Goal: Task Accomplishment & Management: Complete application form

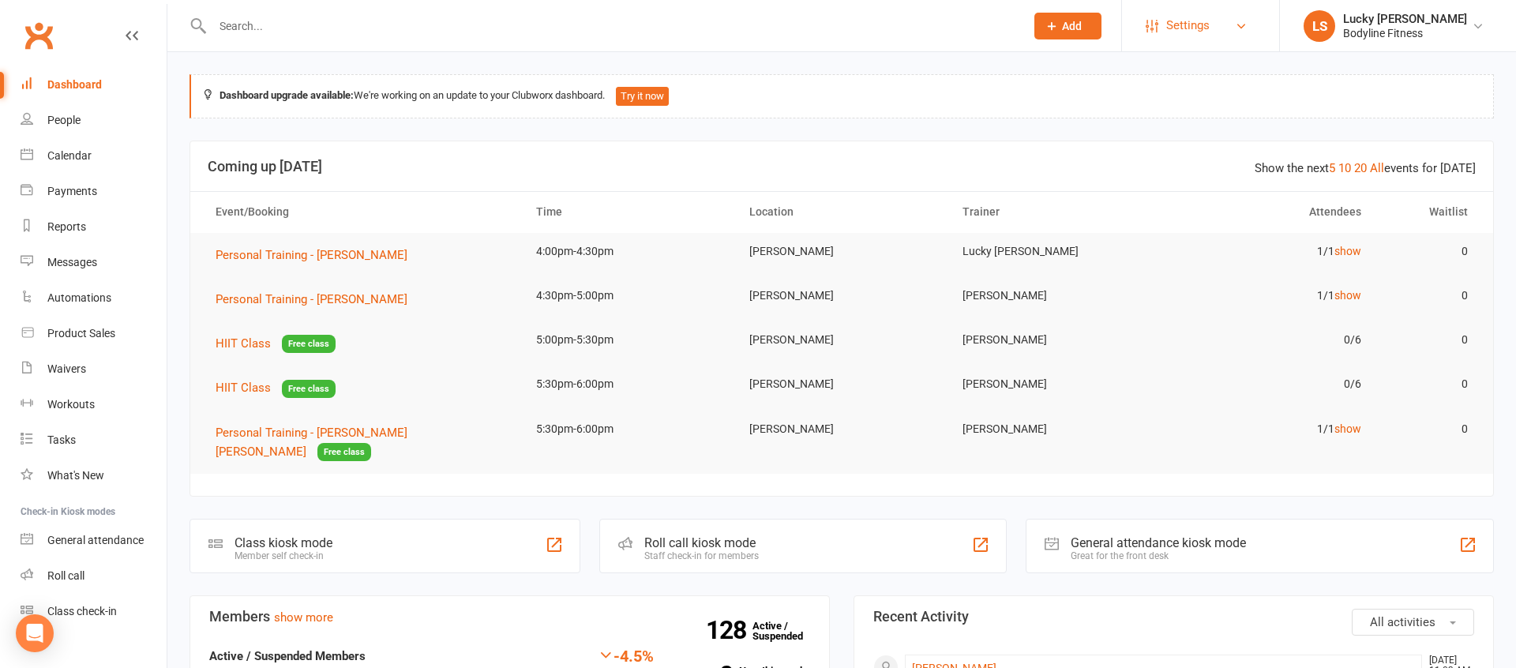
click at [1215, 37] on link "Settings" at bounding box center [1201, 26] width 110 height 36
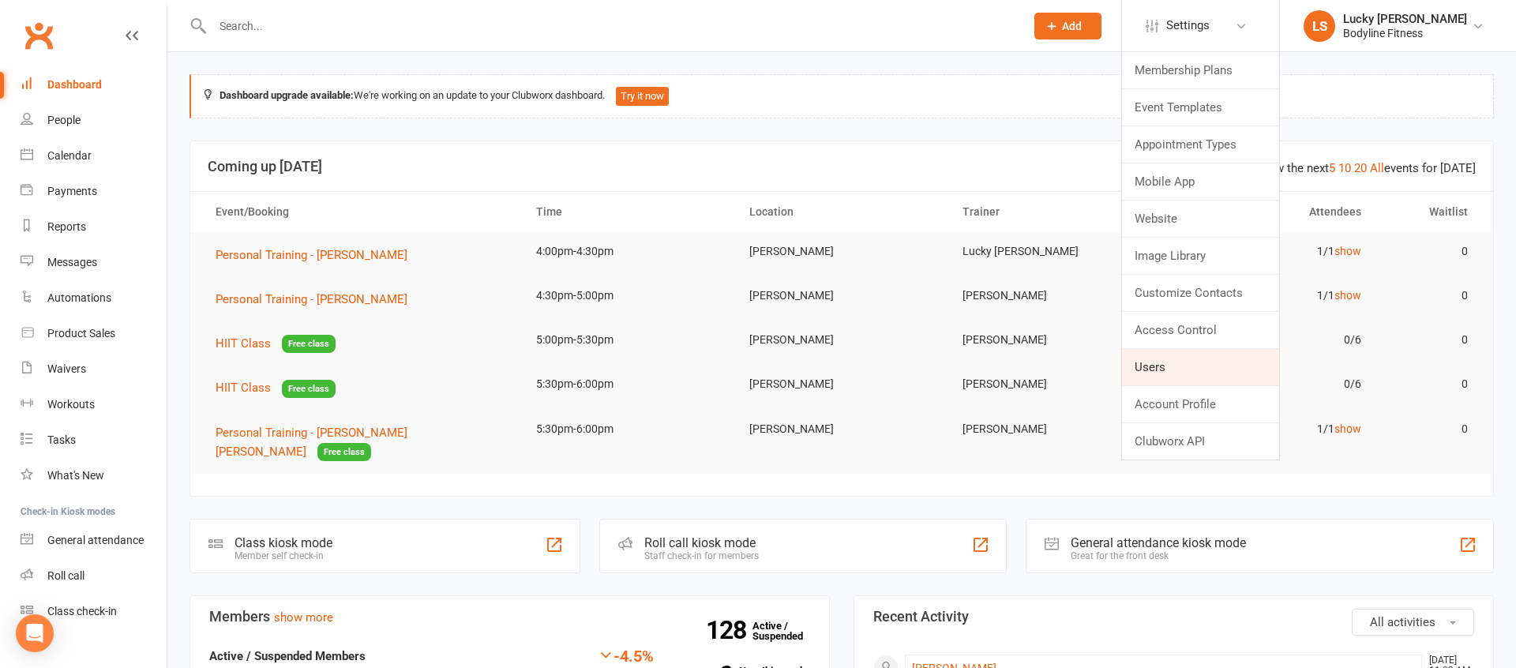
click at [1173, 366] on link "Users" at bounding box center [1200, 367] width 157 height 36
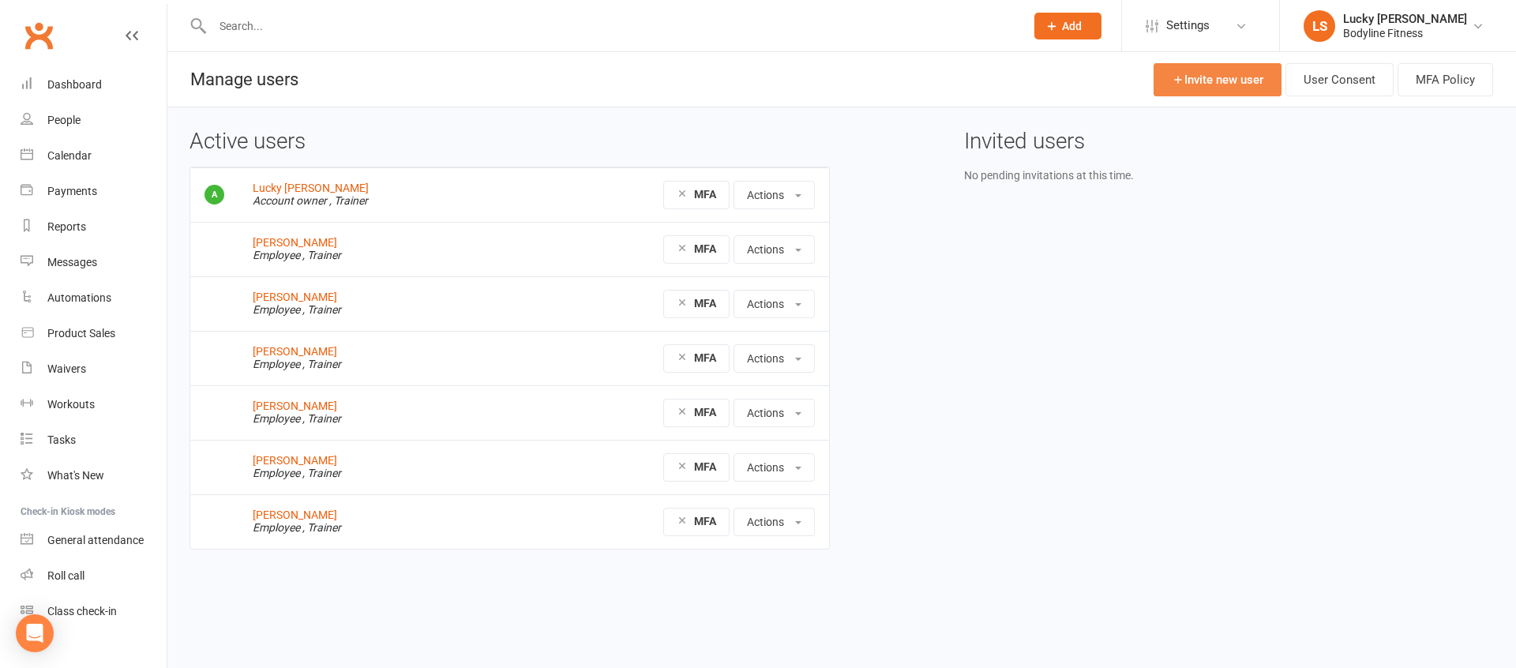
click at [1222, 83] on link "Invite new user" at bounding box center [1218, 79] width 128 height 33
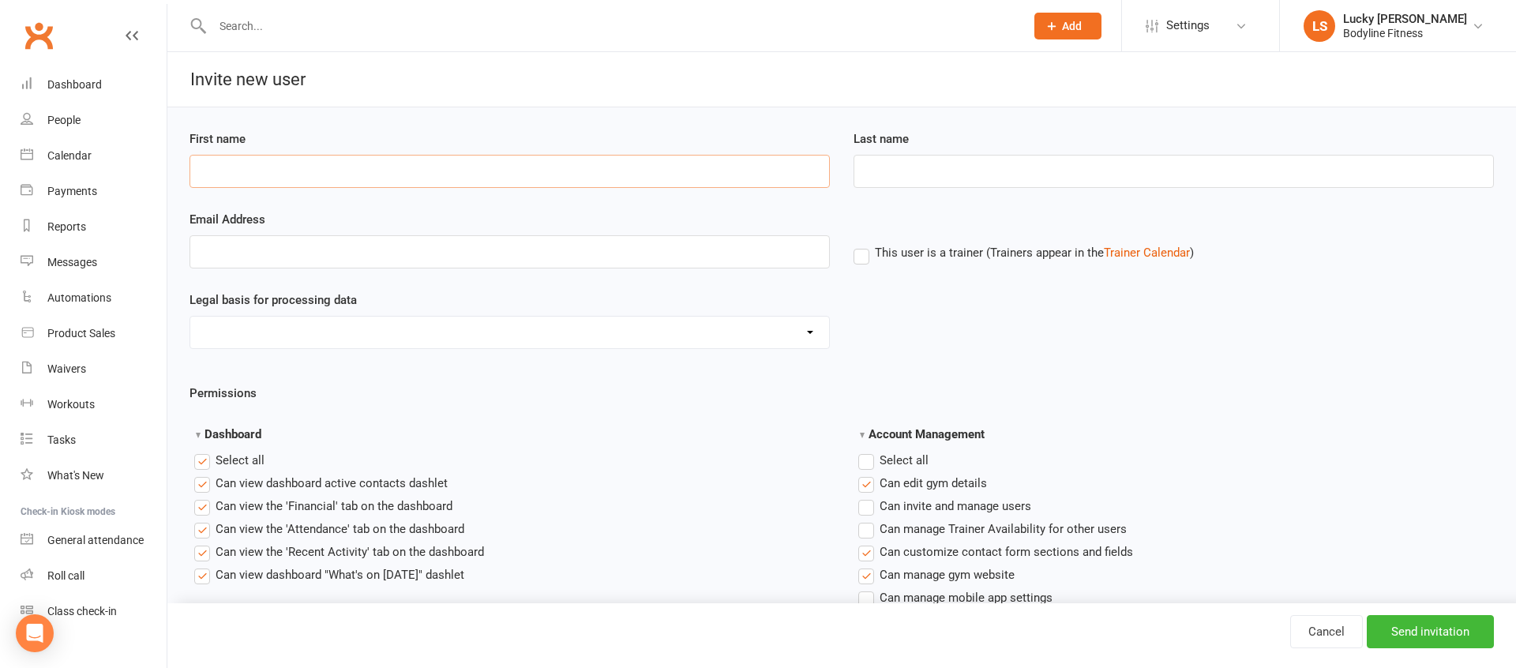
click at [297, 180] on input "First name" at bounding box center [509, 171] width 640 height 33
type input "[PERSON_NAME]"
click at [956, 171] on input "Last name" at bounding box center [1174, 171] width 640 height 33
type input "p"
type input "Prinsloo"
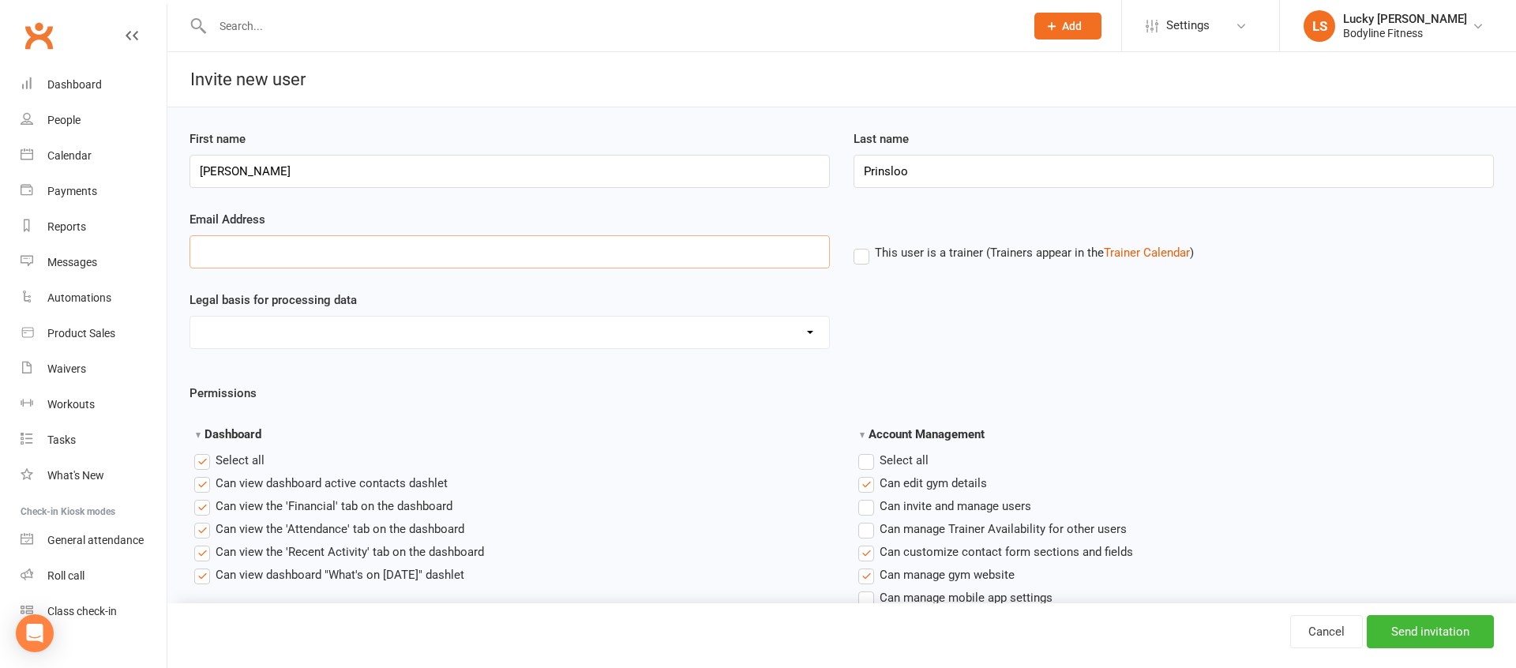
click at [223, 248] on input "Email Address" at bounding box center [509, 251] width 640 height 33
type input "phillip.prinsloo1218@gmail.com"
click at [865, 258] on label "This user is a trainer (Trainers appear in the Trainer Calendar )" at bounding box center [1024, 253] width 340 height 14
click at [864, 243] on input "This user is a trainer (Trainers appear in the Trainer Calendar )" at bounding box center [859, 243] width 10 height 0
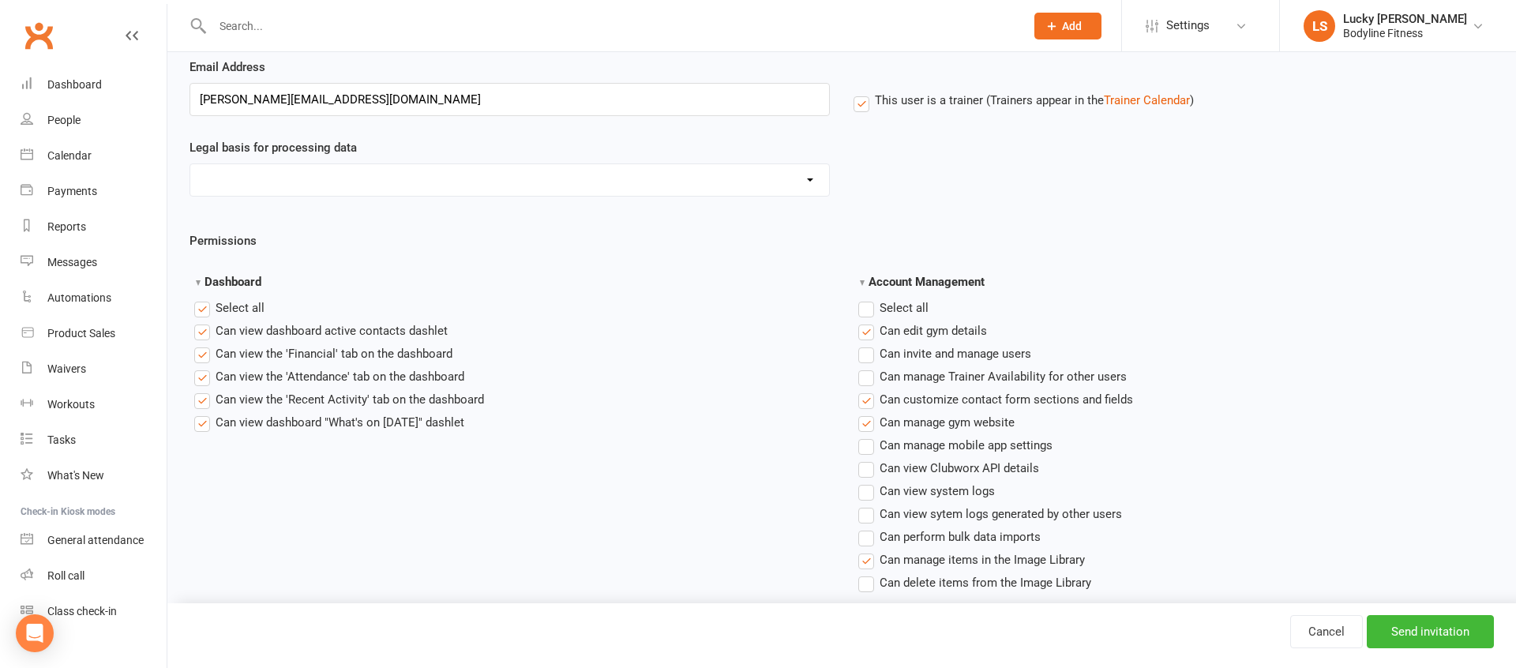
click at [202, 306] on label "Select all" at bounding box center [229, 307] width 70 height 19
click at [202, 298] on input "Dashboard" at bounding box center [199, 298] width 10 height 0
click at [204, 376] on label"] "Can view the 'Attendance' tab on the dashboard" at bounding box center [329, 376] width 270 height 19
click at [204, 367] on input "Can view the 'Attendance' tab on the dashboard" at bounding box center [199, 367] width 10 height 0
click at [207, 401] on label"] "Can view the 'Recent Activity' tab on the dashboard" at bounding box center [339, 399] width 290 height 19
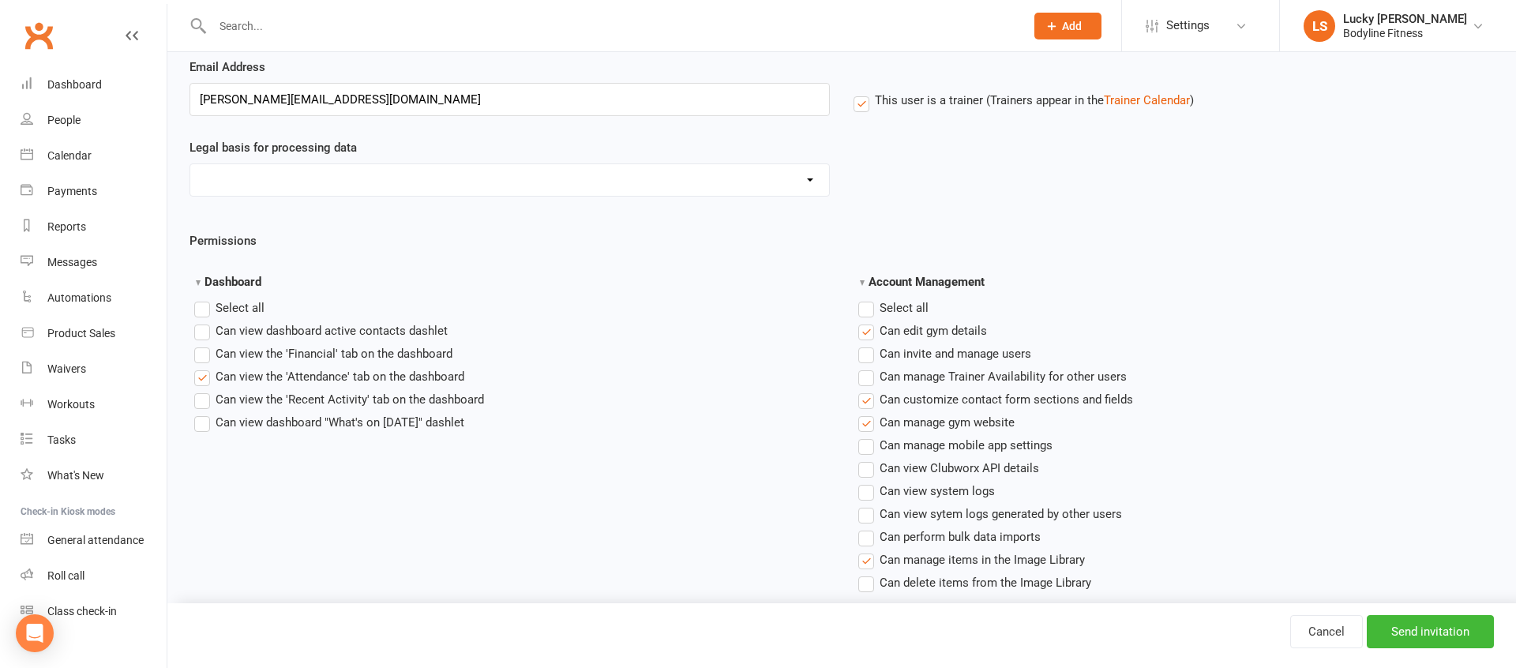
click at [204, 390] on input "Can view the 'Recent Activity' tab on the dashboard" at bounding box center [199, 390] width 10 height 0
click at [204, 415] on label"] "Can view dashboard "What's on Today" dashlet" at bounding box center [329, 422] width 270 height 19
click at [204, 413] on input "Can view dashboard "What's on Today" dashlet" at bounding box center [199, 413] width 10 height 0
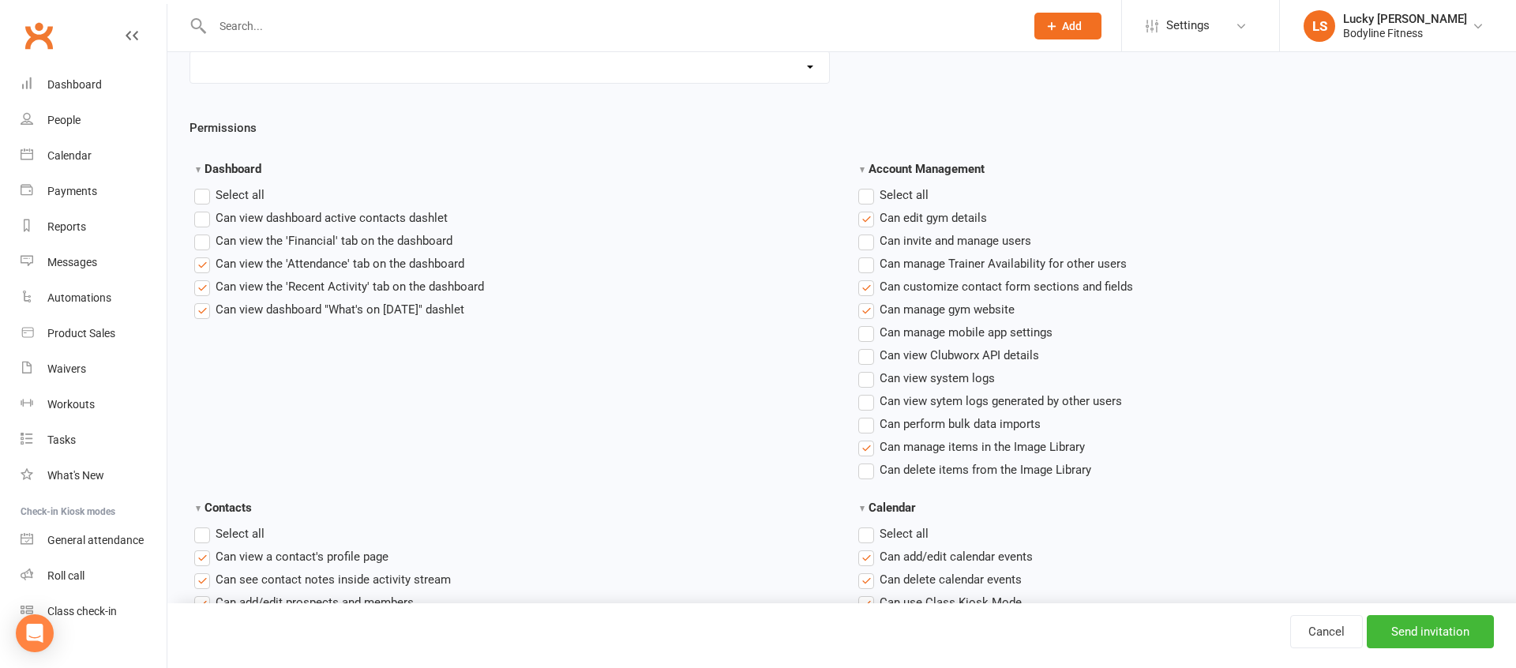
scroll to position [266, 0]
click at [872, 196] on label "Select all" at bounding box center [893, 194] width 70 height 19
click at [869, 185] on input "Account Management" at bounding box center [863, 185] width 10 height 0
click at [872, 196] on label "Select all" at bounding box center [893, 194] width 70 height 19
click at [869, 185] on input "Account Management" at bounding box center [863, 185] width 10 height 0
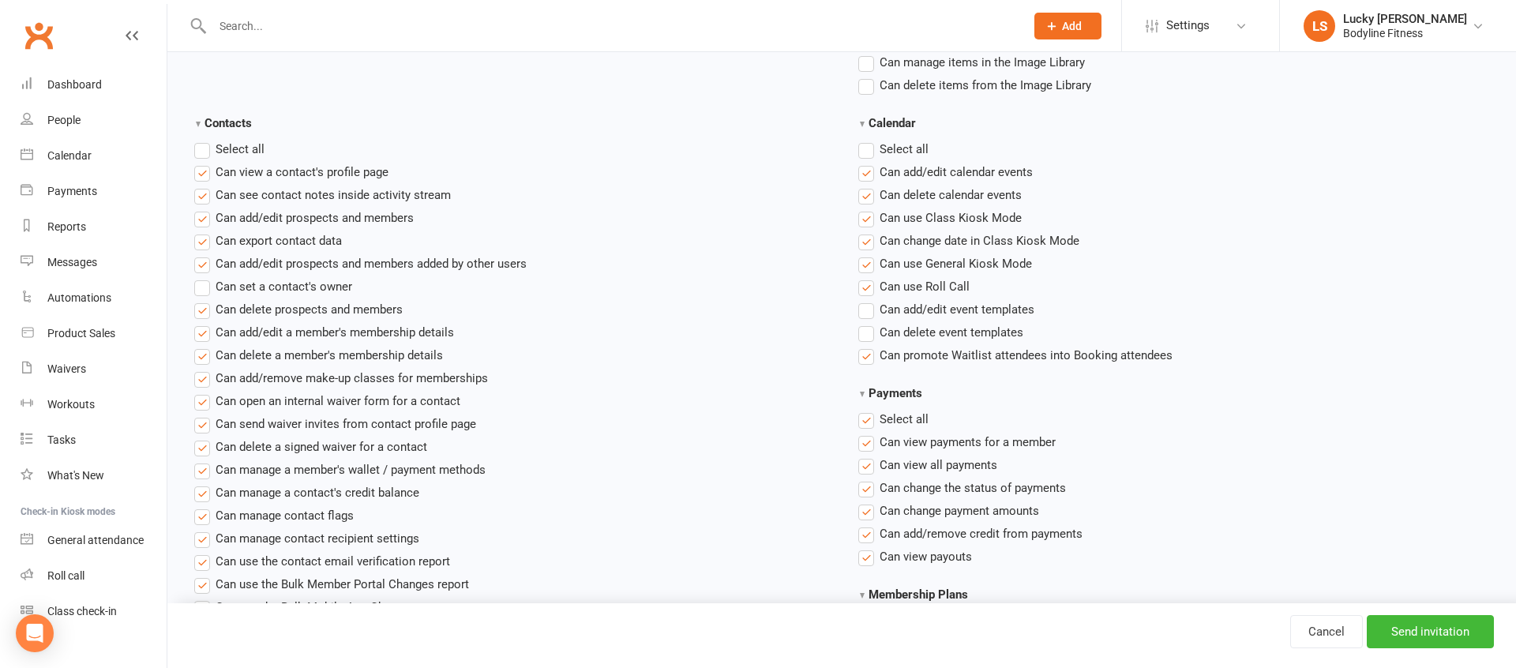
scroll to position [654, 0]
click at [328, 192] on span "Can see contact notes inside activity stream" at bounding box center [333, 190] width 235 height 17
click at [204, 182] on input "Can see contact notes inside activity stream" at bounding box center [199, 182] width 10 height 0
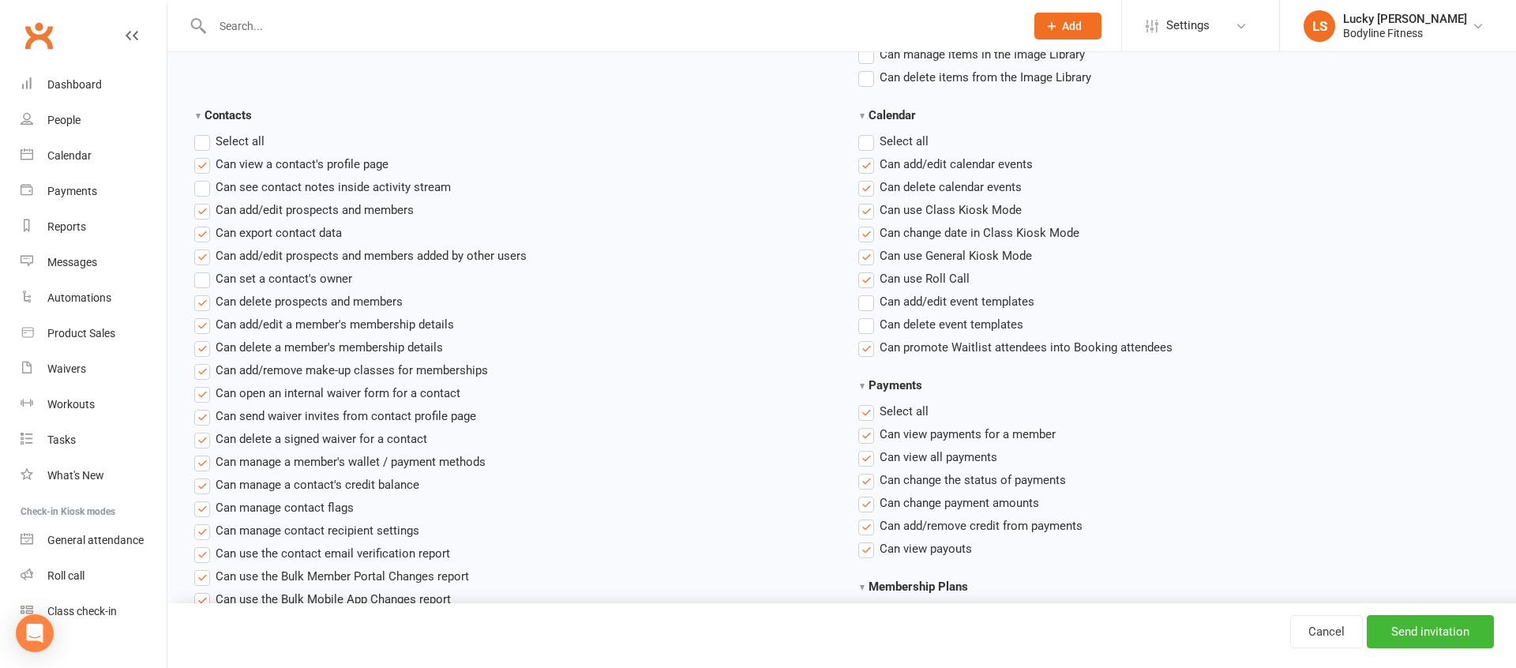
scroll to position [656, 0]
click at [312, 306] on span "Can delete prospects and members" at bounding box center [309, 302] width 187 height 17
click at [204, 294] on input "Can delete prospects and members" at bounding box center [199, 294] width 10 height 0
click at [291, 328] on span "Can add/edit a member's membership details" at bounding box center [335, 325] width 238 height 17
click at [204, 317] on input "Can add/edit a member's membership details" at bounding box center [199, 317] width 10 height 0
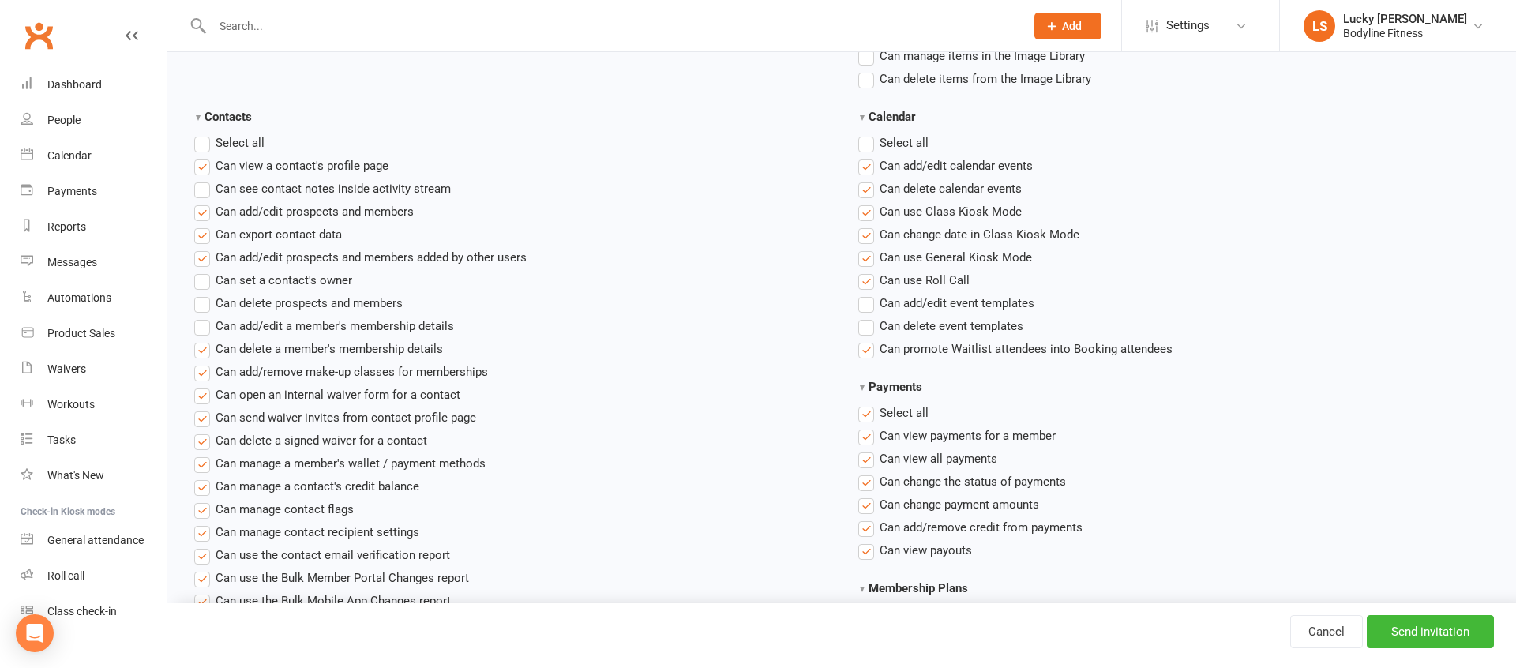
click at [304, 348] on span "Can delete a member's membership details" at bounding box center [329, 348] width 227 height 17
click at [204, 340] on input "Can delete a member's membership details" at bounding box center [199, 340] width 10 height 0
click at [340, 398] on span "Can open an internal waiver form for a contact" at bounding box center [338, 393] width 245 height 17
click at [204, 385] on input "Can open an internal waiver form for a contact" at bounding box center [199, 385] width 10 height 0
click at [300, 400] on span "Can open an internal waiver form for a contact" at bounding box center [338, 393] width 245 height 17
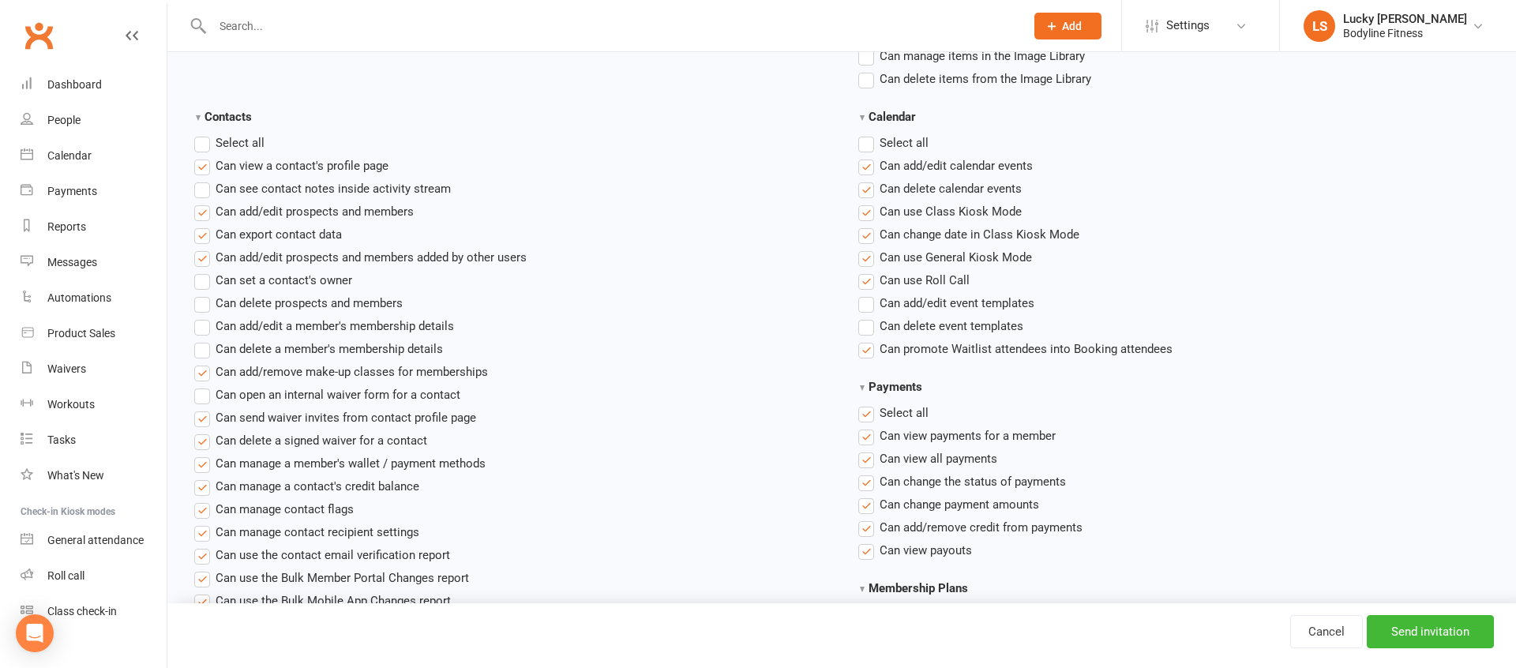
click at [204, 385] on input "Can open an internal waiver form for a contact" at bounding box center [199, 385] width 10 height 0
click at [320, 418] on span "Can send waiver invites from contact profile page" at bounding box center [346, 416] width 261 height 17
click at [204, 408] on input "Can send waiver invites from contact profile page" at bounding box center [199, 408] width 10 height 0
click at [322, 440] on span "Can delete a signed waiver for a contact" at bounding box center [322, 439] width 212 height 17
click at [204, 431] on input "Can delete a signed waiver for a contact" at bounding box center [199, 431] width 10 height 0
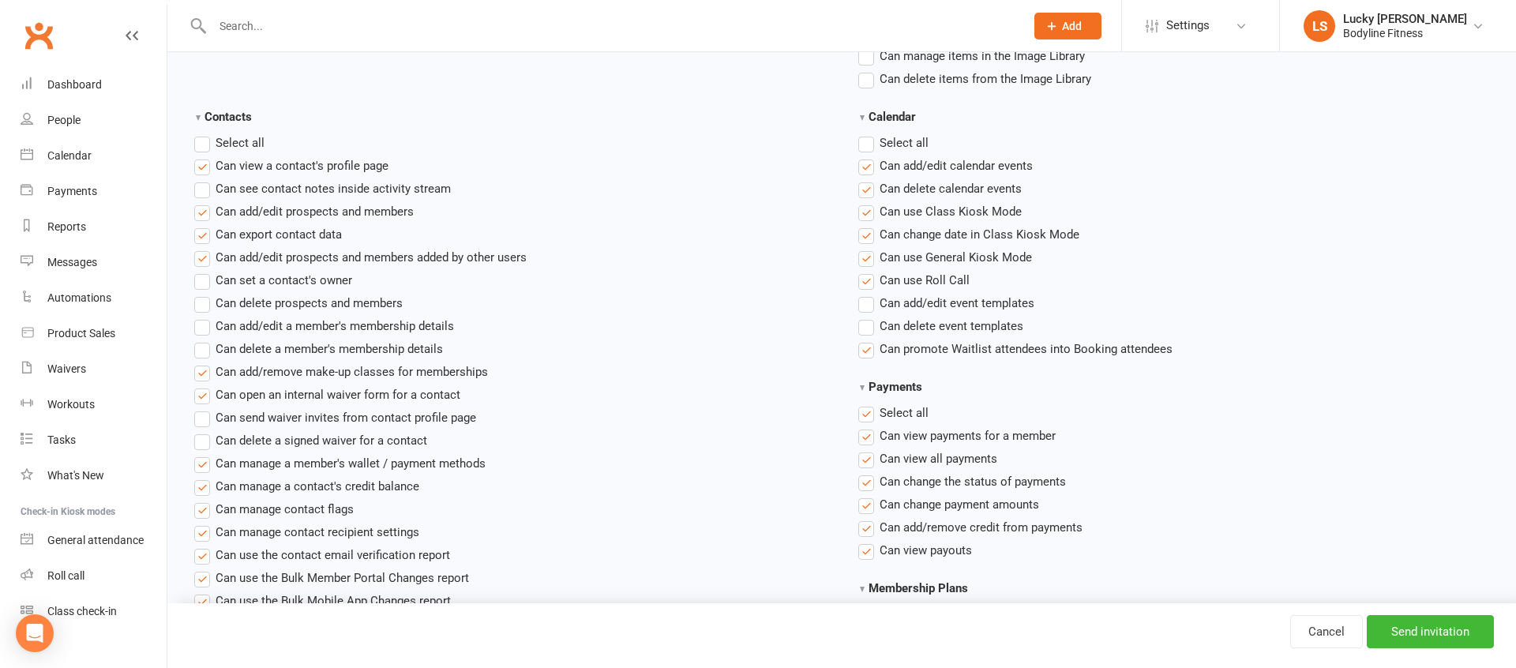
click at [309, 465] on span "Can manage a member's wallet / payment methods" at bounding box center [351, 462] width 270 height 17
click at [204, 454] on input "Can manage a member's wallet / payment methods" at bounding box center [199, 454] width 10 height 0
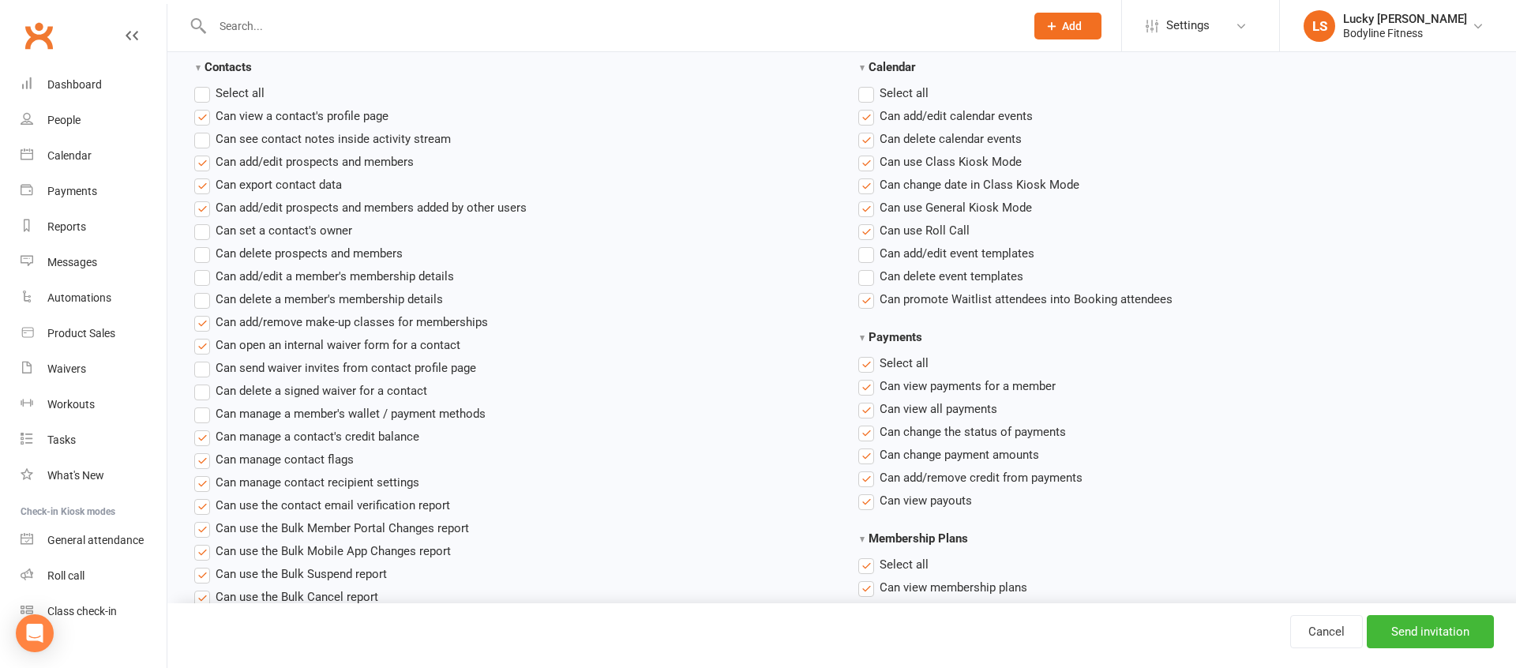
scroll to position [707, 0]
click at [346, 439] on span "Can manage a contact's credit balance" at bounding box center [318, 434] width 204 height 17
click at [204, 426] on input "Can manage a contact's credit balance" at bounding box center [199, 426] width 10 height 0
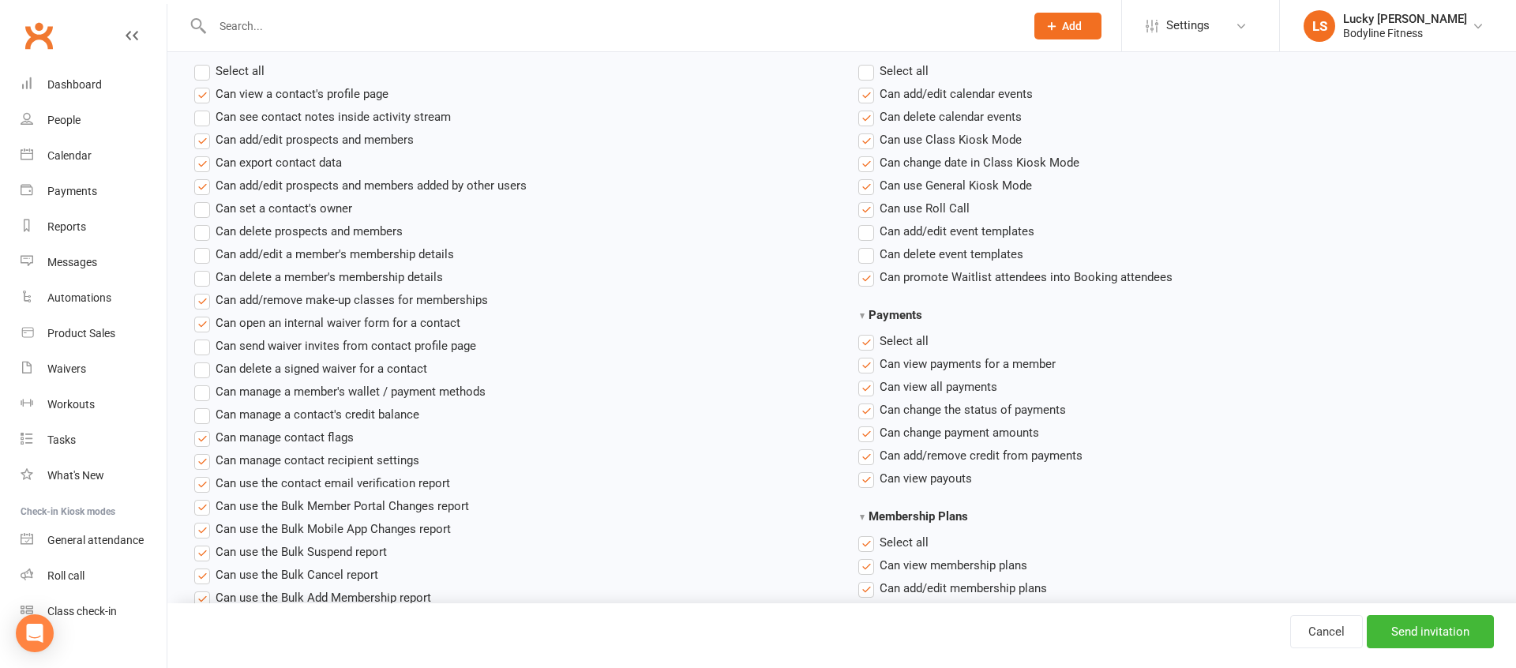
scroll to position [735, 0]
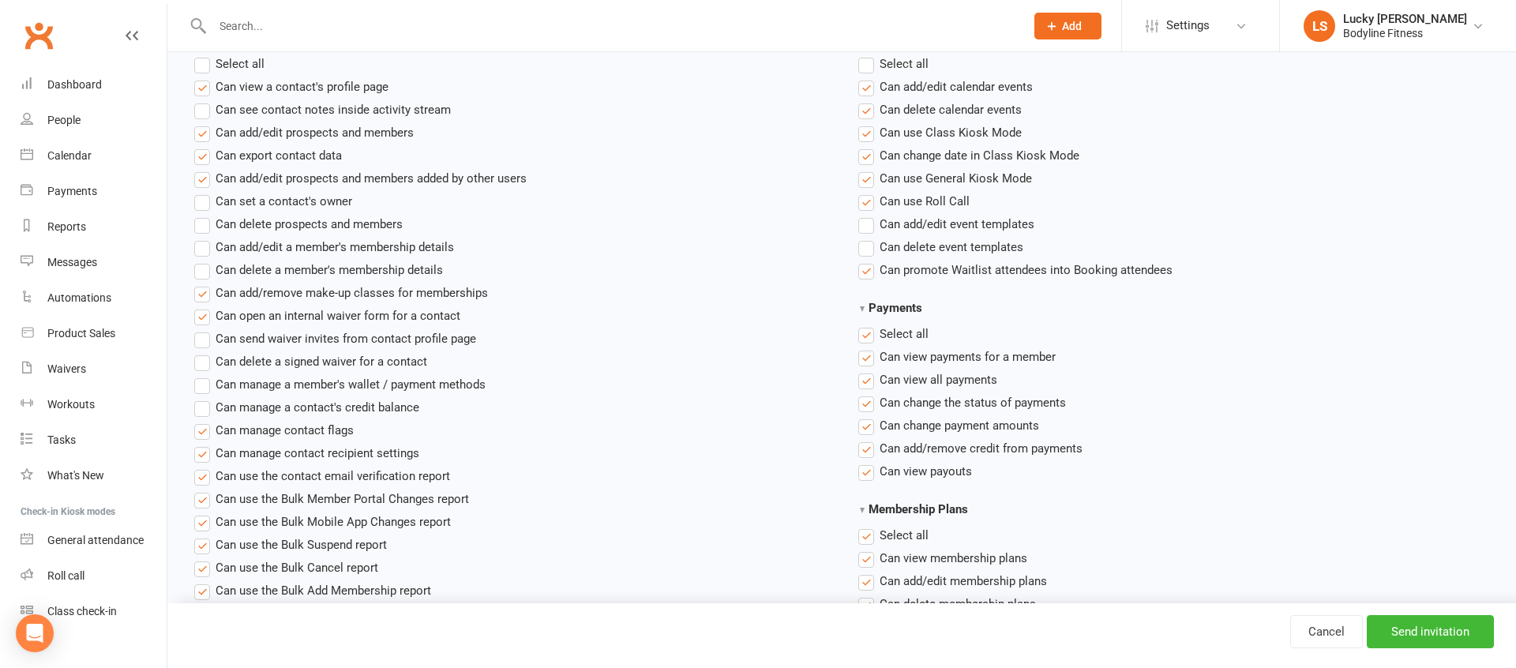
click at [325, 432] on span "Can manage contact flags" at bounding box center [285, 429] width 138 height 17
click at [204, 421] on input "Can manage contact flags" at bounding box center [199, 421] width 10 height 0
click at [341, 437] on span "Can manage contact flags" at bounding box center [285, 429] width 138 height 17
click at [204, 421] on input "Can manage contact flags" at bounding box center [199, 421] width 10 height 0
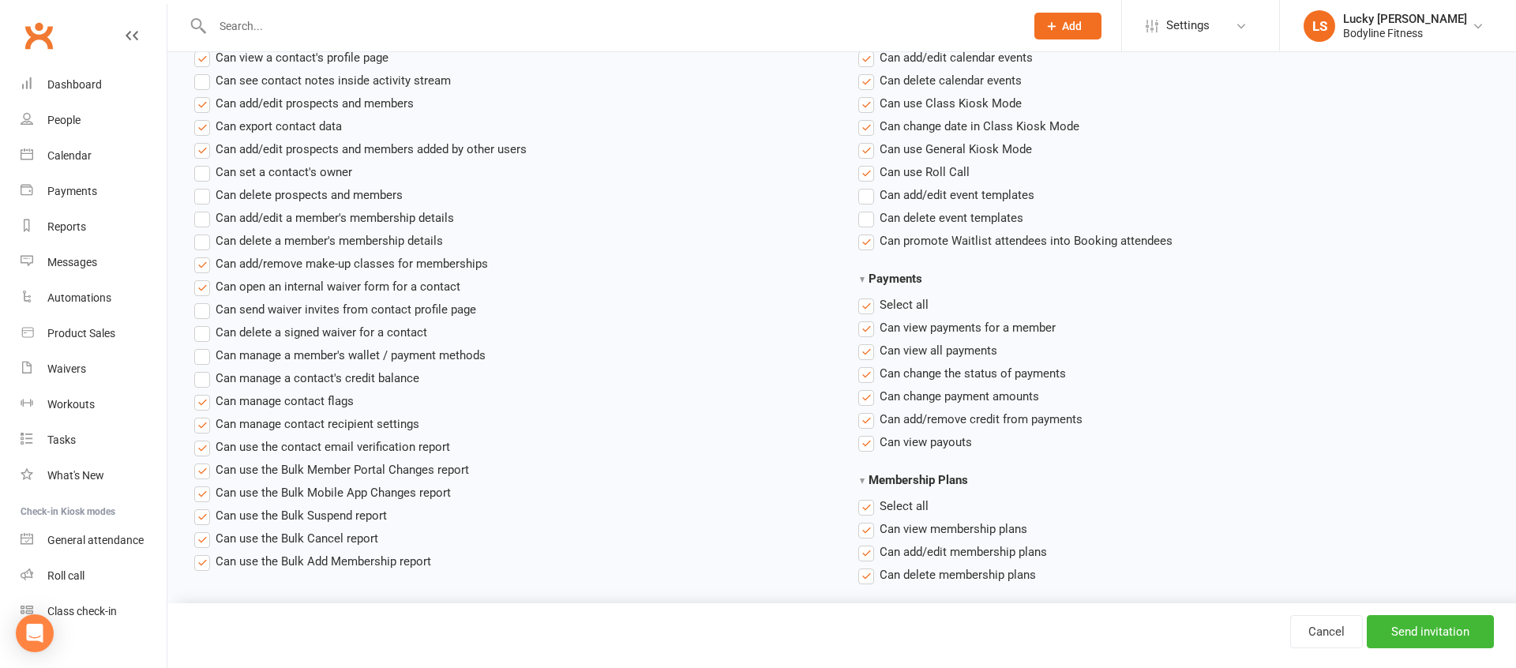
scroll to position [780, 0]
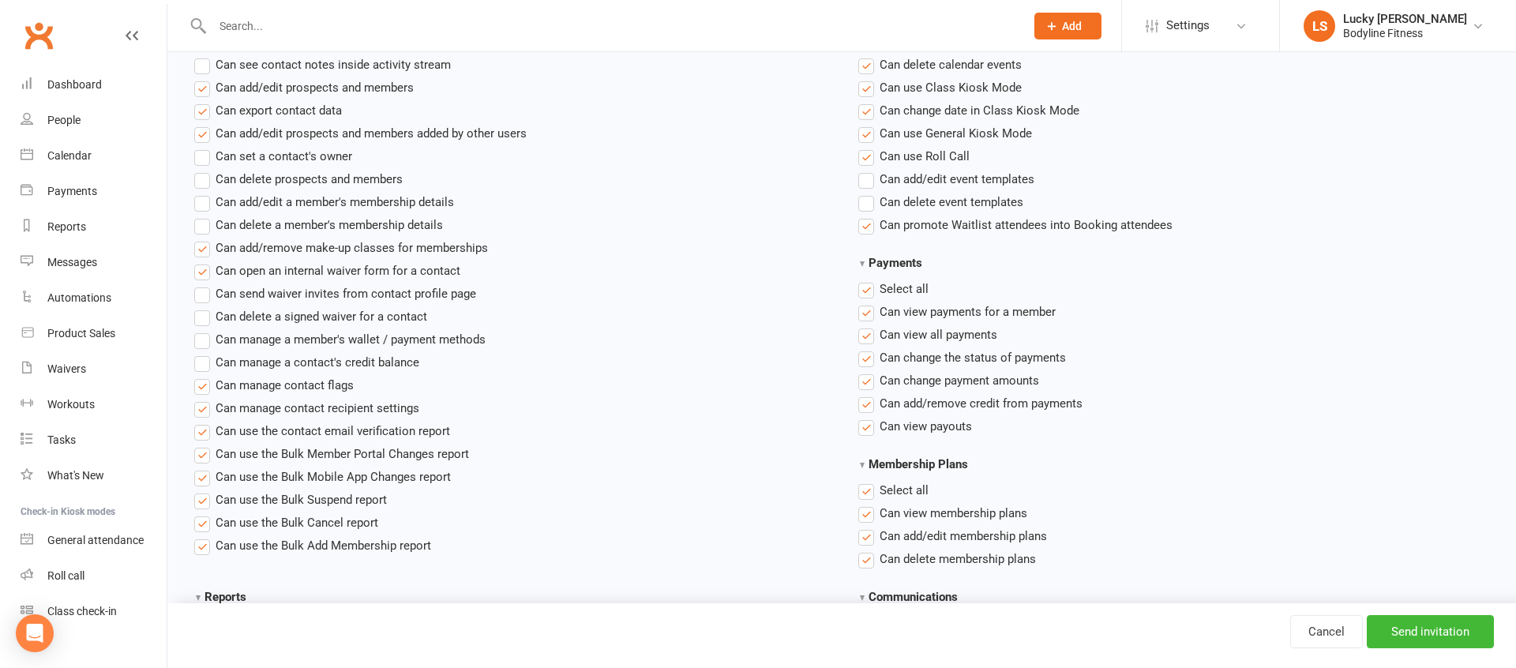
click at [364, 501] on span "Can use the Bulk Suspend report" at bounding box center [301, 498] width 171 height 17
click at [204, 490] on input "Can use the Bulk Suspend report" at bounding box center [199, 490] width 10 height 0
drag, startPoint x: 363, startPoint y: 515, endPoint x: 373, endPoint y: 514, distance: 9.5
click at [363, 515] on span "Can use the Bulk Cancel report" at bounding box center [297, 521] width 163 height 17
click at [204, 513] on input "Can use the Bulk Cancel report" at bounding box center [199, 513] width 10 height 0
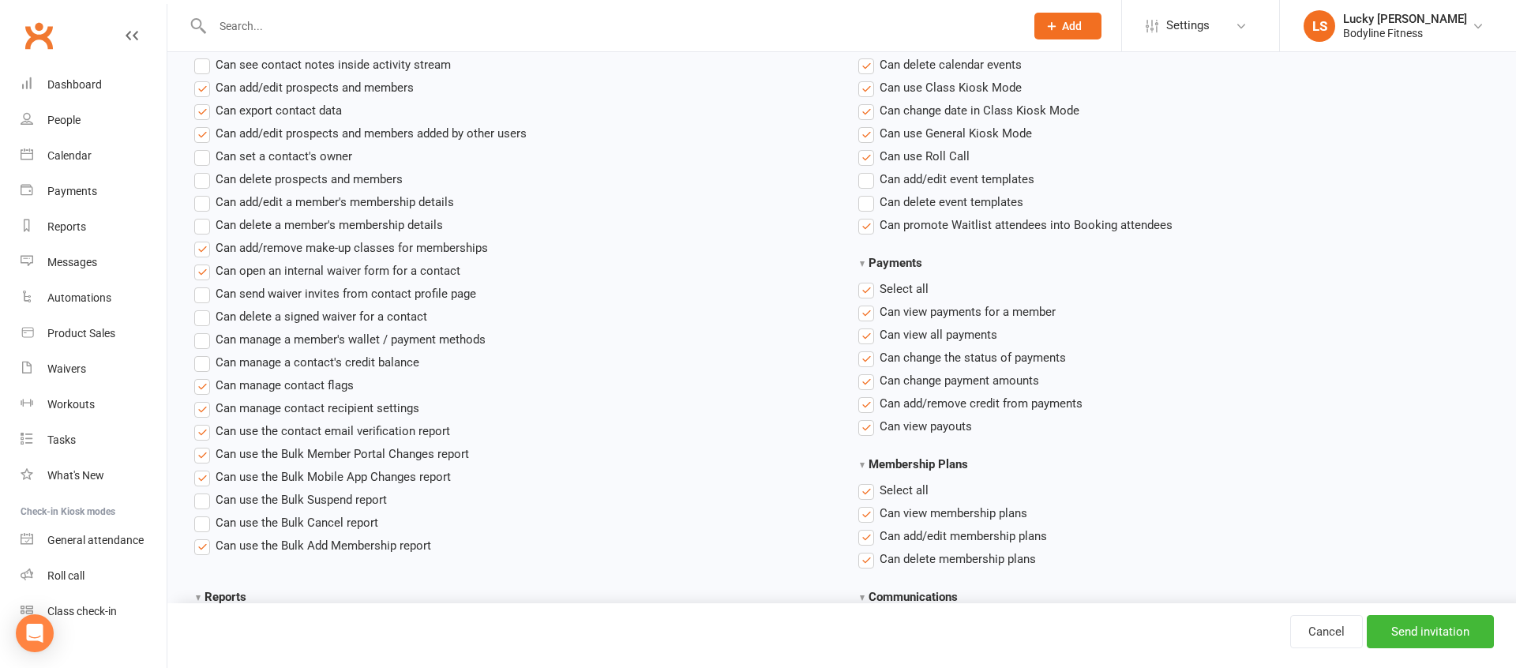
click at [385, 546] on span "Can use the Bulk Add Membership report" at bounding box center [324, 544] width 216 height 17
click at [204, 536] on input "Can use the Bulk Add Membership report" at bounding box center [199, 536] width 10 height 0
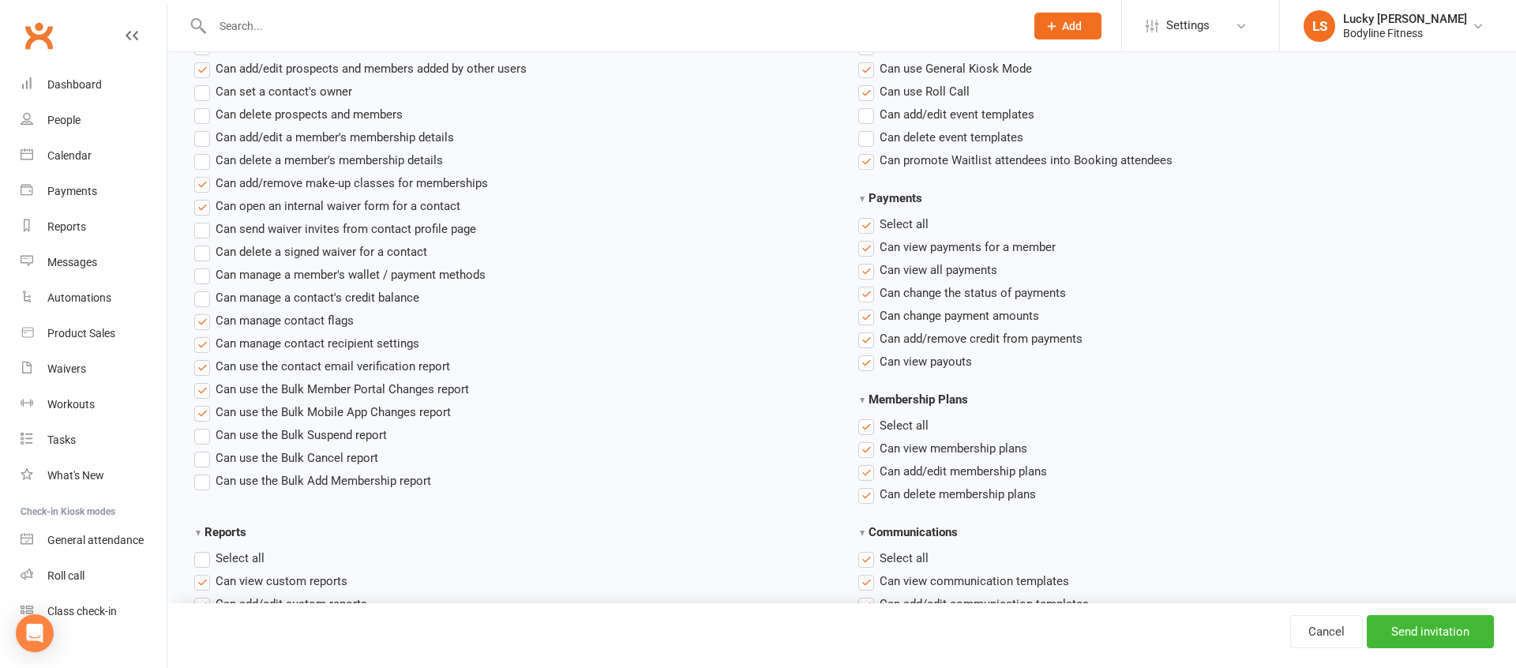
scroll to position [854, 0]
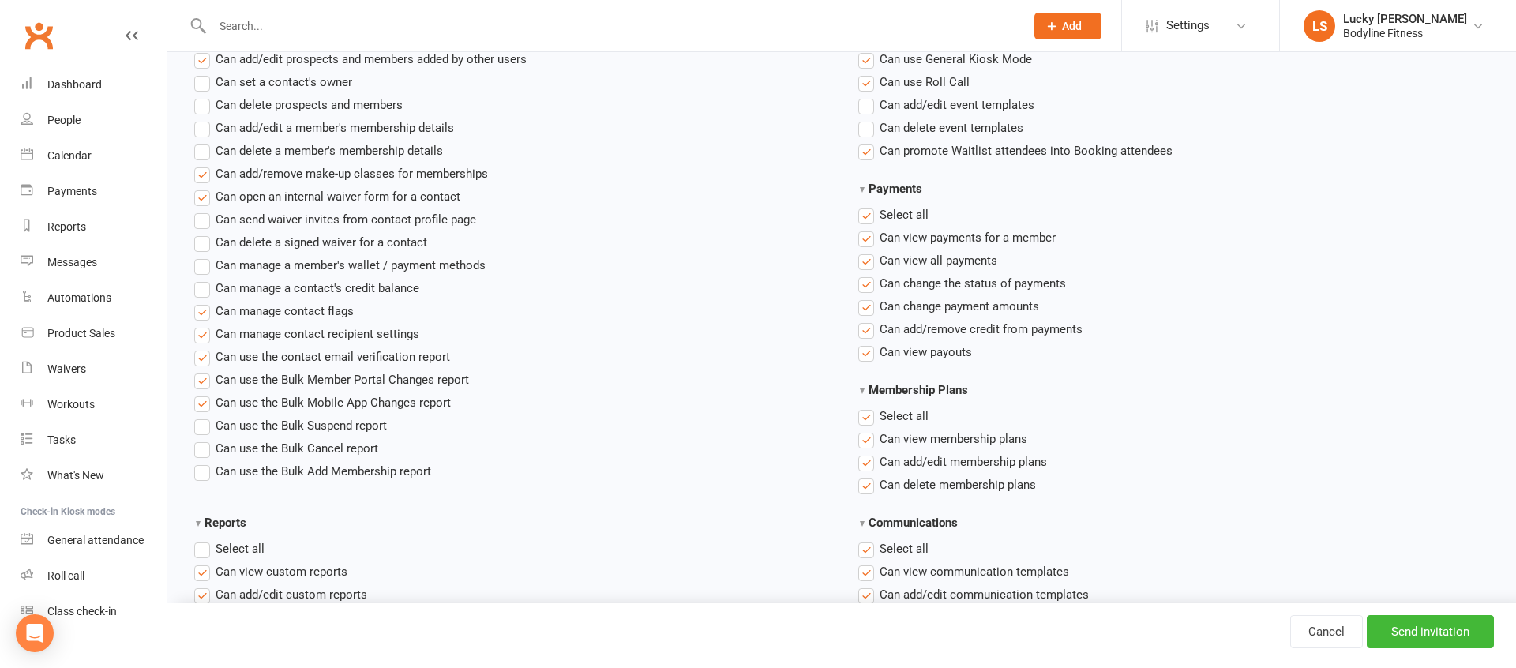
click at [926, 209] on span "Select all" at bounding box center [904, 213] width 49 height 17
click at [869, 205] on input "Payments" at bounding box center [863, 205] width 10 height 0
click at [948, 238] on span "Can view payments for a member" at bounding box center [968, 236] width 176 height 17
click at [869, 228] on input "Can view payments for a member" at bounding box center [863, 228] width 10 height 0
click at [936, 345] on span "Can view payouts" at bounding box center [926, 351] width 92 height 17
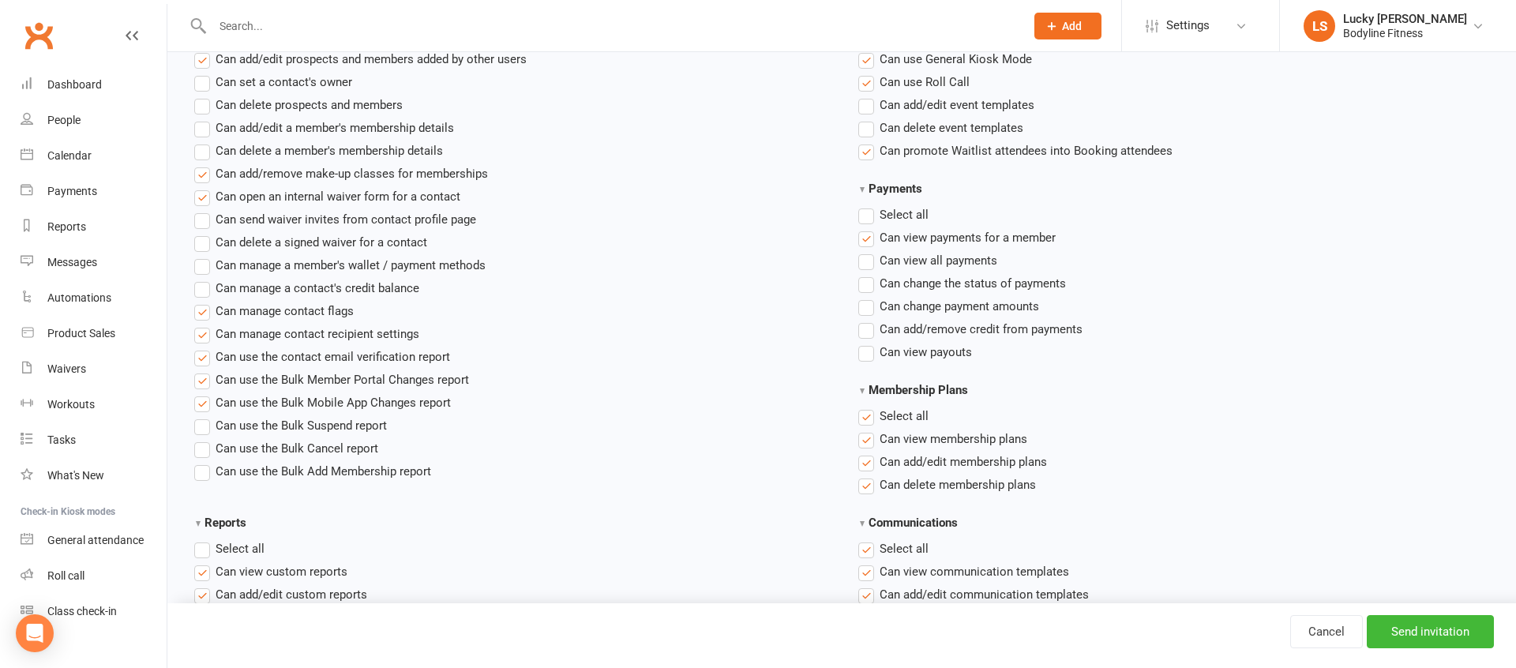
click at [869, 343] on input "Can view payouts" at bounding box center [863, 343] width 10 height 0
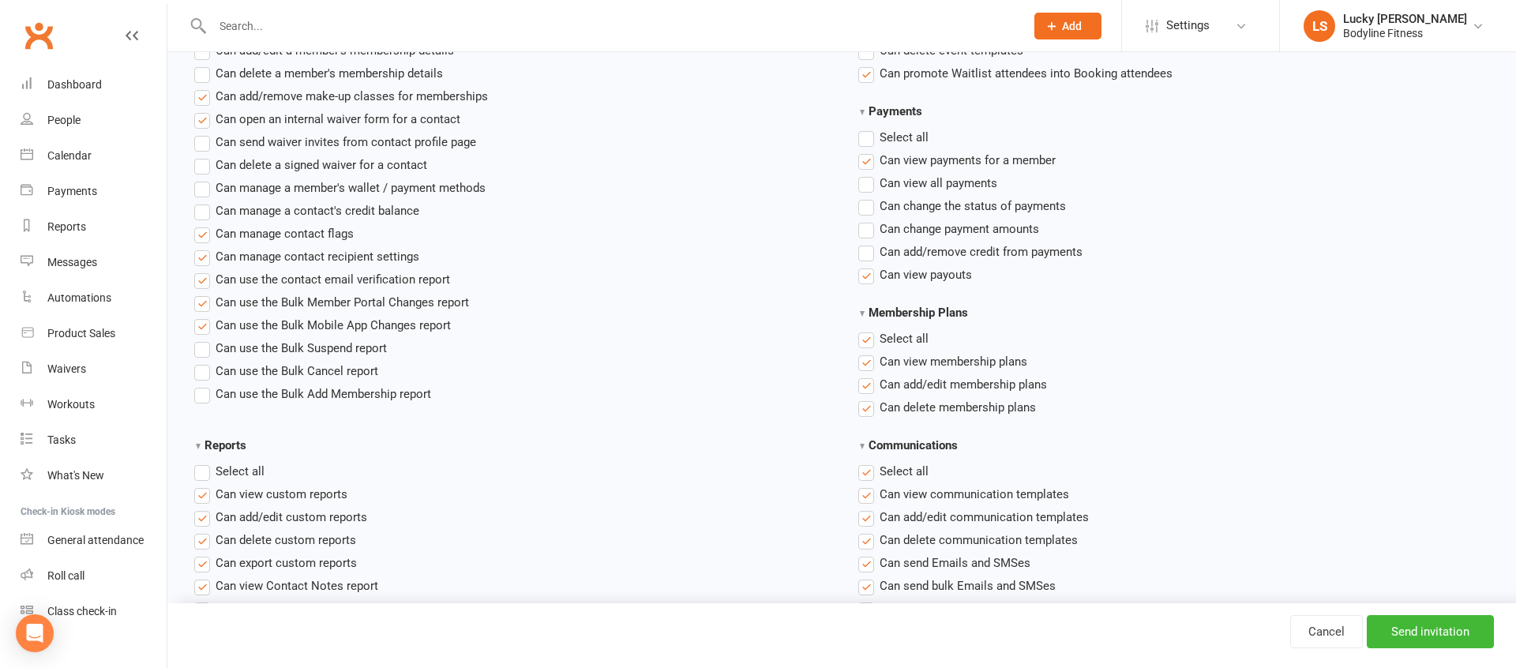
scroll to position [944, 0]
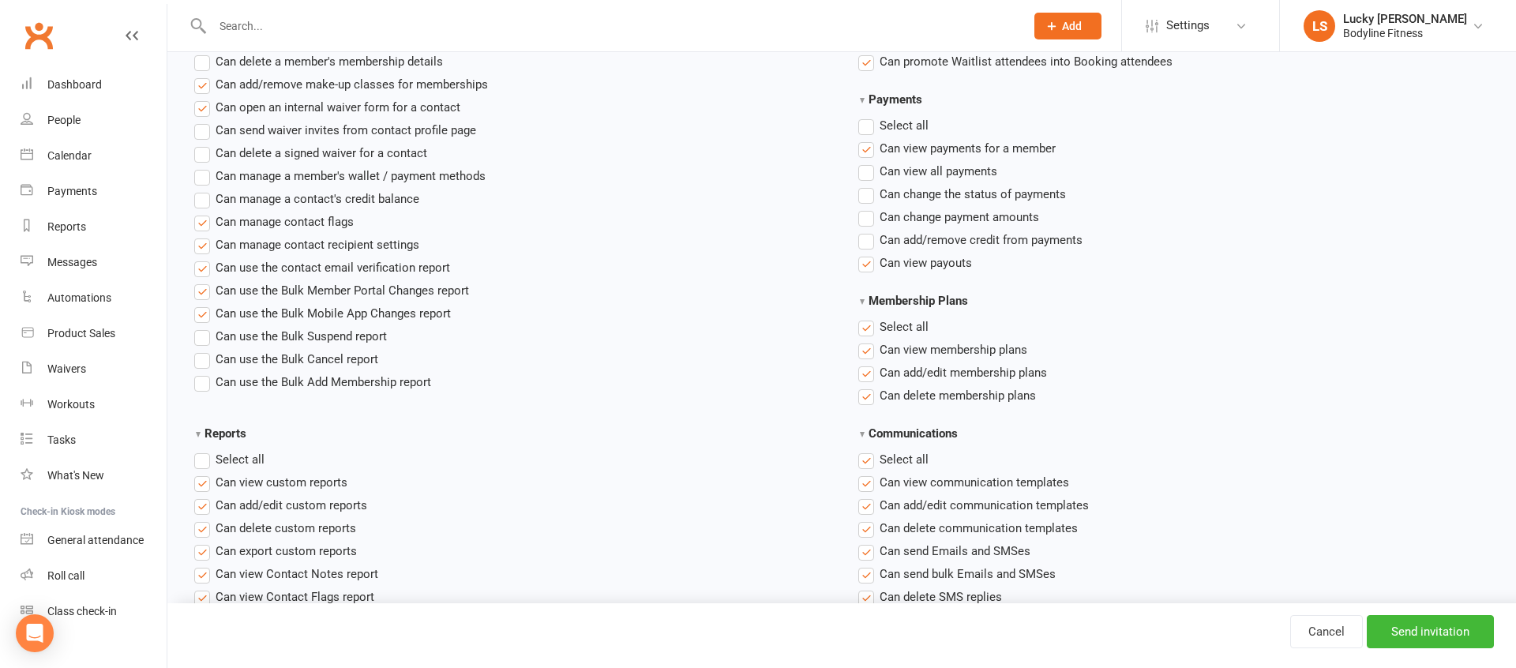
click at [903, 373] on span "Can add/edit membership plans" at bounding box center [963, 371] width 167 height 17
click at [869, 363] on input "Can add/edit membership plans" at bounding box center [863, 363] width 10 height 0
click at [904, 386] on span "Can delete membership plans" at bounding box center [958, 394] width 156 height 17
click at [869, 386] on input "Can delete membership plans" at bounding box center [863, 386] width 10 height 0
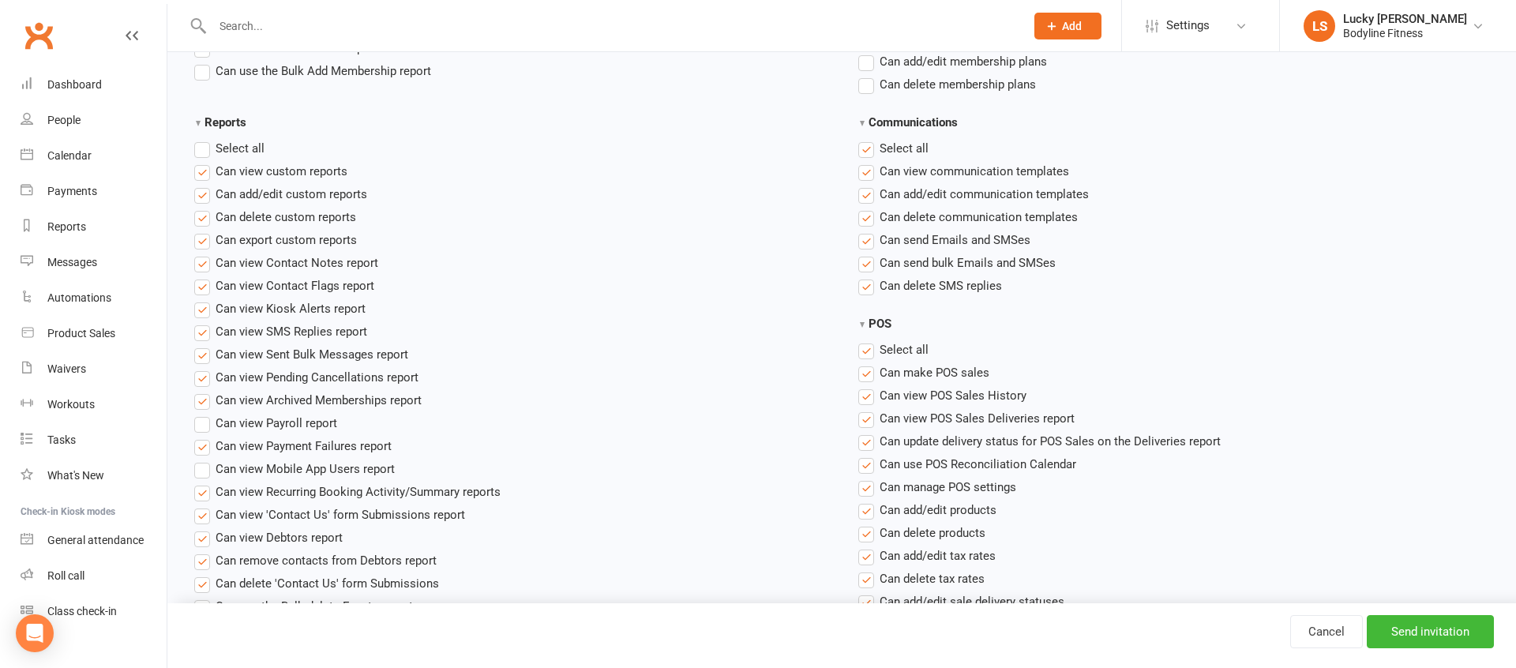
scroll to position [1248, 0]
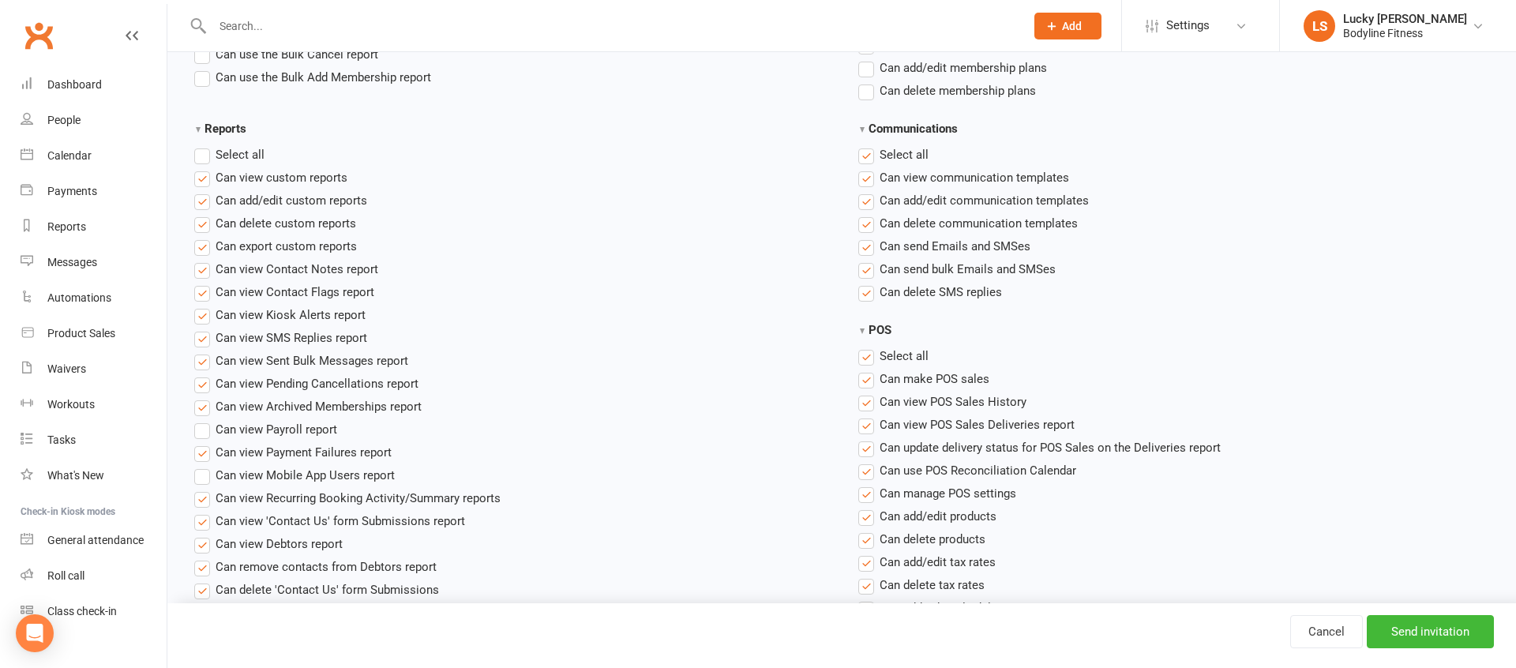
click at [891, 150] on span "Select all" at bounding box center [904, 153] width 49 height 17
click at [869, 145] on input "Communications" at bounding box center [863, 145] width 10 height 0
click at [907, 178] on span "Can view communication templates" at bounding box center [974, 176] width 189 height 17
click at [869, 168] on input "Can view communication templates" at bounding box center [863, 168] width 10 height 0
click at [952, 243] on span "Can send Emails and SMSes" at bounding box center [955, 245] width 151 height 17
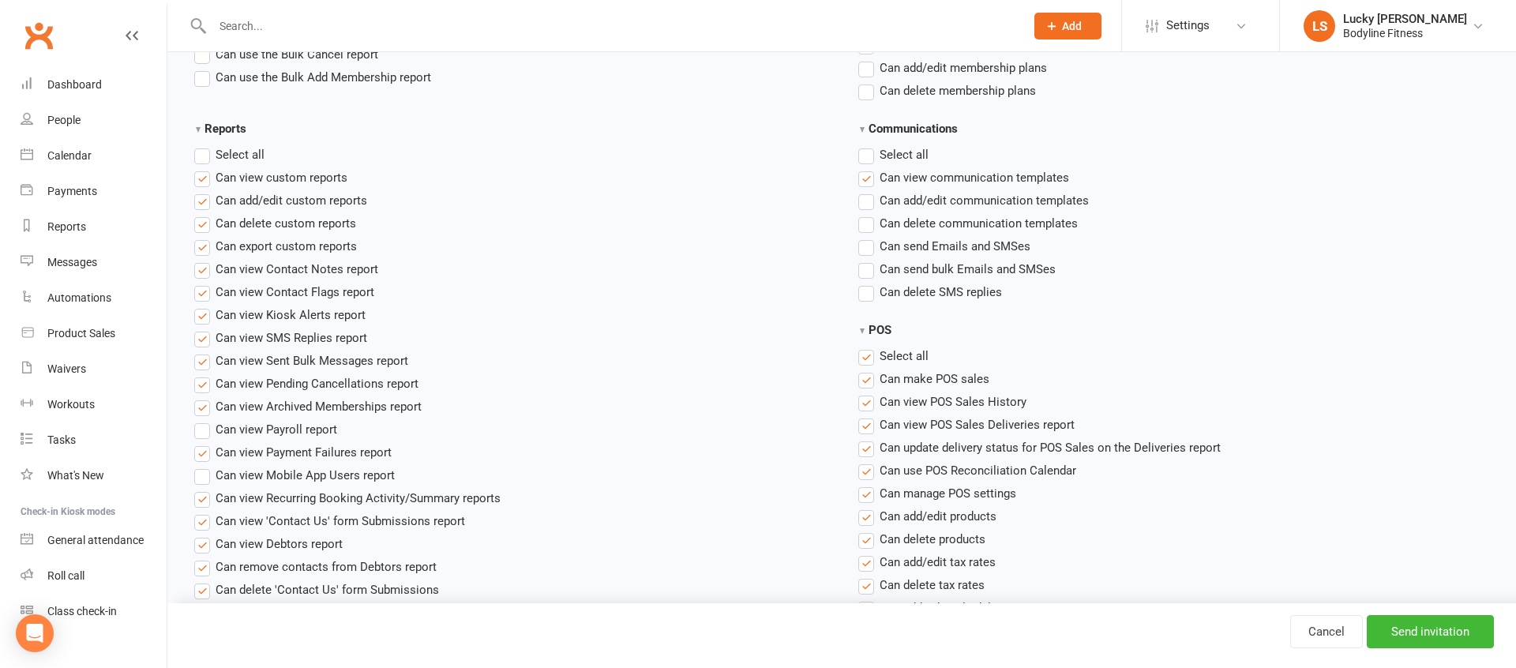
click at [869, 237] on input "Can send Emails and SMSes" at bounding box center [863, 237] width 10 height 0
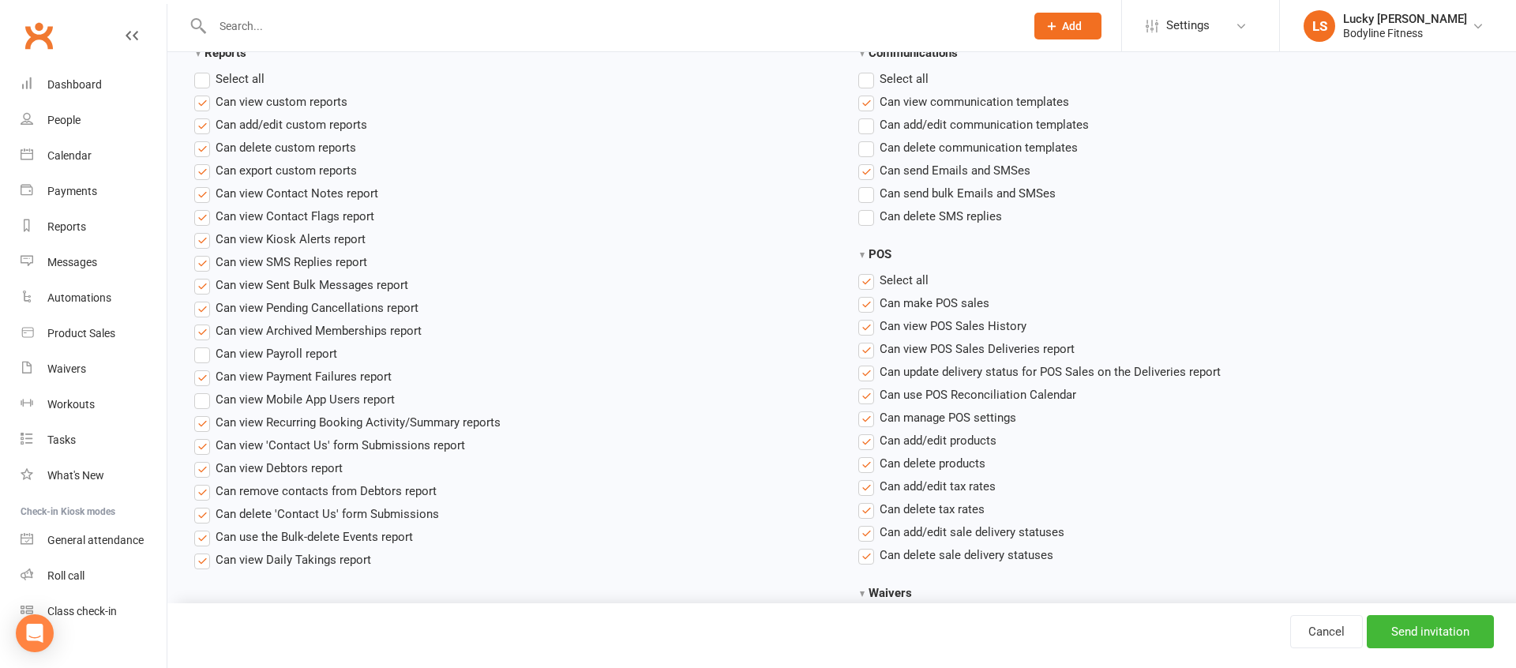
scroll to position [1326, 0]
drag, startPoint x: 909, startPoint y: 276, endPoint x: 985, endPoint y: 296, distance: 78.5
click at [909, 276] on span "Select all" at bounding box center [904, 276] width 49 height 17
click at [869, 268] on input "POS" at bounding box center [863, 268] width 10 height 0
click at [973, 302] on span "Can make POS sales" at bounding box center [935, 299] width 110 height 17
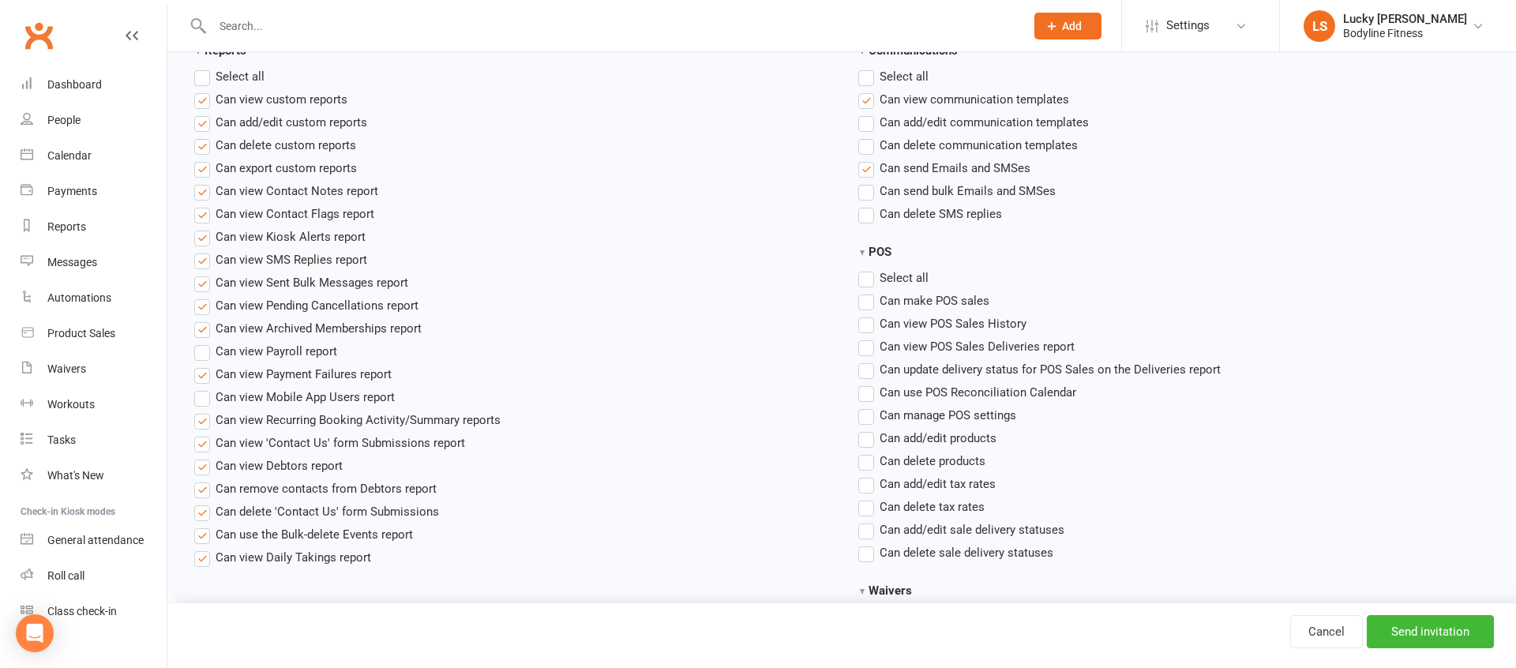
click at [869, 291] on input "Can make POS sales" at bounding box center [863, 291] width 10 height 0
drag, startPoint x: 976, startPoint y: 325, endPoint x: 985, endPoint y: 333, distance: 12.3
click at [976, 325] on span "Can view POS Sales History" at bounding box center [953, 322] width 147 height 17
click at [869, 314] on input "Can view POS Sales History" at bounding box center [863, 314] width 10 height 0
click at [913, 344] on span "Can view POS Sales Deliveries report" at bounding box center [977, 345] width 195 height 17
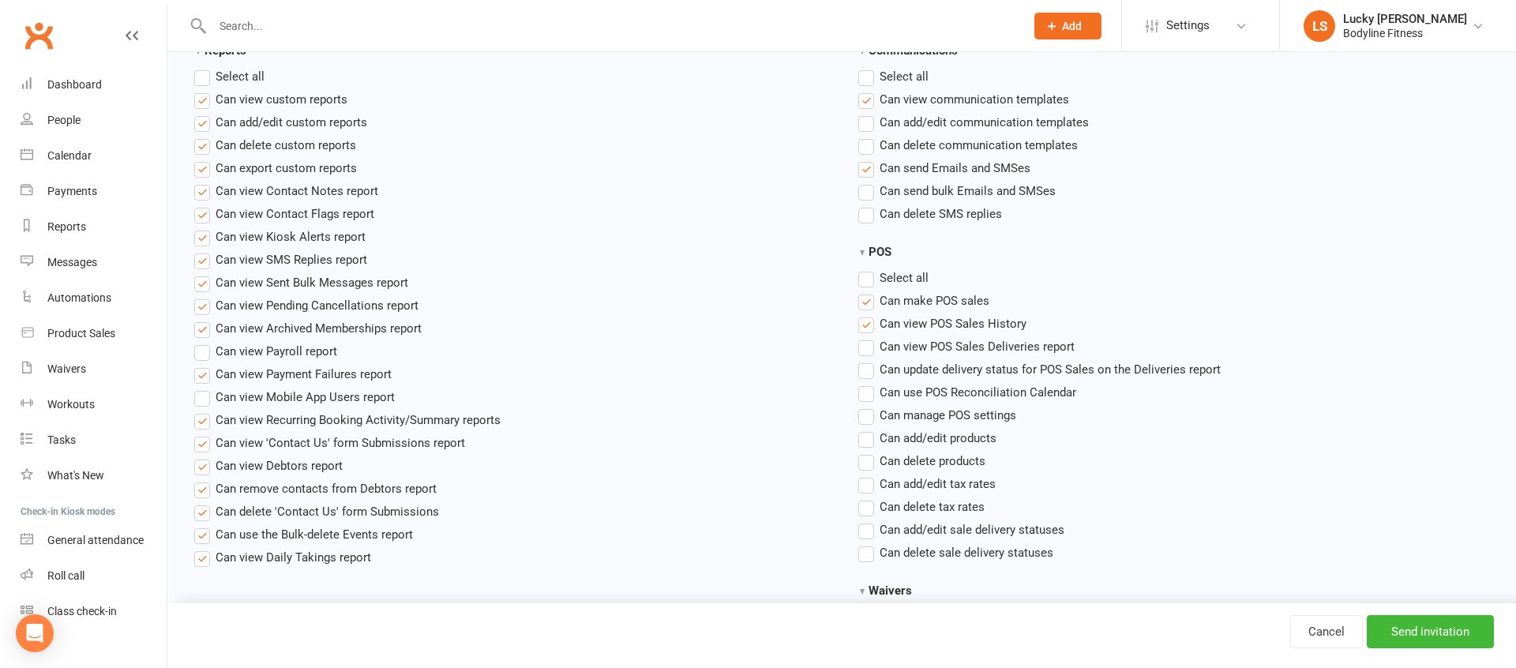
click at [869, 337] on input "Can view POS Sales Deliveries report" at bounding box center [863, 337] width 10 height 0
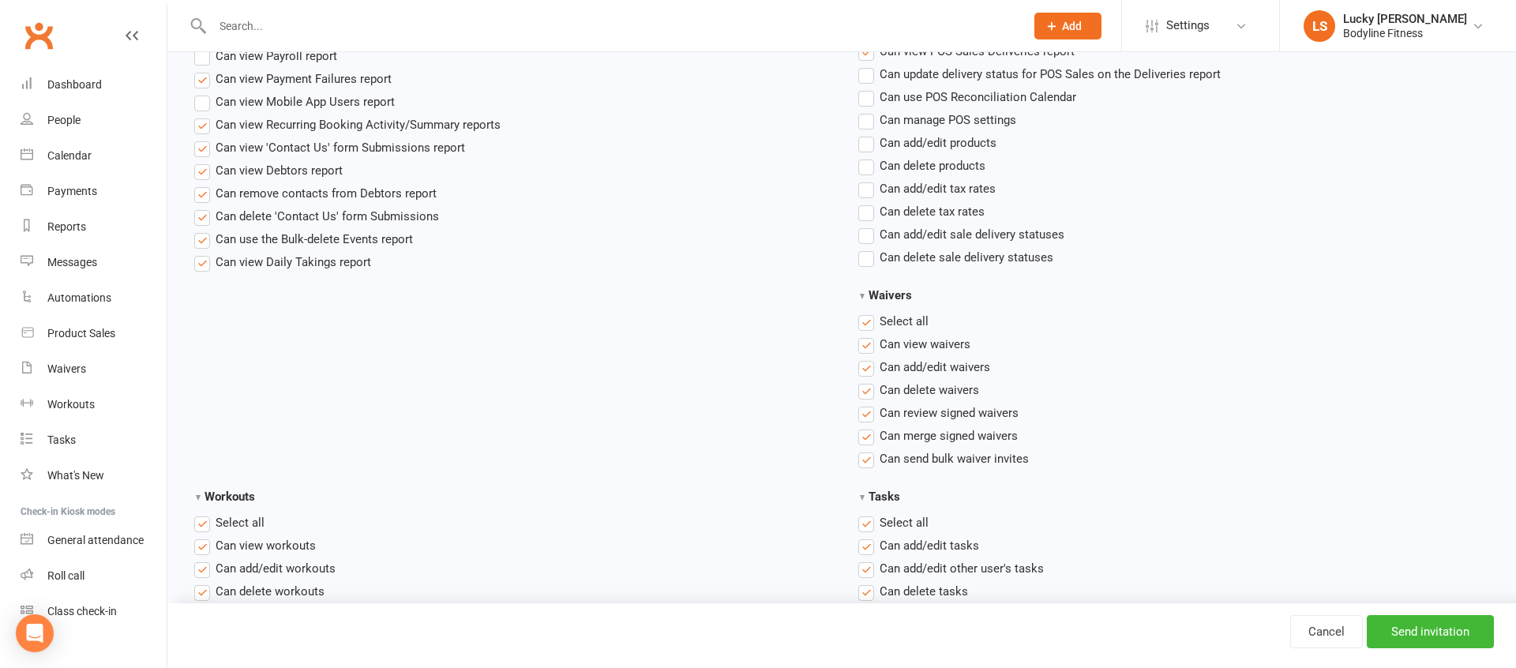
scroll to position [1623, 0]
drag, startPoint x: 889, startPoint y: 295, endPoint x: 917, endPoint y: 320, distance: 37.4
click at [889, 295] on span "Waivers" at bounding box center [890, 294] width 43 height 14
click at [869, 311] on input "Waivers" at bounding box center [863, 311] width 10 height 0
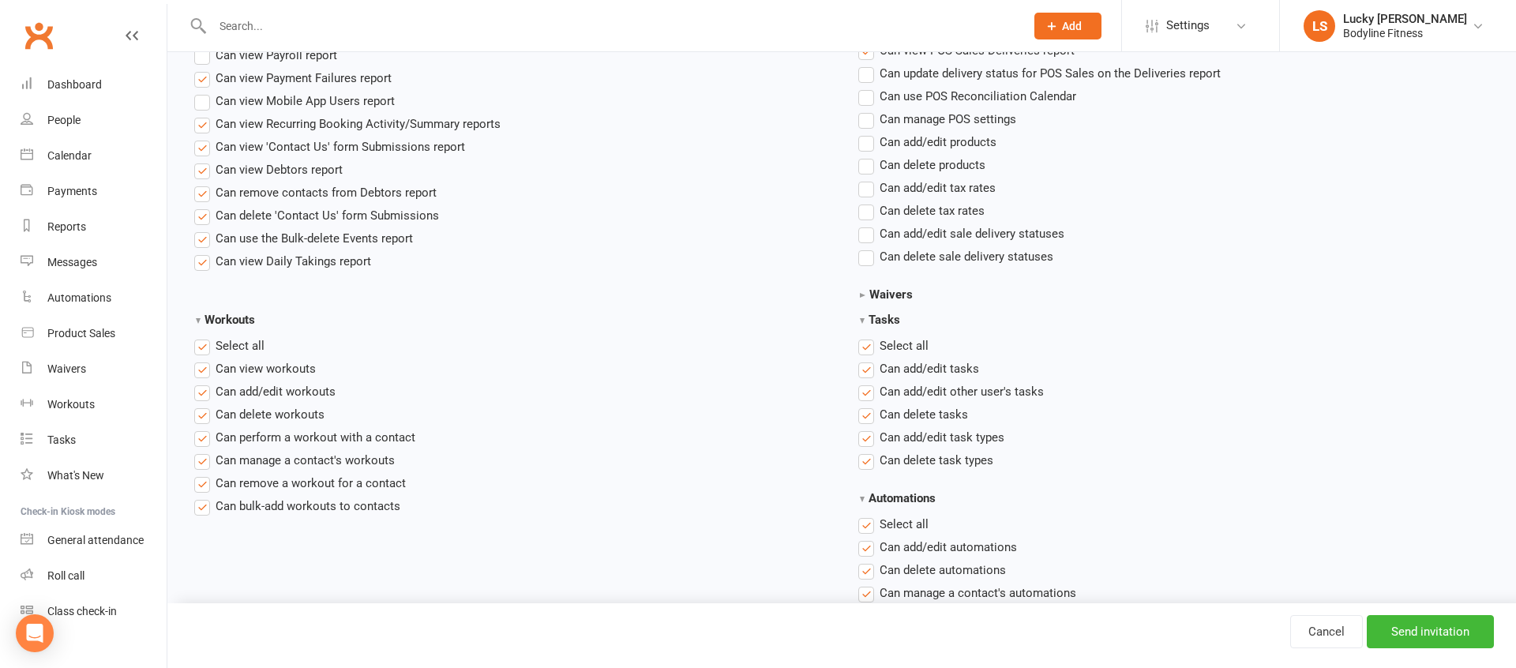
click at [896, 295] on span "Waivers" at bounding box center [890, 294] width 43 height 14
click at [0, 0] on input "Waivers" at bounding box center [0, 0] width 0 height 0
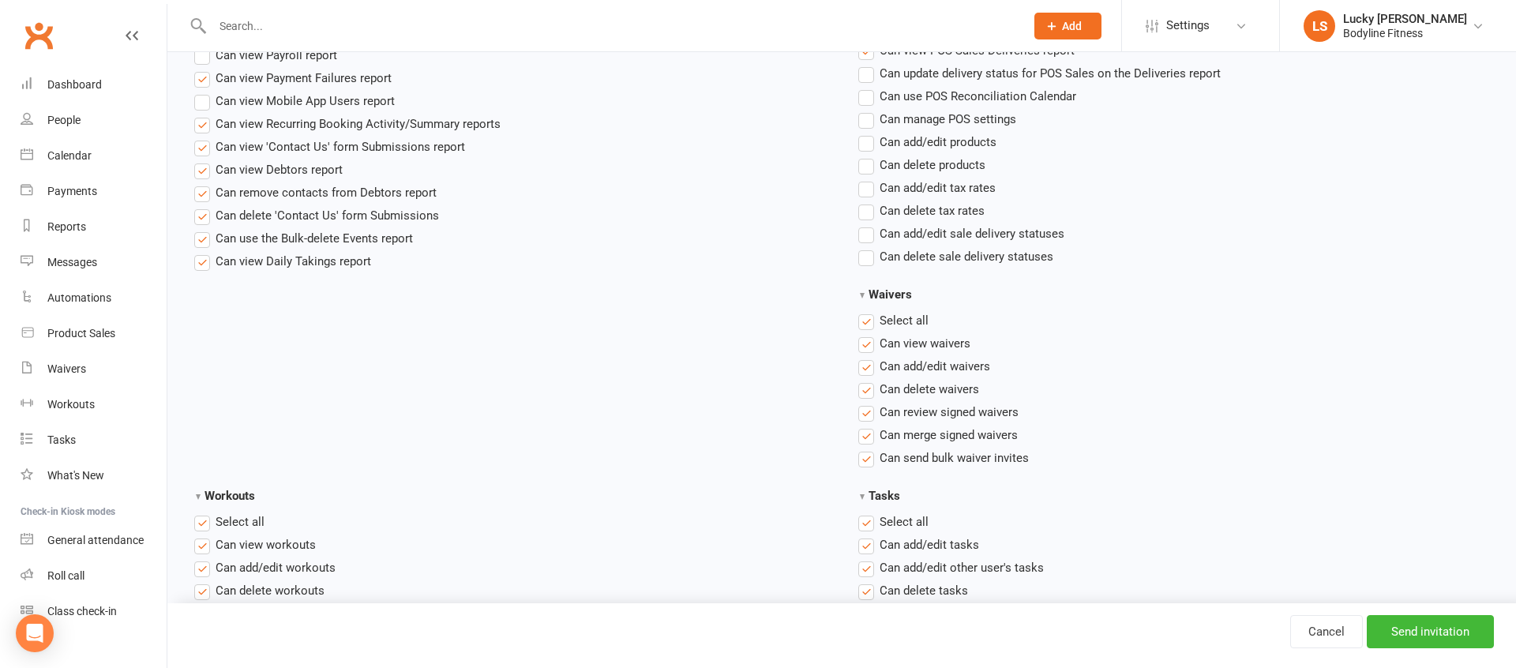
click at [897, 321] on span "Select all" at bounding box center [904, 319] width 49 height 17
click at [869, 311] on input "Waivers" at bounding box center [863, 311] width 10 height 0
click at [933, 343] on span "Can view waivers" at bounding box center [925, 342] width 91 height 17
click at [869, 334] on input "Can view waivers" at bounding box center [863, 334] width 10 height 0
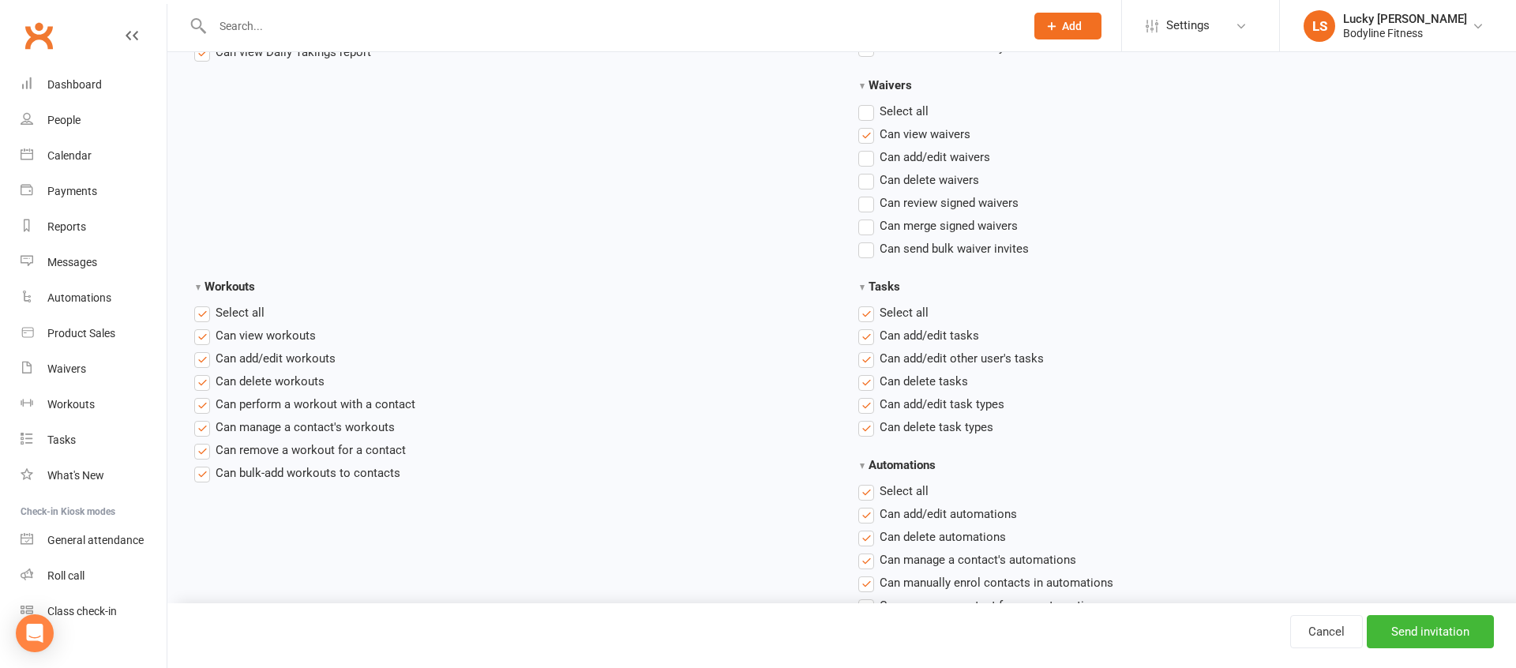
scroll to position [1843, 0]
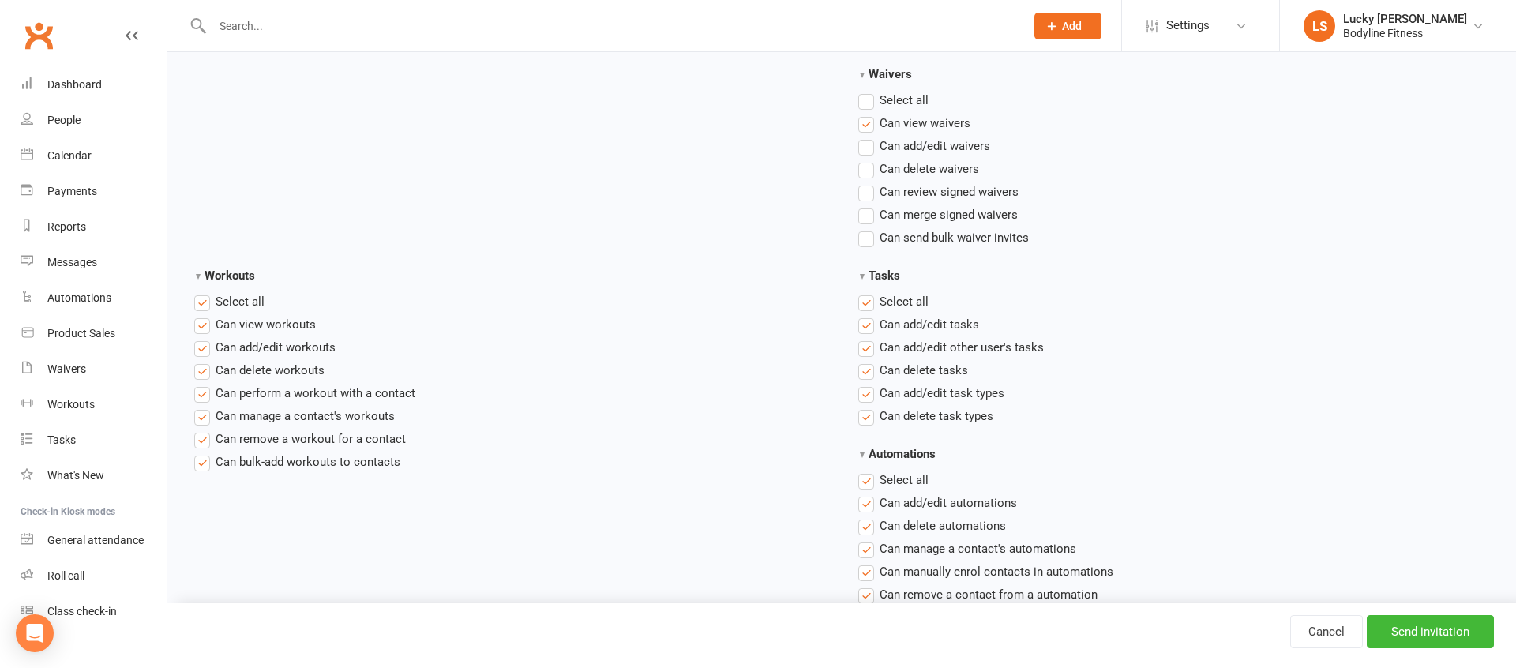
drag, startPoint x: 238, startPoint y: 302, endPoint x: 295, endPoint y: 319, distance: 58.7
click at [238, 302] on span "Select all" at bounding box center [240, 300] width 49 height 17
click at [204, 292] on input "Workouts" at bounding box center [199, 292] width 10 height 0
click at [295, 326] on span "Can view workouts" at bounding box center [266, 323] width 100 height 17
click at [204, 315] on input "Can view workouts" at bounding box center [199, 315] width 10 height 0
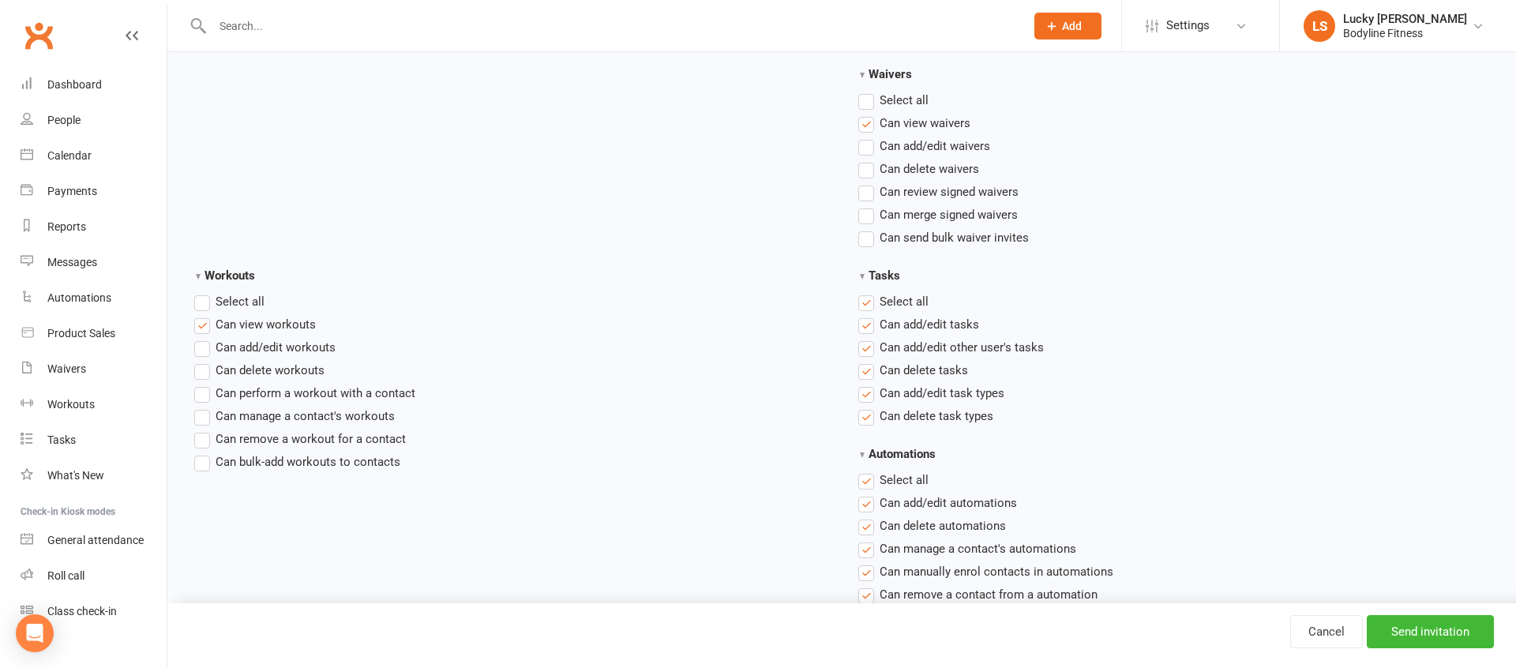
drag, startPoint x: 309, startPoint y: 392, endPoint x: 312, endPoint y: 402, distance: 10.7
click at [308, 392] on span "Can perform a workout with a contact" at bounding box center [316, 392] width 200 height 17
click at [204, 384] on input "Can perform a workout with a contact" at bounding box center [199, 384] width 10 height 0
click at [317, 415] on span "Can manage a contact's workouts" at bounding box center [305, 415] width 179 height 17
click at [204, 407] on input "Can manage a contact's workouts" at bounding box center [199, 407] width 10 height 0
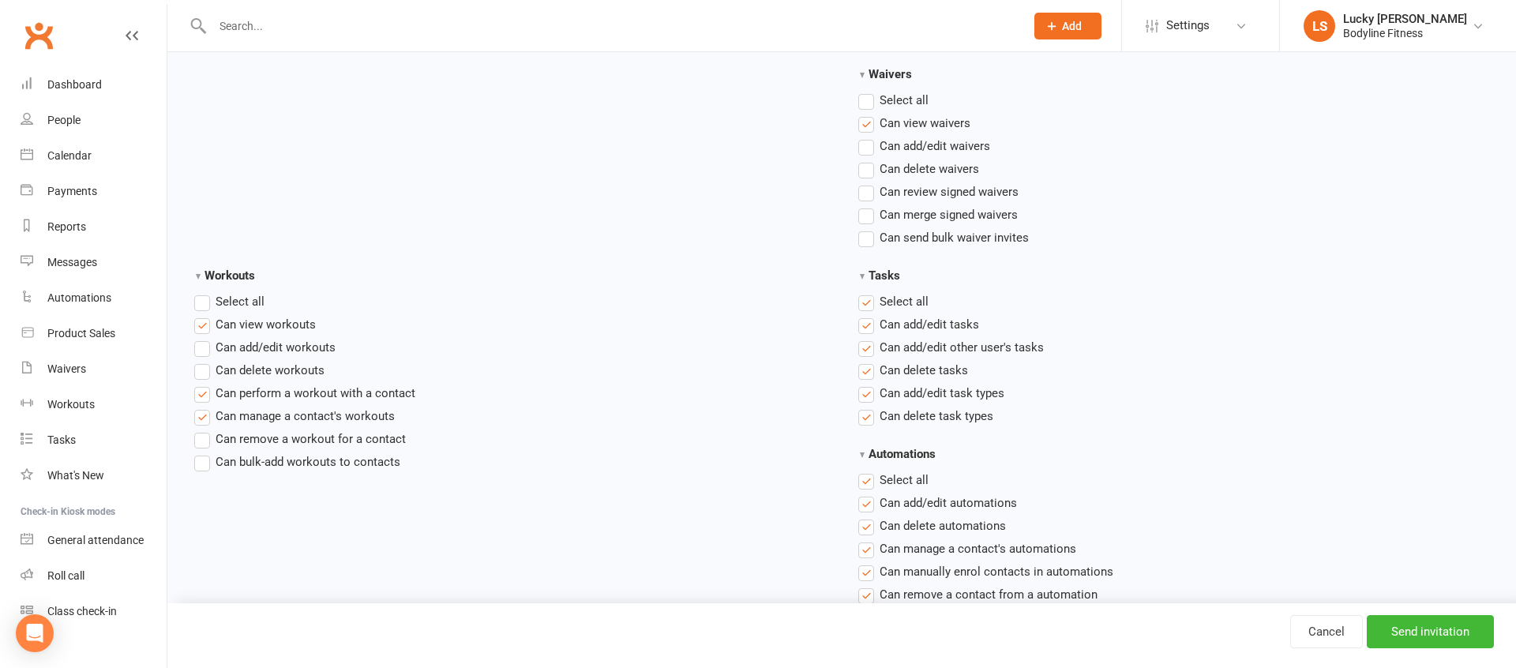
drag, startPoint x: 907, startPoint y: 298, endPoint x: 940, endPoint y: 312, distance: 35.0
click at [907, 298] on span "Select all" at bounding box center [904, 300] width 49 height 17
click at [869, 292] on input "Tasks" at bounding box center [863, 292] width 10 height 0
click at [939, 317] on span "Can add/edit tasks" at bounding box center [929, 323] width 99 height 17
click at [869, 315] on input "Can add/edit tasks" at bounding box center [863, 315] width 10 height 0
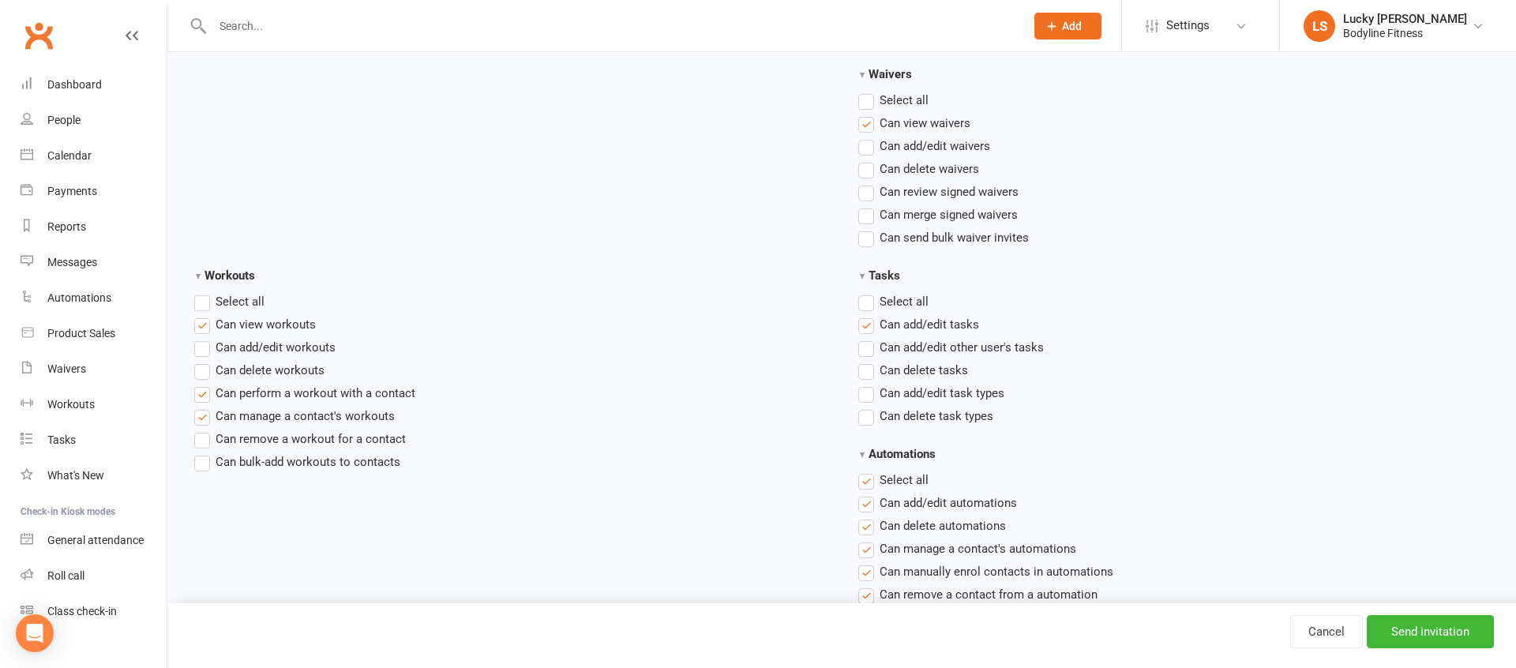
click at [953, 371] on span "Can delete tasks" at bounding box center [924, 369] width 88 height 17
click at [869, 361] on input "Can delete tasks" at bounding box center [863, 361] width 10 height 0
click at [958, 390] on span "Can add/edit task types" at bounding box center [942, 392] width 125 height 17
click at [869, 384] on input "Can add/edit task types" at bounding box center [863, 384] width 10 height 0
click at [975, 419] on span "Can delete task types" at bounding box center [937, 415] width 114 height 17
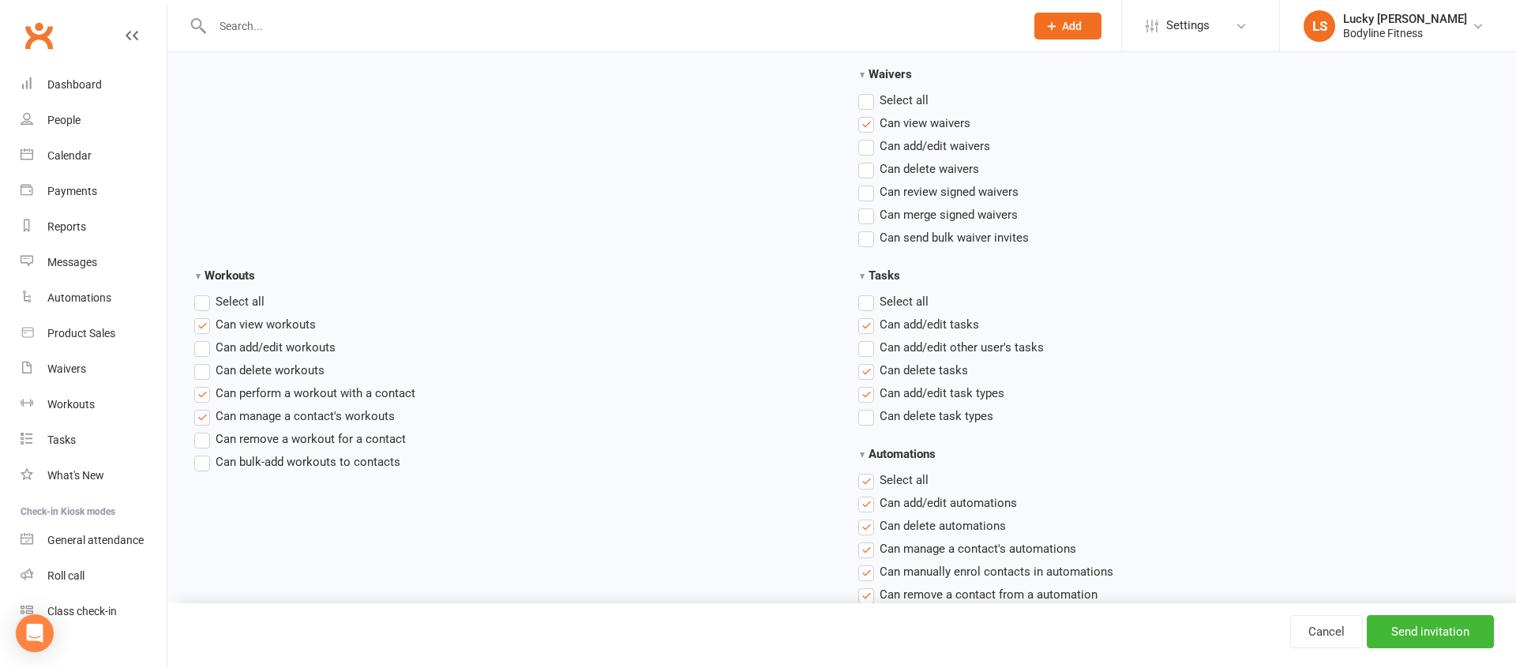
click at [869, 407] on input "Can delete task types" at bounding box center [863, 407] width 10 height 0
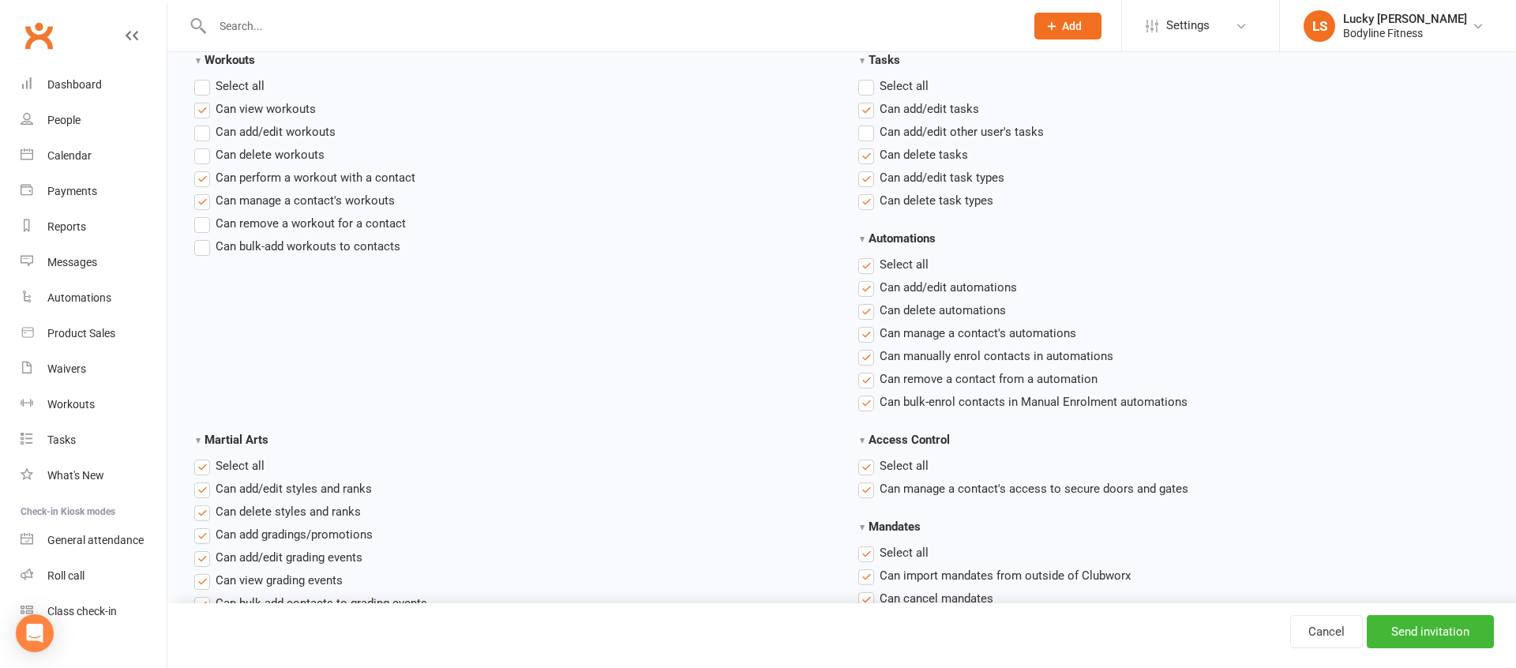
scroll to position [2082, 0]
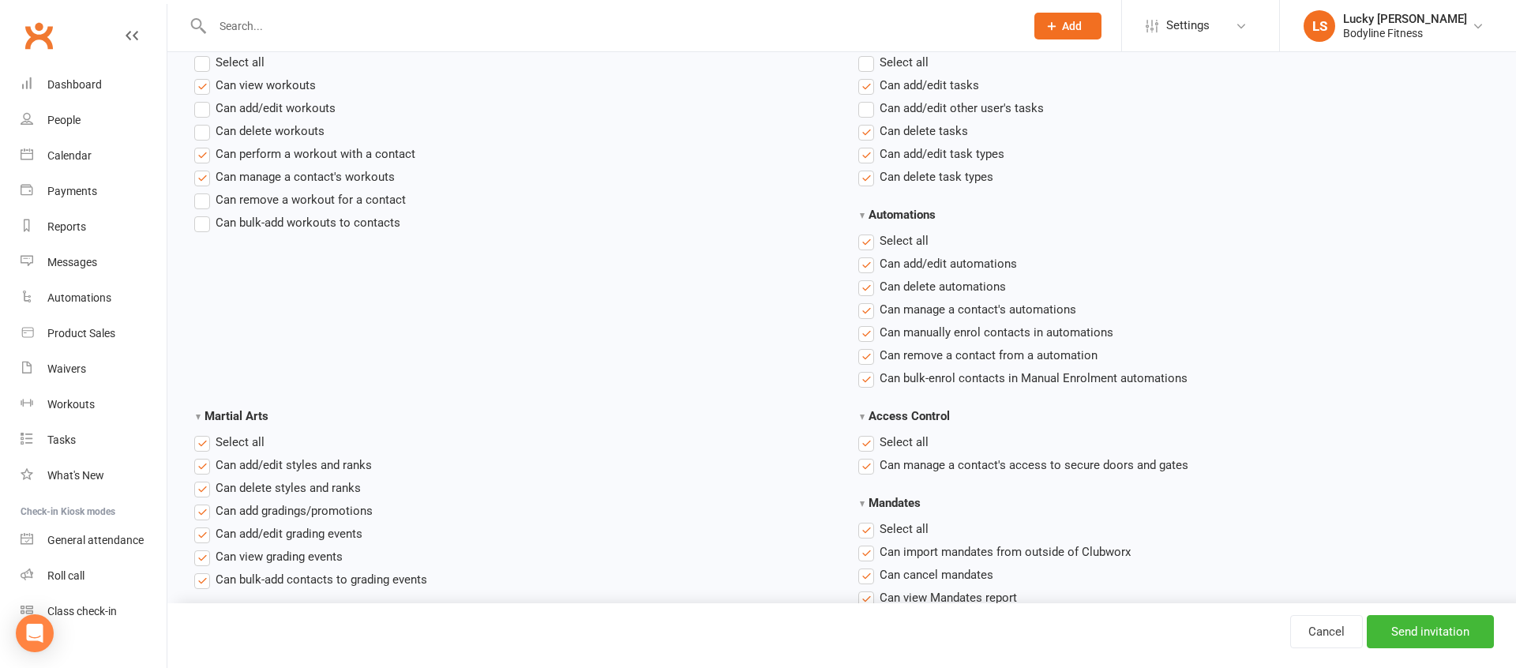
click at [909, 242] on span "Select all" at bounding box center [904, 239] width 49 height 17
click at [869, 231] on input "Automations" at bounding box center [863, 231] width 10 height 0
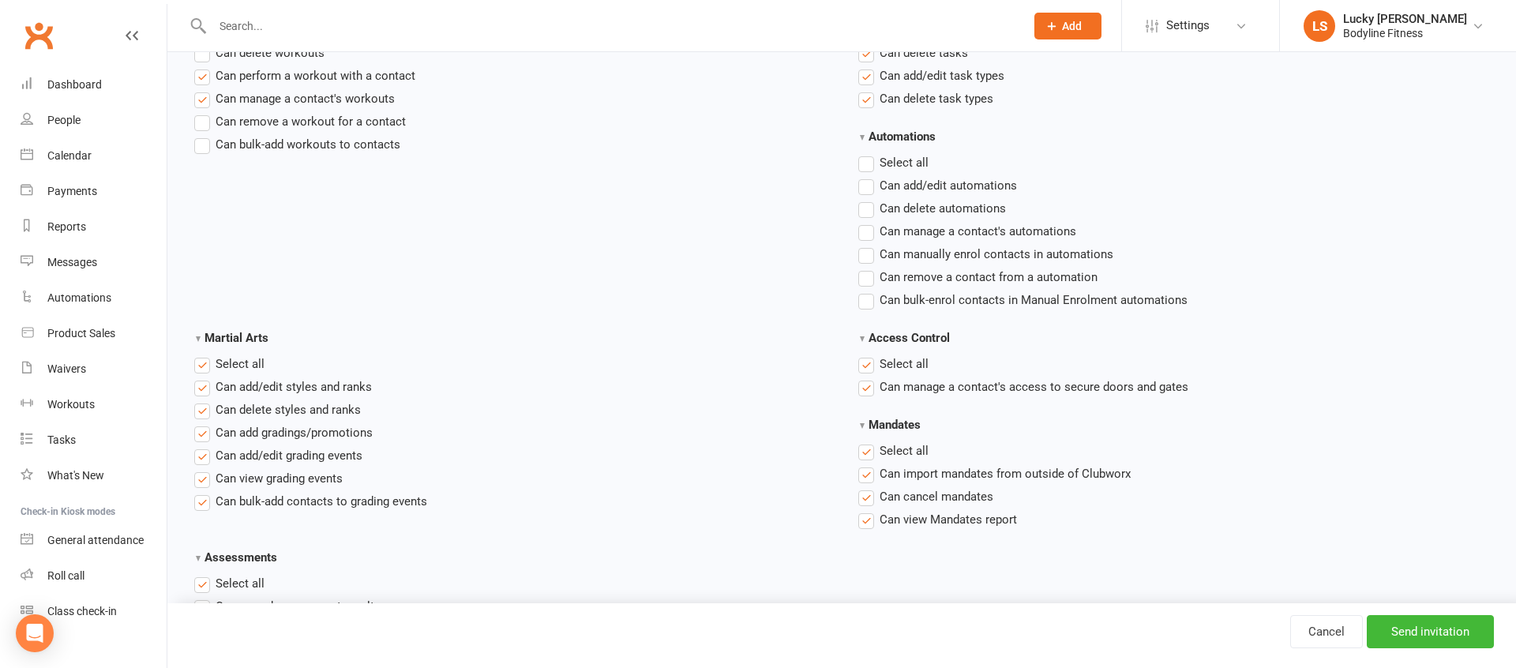
scroll to position [2161, 0]
click at [873, 364] on label "Select all" at bounding box center [893, 363] width 70 height 19
click at [869, 354] on input "Access Control" at bounding box center [863, 354] width 10 height 0
drag, startPoint x: 869, startPoint y: 456, endPoint x: 732, endPoint y: 446, distance: 137.8
click at [869, 456] on label "Select all" at bounding box center [893, 450] width 70 height 19
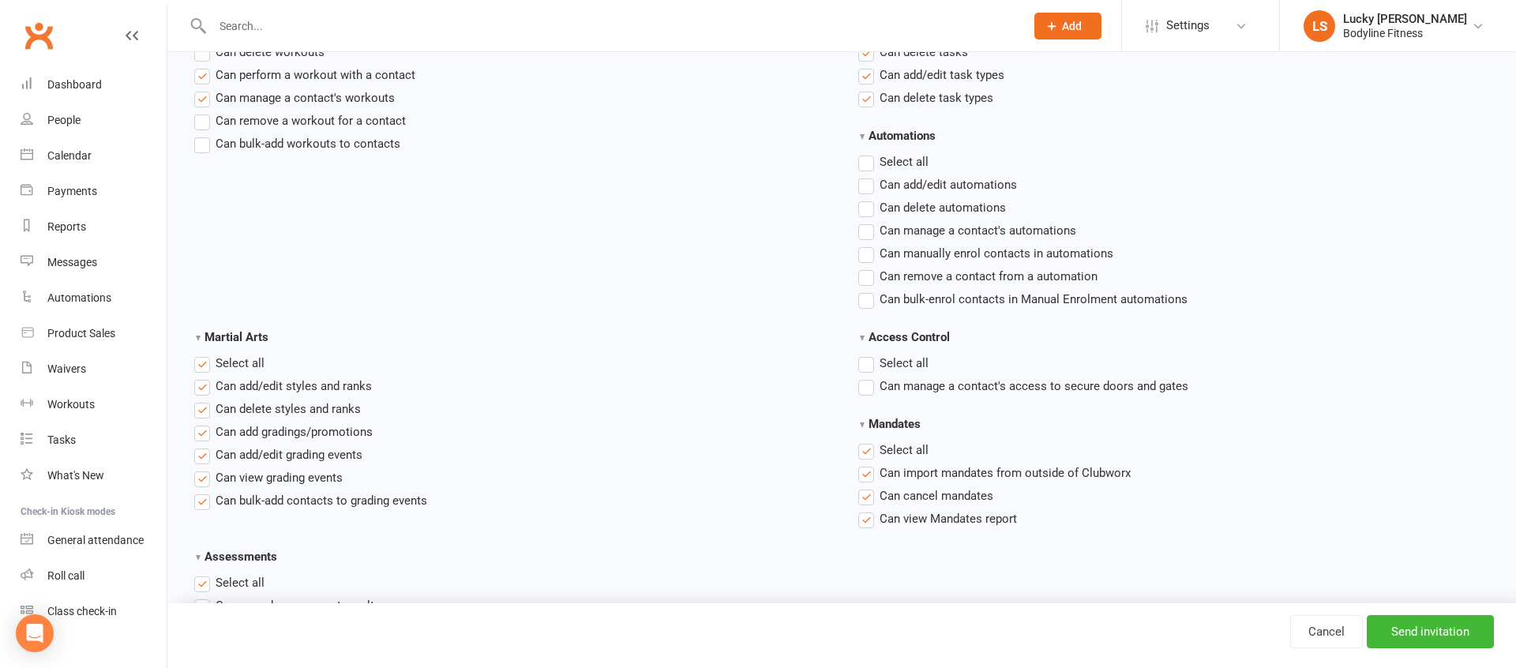
click at [869, 441] on input "Mandates" at bounding box center [863, 441] width 10 height 0
click at [223, 363] on span "Select all" at bounding box center [240, 362] width 49 height 17
click at [204, 354] on input "Martial Arts" at bounding box center [199, 354] width 10 height 0
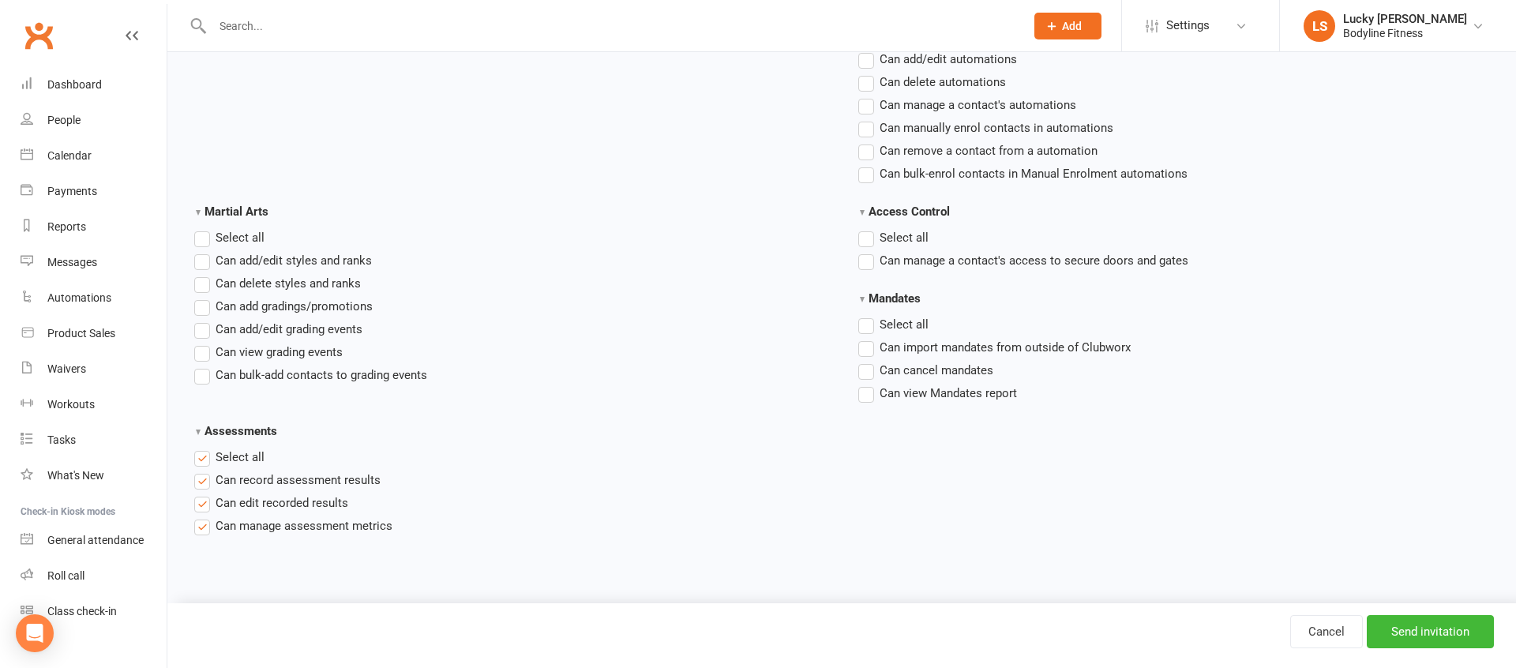
scroll to position [2303, 0]
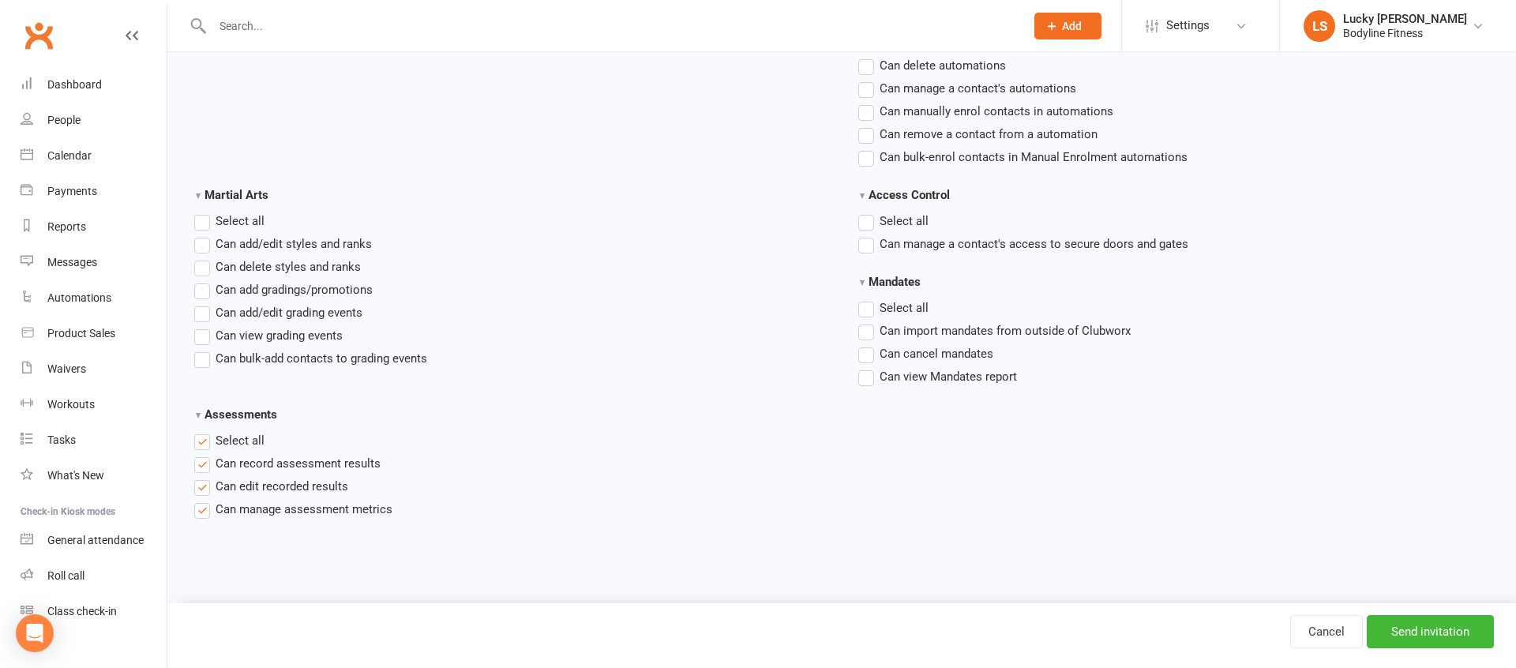
click at [251, 441] on span "Select all" at bounding box center [240, 439] width 49 height 17
click at [204, 431] on input "Assessments" at bounding box center [199, 431] width 10 height 0
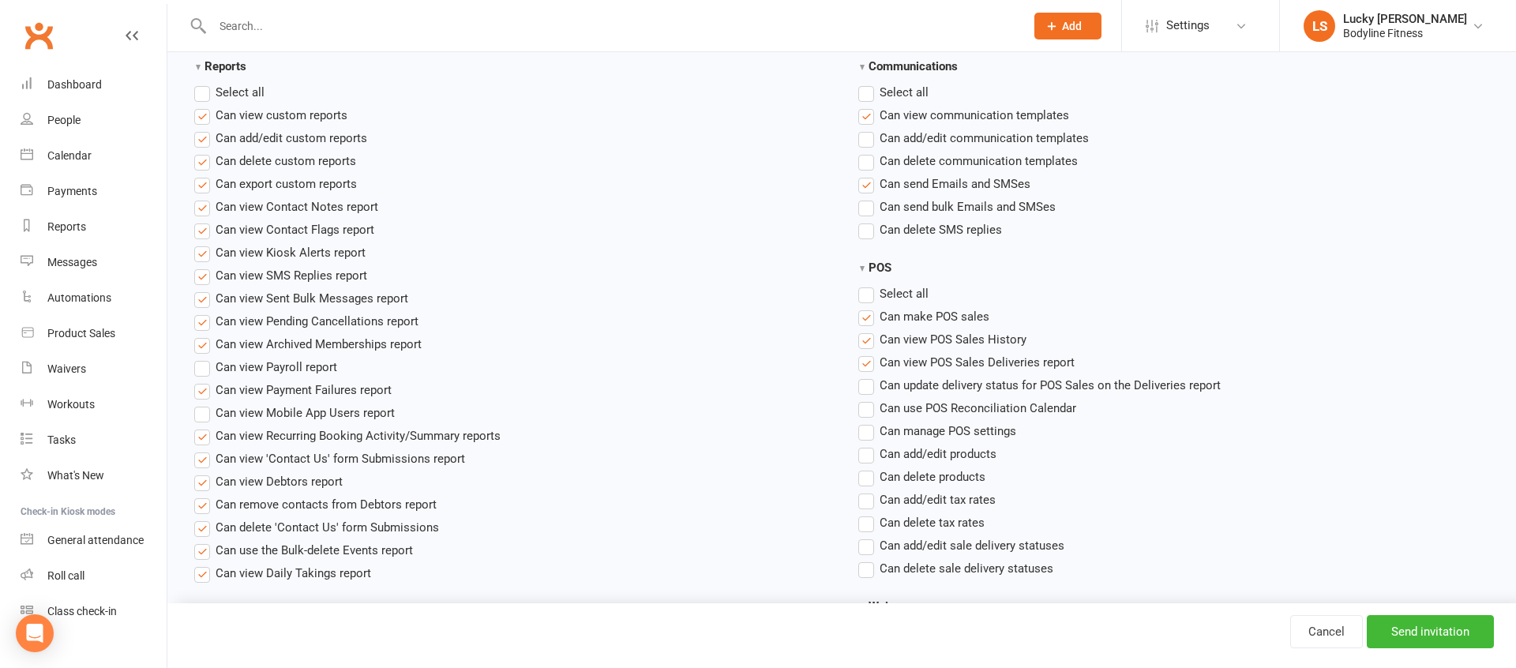
scroll to position [1321, 0]
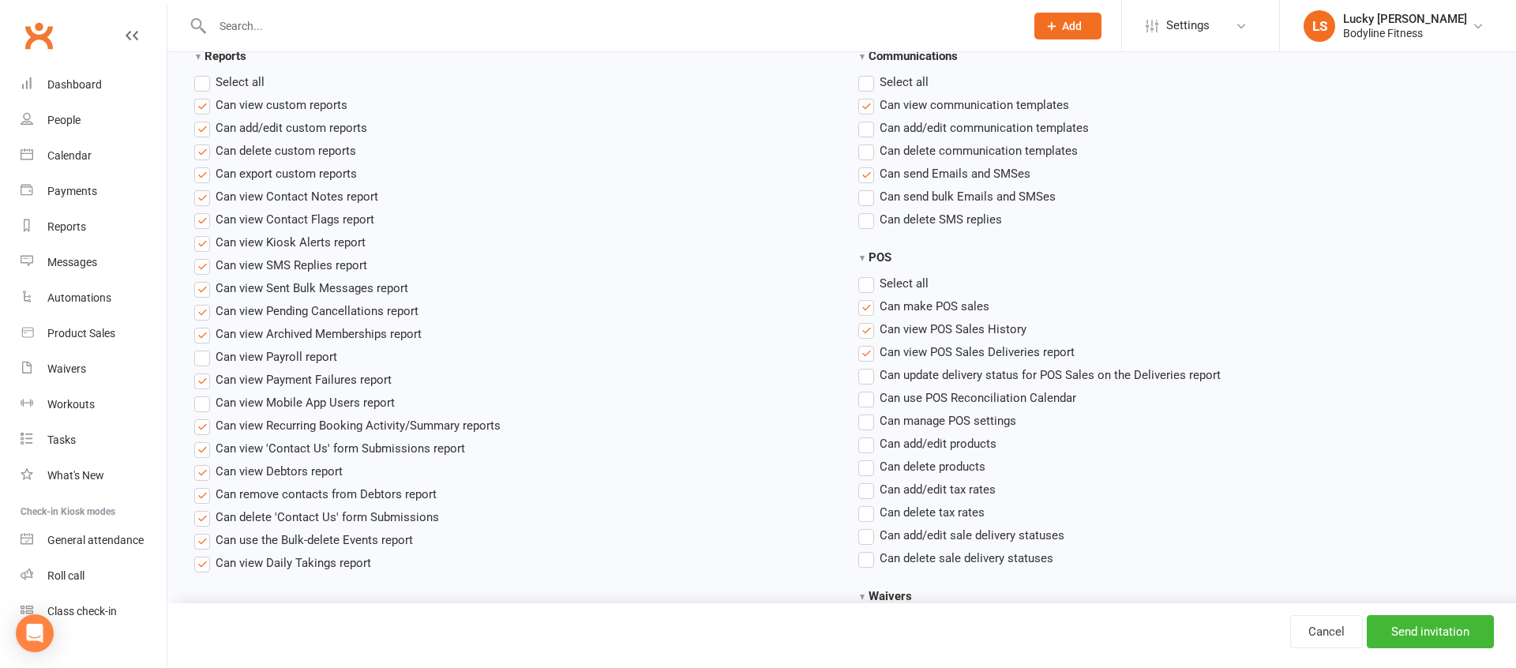
click at [286, 129] on span "Can add/edit custom reports" at bounding box center [292, 126] width 152 height 17
click at [204, 118] on input "Can add/edit custom reports" at bounding box center [199, 118] width 10 height 0
click at [282, 146] on span "Can delete custom reports" at bounding box center [286, 149] width 141 height 17
click at [204, 141] on input "Can delete custom reports" at bounding box center [199, 141] width 10 height 0
click at [202, 81] on label "Select all" at bounding box center [229, 82] width 70 height 19
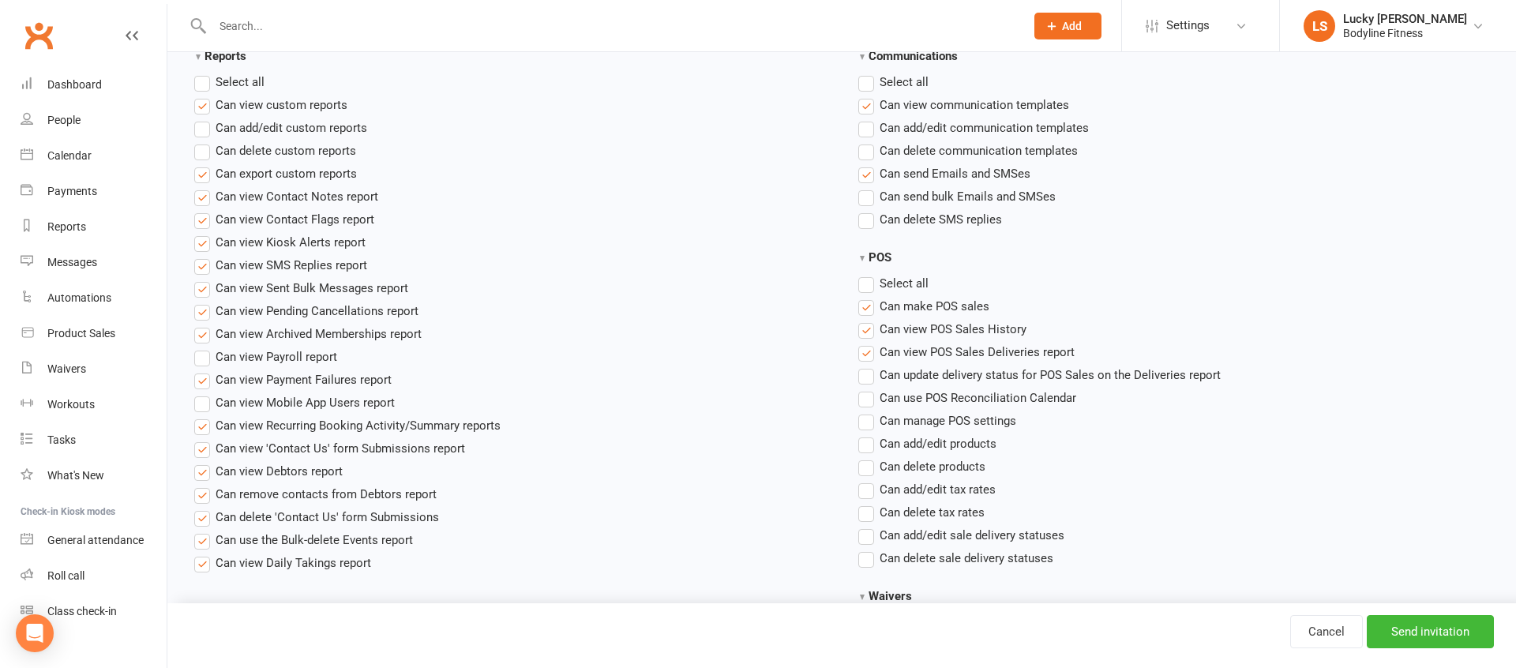
click at [202, 73] on input "Reports" at bounding box center [199, 73] width 10 height 0
click at [202, 81] on label "Select all" at bounding box center [229, 82] width 70 height 19
click at [202, 73] on input "Reports" at bounding box center [199, 73] width 10 height 0
click at [253, 104] on span "Can view custom reports" at bounding box center [282, 104] width 132 height 17
click at [204, 96] on input "Can view custom reports" at bounding box center [199, 96] width 10 height 0
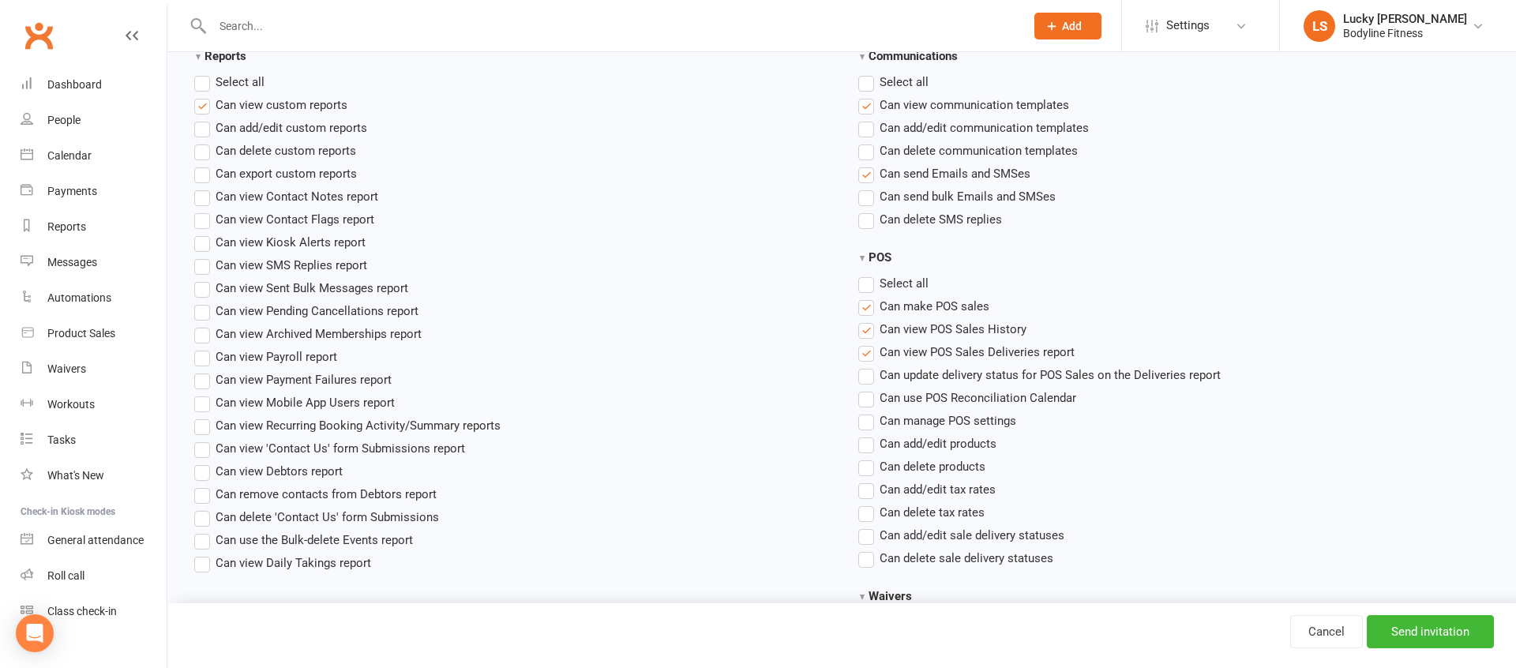
click at [269, 196] on span "Can view Contact Notes report" at bounding box center [297, 195] width 163 height 17
click at [204, 187] on input "Can view Contact Notes report" at bounding box center [199, 187] width 10 height 0
click at [269, 222] on span "Can view Contact Flags report" at bounding box center [295, 218] width 159 height 17
click at [204, 210] on input "Can view Contact Flags report" at bounding box center [199, 210] width 10 height 0
click at [313, 265] on span "Can view SMS Replies report" at bounding box center [292, 264] width 152 height 17
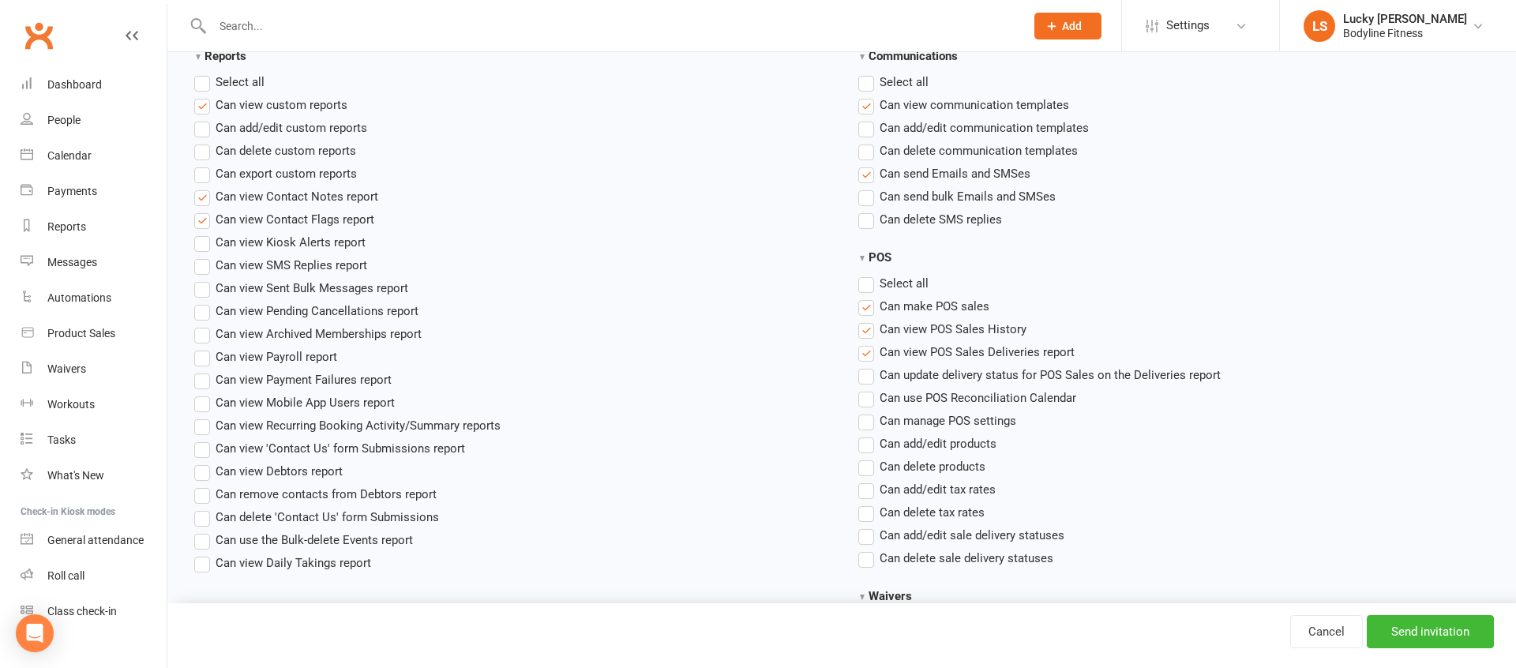
click at [204, 256] on input "Can view SMS Replies report" at bounding box center [199, 256] width 10 height 0
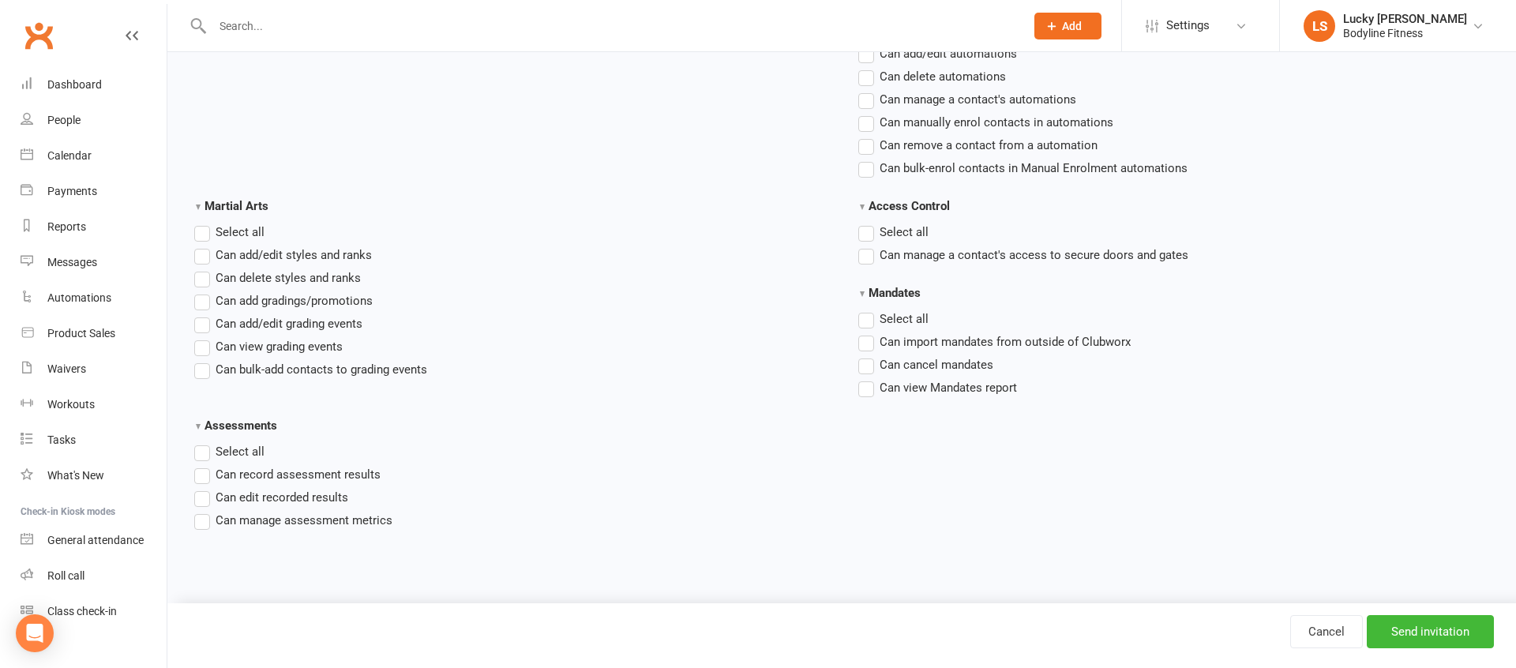
scroll to position [2303, 0]
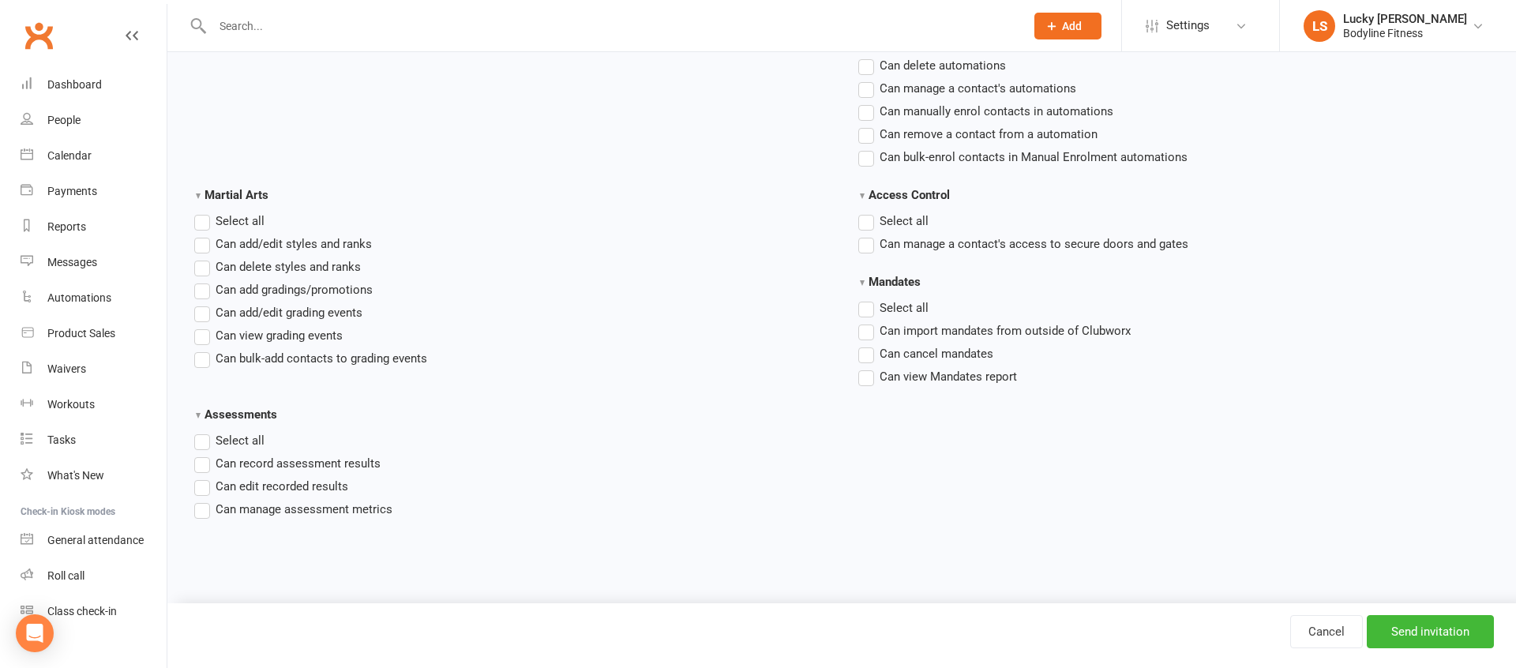
drag, startPoint x: 343, startPoint y: 462, endPoint x: 377, endPoint y: 460, distance: 34.8
click at [343, 462] on span "Can record assessment results" at bounding box center [298, 462] width 165 height 17
click at [204, 454] on input "Can record assessment results" at bounding box center [199, 454] width 10 height 0
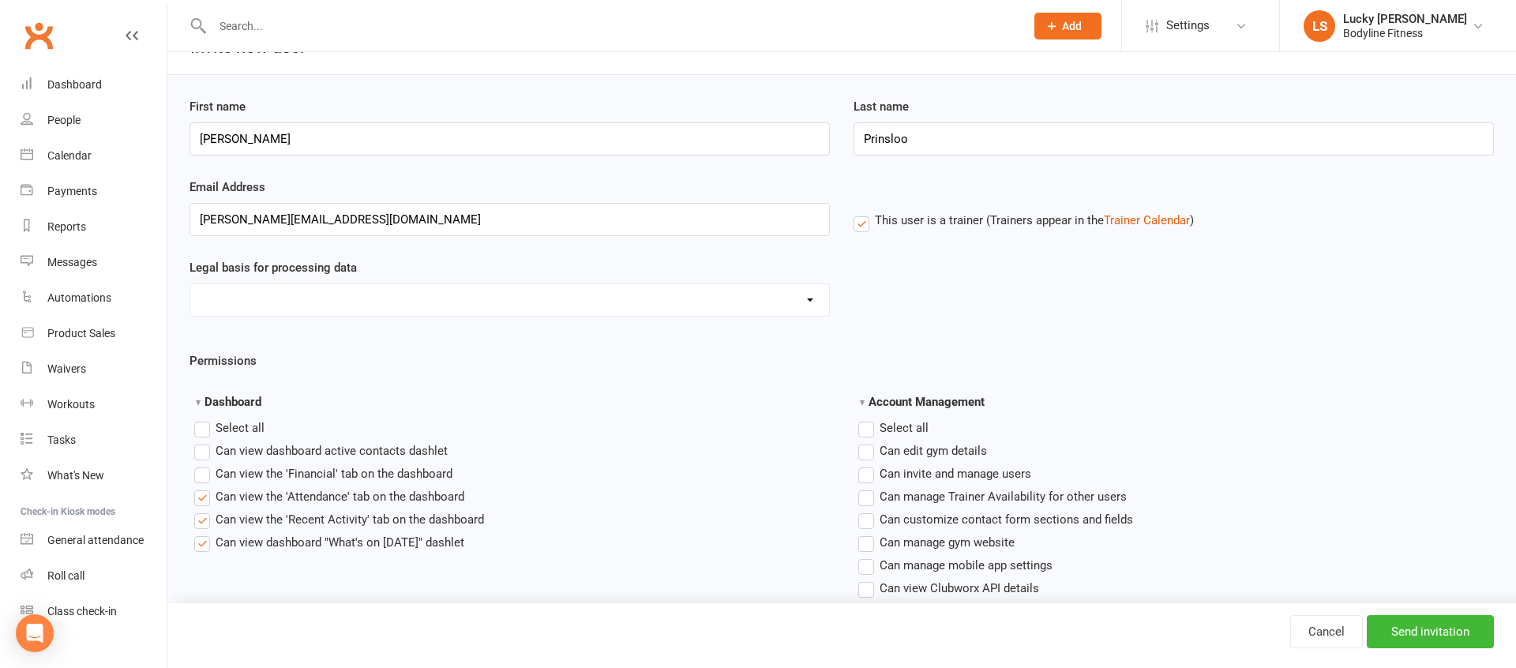
scroll to position [0, 0]
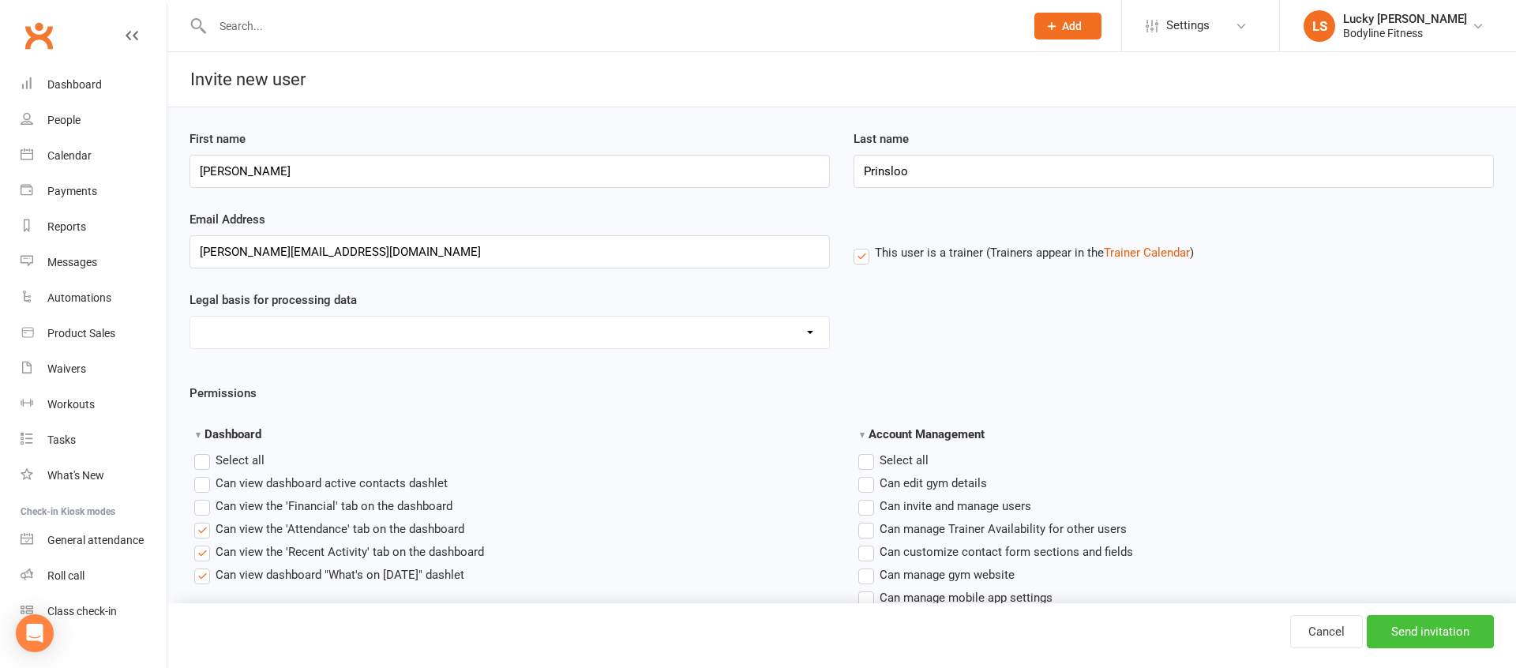
click at [1431, 626] on input "Send invitation" at bounding box center [1430, 631] width 127 height 33
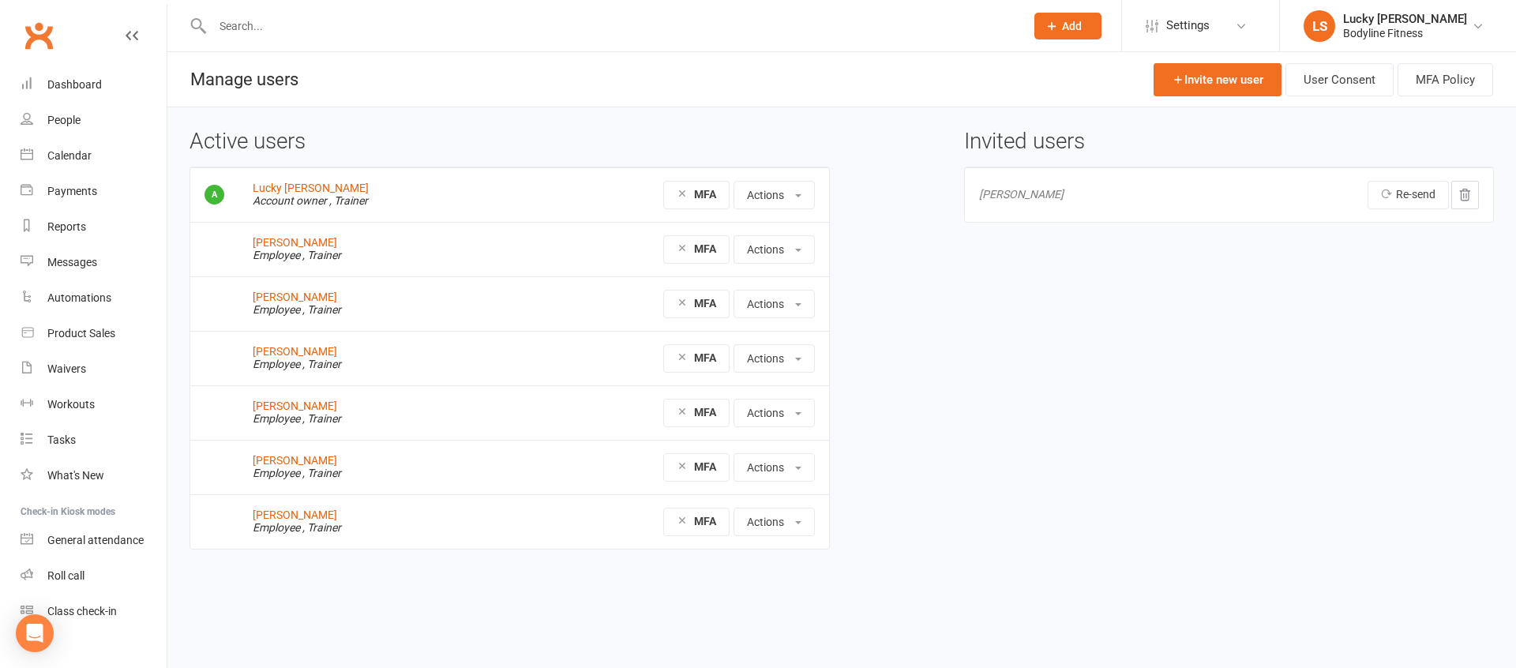
click at [1311, 387] on div "Active users Lucky Scalone Account owner , Trainer MFA Actions View profile Edi…" at bounding box center [842, 350] width 1328 height 442
click at [82, 150] on div "Calendar" at bounding box center [69, 155] width 44 height 13
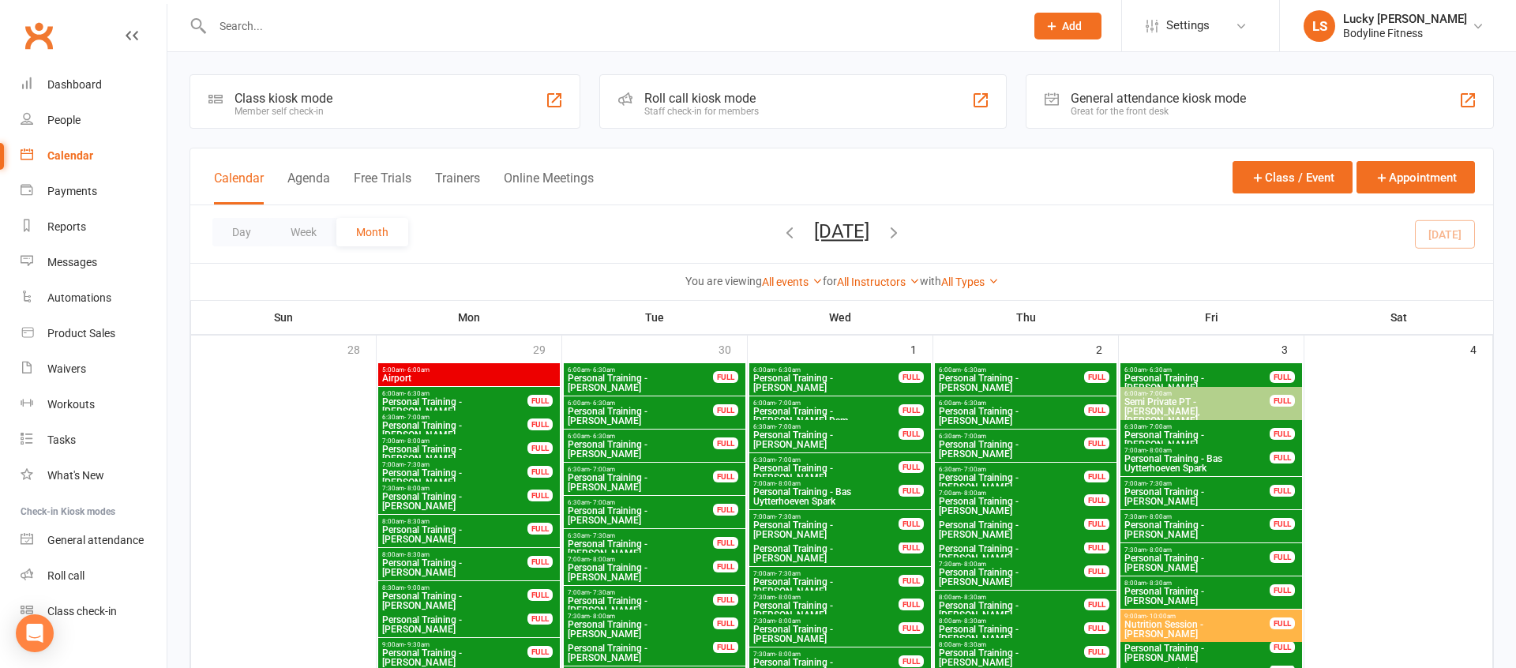
click at [302, 233] on button "Week" at bounding box center [304, 232] width 66 height 28
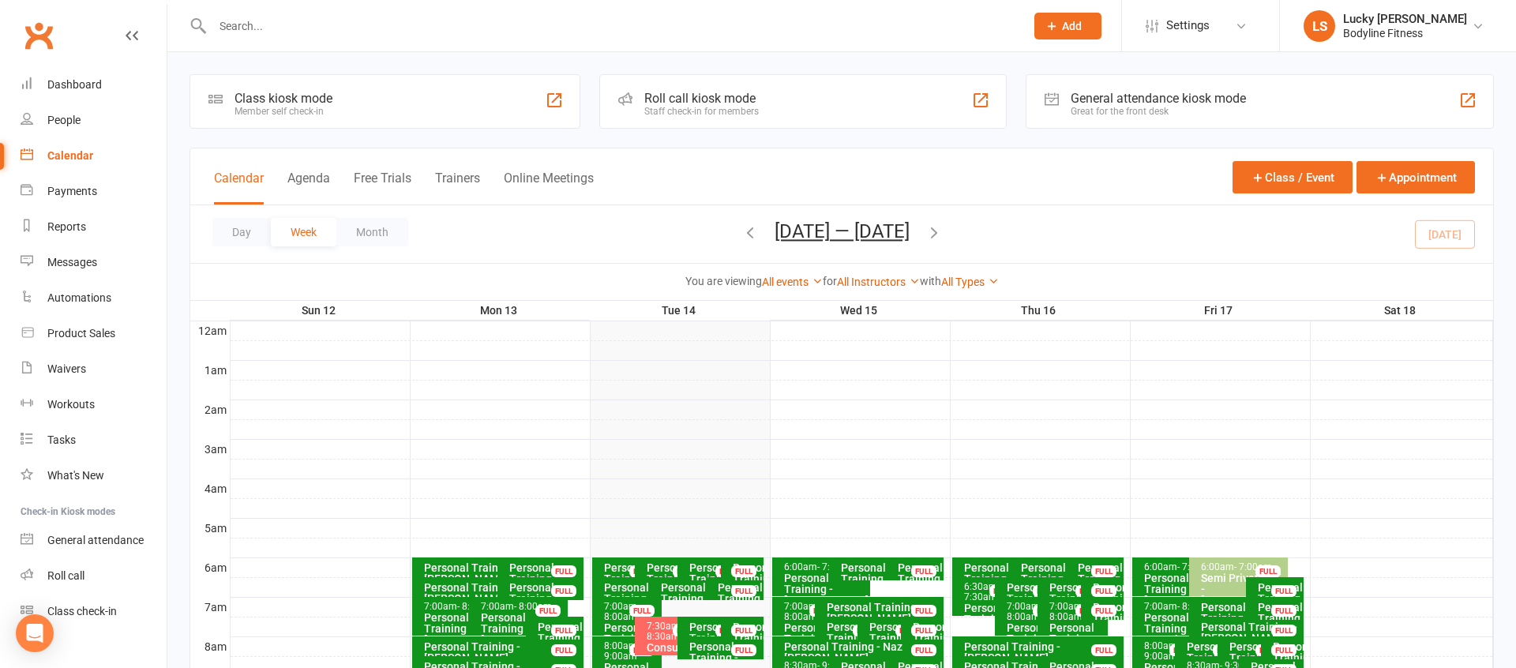
click at [466, 184] on button "Trainers" at bounding box center [457, 188] width 45 height 34
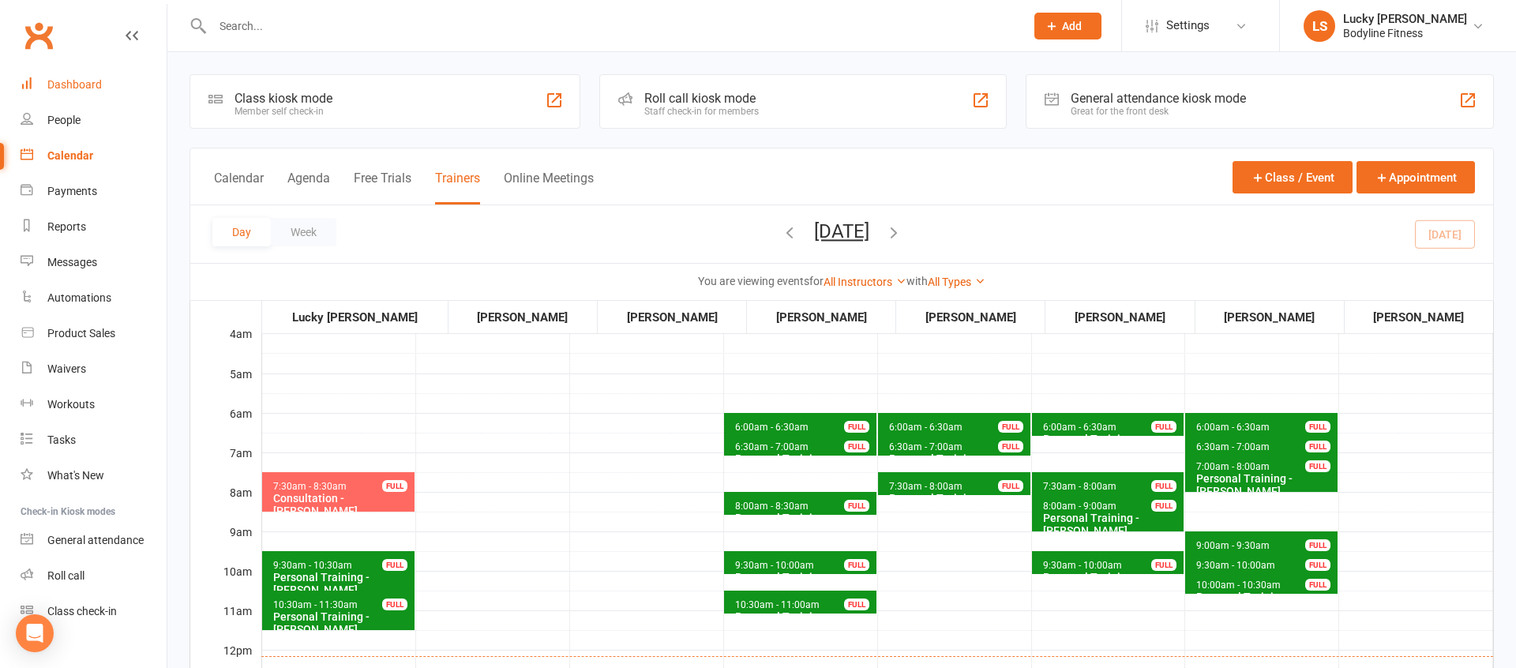
click at [83, 88] on div "Dashboard" at bounding box center [74, 84] width 54 height 13
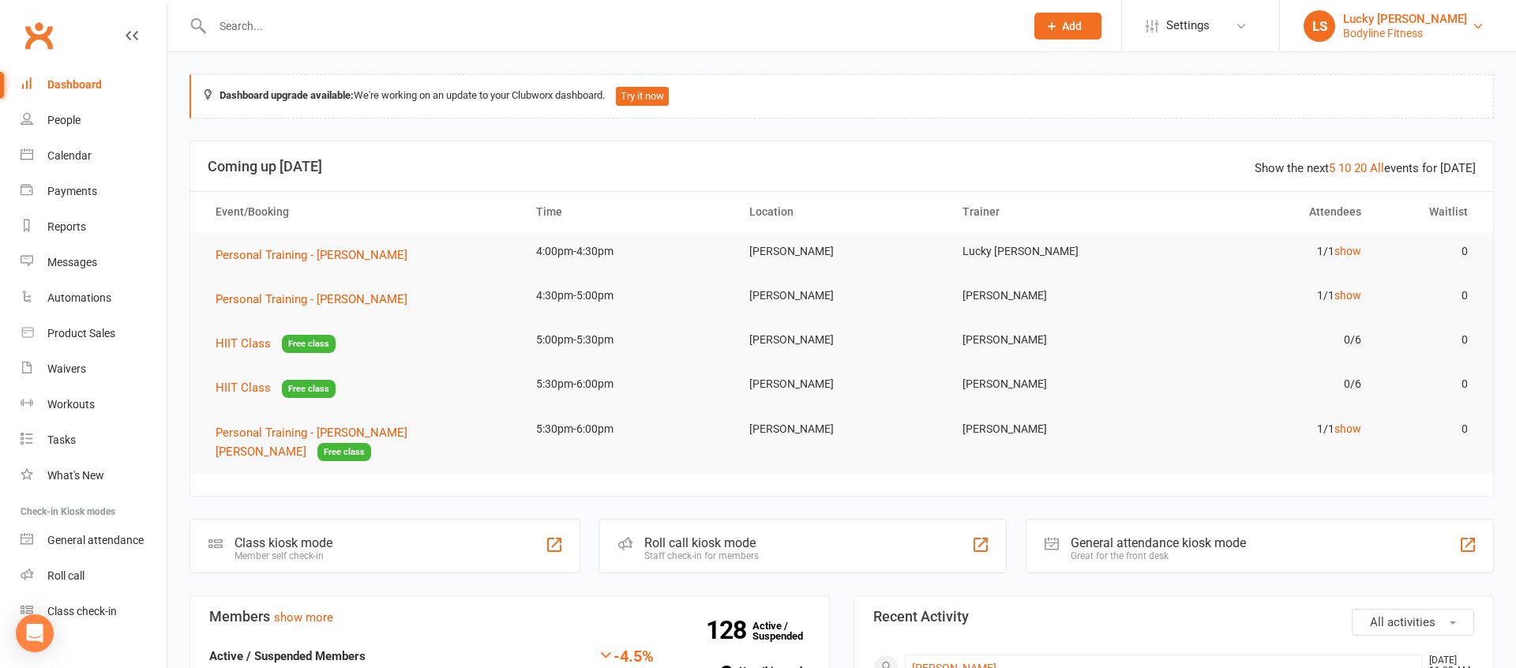
click at [1390, 32] on div "Bodyline Fitness" at bounding box center [1405, 33] width 124 height 14
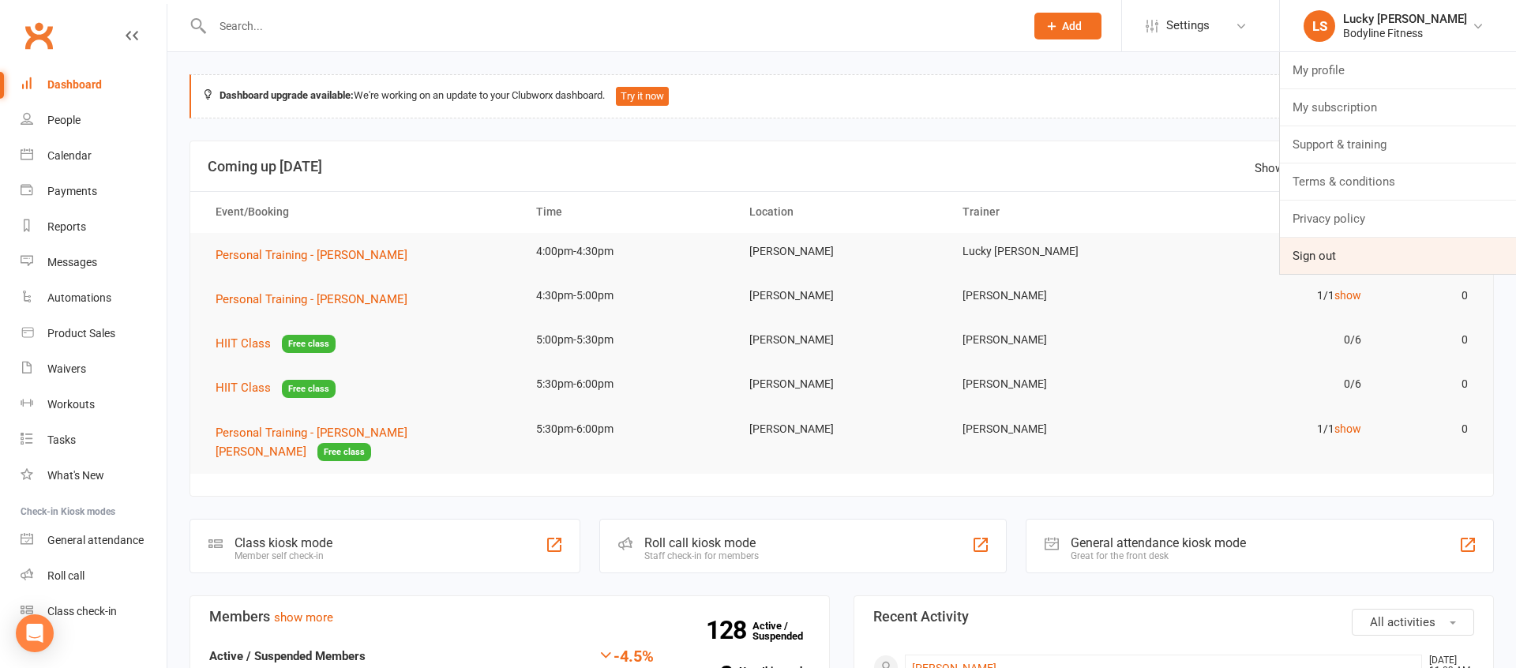
click at [1347, 254] on link "Sign out" at bounding box center [1398, 256] width 236 height 36
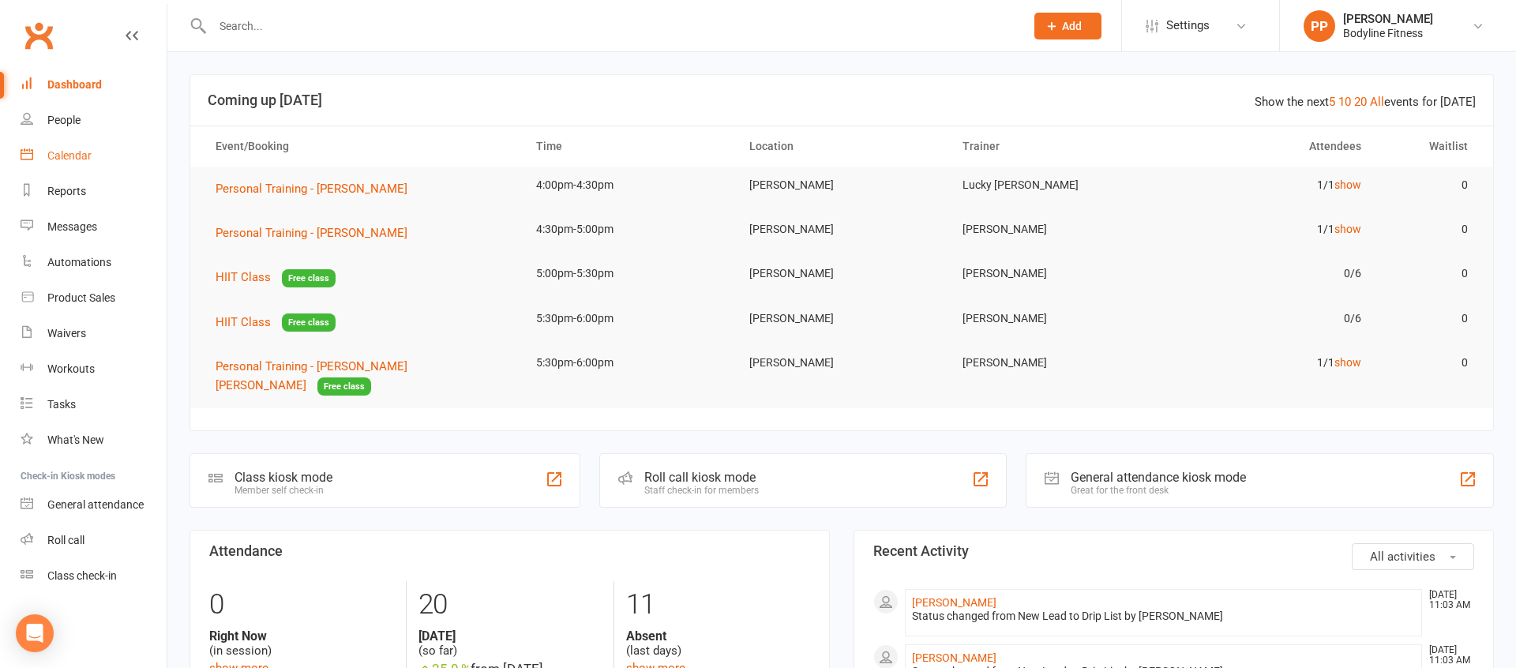
click at [54, 156] on div "Calendar" at bounding box center [69, 155] width 44 height 13
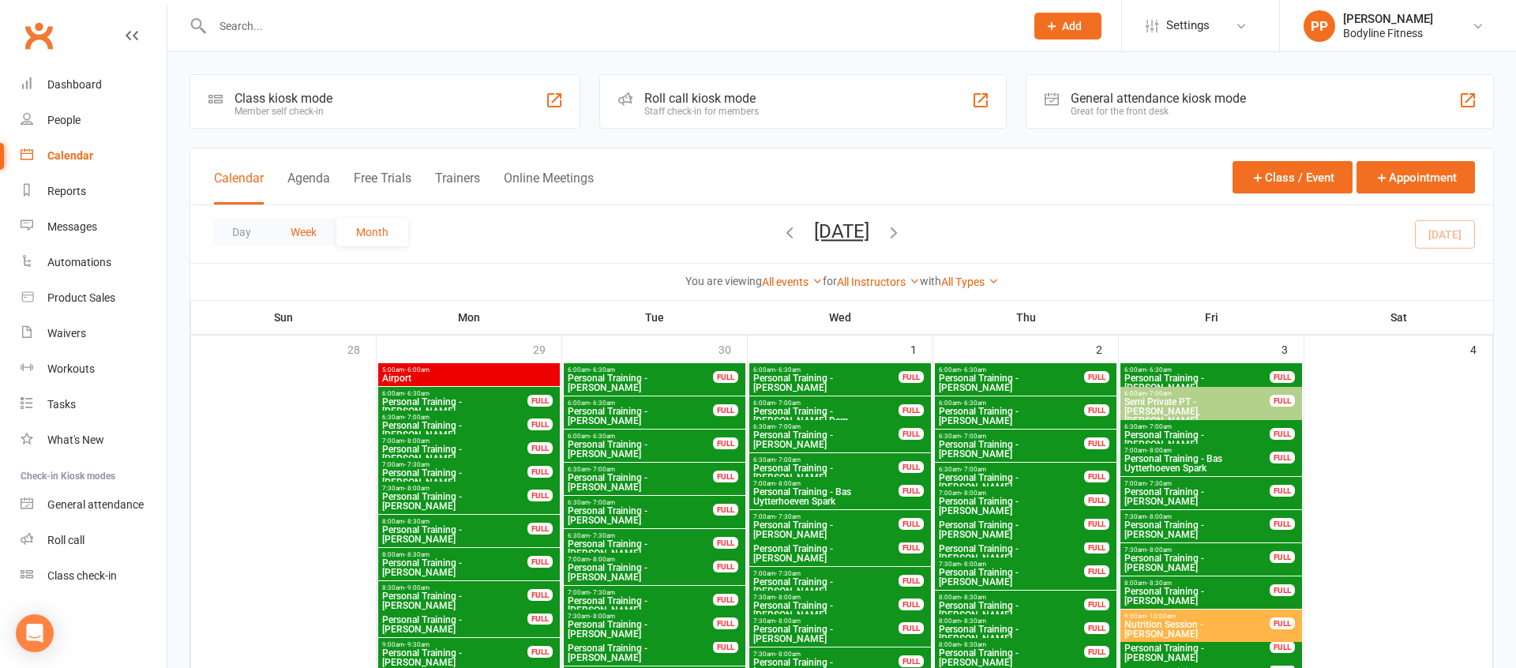
click at [313, 231] on button "Week" at bounding box center [304, 232] width 66 height 28
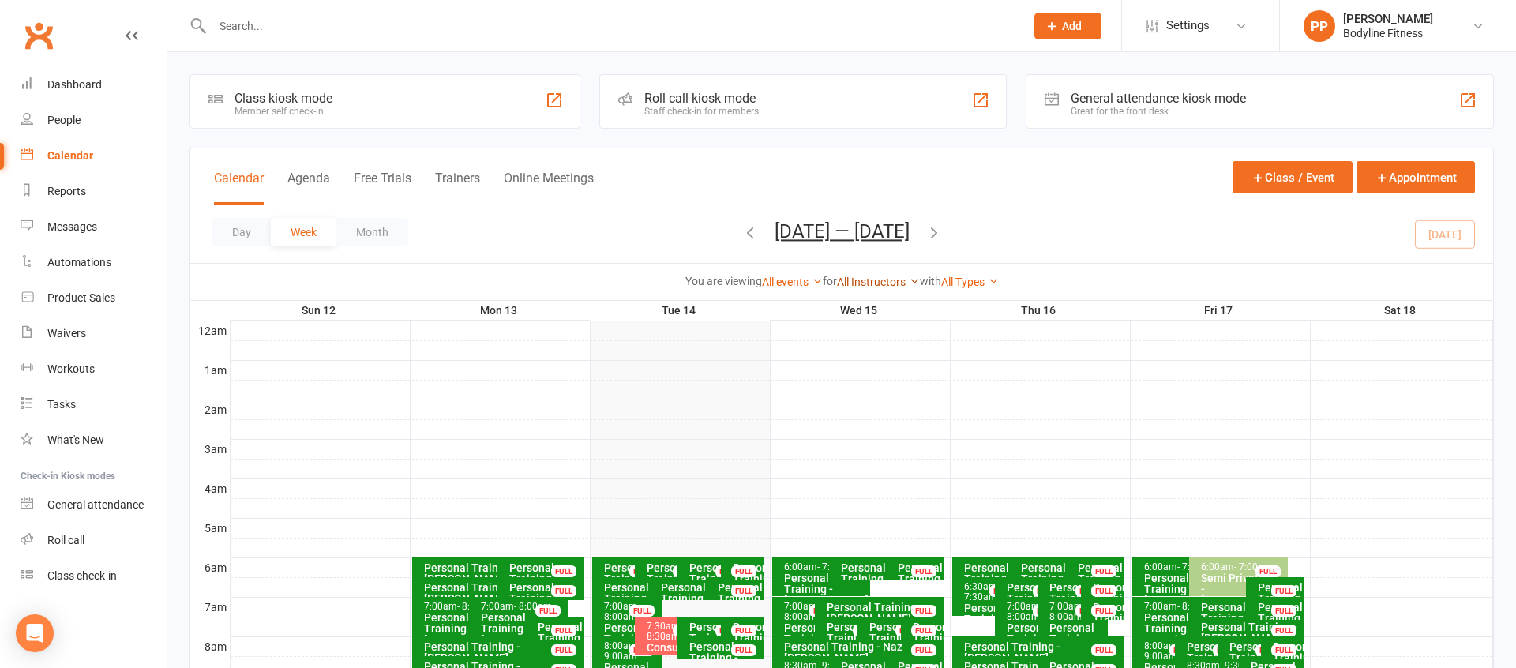
click at [888, 282] on link "All Instructors" at bounding box center [878, 282] width 83 height 13
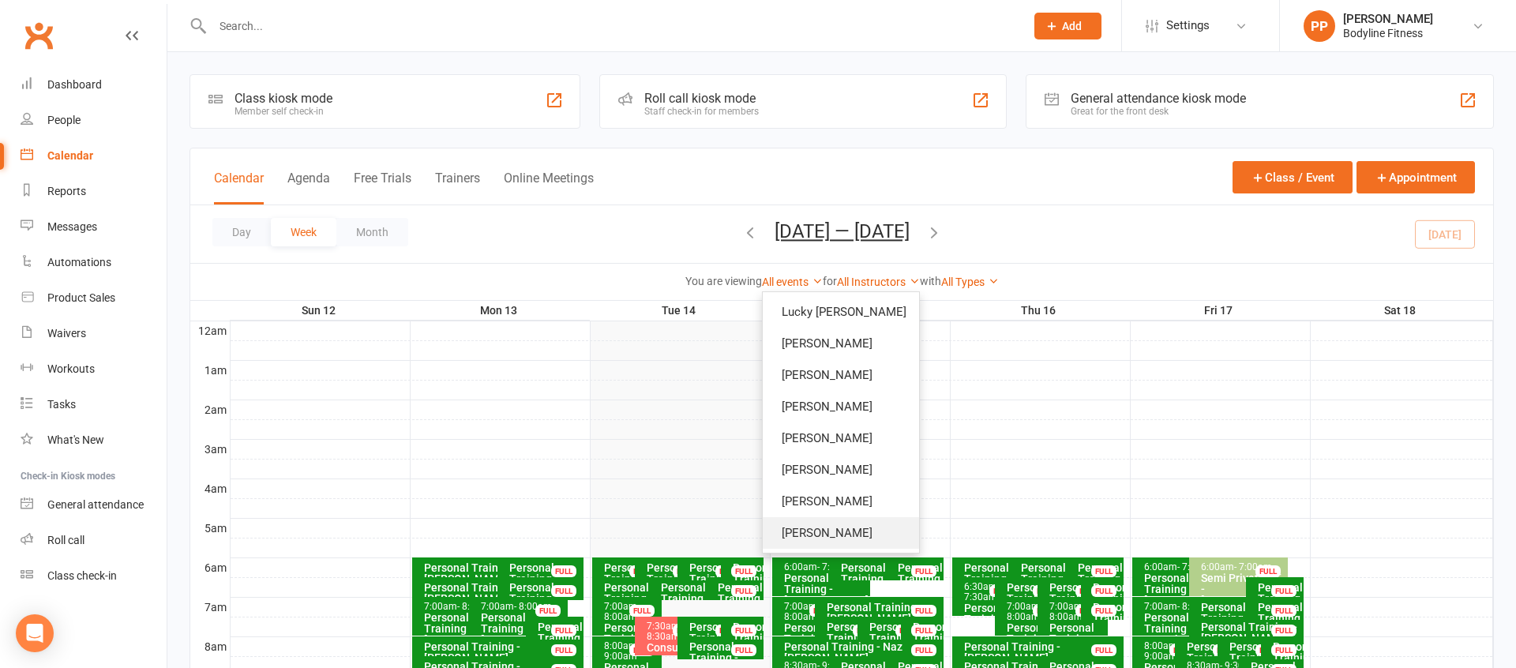
click at [872, 538] on link "[PERSON_NAME]" at bounding box center [841, 533] width 156 height 32
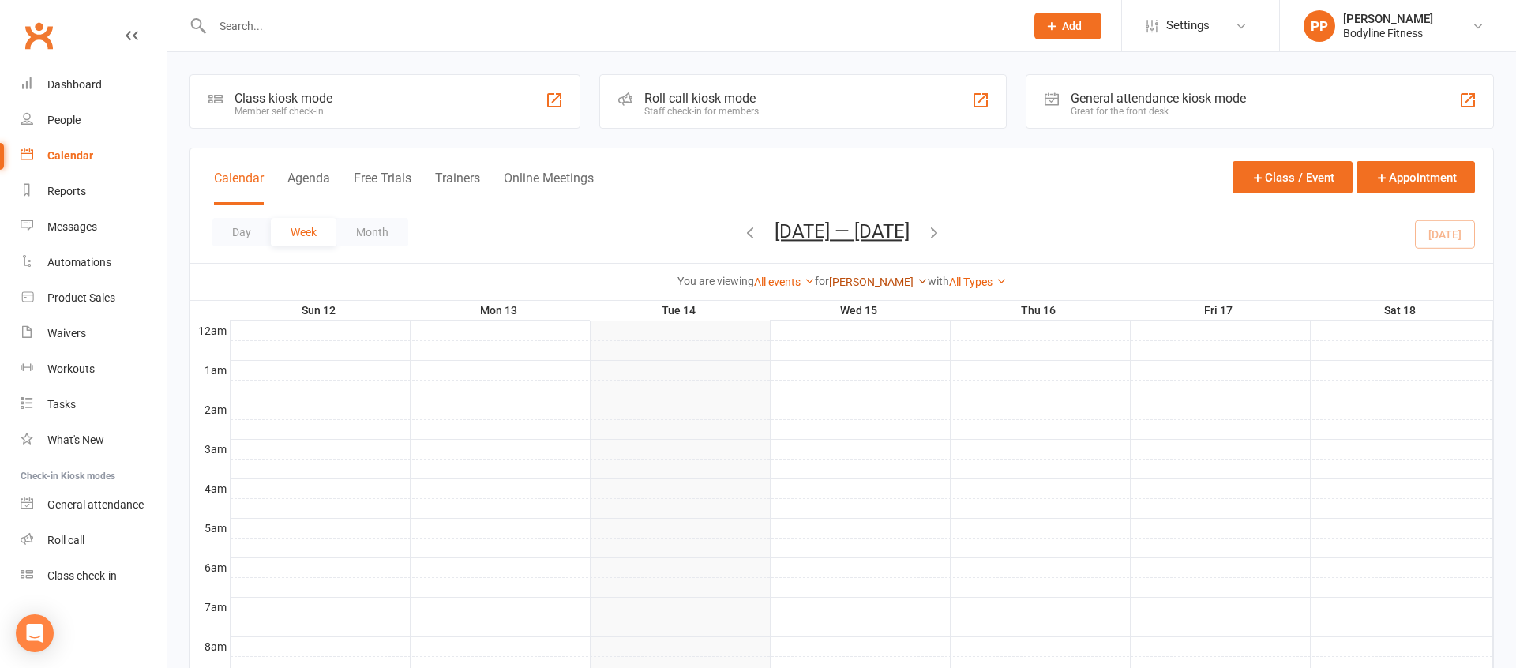
click at [880, 286] on link "[PERSON_NAME]" at bounding box center [878, 282] width 99 height 13
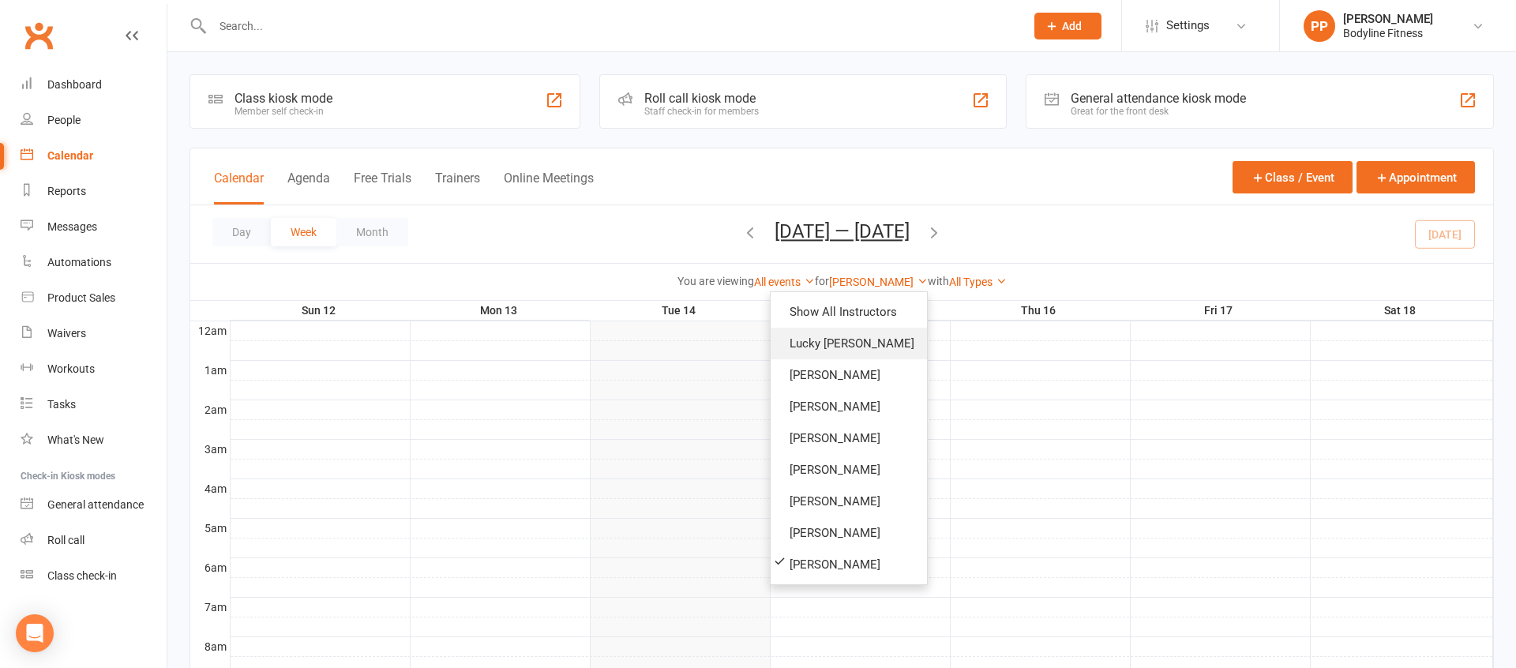
click at [877, 345] on link "Lucky [PERSON_NAME]" at bounding box center [849, 344] width 156 height 32
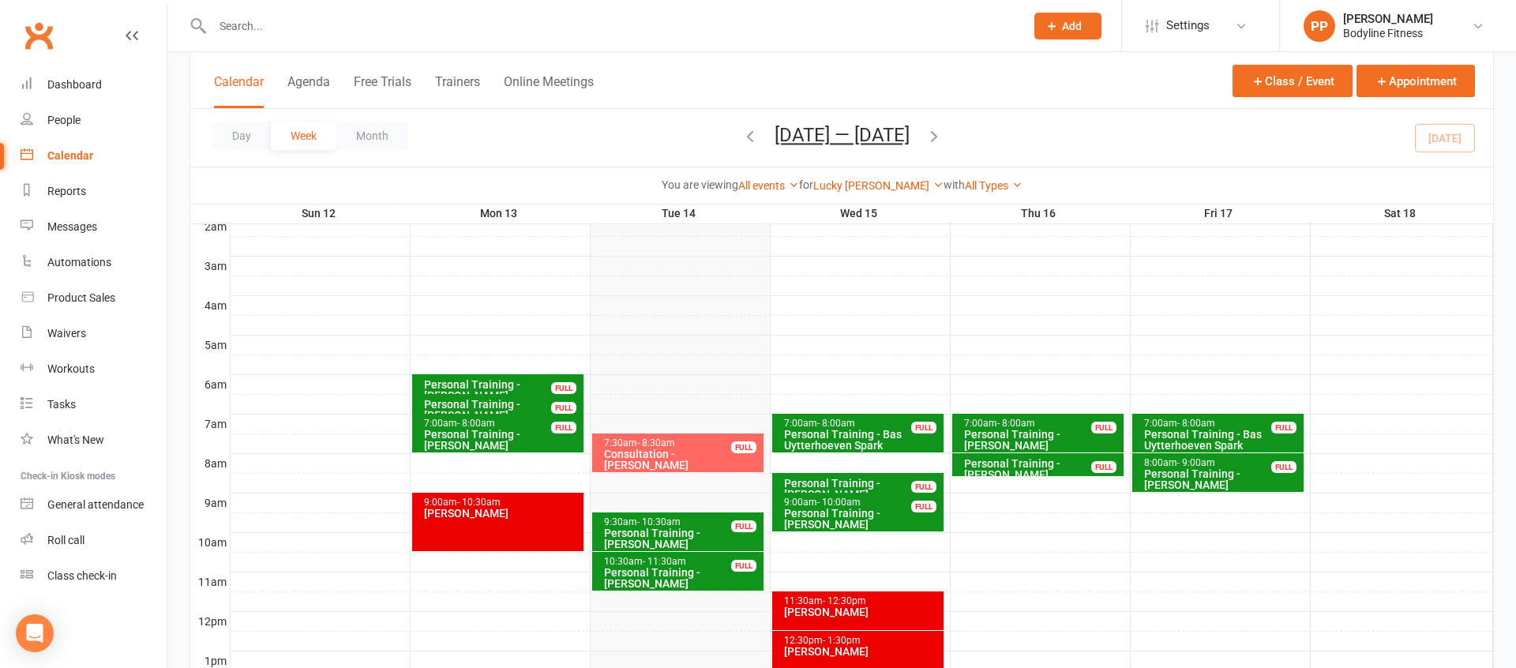
scroll to position [178, 0]
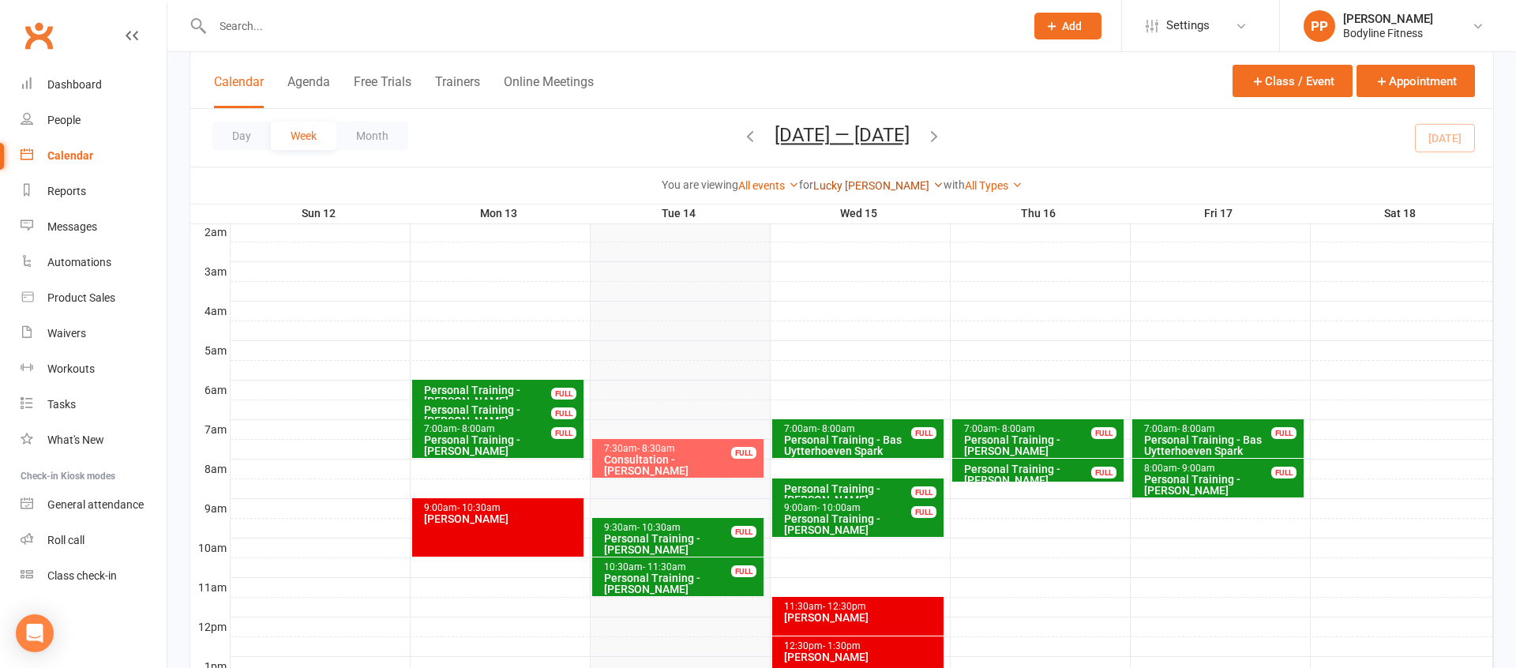
click at [865, 187] on link "Lucky [PERSON_NAME]" at bounding box center [878, 185] width 130 height 13
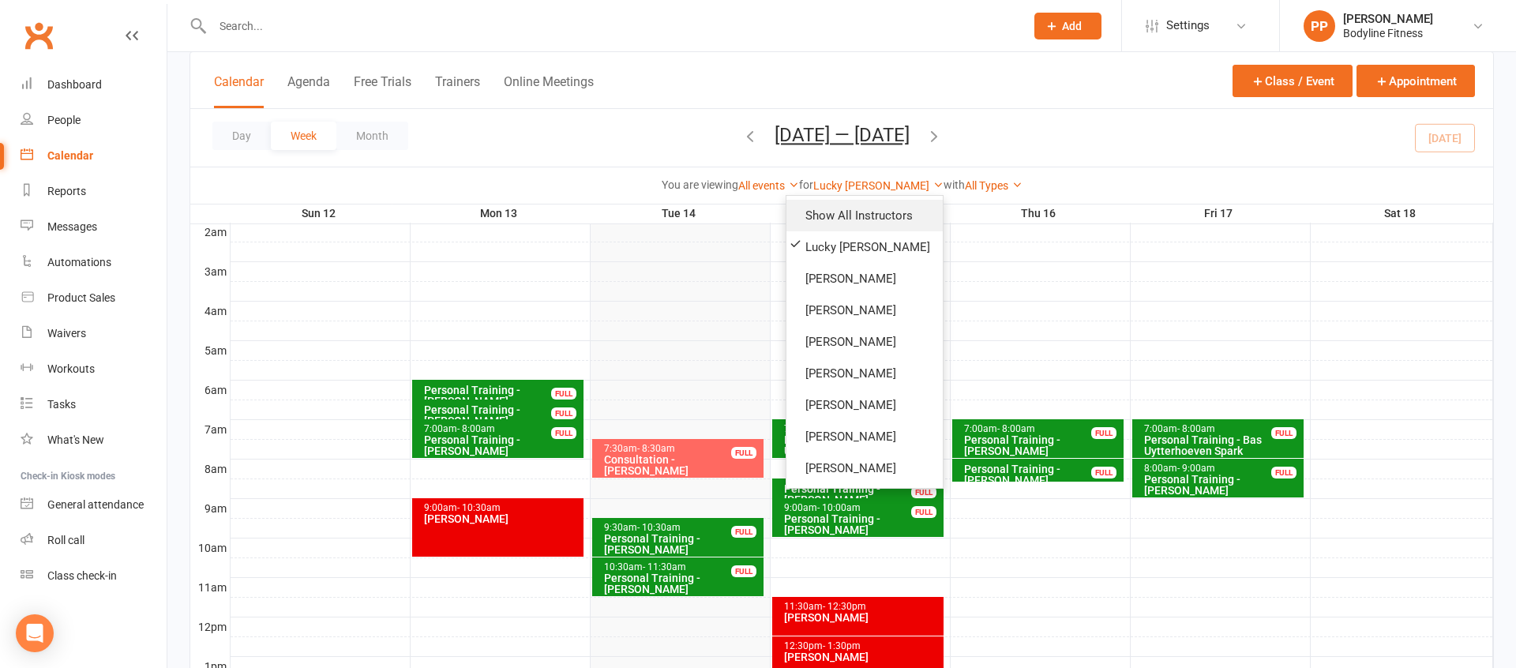
click at [864, 208] on link "Show All Instructors" at bounding box center [864, 216] width 156 height 32
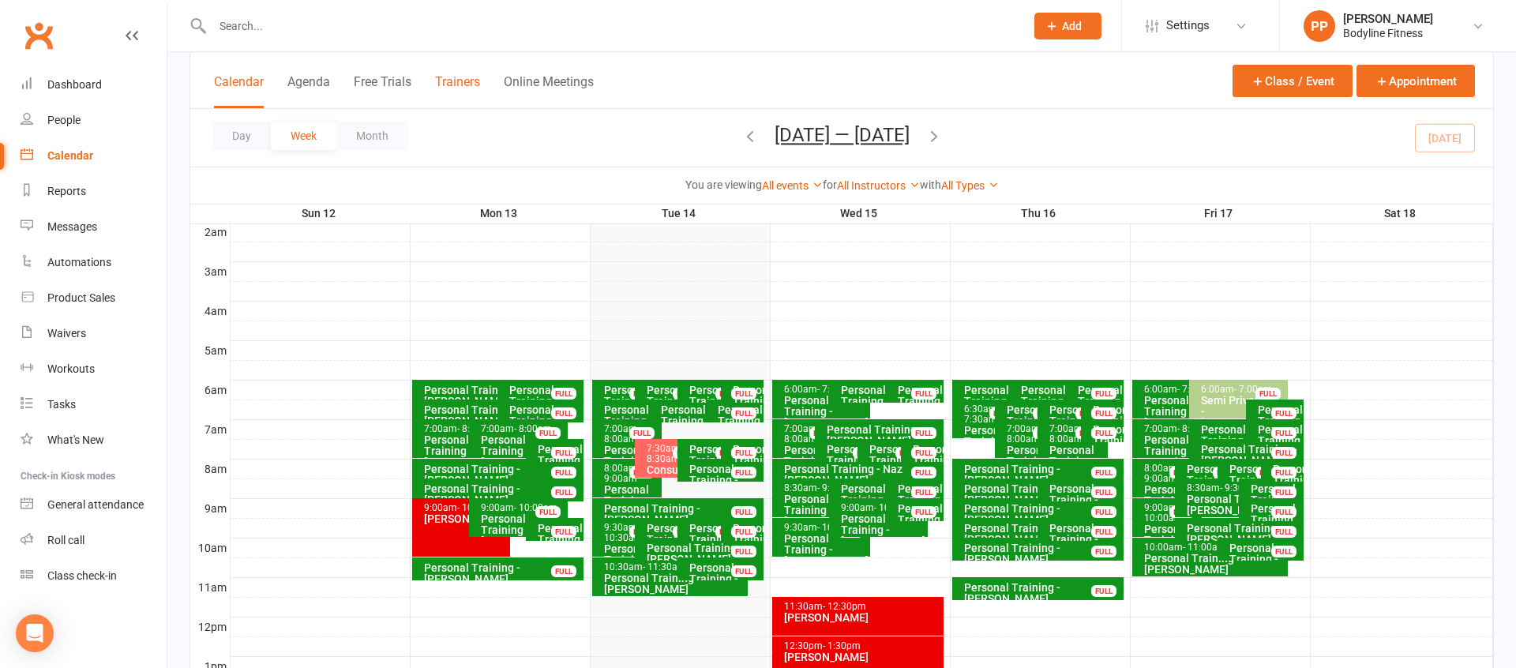
click at [461, 84] on button "Trainers" at bounding box center [457, 91] width 45 height 34
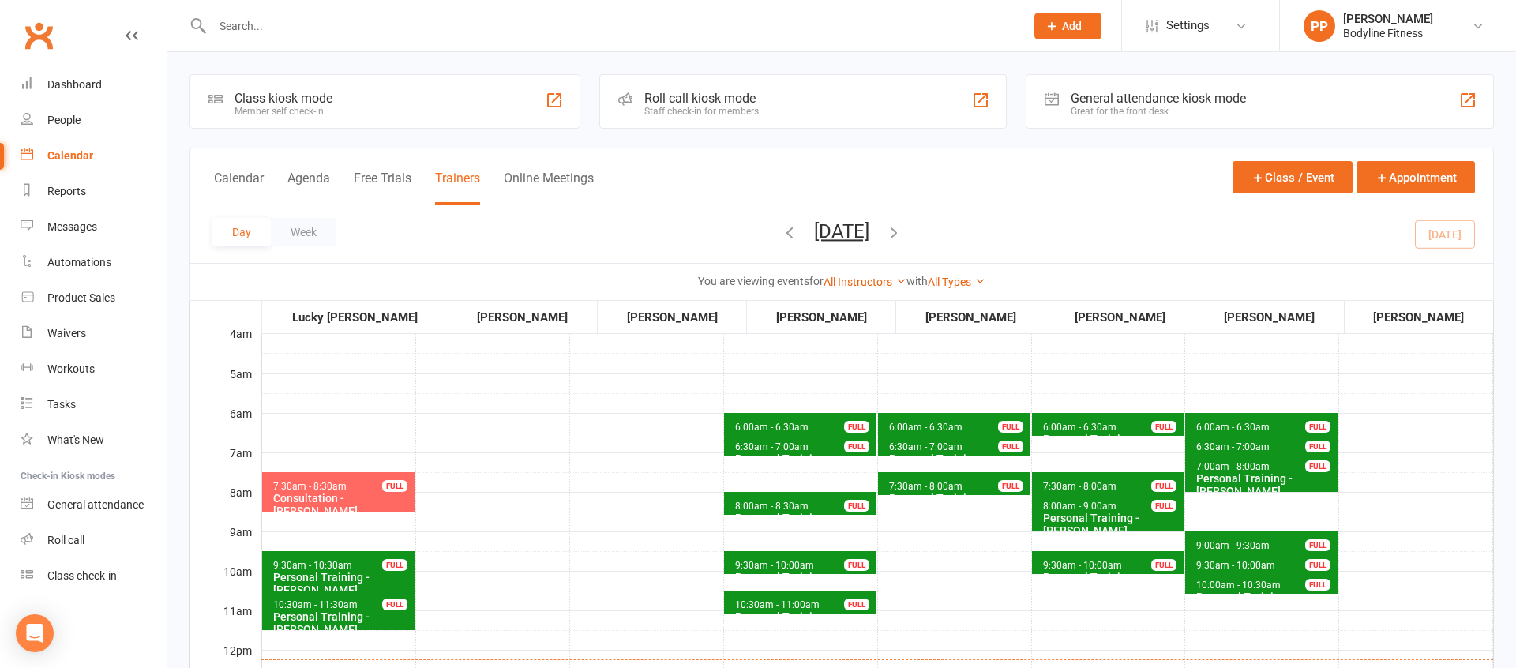
click at [781, 237] on icon "button" at bounding box center [789, 231] width 17 height 17
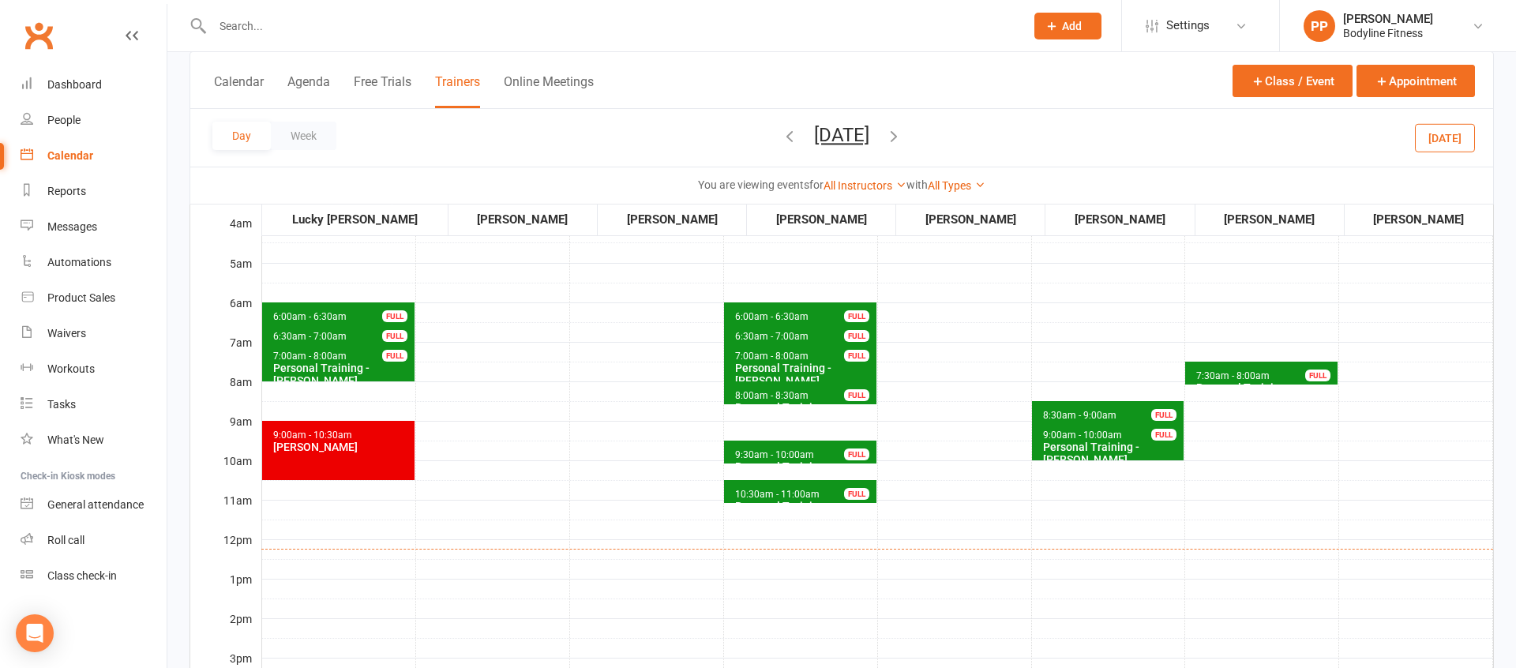
scroll to position [34, 0]
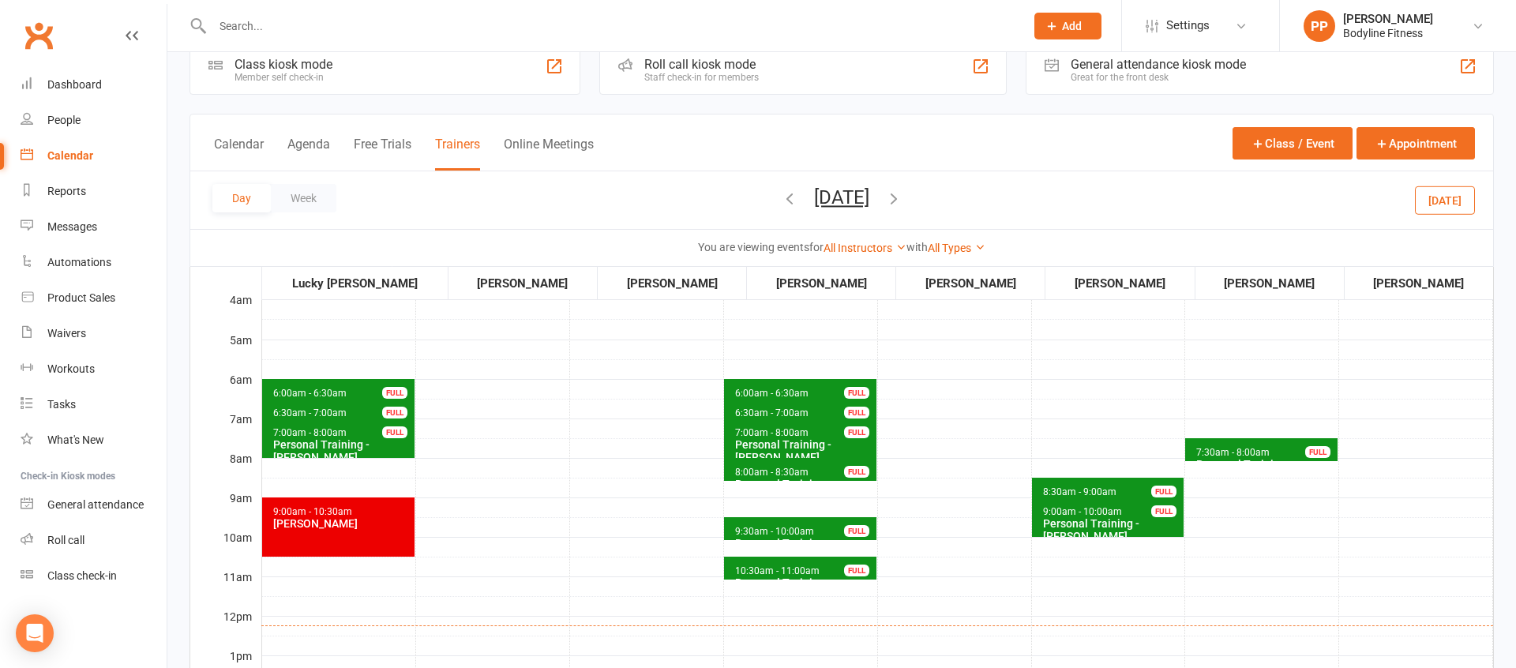
click at [902, 199] on icon "button" at bounding box center [893, 197] width 17 height 17
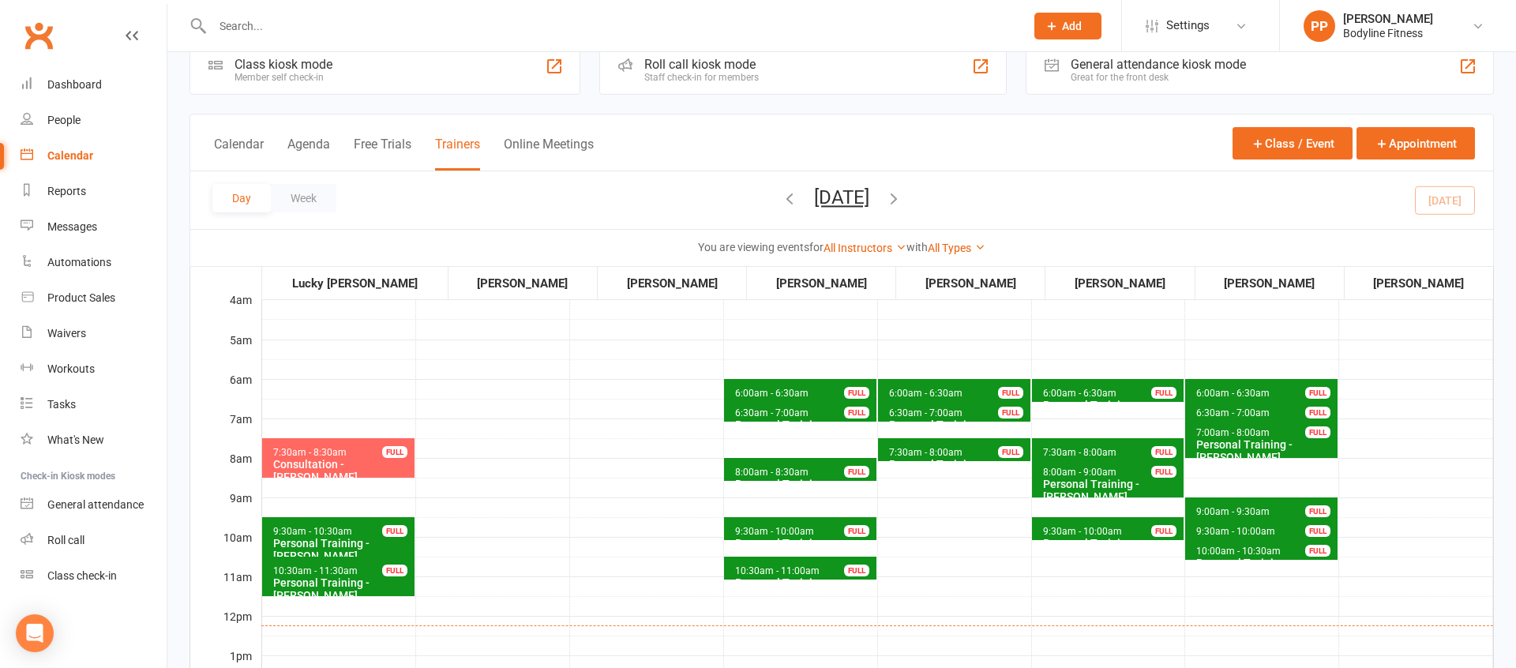
click at [902, 201] on icon "button" at bounding box center [893, 197] width 17 height 17
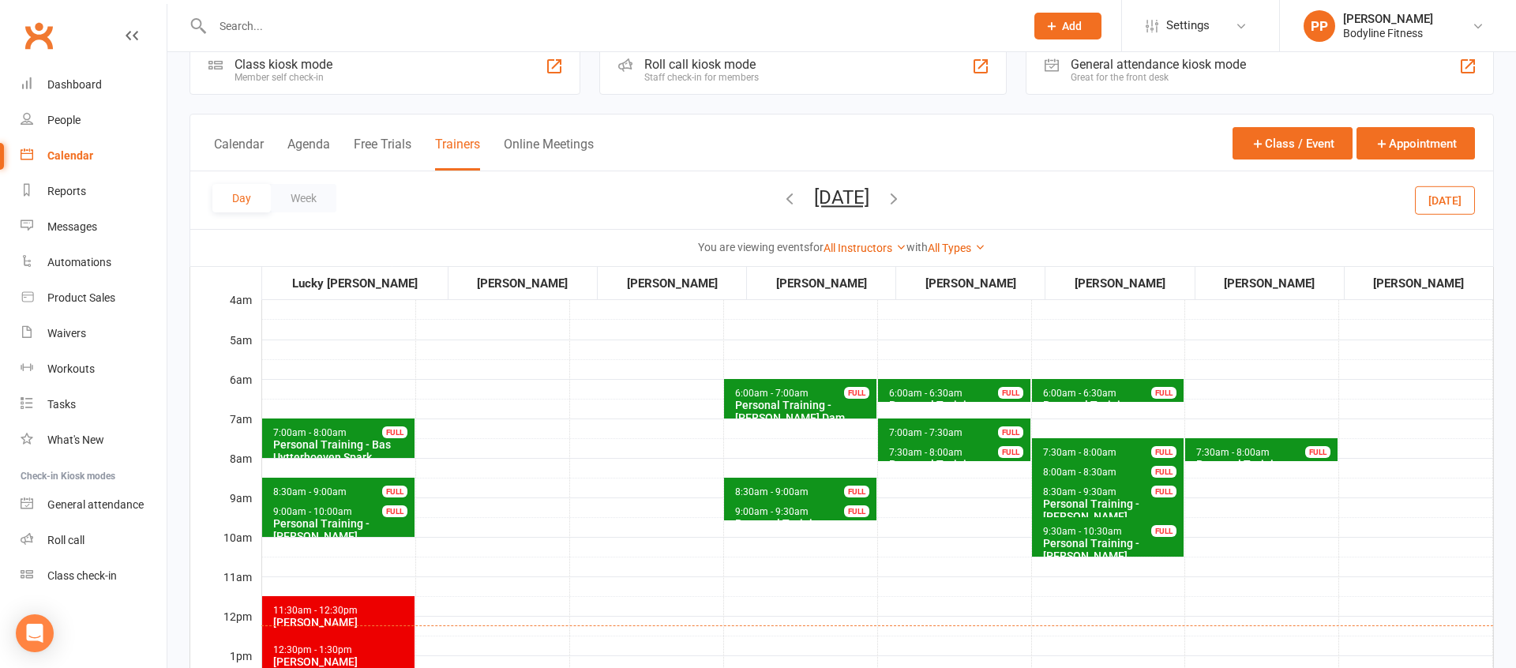
click at [885, 201] on span "[DATE] [DATE] Sun Mon Tue Wed Thu Fri Sat 28 29 30 01 02 03 04 05 06 07 08 09 1…" at bounding box center [841, 200] width 87 height 28
click at [902, 201] on icon "button" at bounding box center [893, 197] width 17 height 17
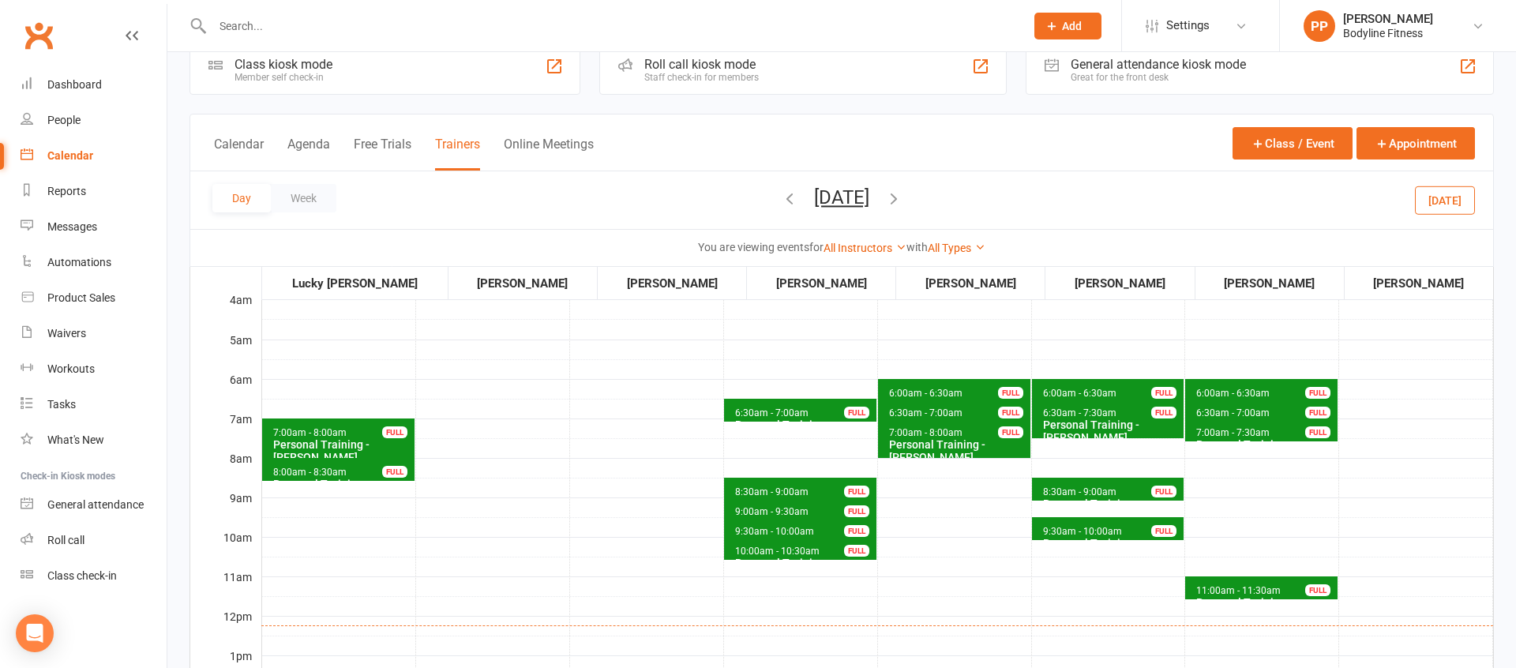
click at [902, 201] on icon "button" at bounding box center [893, 197] width 17 height 17
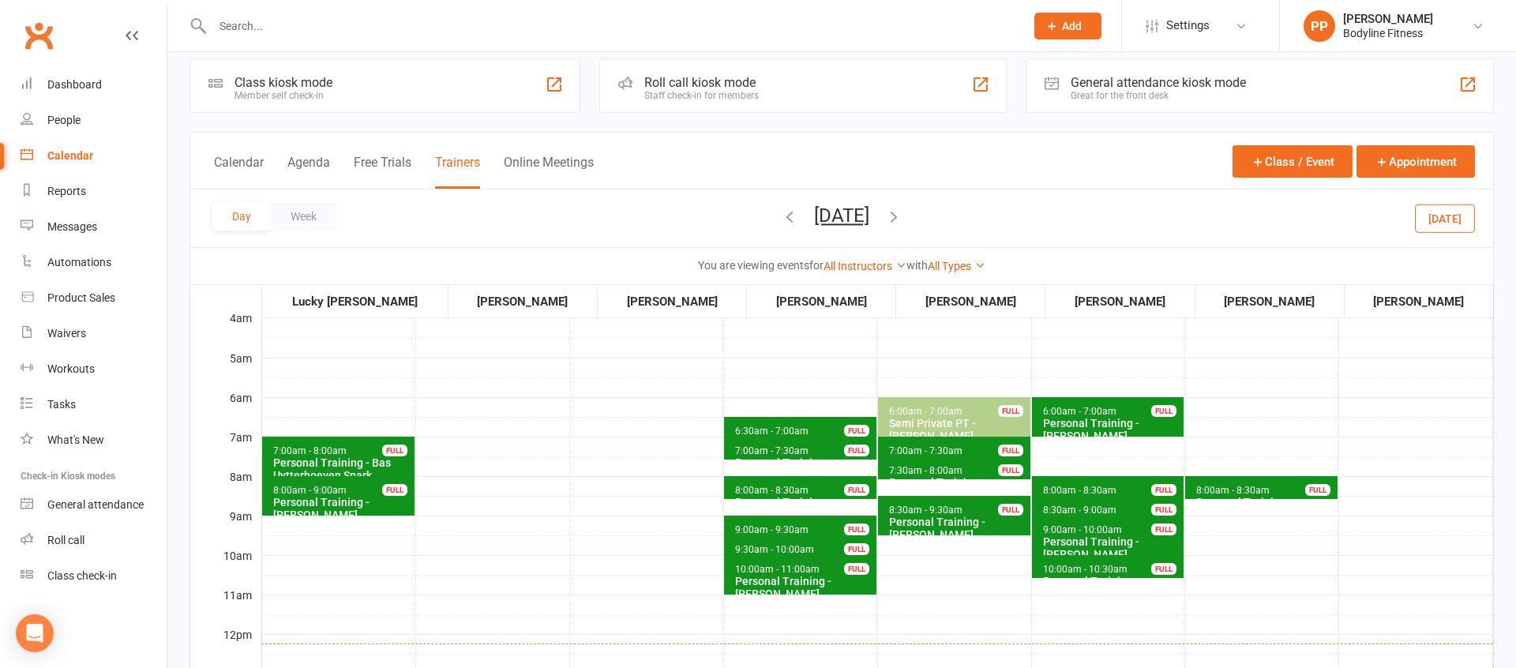
scroll to position [0, 0]
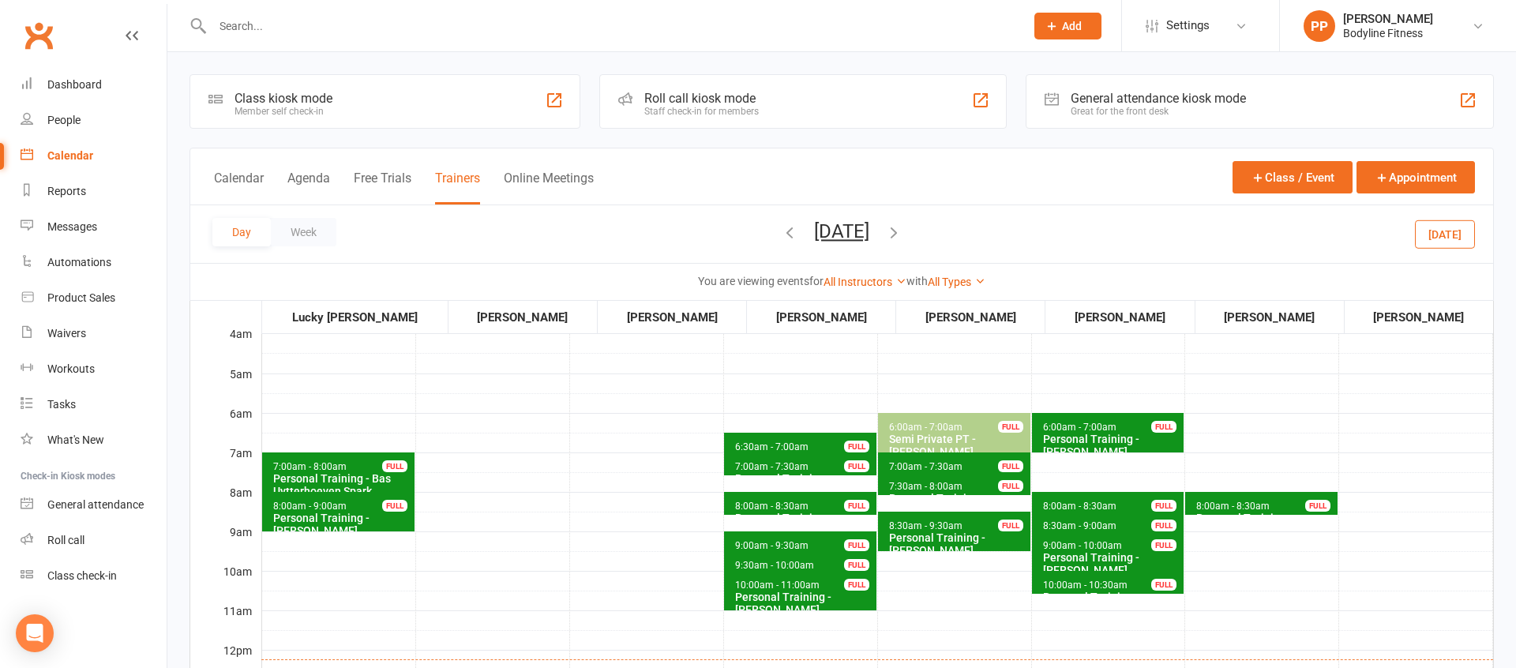
click at [1443, 235] on button "[DATE]" at bounding box center [1445, 233] width 60 height 28
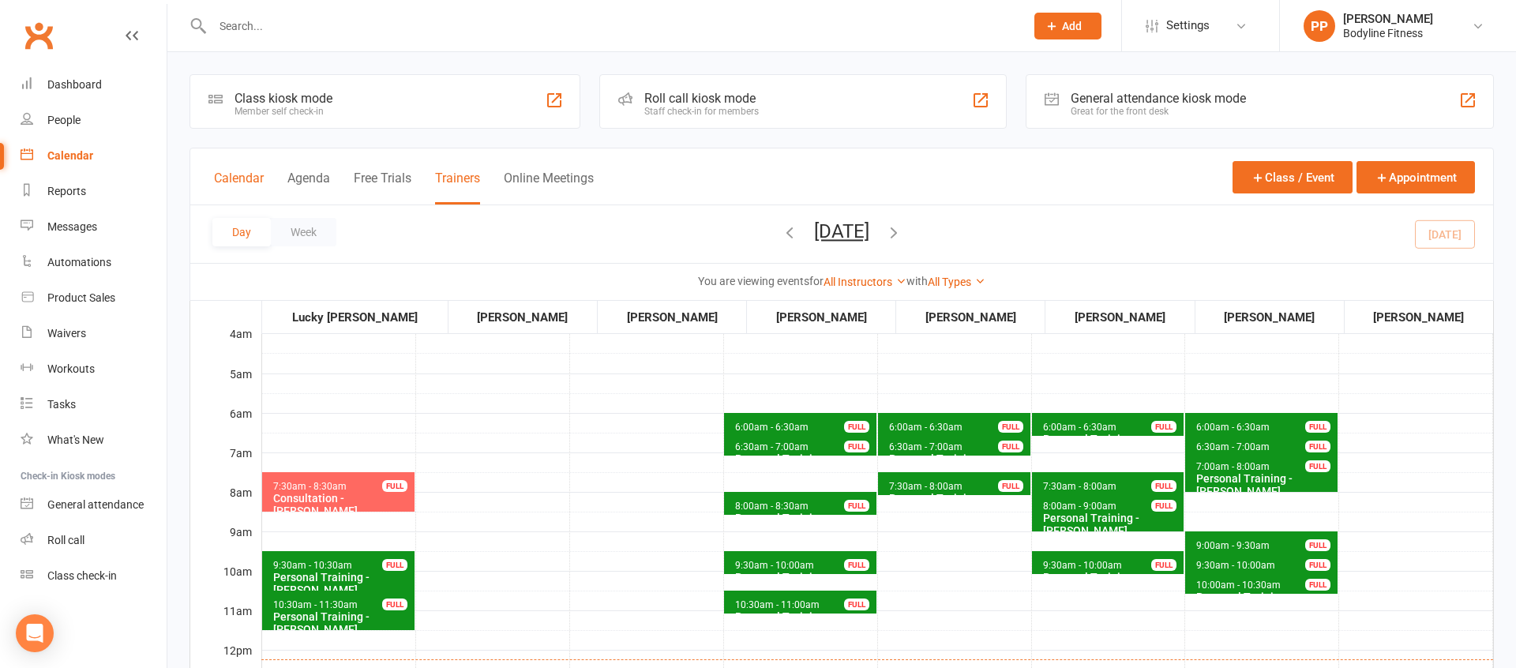
click at [217, 177] on button "Calendar" at bounding box center [239, 188] width 50 height 34
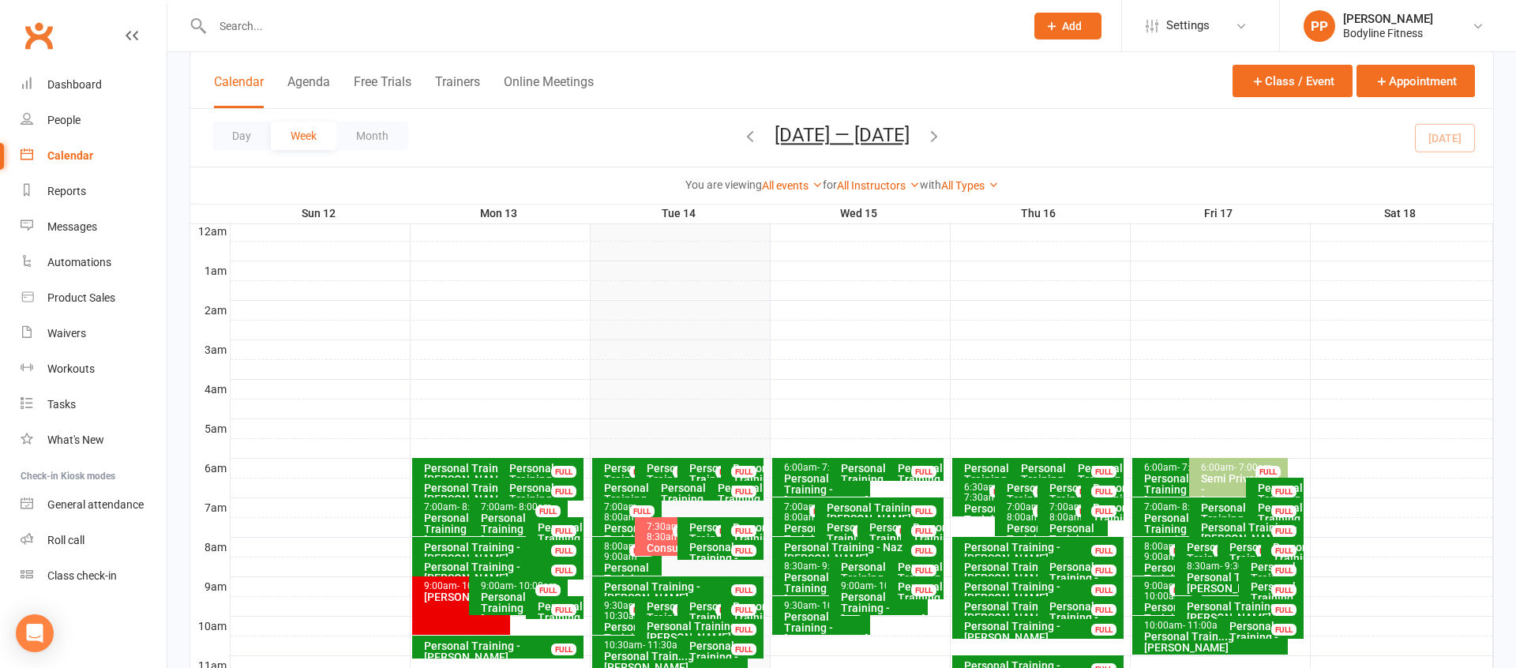
scroll to position [230, 0]
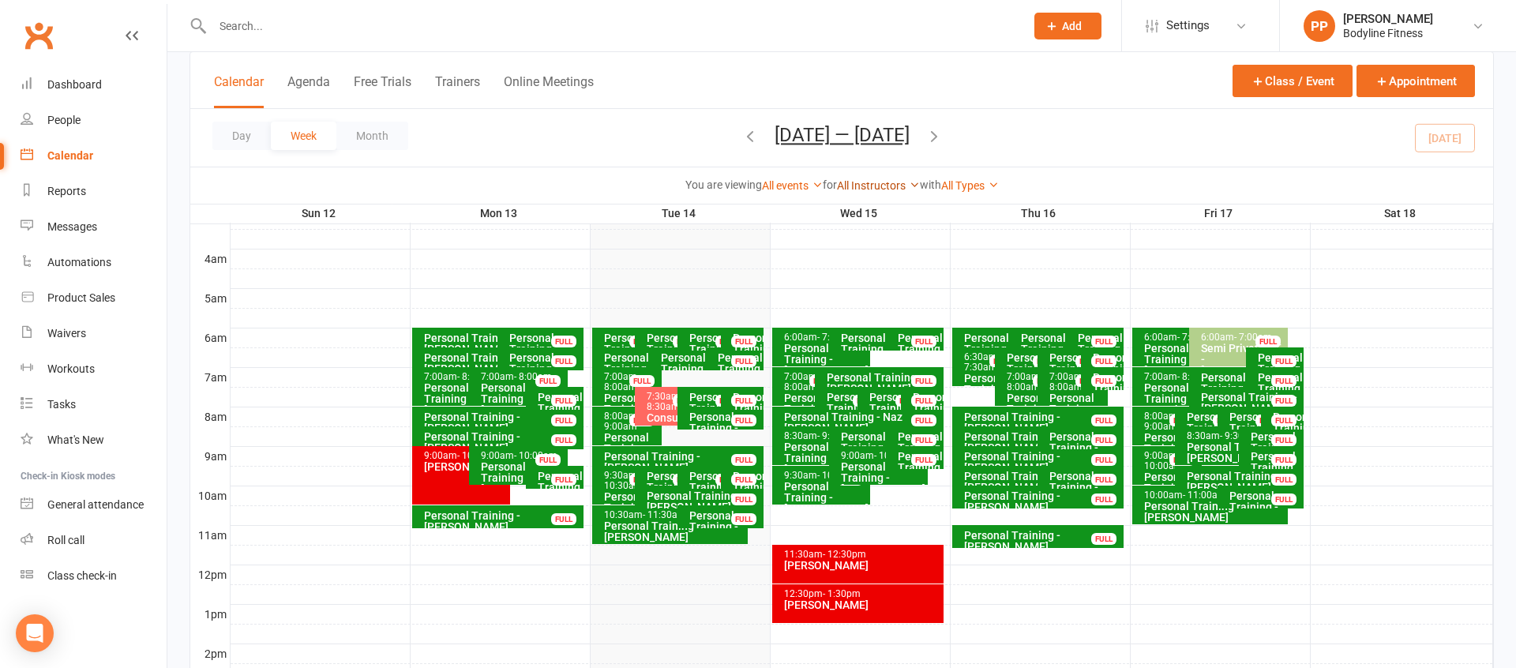
click at [872, 187] on link "All Instructors" at bounding box center [878, 185] width 83 height 13
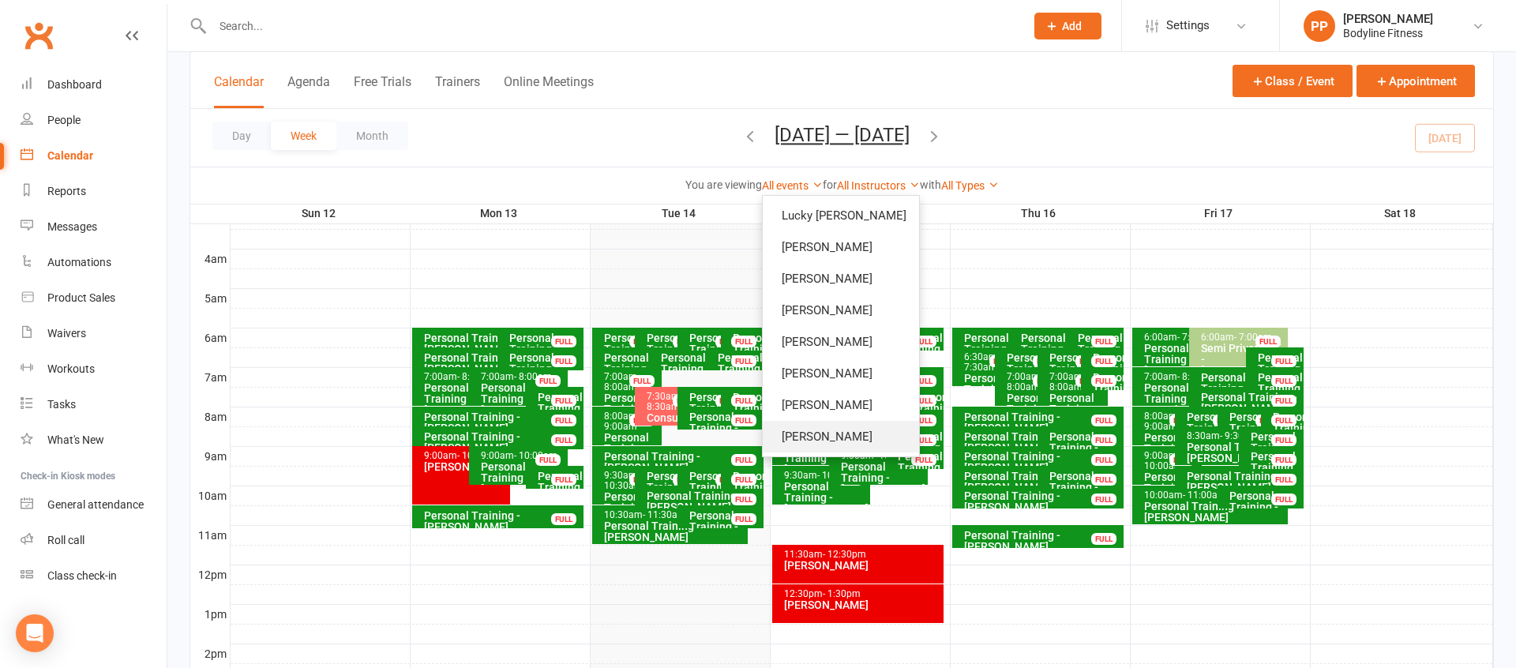
click at [869, 438] on link "[PERSON_NAME]" at bounding box center [841, 437] width 156 height 32
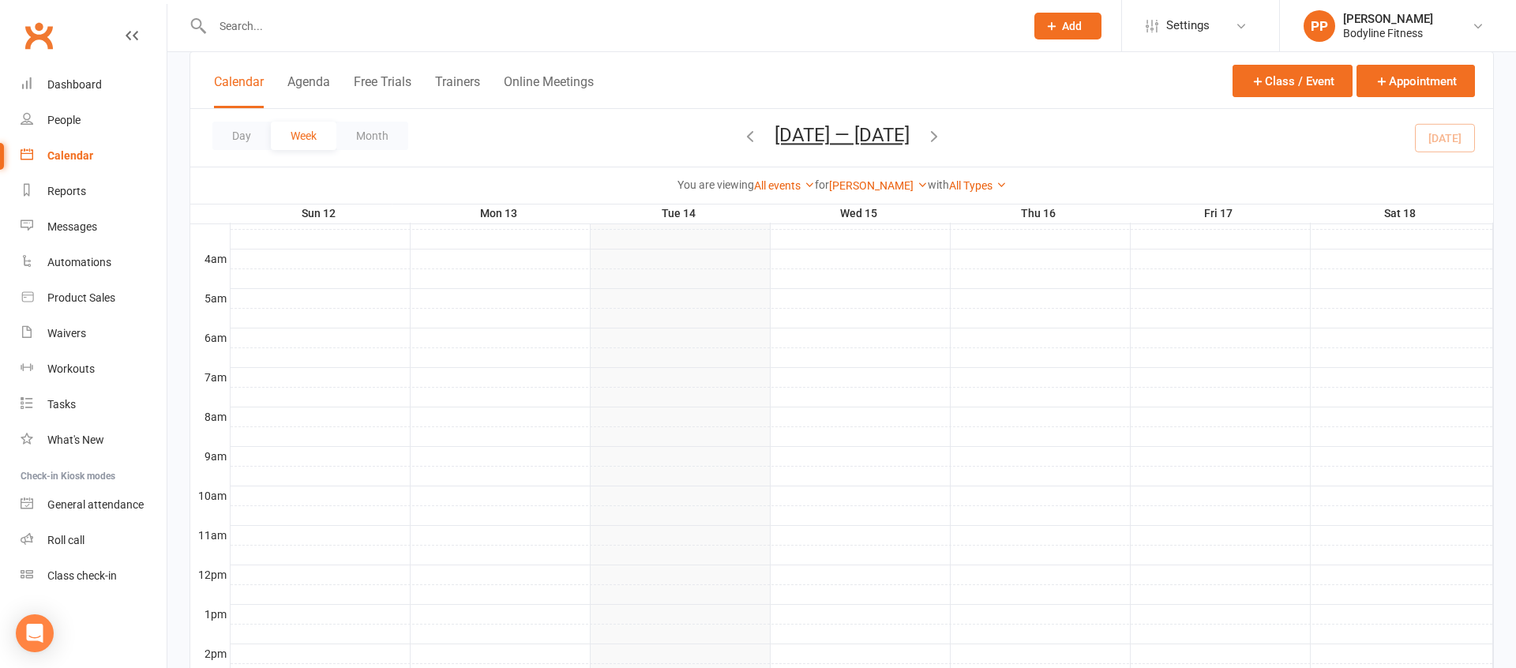
click at [677, 382] on div at bounding box center [862, 377] width 1263 height 19
click at [694, 344] on button "Add Appointment" at bounding box center [686, 346] width 92 height 19
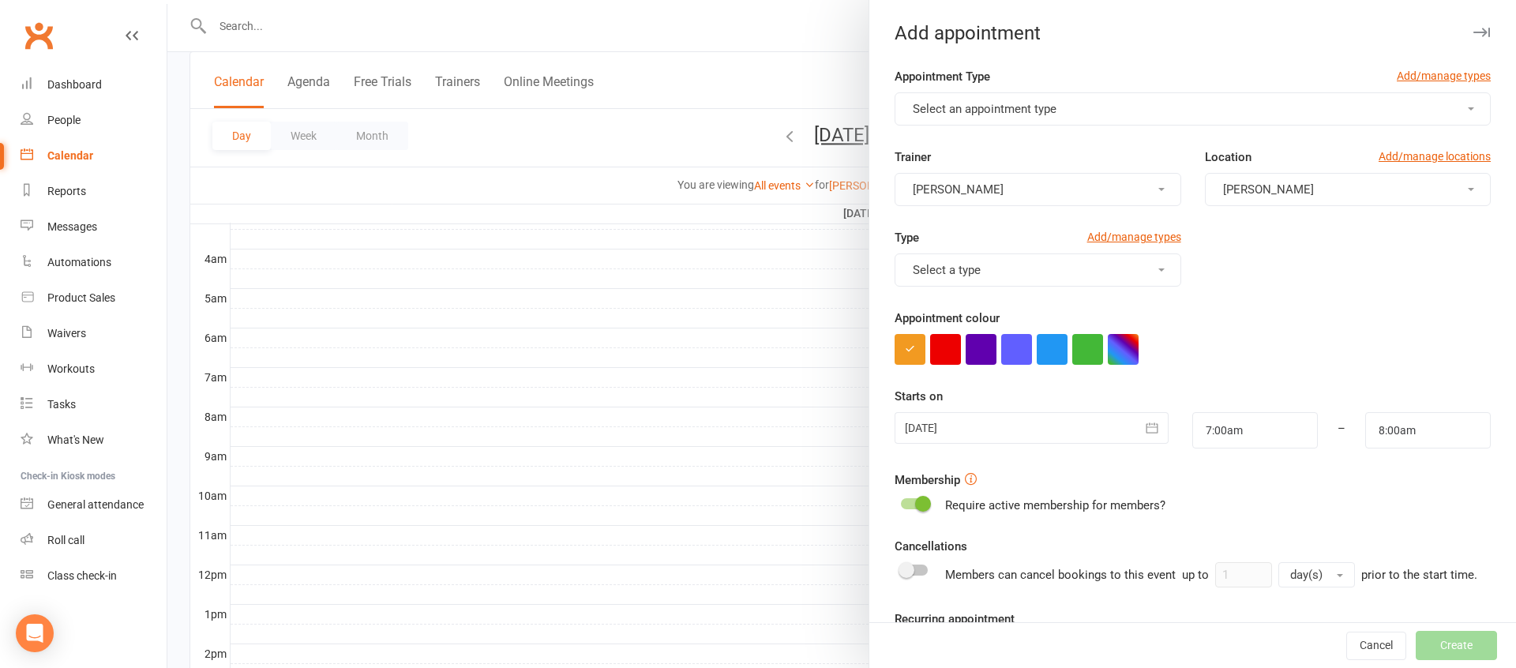
click at [944, 119] on button "Select an appointment type" at bounding box center [1193, 108] width 596 height 33
click at [971, 241] on span "Personal Training" at bounding box center [954, 241] width 92 height 14
type input "7:30am"
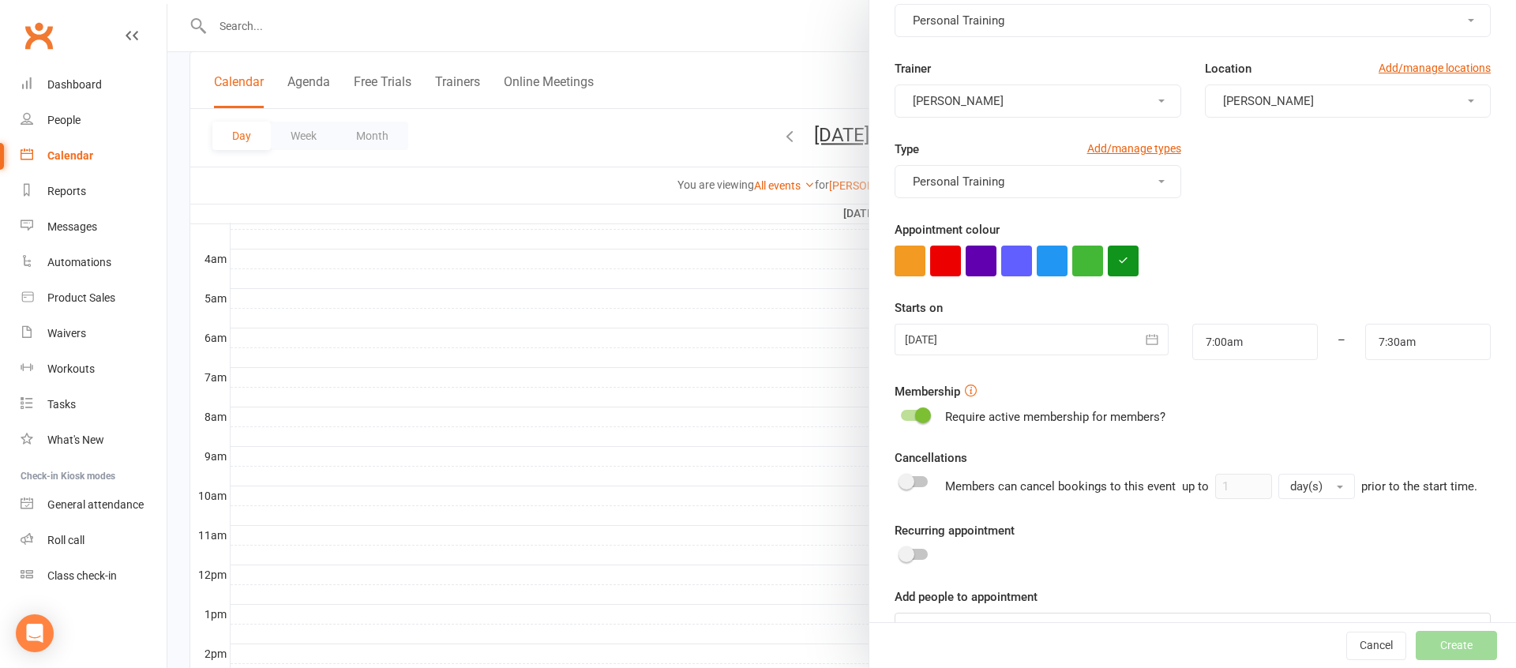
scroll to position [134, 0]
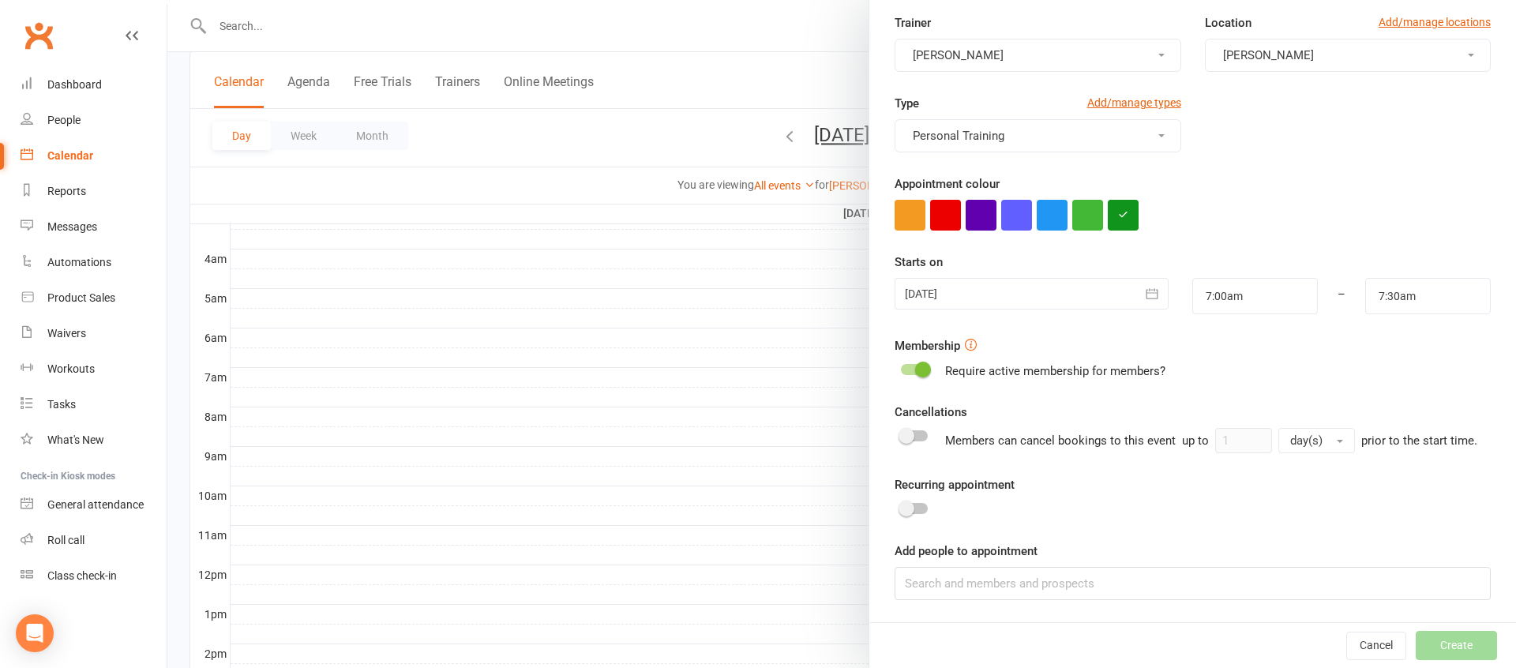
click at [919, 366] on span at bounding box center [923, 370] width 16 height 16
click at [901, 367] on input "checkbox" at bounding box center [901, 367] width 0 height 0
click at [1018, 584] on input at bounding box center [1193, 583] width 596 height 33
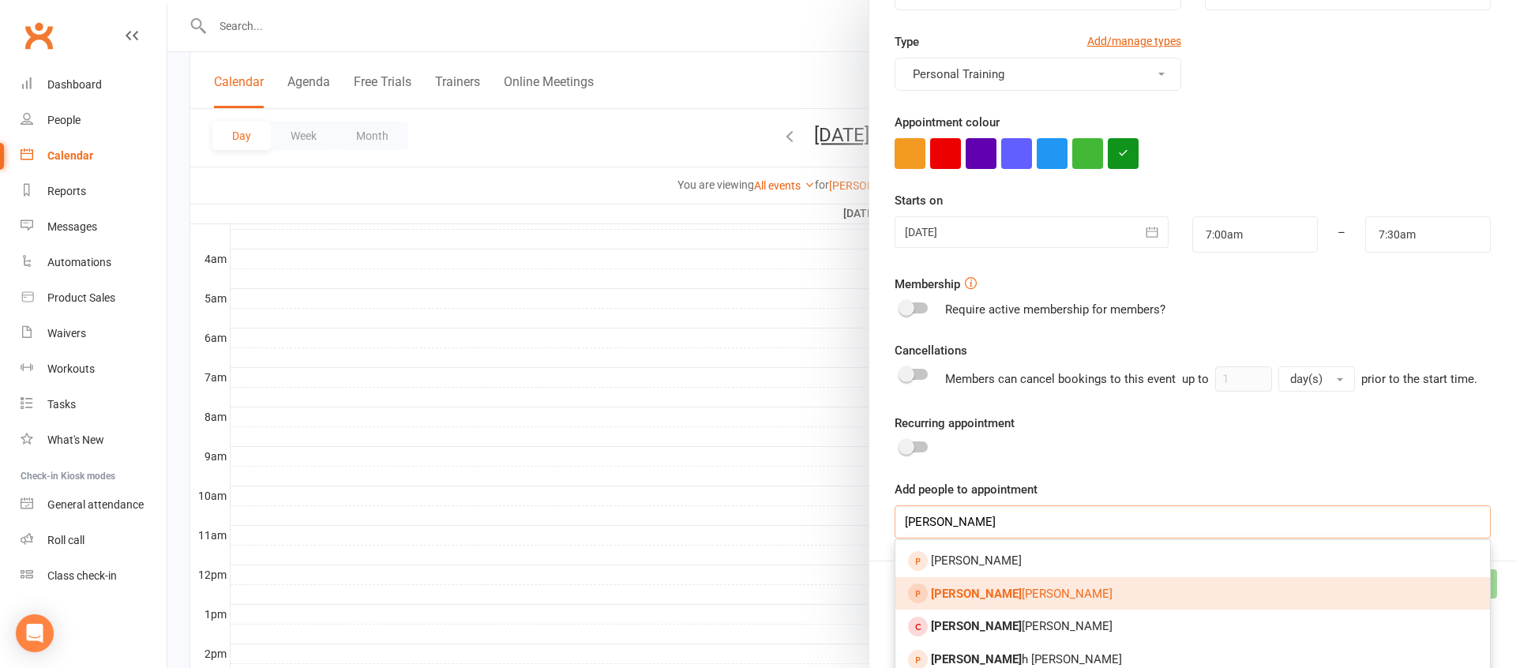
scroll to position [253, 0]
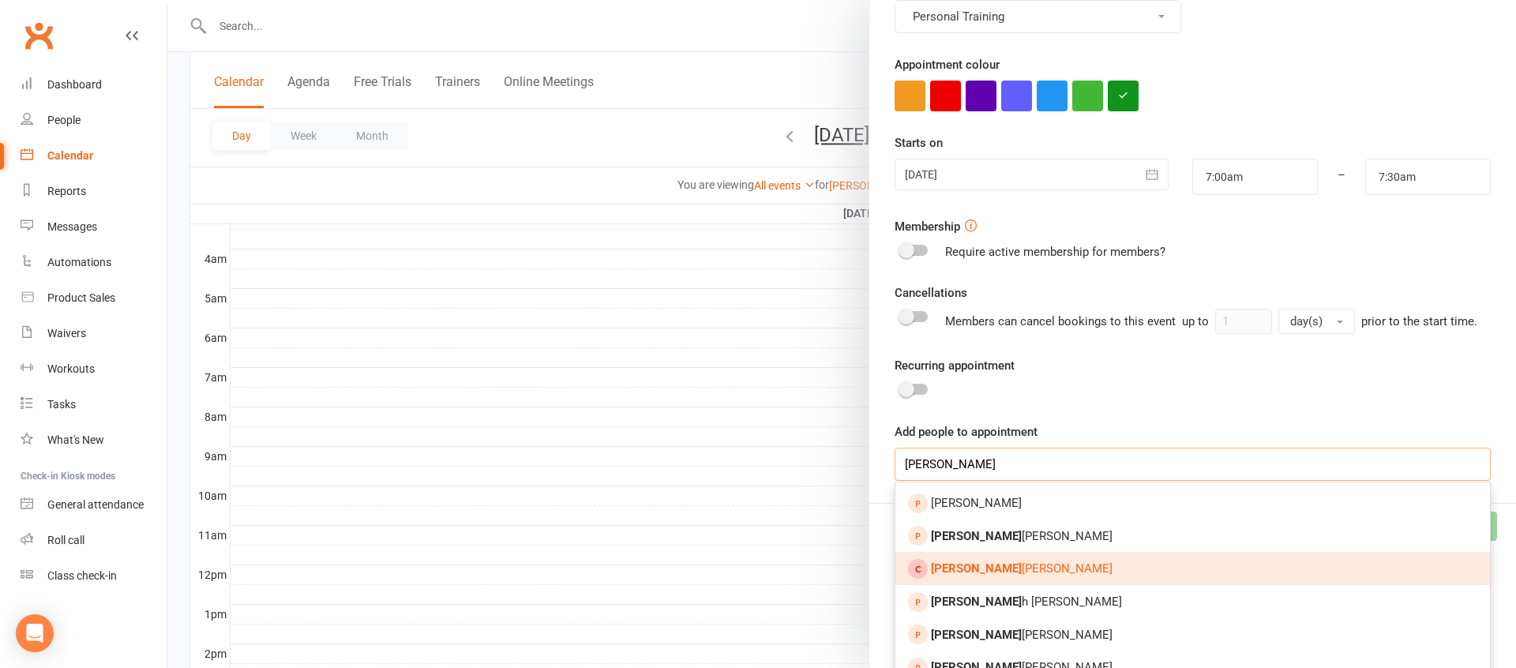
type input "[PERSON_NAME]"
click at [1002, 568] on link "[PERSON_NAME]" at bounding box center [1192, 568] width 595 height 33
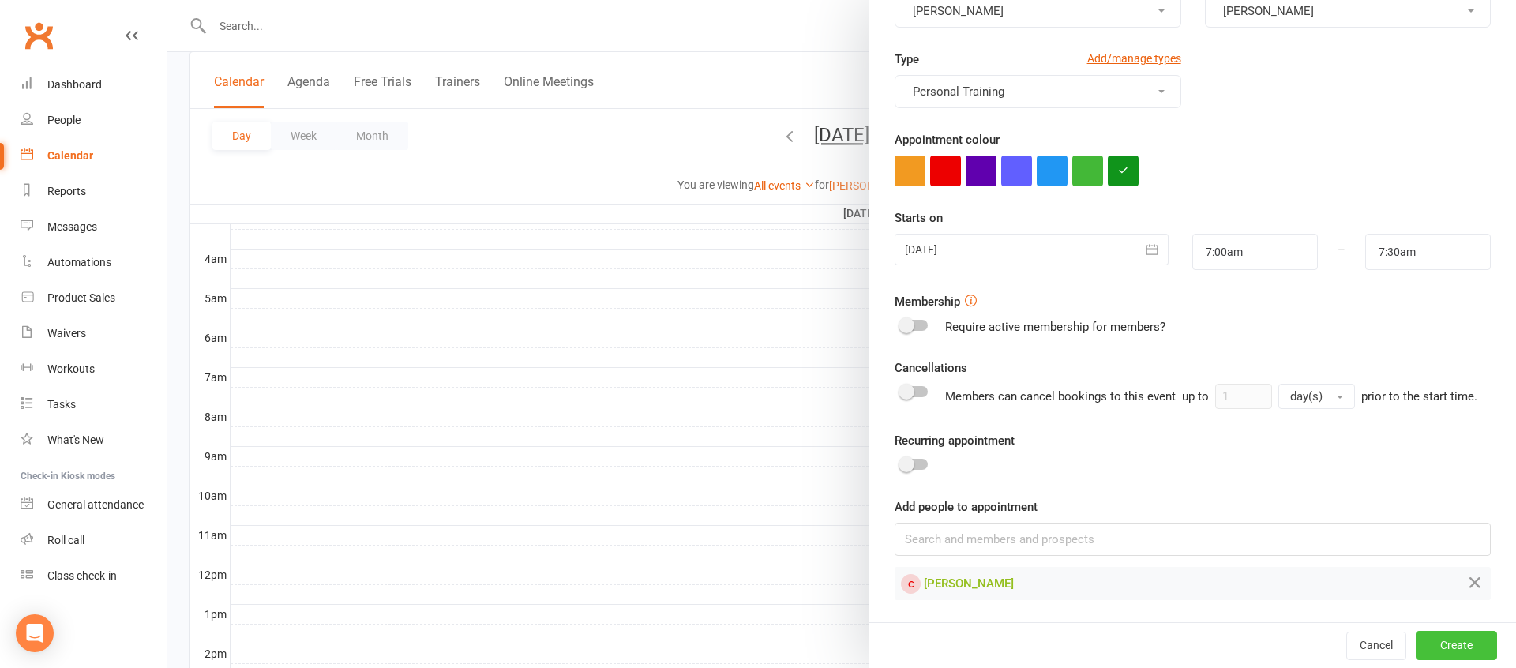
click at [1454, 645] on button "Create" at bounding box center [1456, 645] width 81 height 28
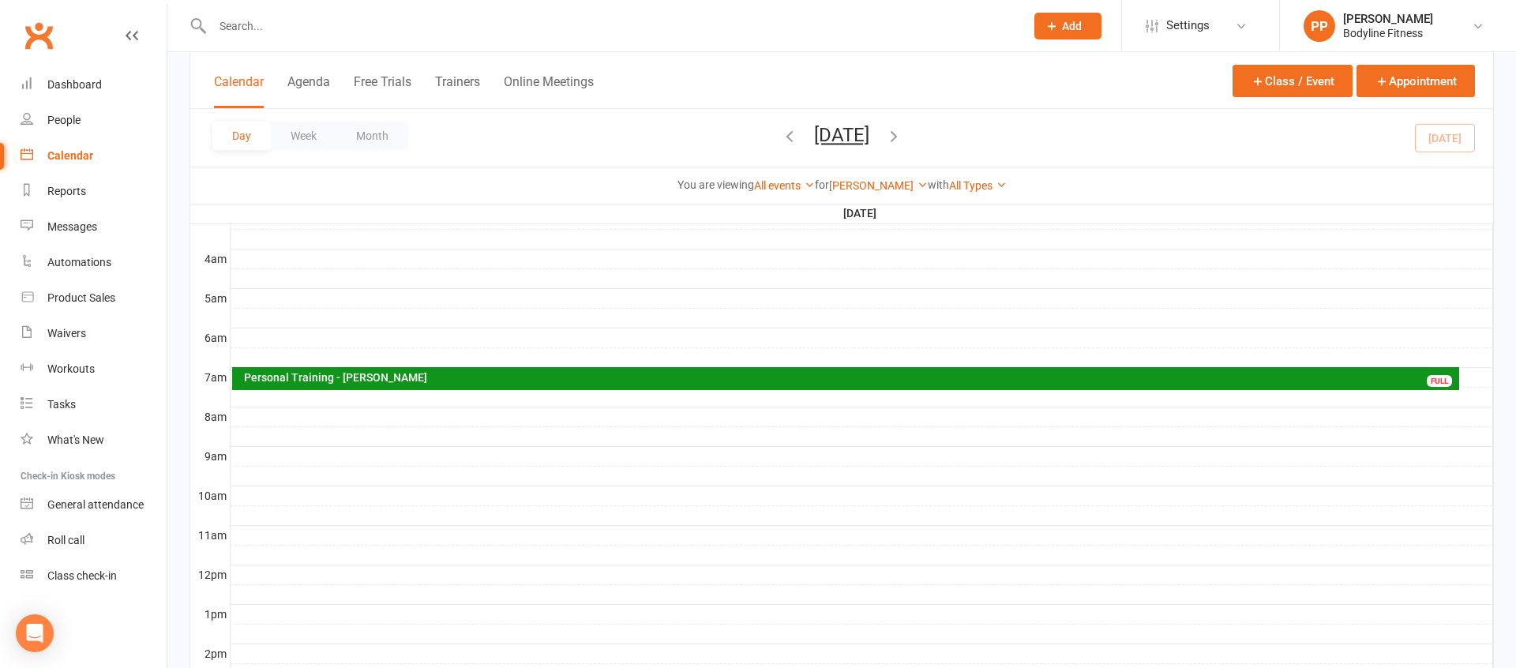
click at [385, 376] on div "Personal Training - [PERSON_NAME]" at bounding box center [850, 377] width 1214 height 11
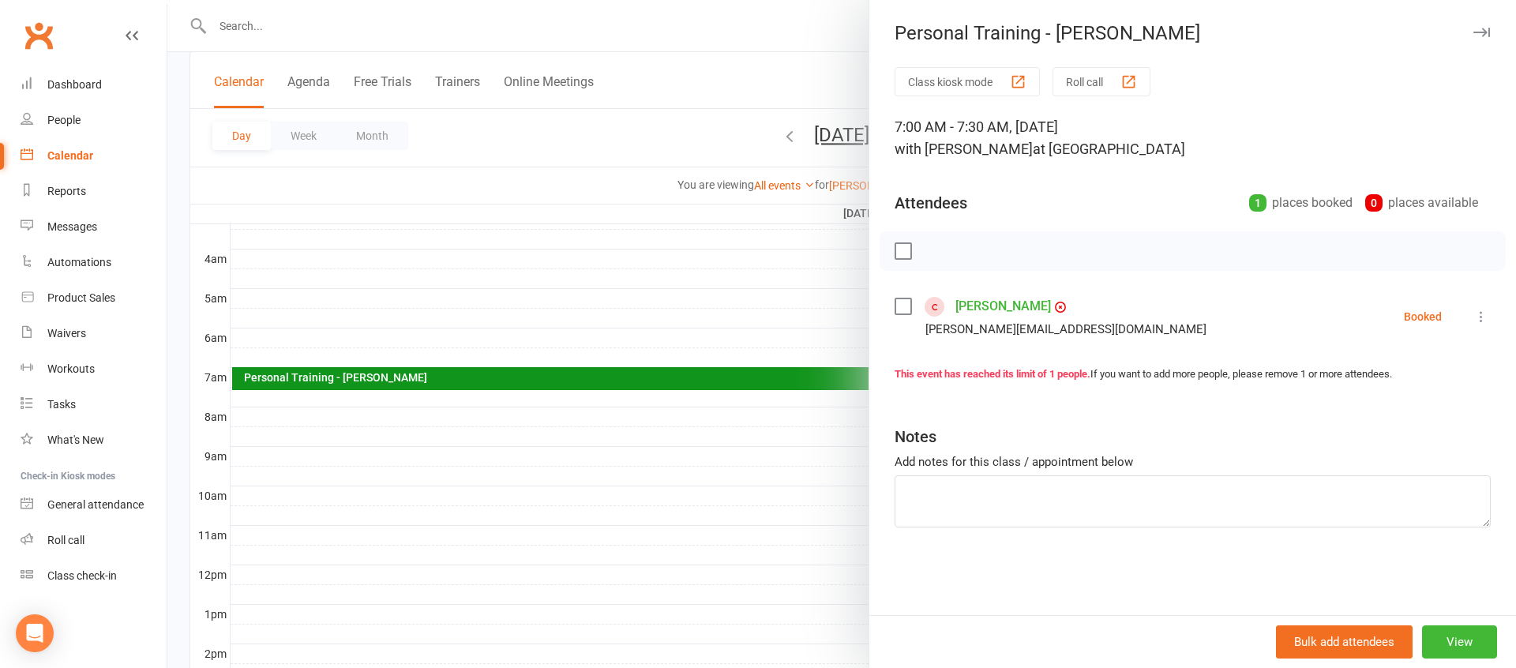
click at [1482, 319] on icon at bounding box center [1481, 317] width 16 height 16
click at [1426, 414] on link "Check in" at bounding box center [1412, 411] width 156 height 32
click at [1481, 317] on icon at bounding box center [1481, 317] width 16 height 16
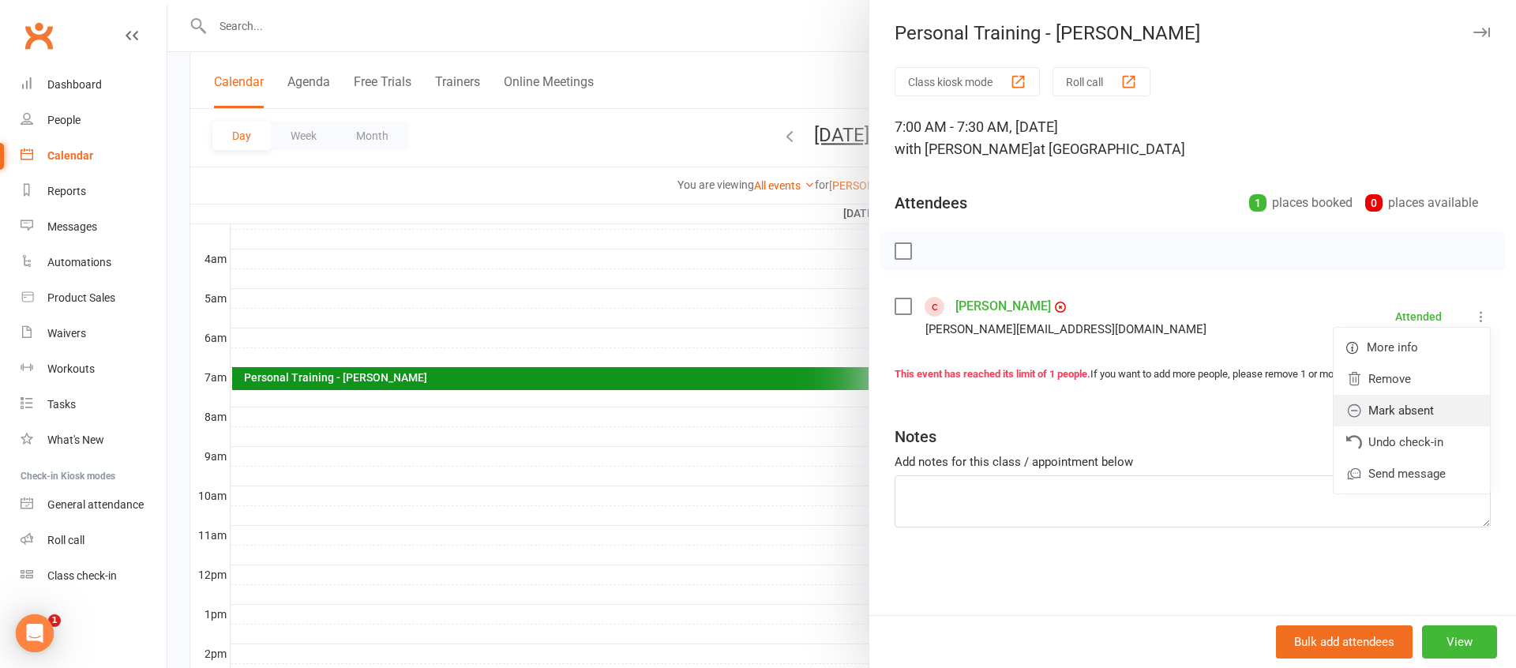
scroll to position [0, 0]
click at [1448, 412] on link "Mark absent" at bounding box center [1412, 411] width 156 height 32
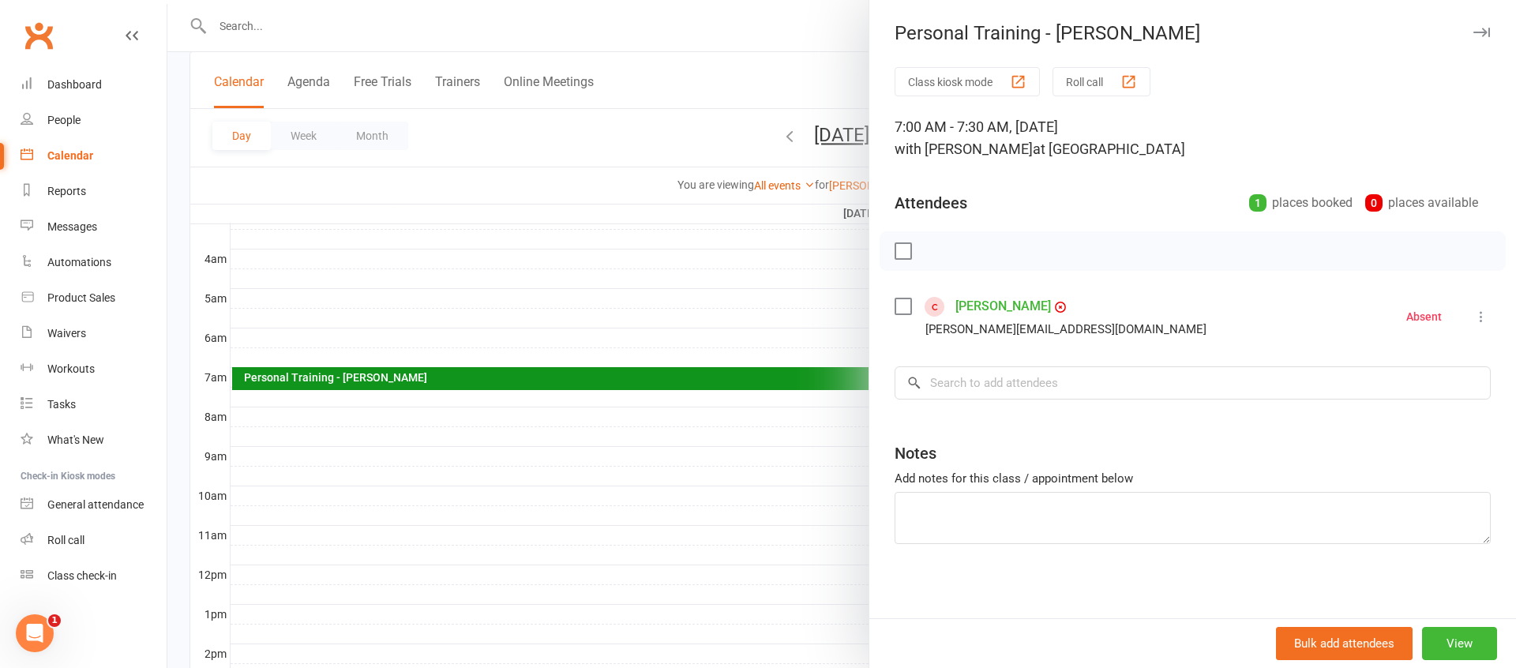
scroll to position [1, 0]
click at [1476, 320] on icon at bounding box center [1481, 316] width 16 height 16
click at [1468, 441] on link "Reset attendance" at bounding box center [1412, 442] width 156 height 32
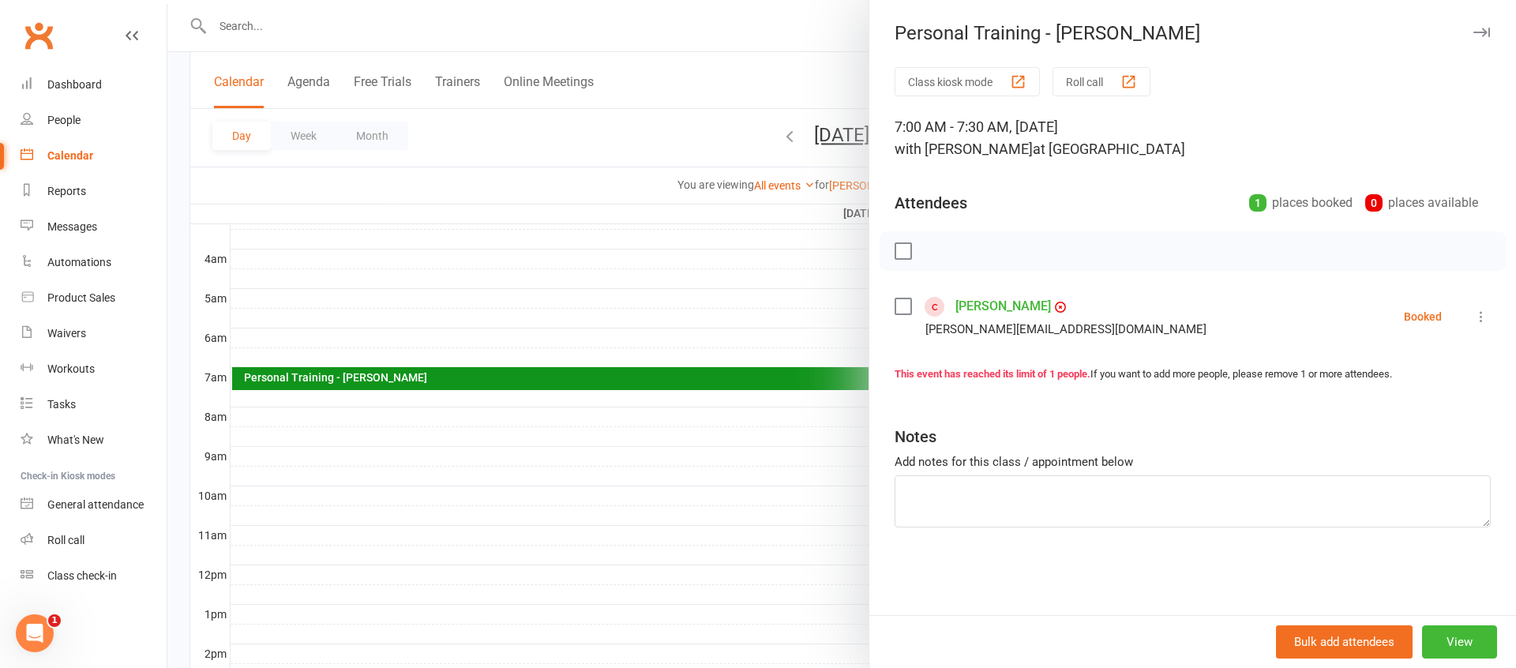
scroll to position [0, 0]
click at [1469, 641] on button "View" at bounding box center [1459, 641] width 75 height 33
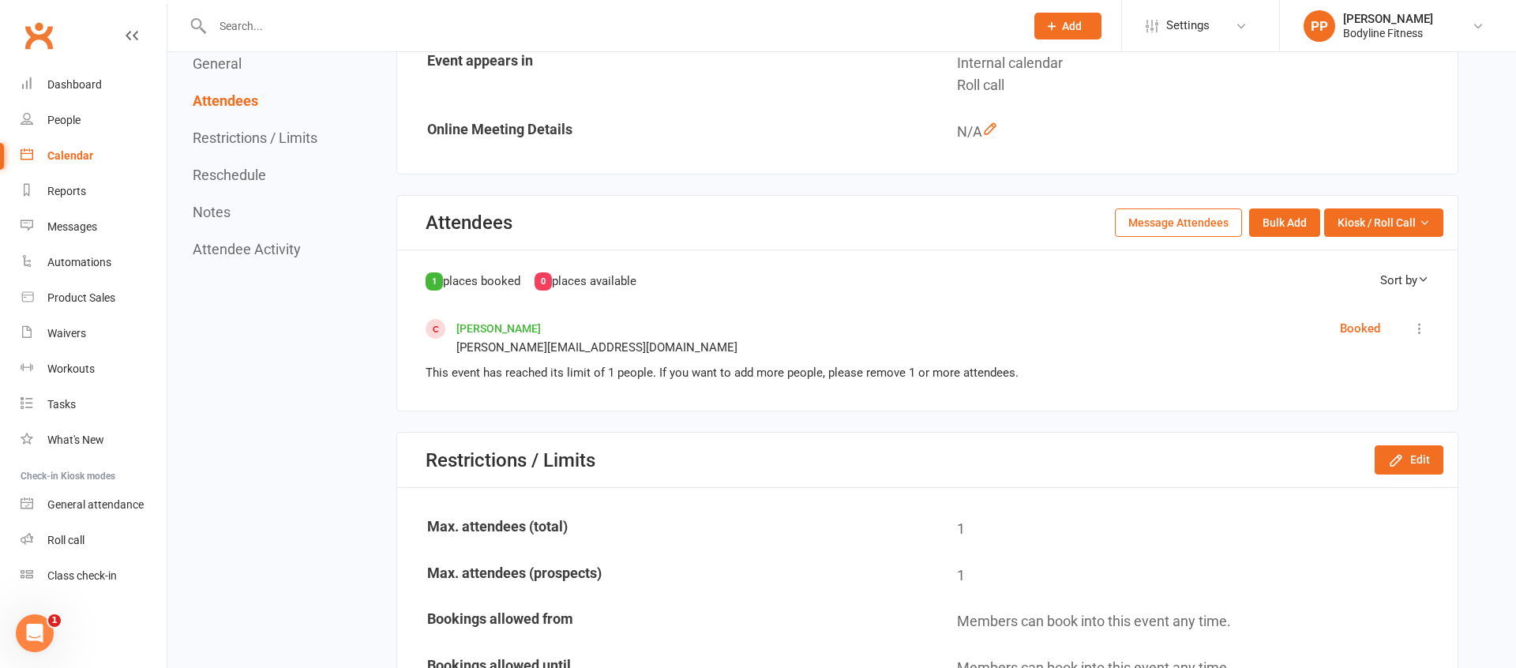
scroll to position [503, 0]
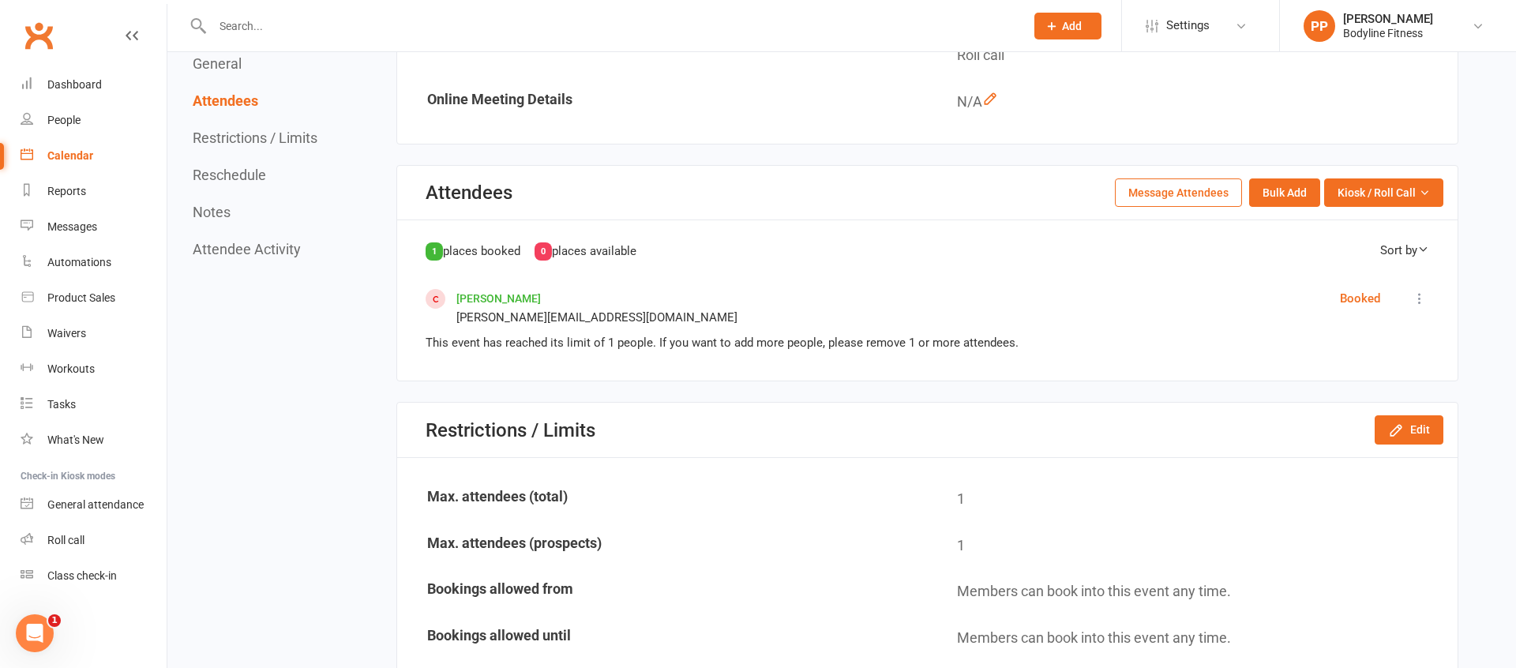
click at [1424, 299] on icon at bounding box center [1420, 299] width 16 height 16
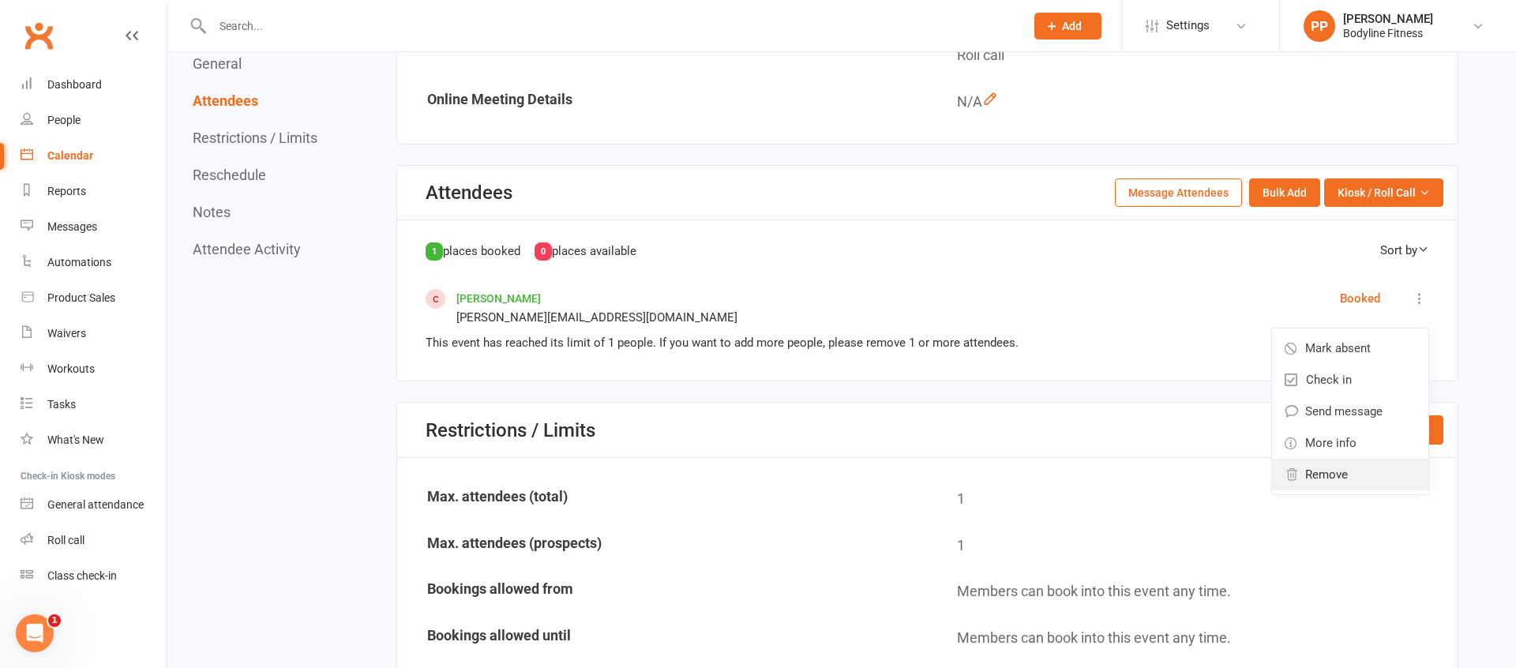
click at [1324, 477] on span "Remove" at bounding box center [1326, 474] width 43 height 19
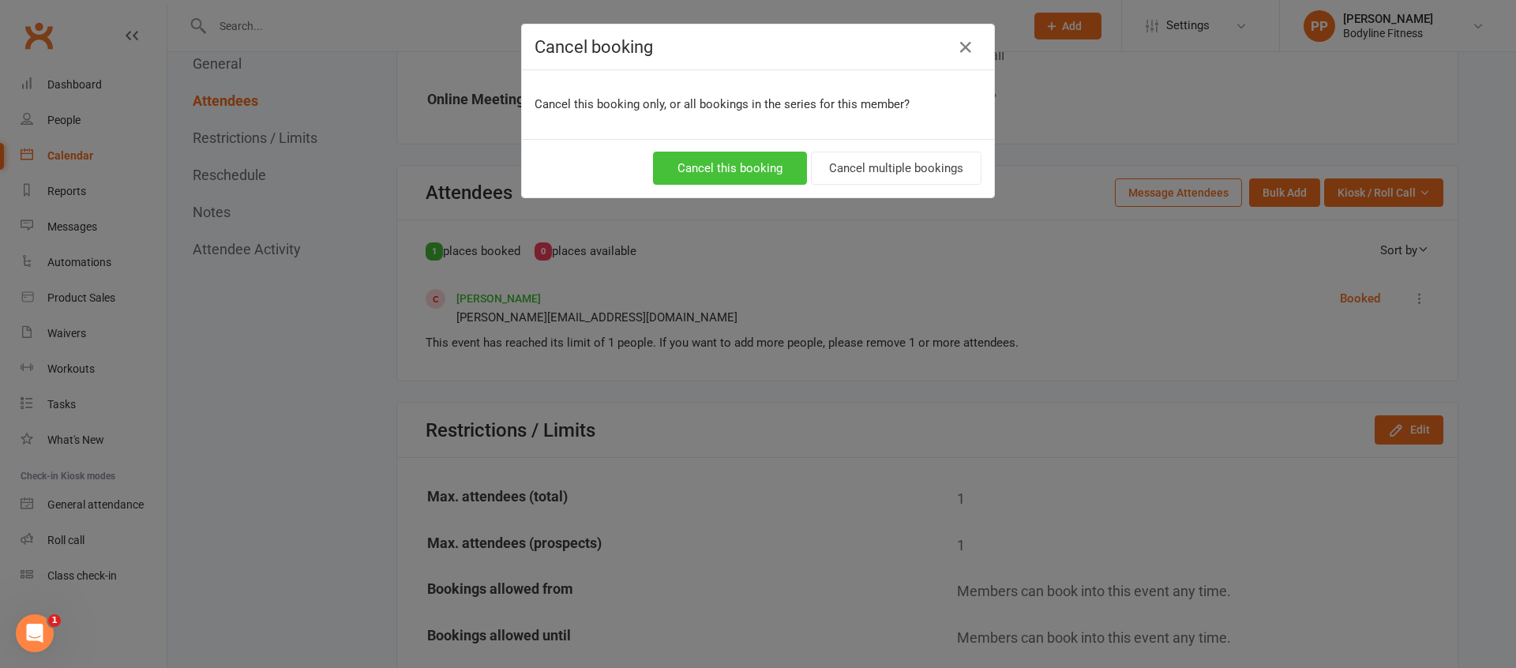
click at [726, 168] on button "Cancel this booking" at bounding box center [730, 168] width 154 height 33
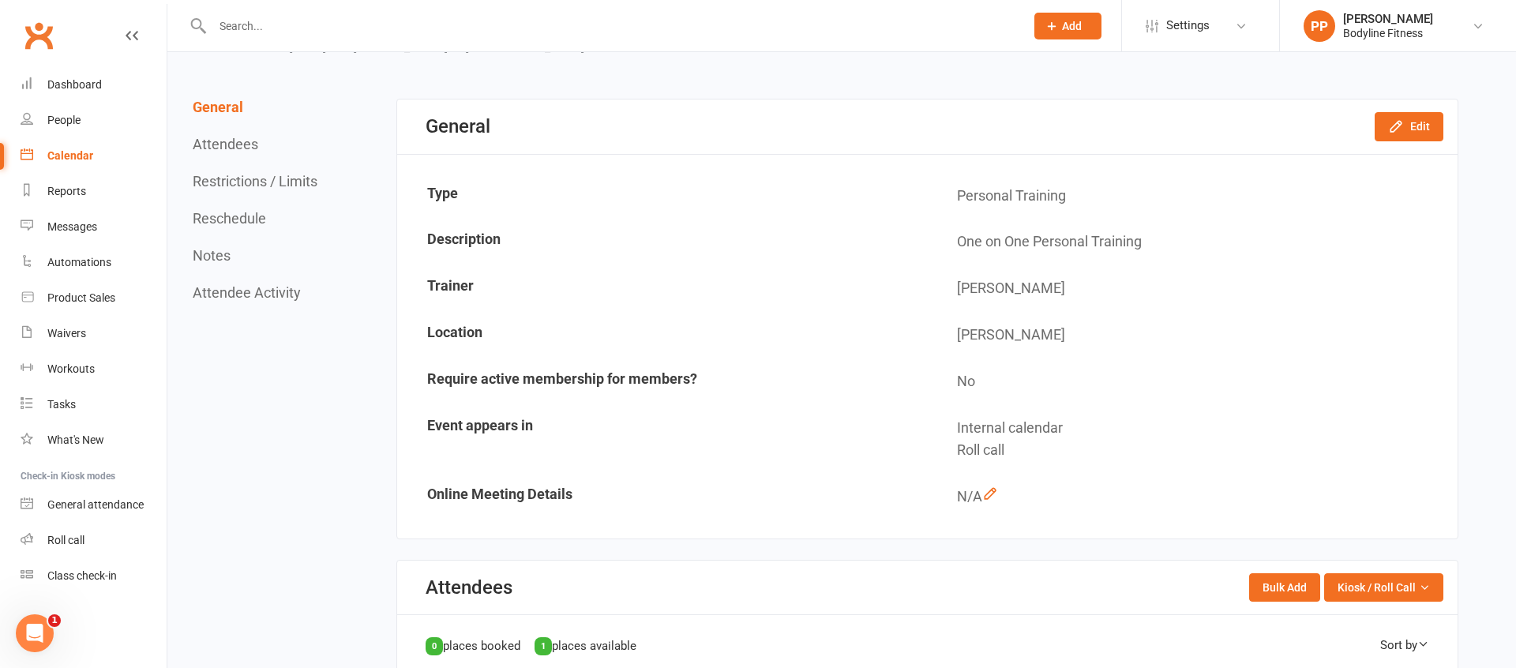
scroll to position [0, 0]
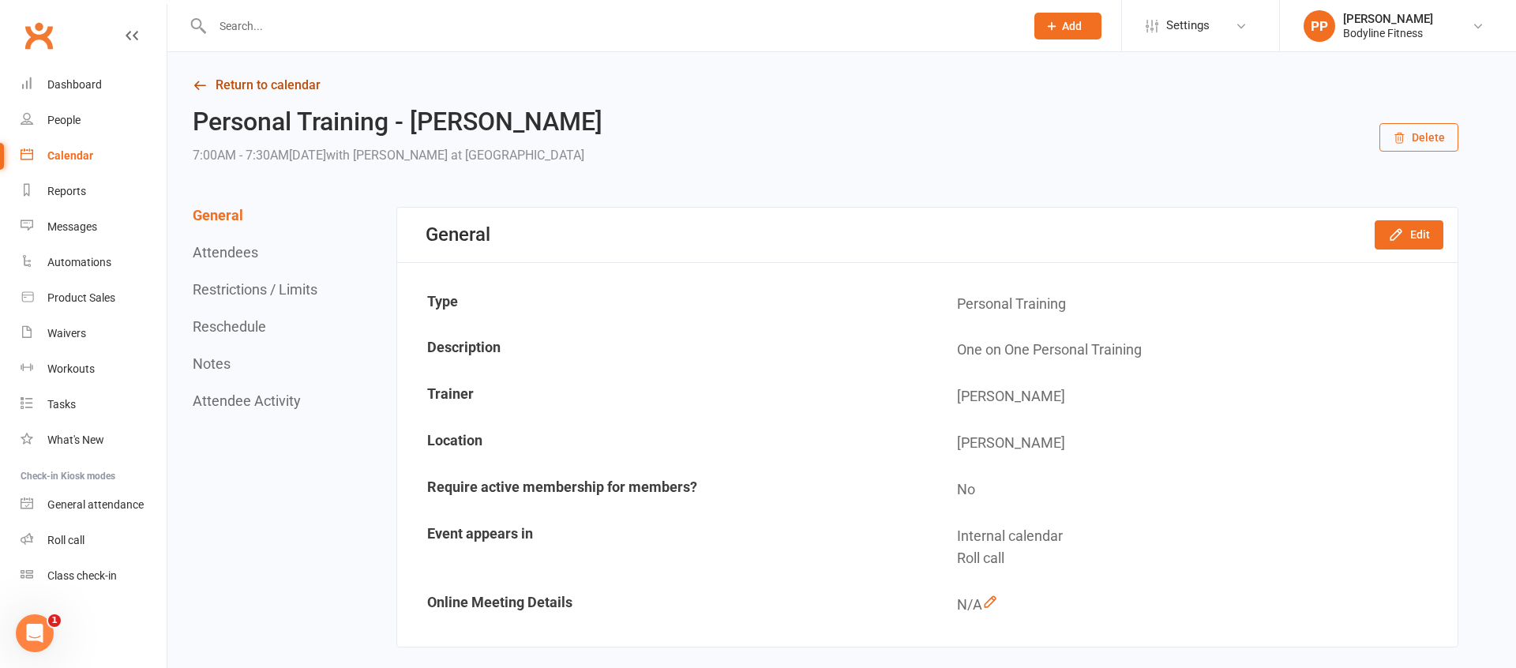
click at [268, 85] on link "Return to calendar" at bounding box center [826, 85] width 1266 height 22
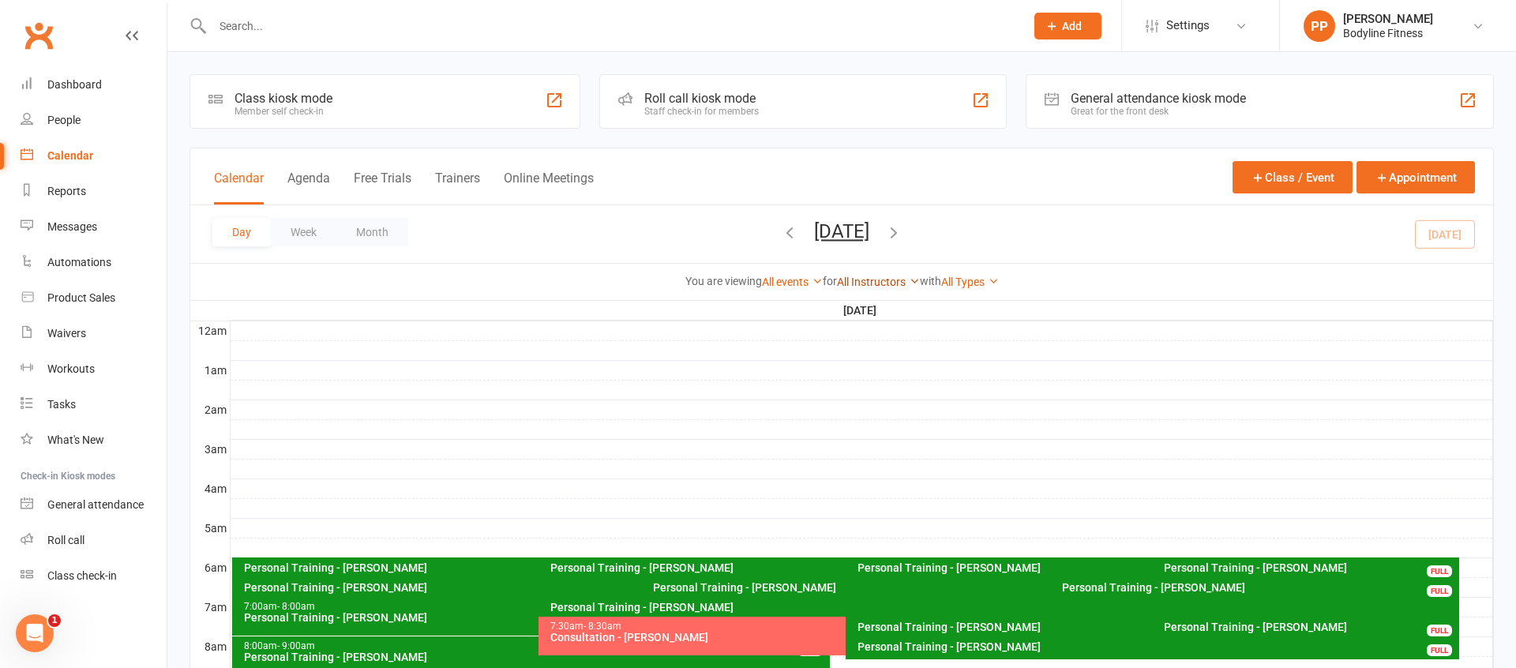
click at [876, 283] on link "All Instructors" at bounding box center [878, 282] width 83 height 13
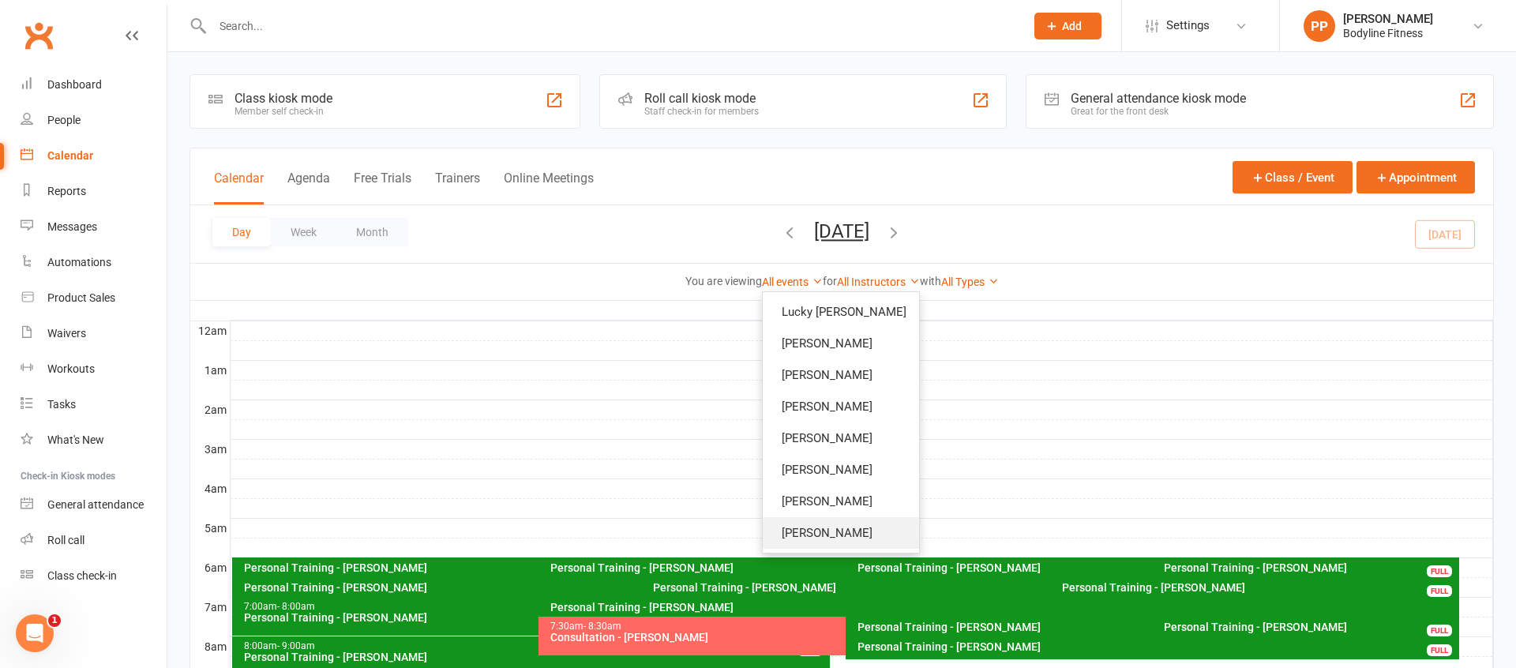
click at [833, 527] on link "[PERSON_NAME]" at bounding box center [841, 533] width 156 height 32
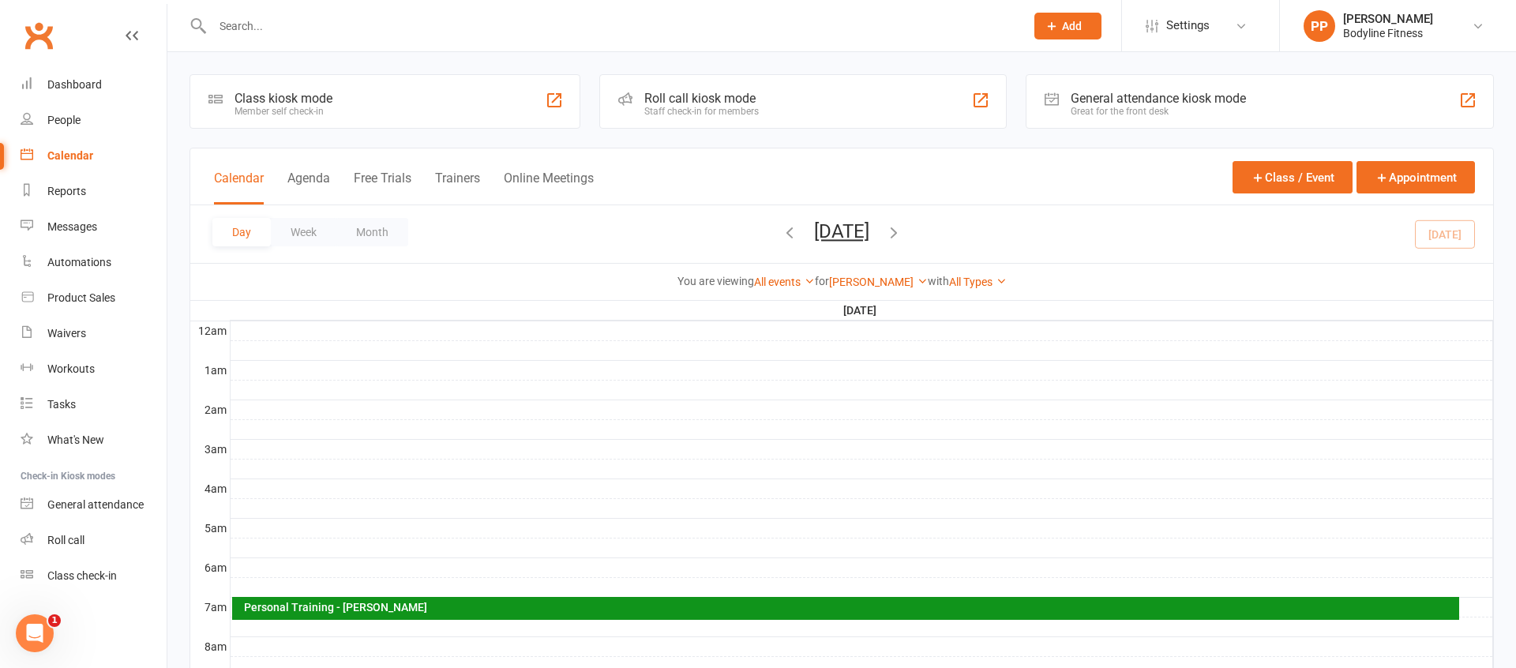
scroll to position [159, 0]
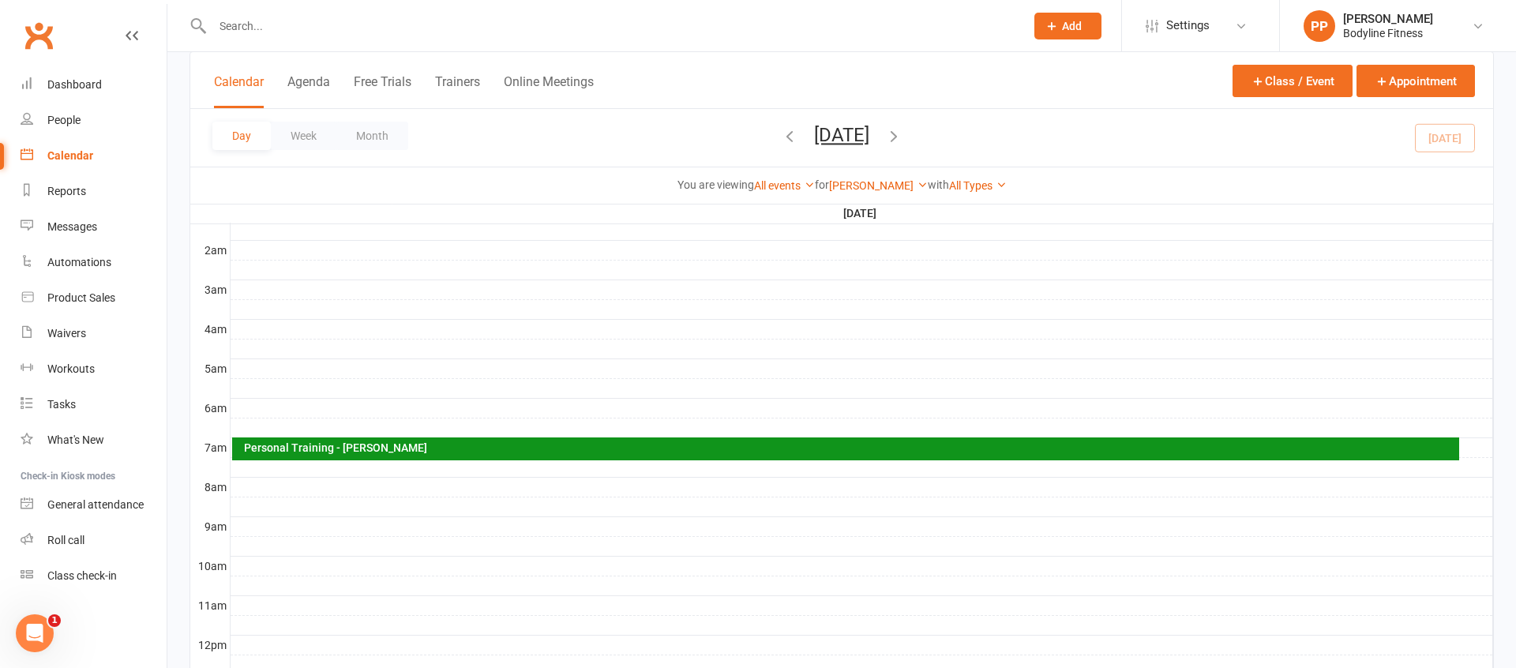
click at [1435, 448] on div "Personal Training - [PERSON_NAME]" at bounding box center [850, 447] width 1214 height 11
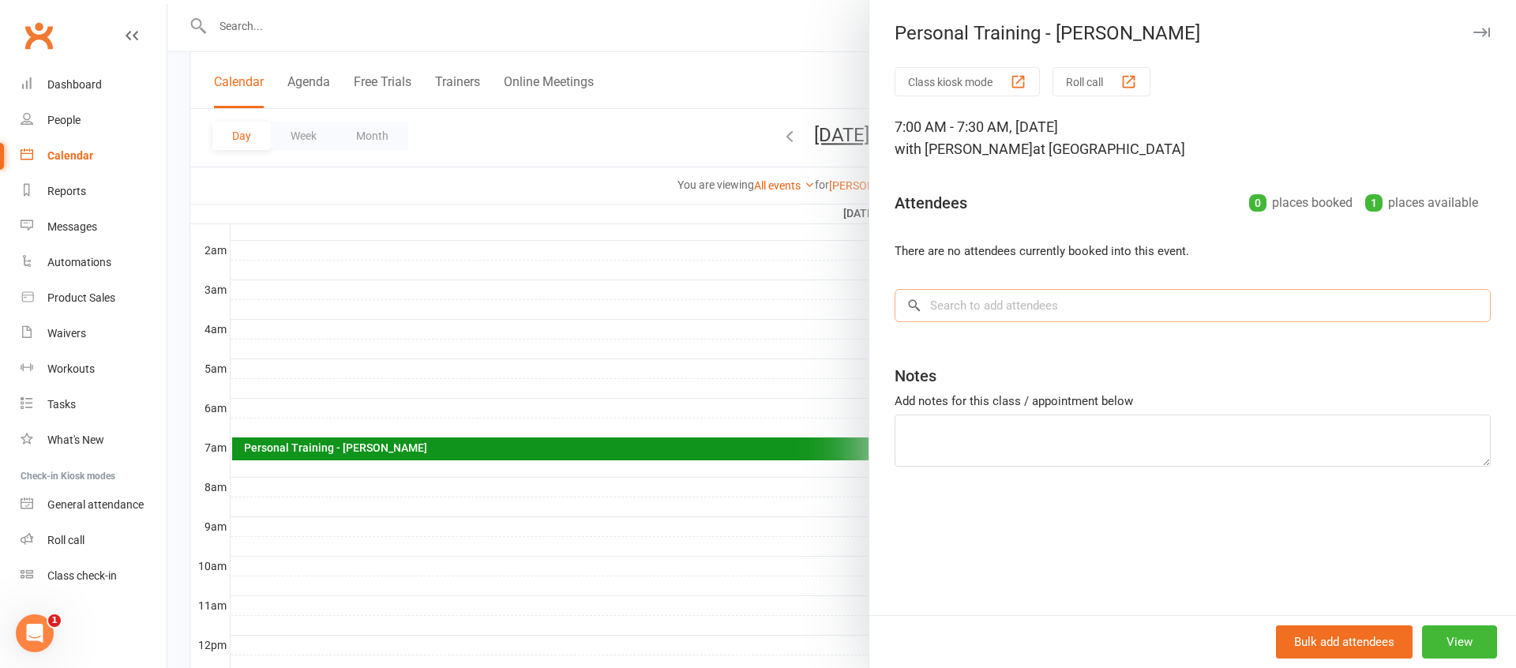
click at [1060, 306] on input "search" at bounding box center [1193, 305] width 596 height 33
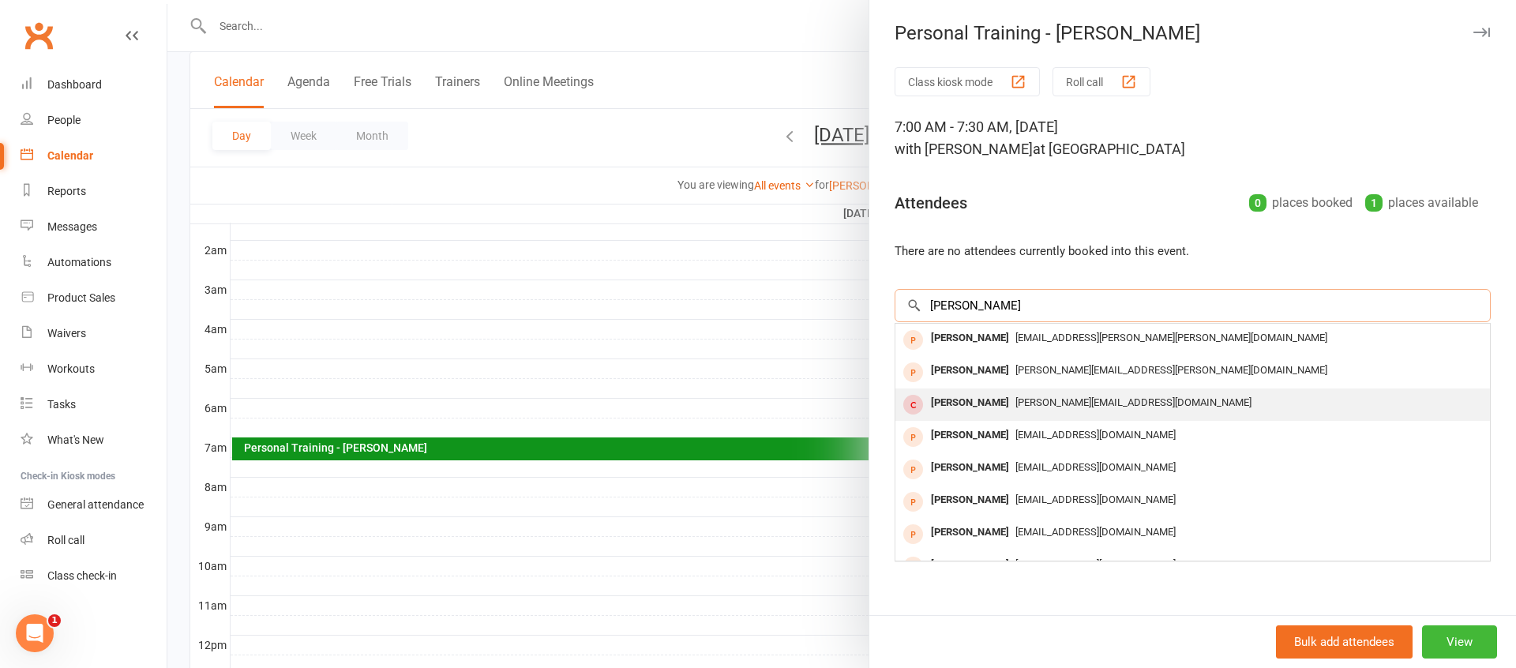
type input "[PERSON_NAME]"
click at [1015, 401] on span "[PERSON_NAME][EMAIL_ADDRESS][DOMAIN_NAME]" at bounding box center [1133, 402] width 236 height 12
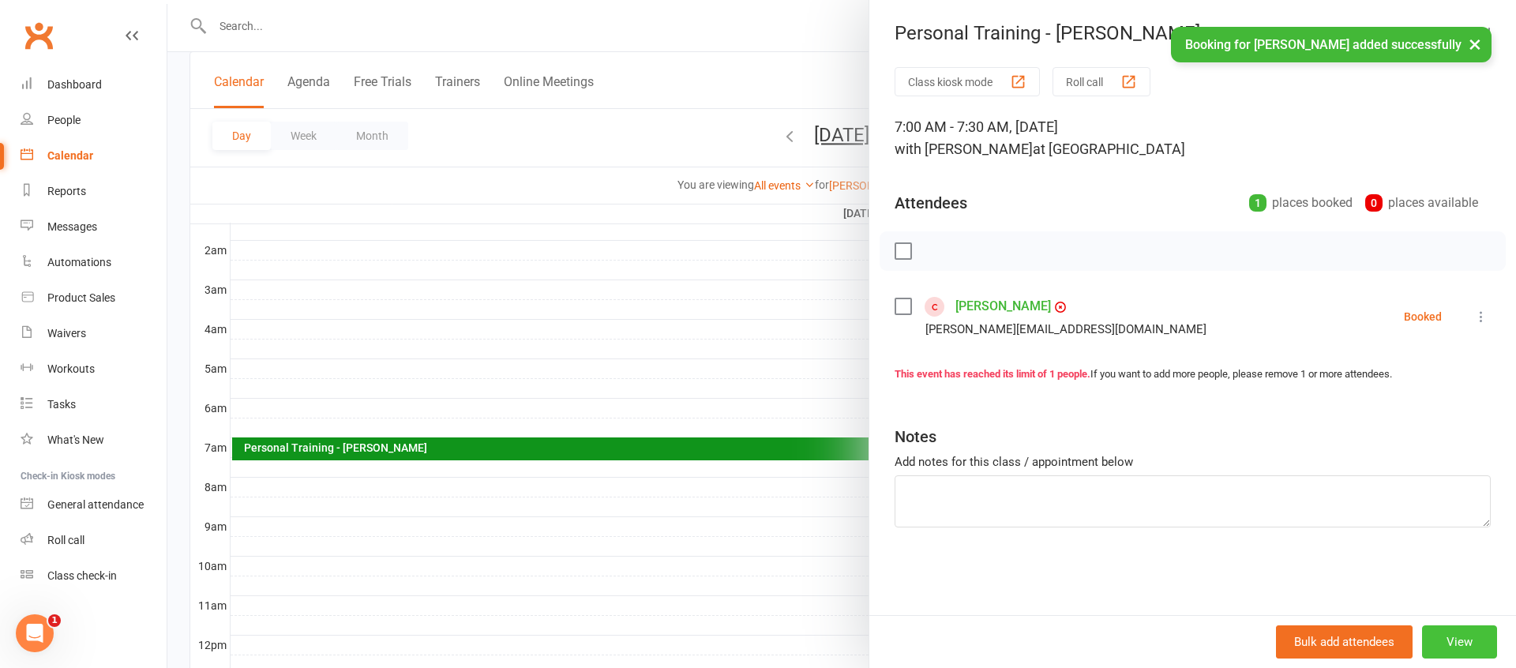
click at [1464, 625] on button "View" at bounding box center [1459, 641] width 75 height 33
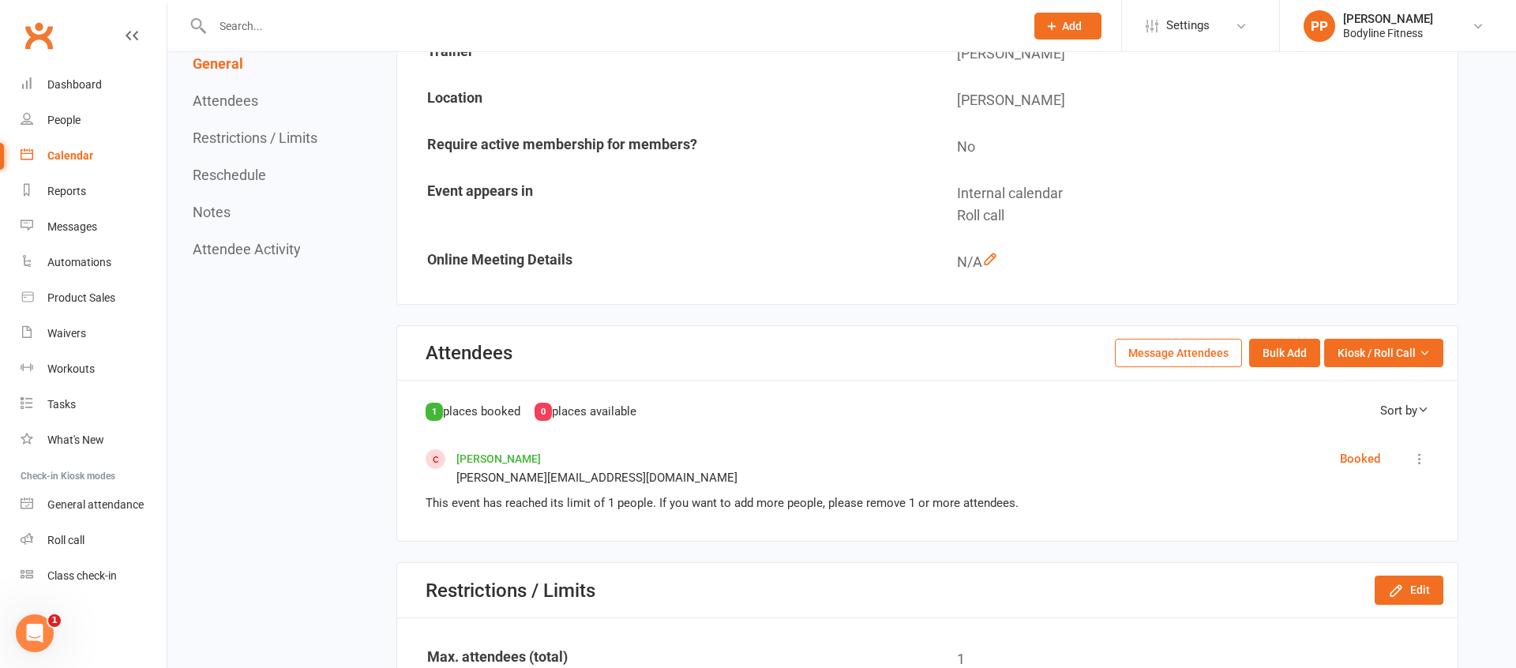
scroll to position [526, 0]
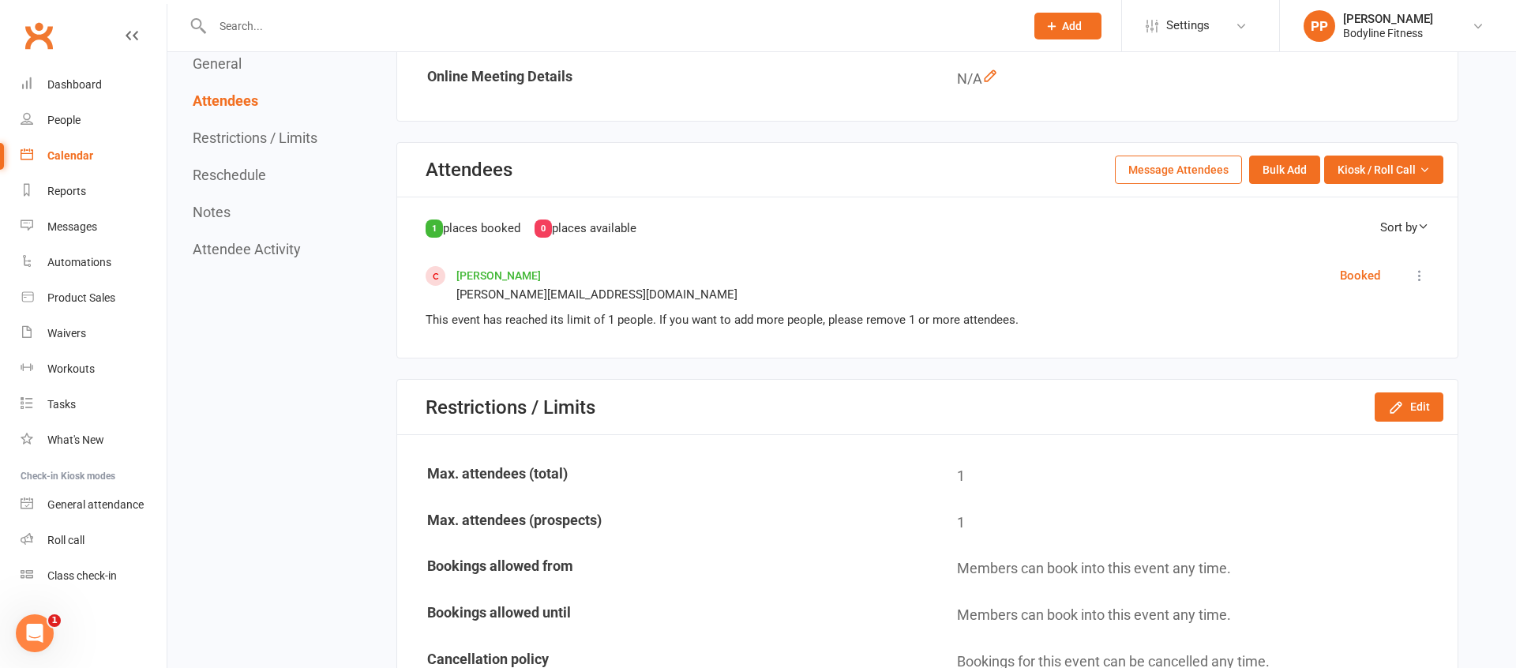
click at [1420, 278] on icon at bounding box center [1420, 276] width 16 height 16
click at [1452, 274] on div "1 places booked 0 places available Sort by First Name Last Name [PERSON_NAME] […" at bounding box center [927, 277] width 1060 height 160
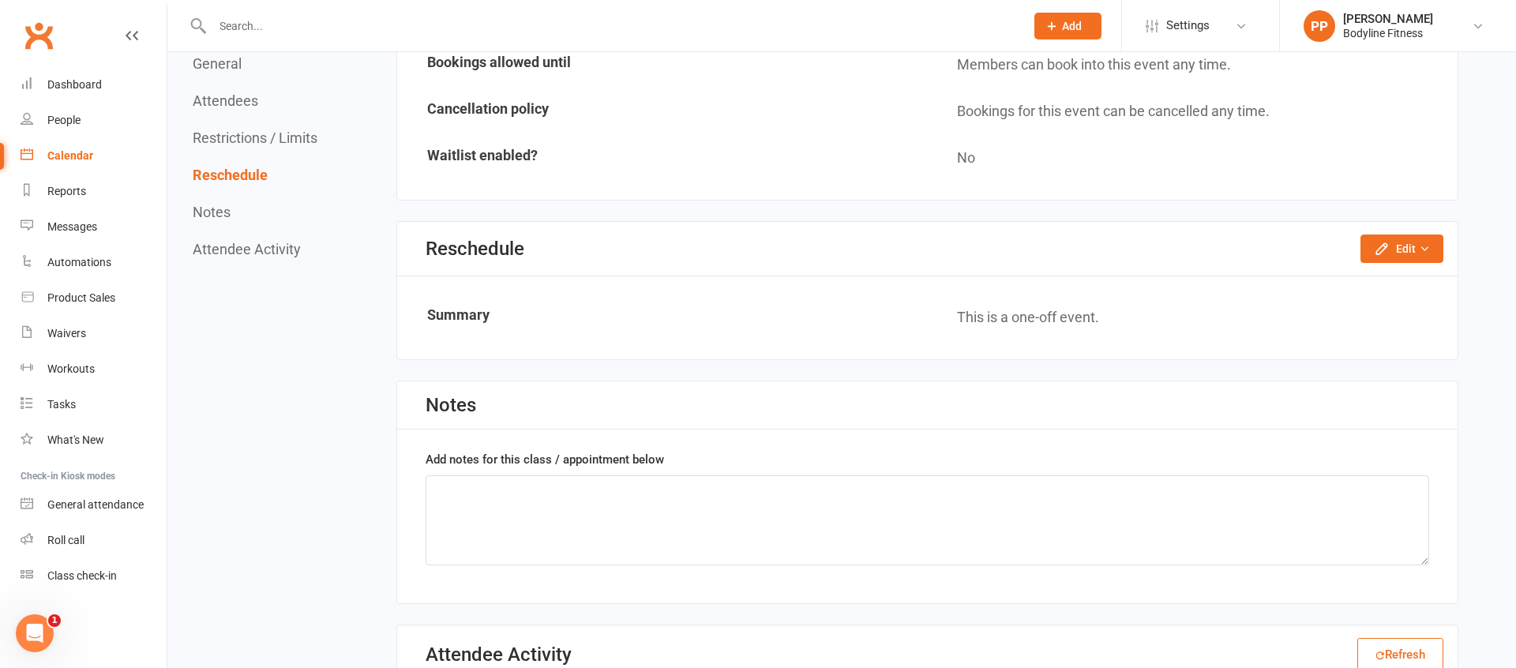
scroll to position [1078, 0]
click at [1405, 250] on button "Edit" at bounding box center [1401, 247] width 83 height 28
click at [1373, 285] on link "Reschedule this event only" at bounding box center [1360, 283] width 166 height 32
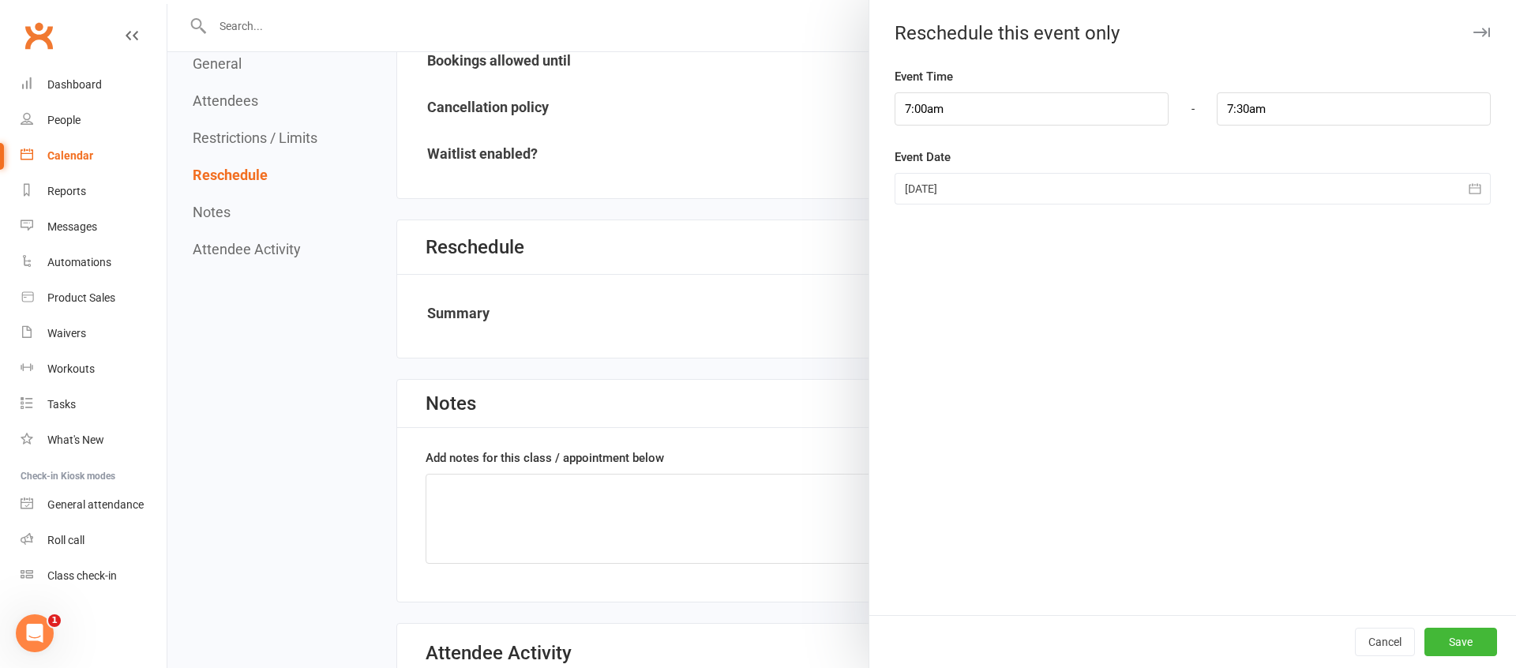
scroll to position [1073, 0]
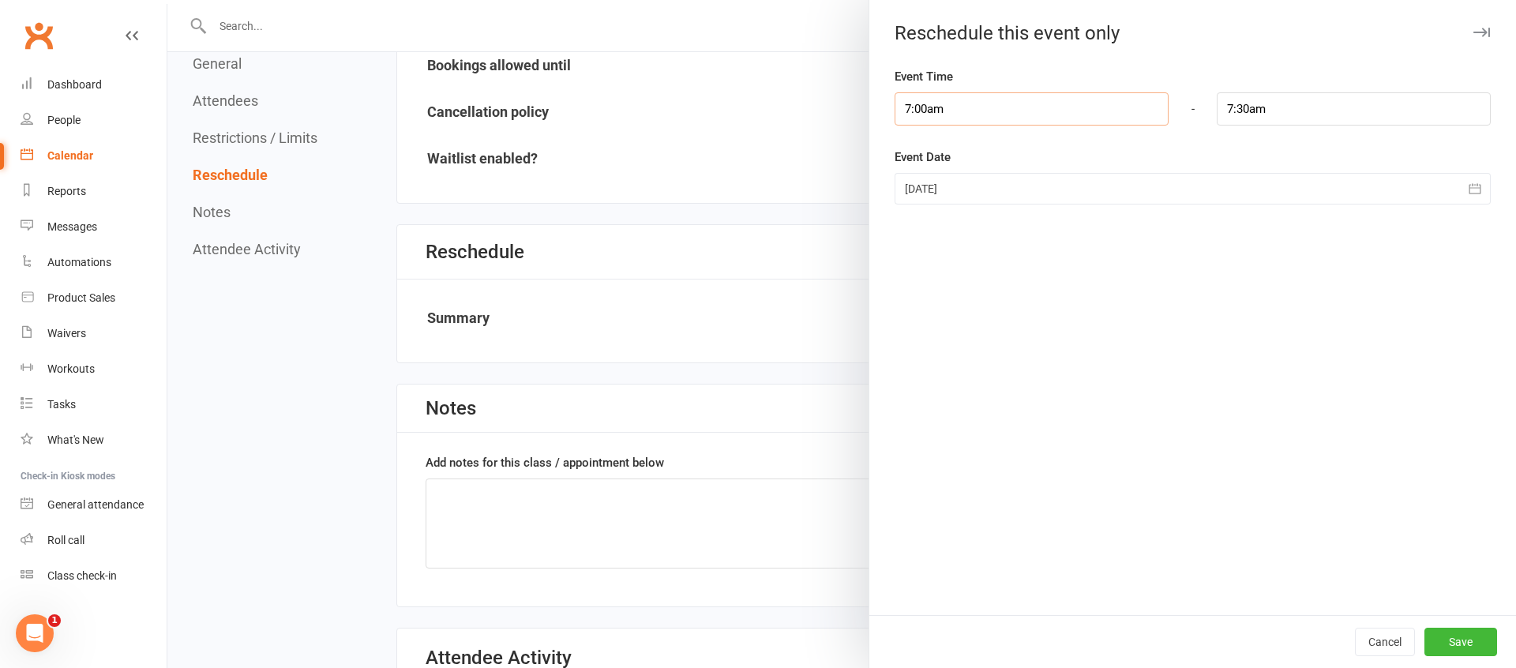
click at [927, 106] on input "7:00am" at bounding box center [1032, 108] width 274 height 33
type input "9:00am"
type input "9:30am"
click at [920, 172] on li "9:00am" at bounding box center [933, 171] width 76 height 24
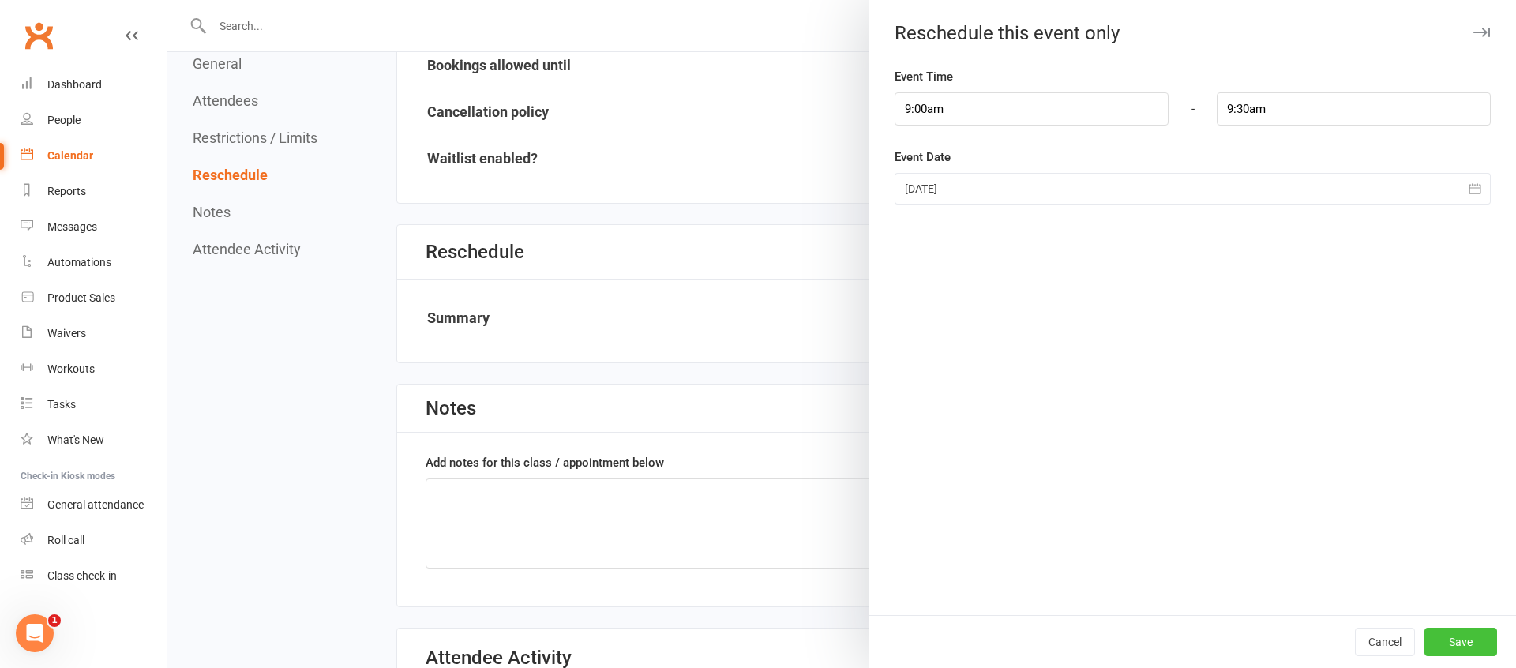
click at [1473, 639] on button "Save" at bounding box center [1460, 642] width 73 height 28
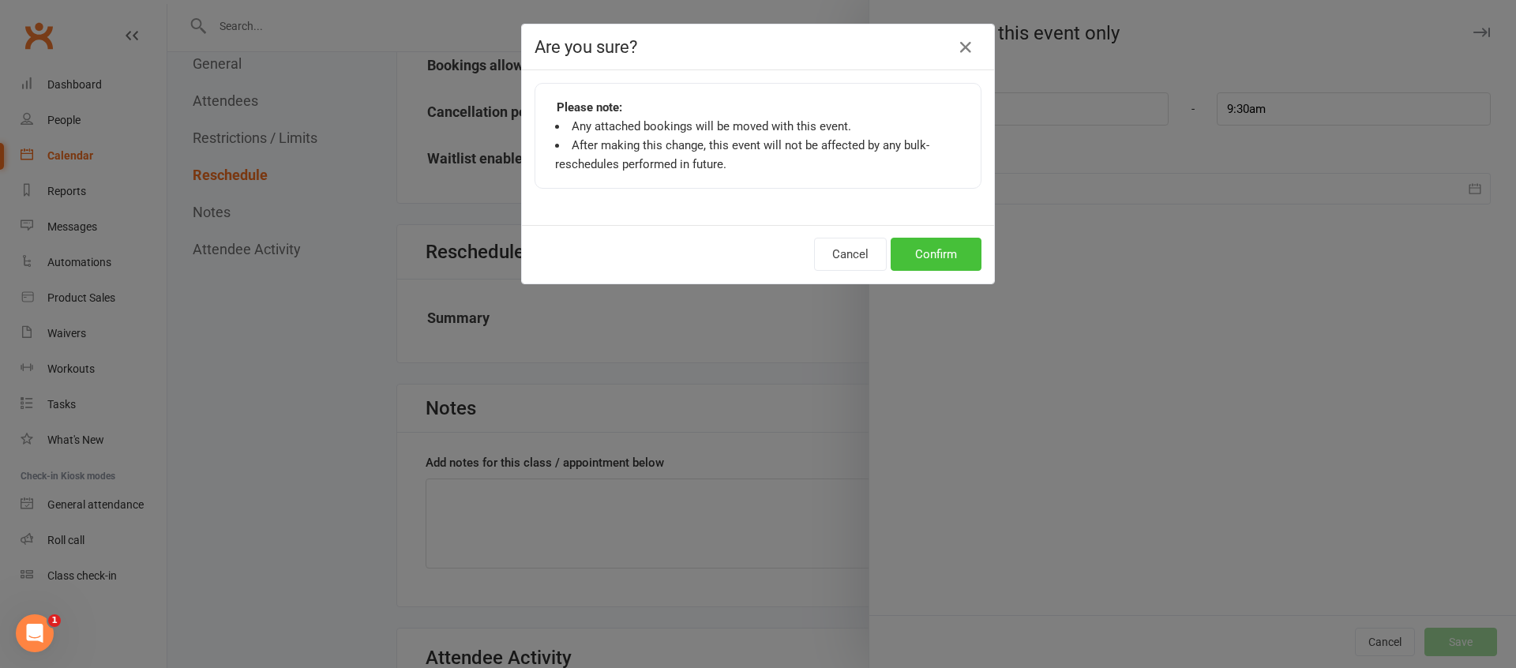
click at [917, 245] on button "Confirm" at bounding box center [936, 254] width 91 height 33
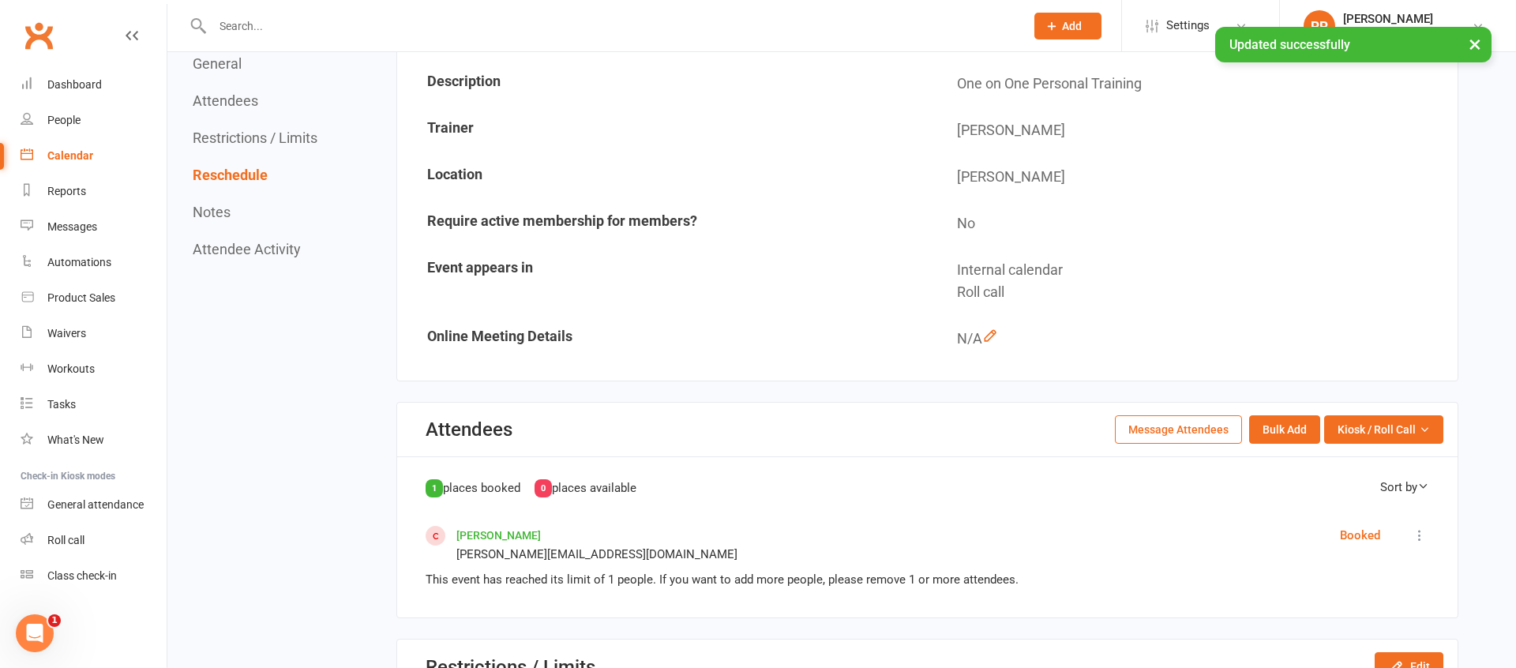
scroll to position [0, 0]
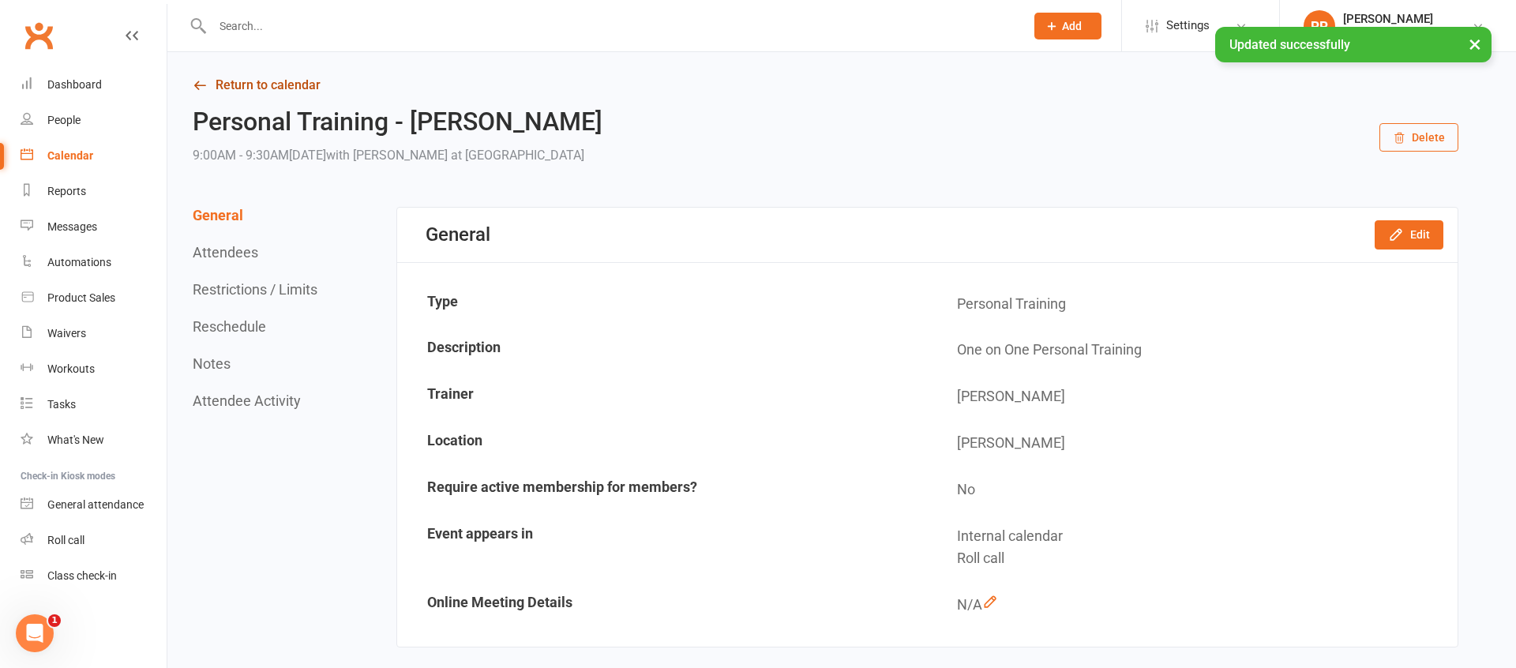
click at [253, 86] on link "Return to calendar" at bounding box center [826, 85] width 1266 height 22
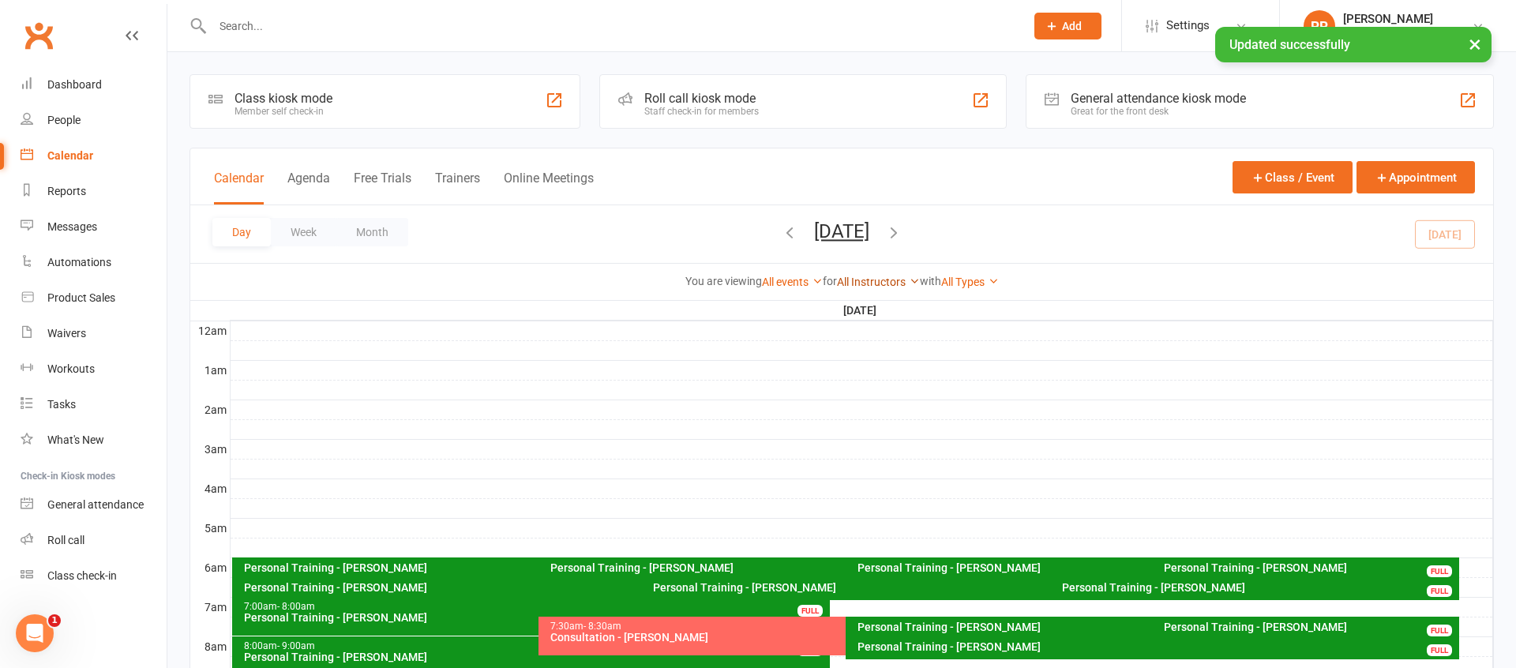
click at [869, 283] on link "All Instructors" at bounding box center [878, 282] width 83 height 13
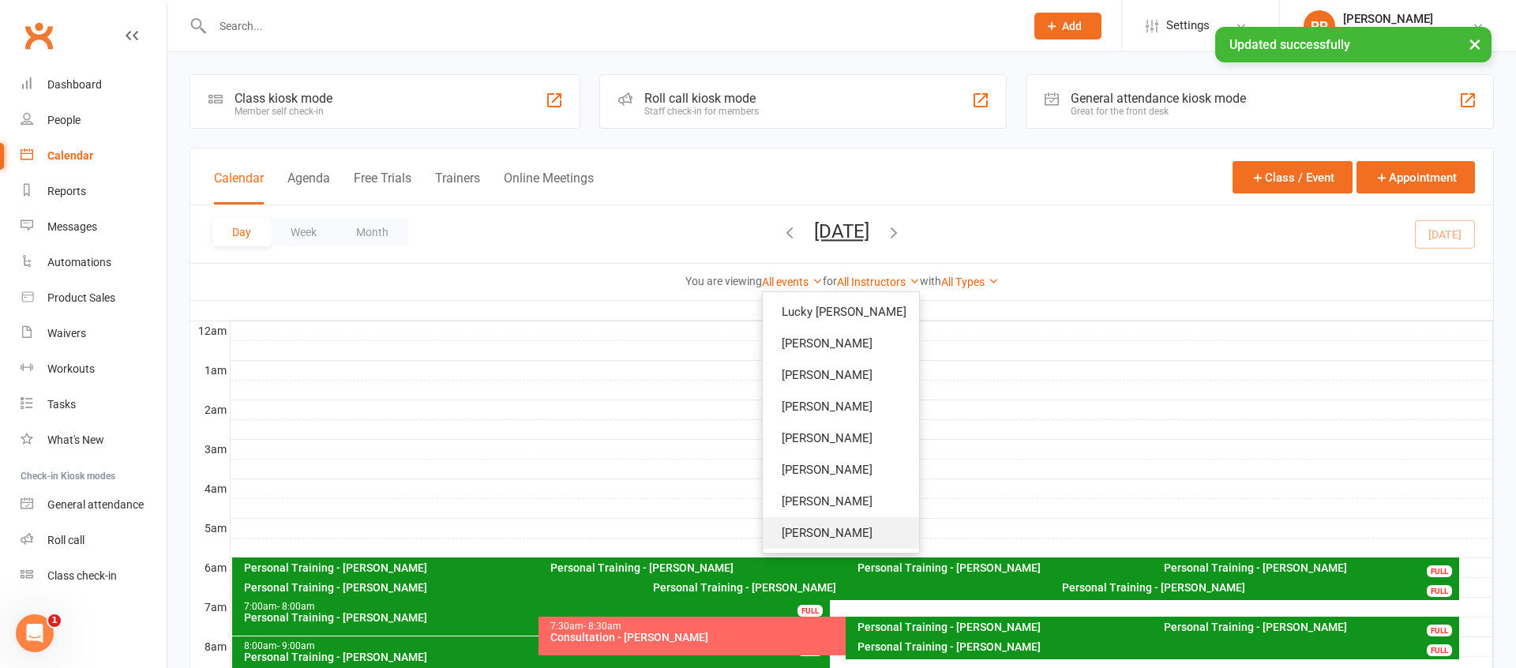
click at [877, 534] on link "[PERSON_NAME]" at bounding box center [841, 533] width 156 height 32
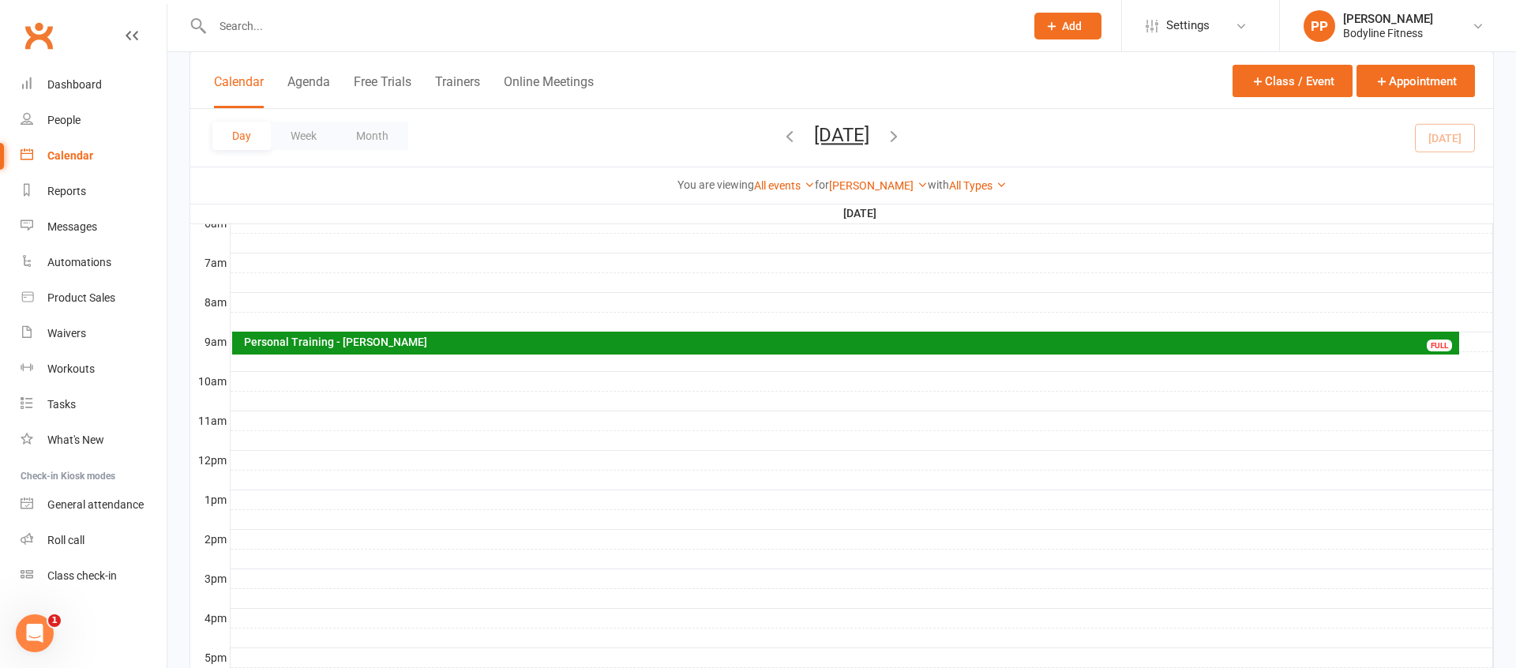
scroll to position [347, 0]
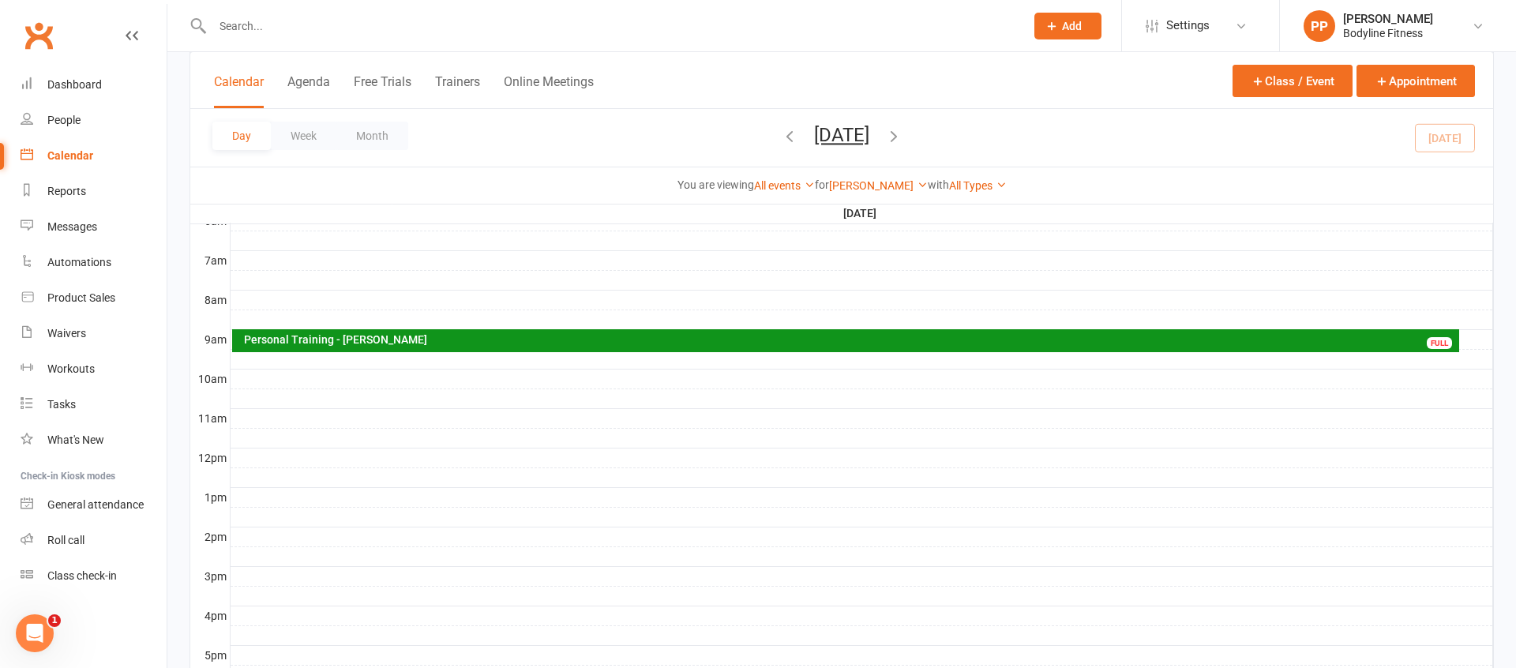
click at [348, 338] on div "Personal Training - [PERSON_NAME]" at bounding box center [850, 339] width 1214 height 11
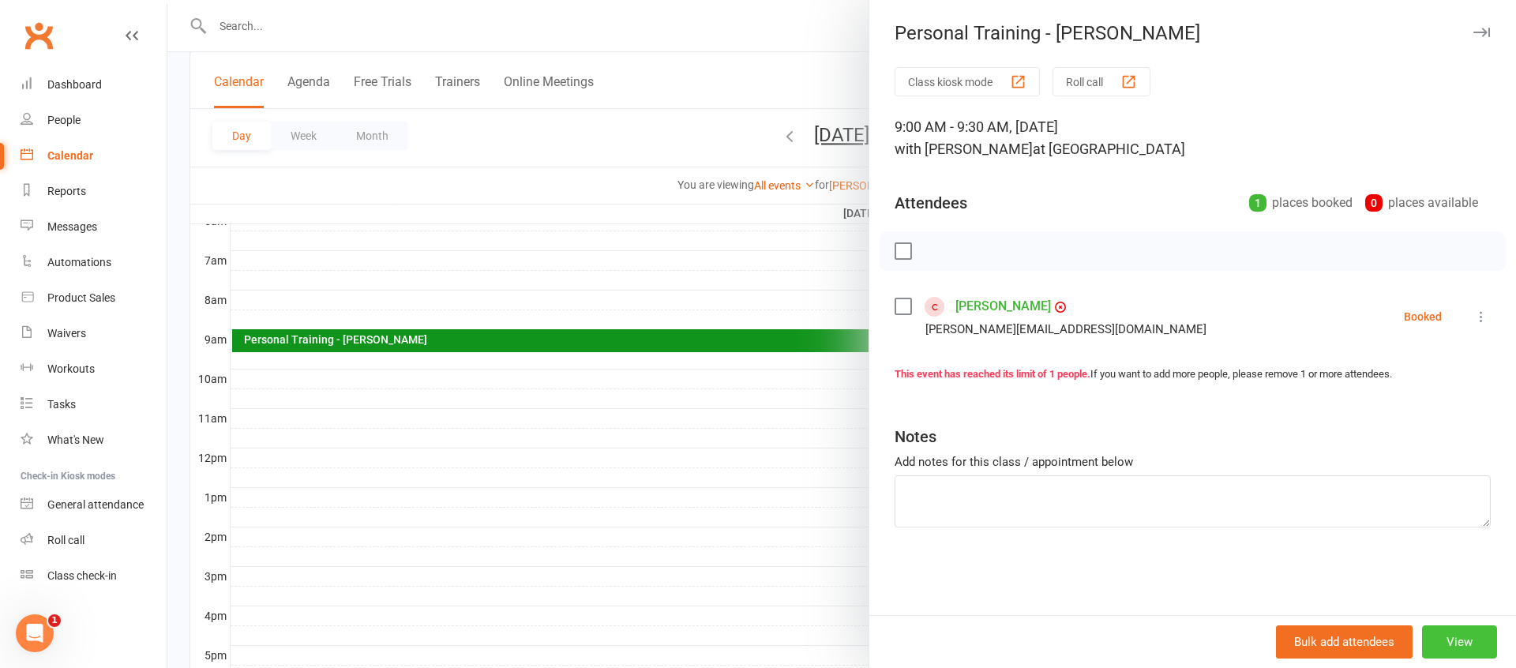
click at [1469, 637] on button "View" at bounding box center [1459, 641] width 75 height 33
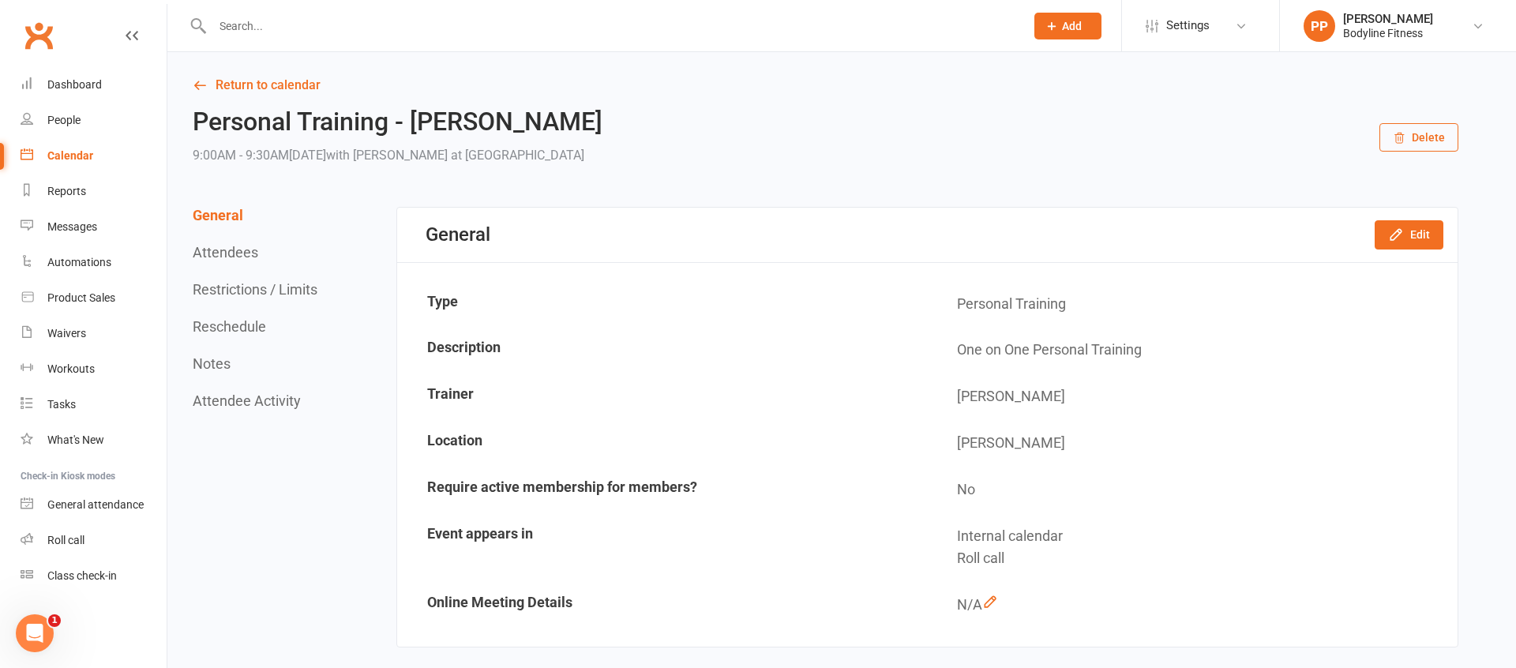
click at [233, 325] on button "Reschedule" at bounding box center [229, 326] width 73 height 17
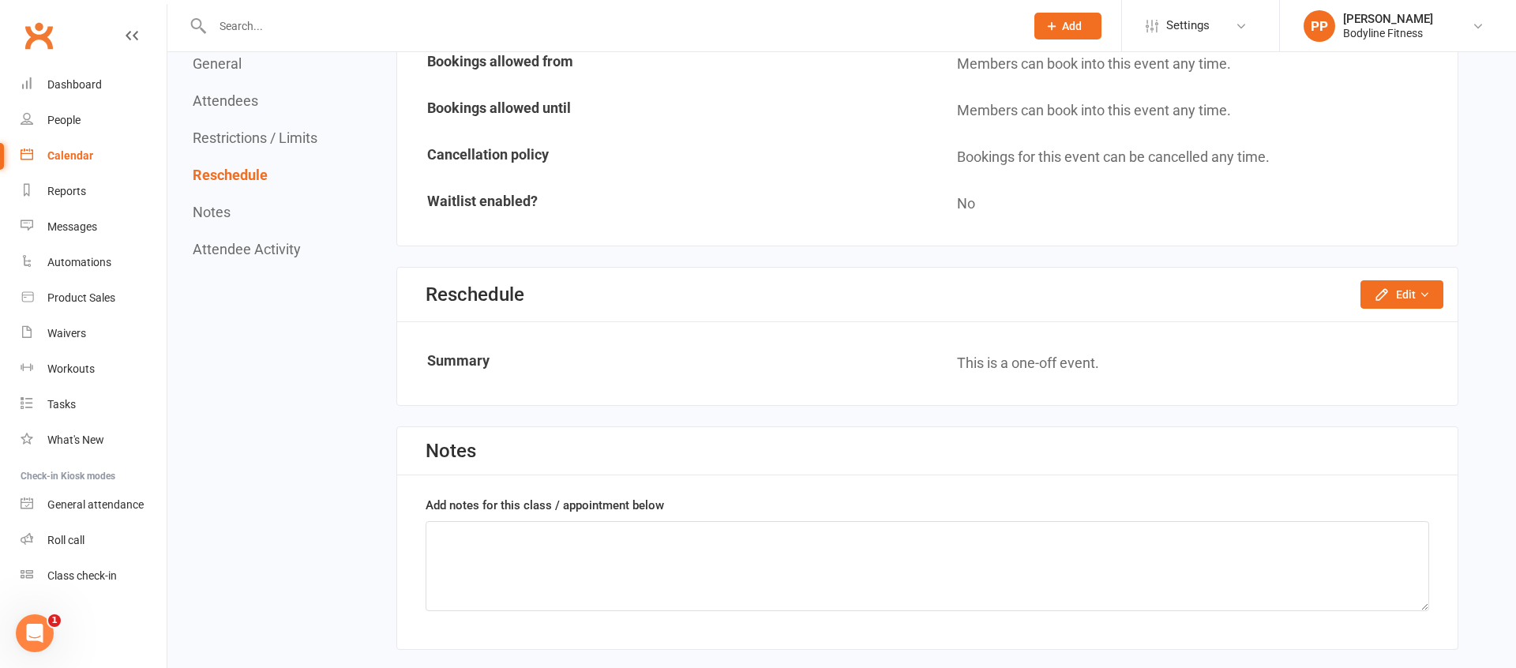
scroll to position [1033, 0]
click at [1390, 291] on button "Edit" at bounding box center [1401, 292] width 83 height 28
click at [1377, 325] on link "Reschedule this event only" at bounding box center [1360, 328] width 166 height 32
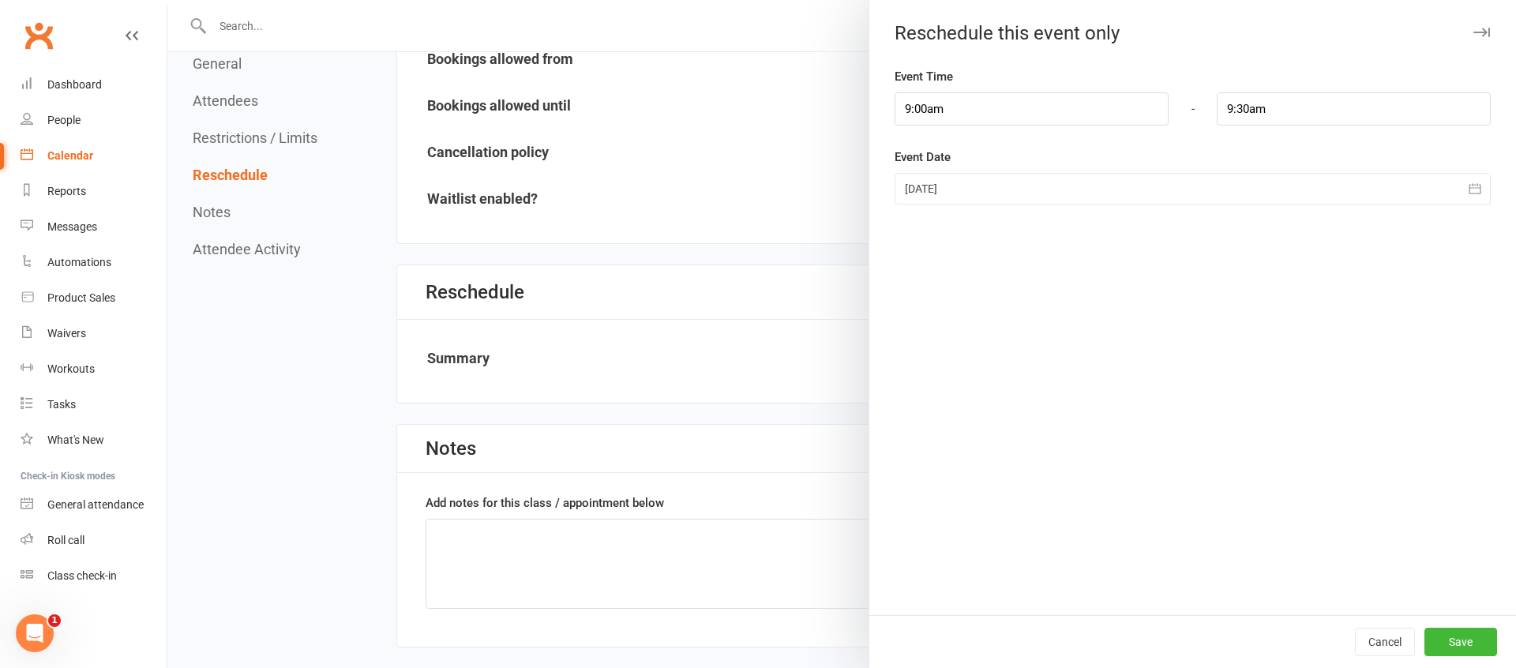
click at [937, 188] on div at bounding box center [1193, 189] width 596 height 32
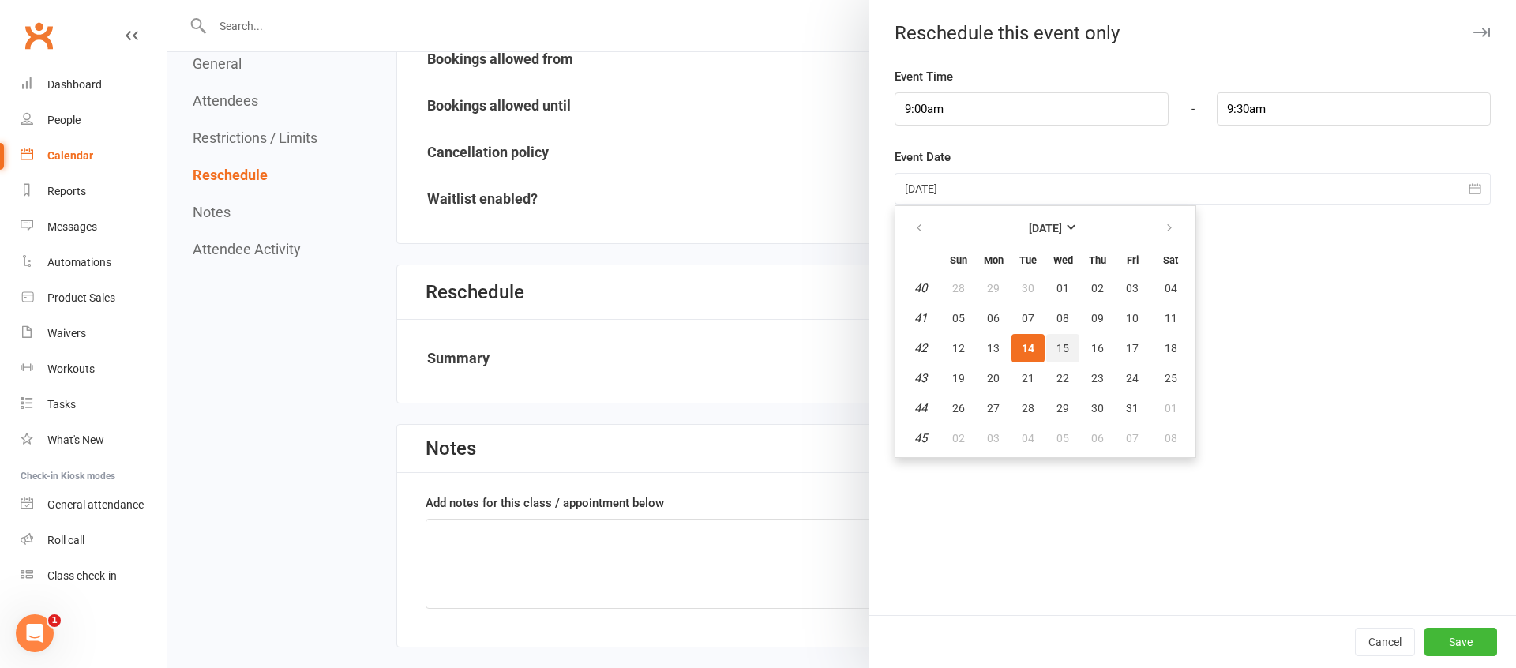
click at [1064, 350] on span "15" at bounding box center [1062, 348] width 13 height 13
type input "[DATE]"
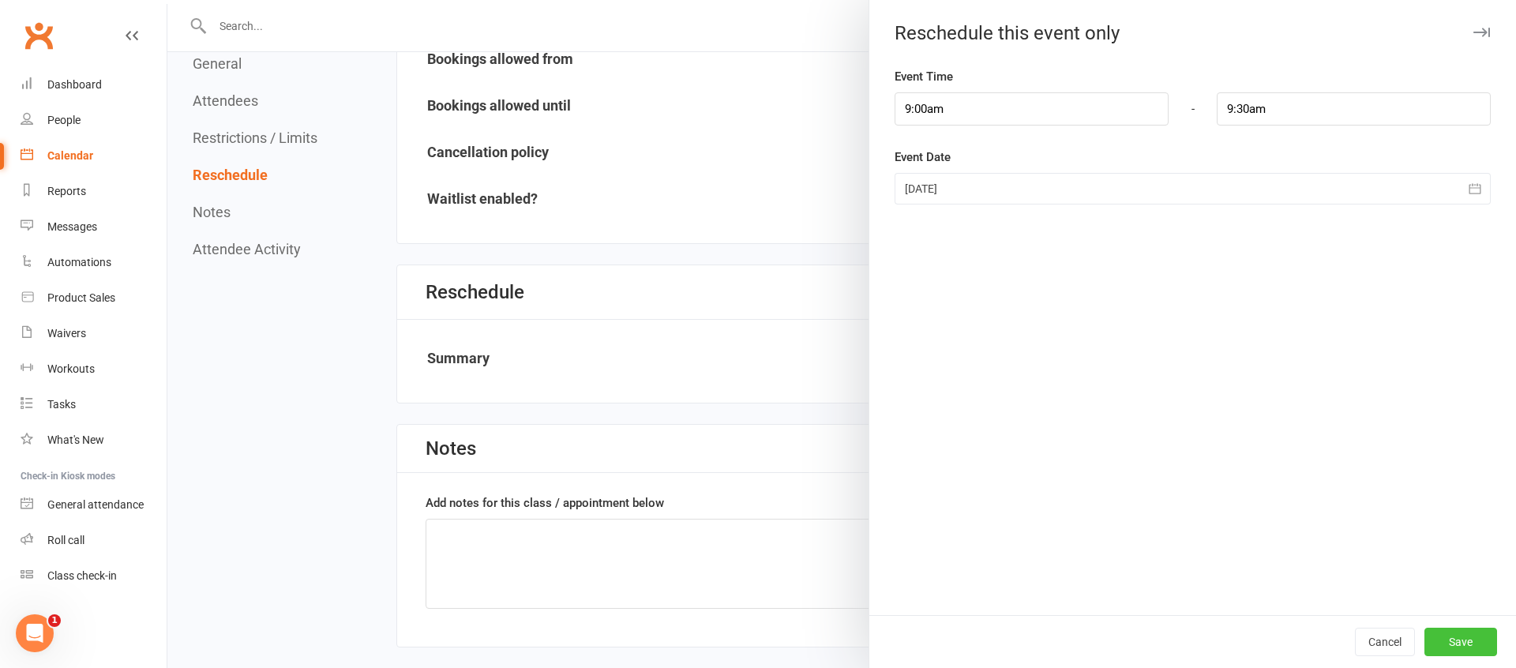
click at [1465, 647] on button "Save" at bounding box center [1460, 642] width 73 height 28
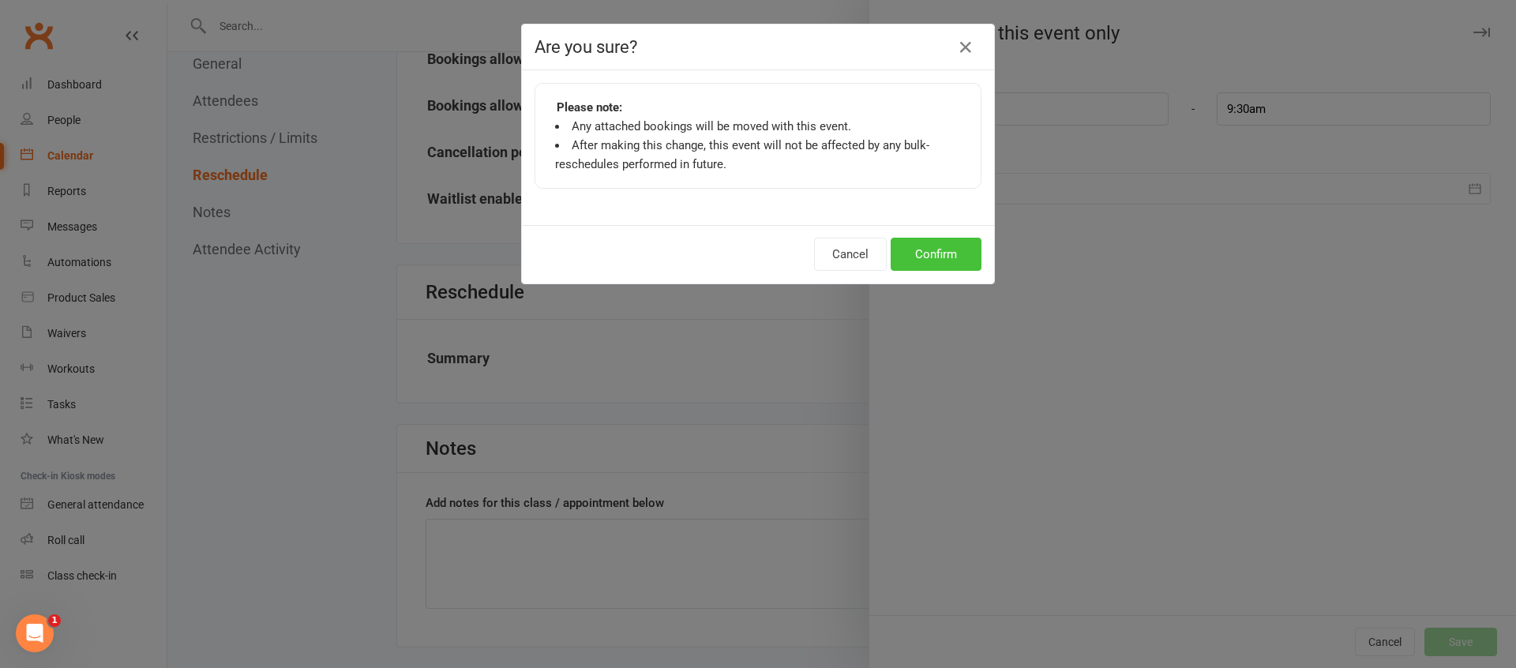
click at [966, 258] on button "Confirm" at bounding box center [936, 254] width 91 height 33
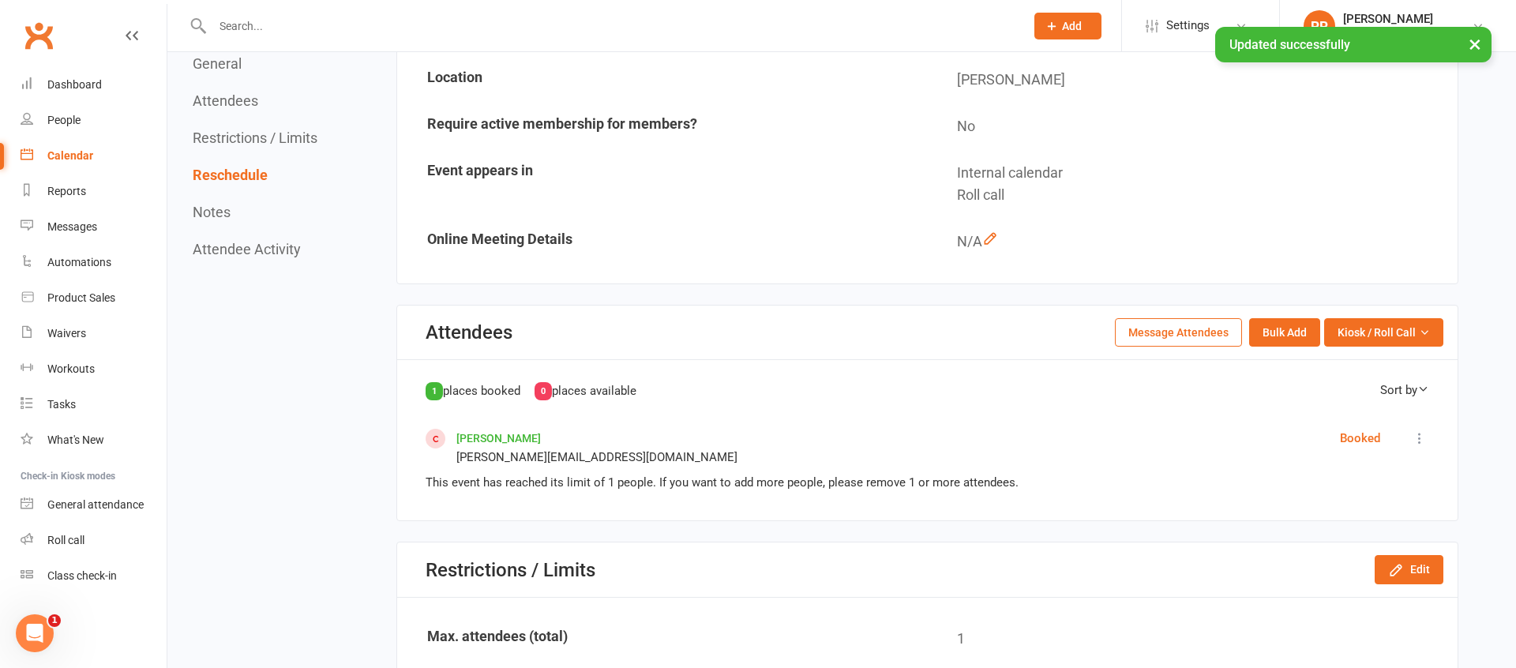
scroll to position [0, 0]
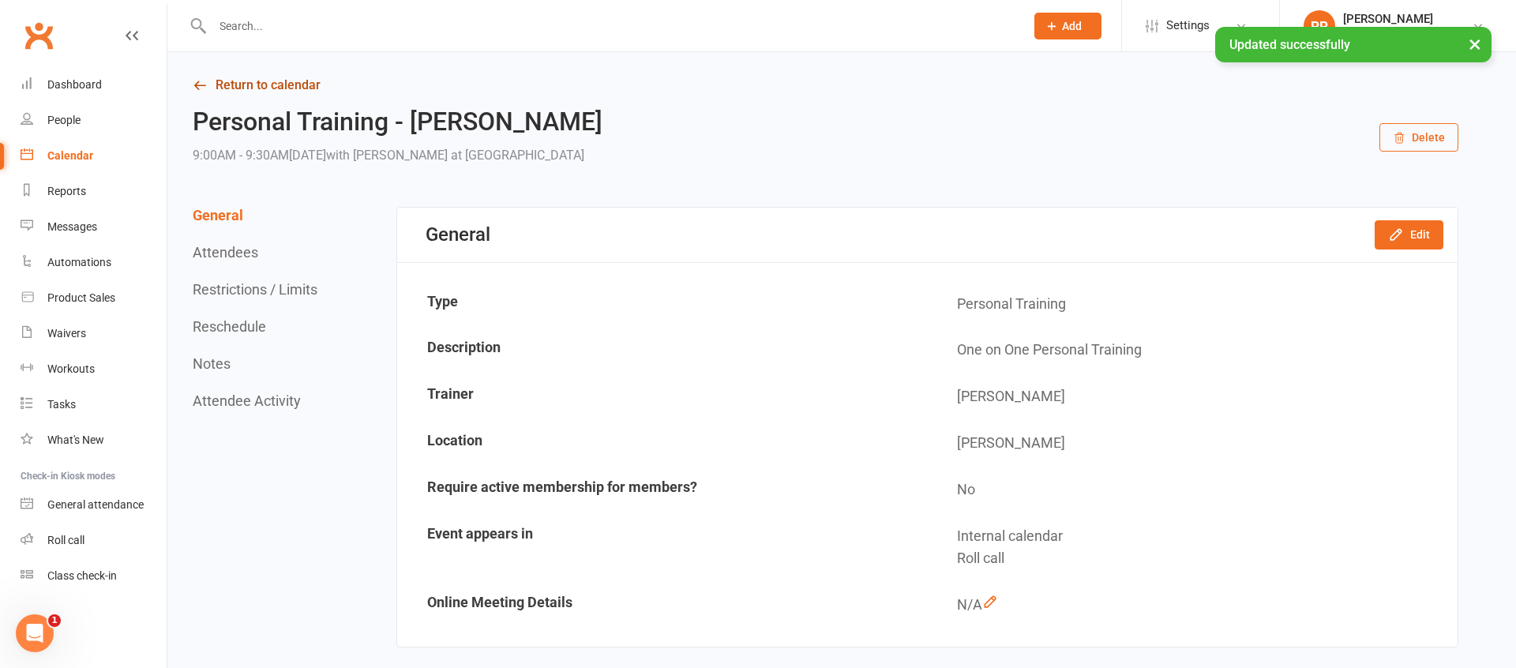
click at [288, 85] on link "Return to calendar" at bounding box center [826, 85] width 1266 height 22
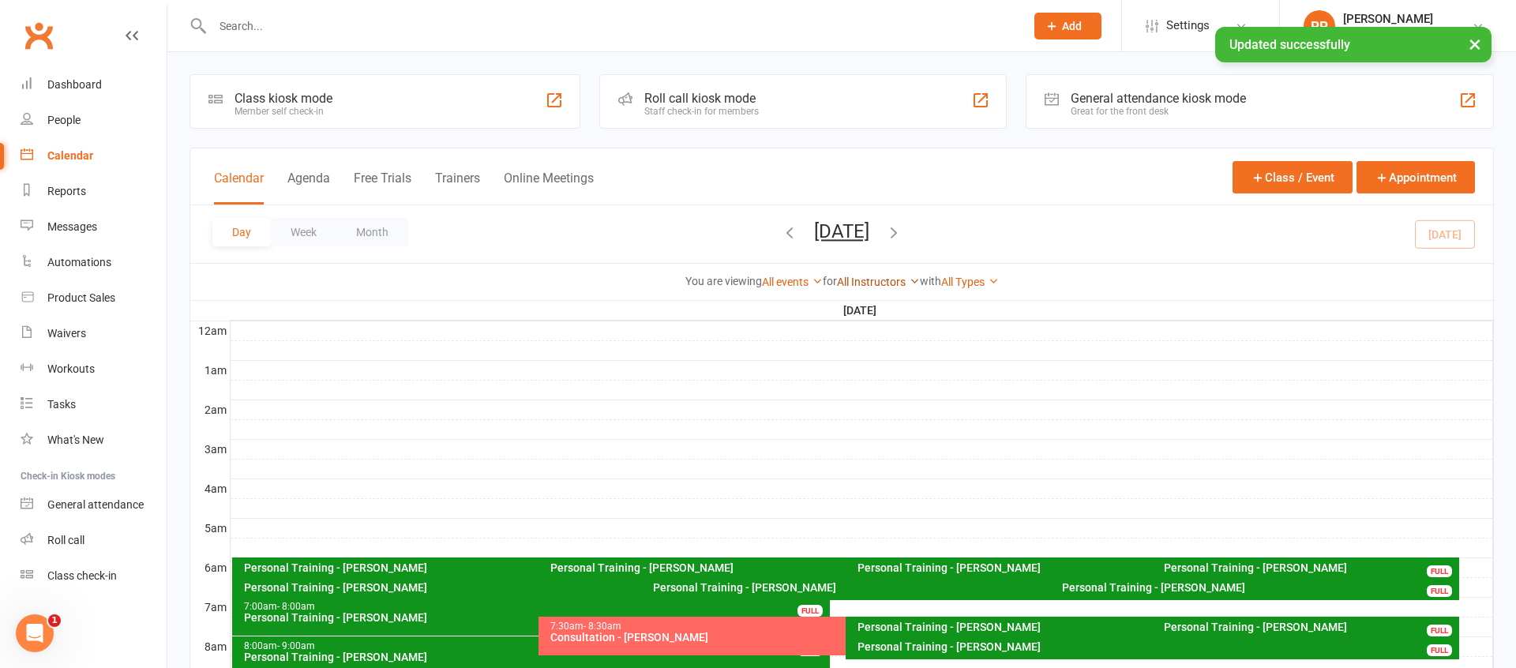
click at [857, 282] on link "All Instructors" at bounding box center [878, 282] width 83 height 13
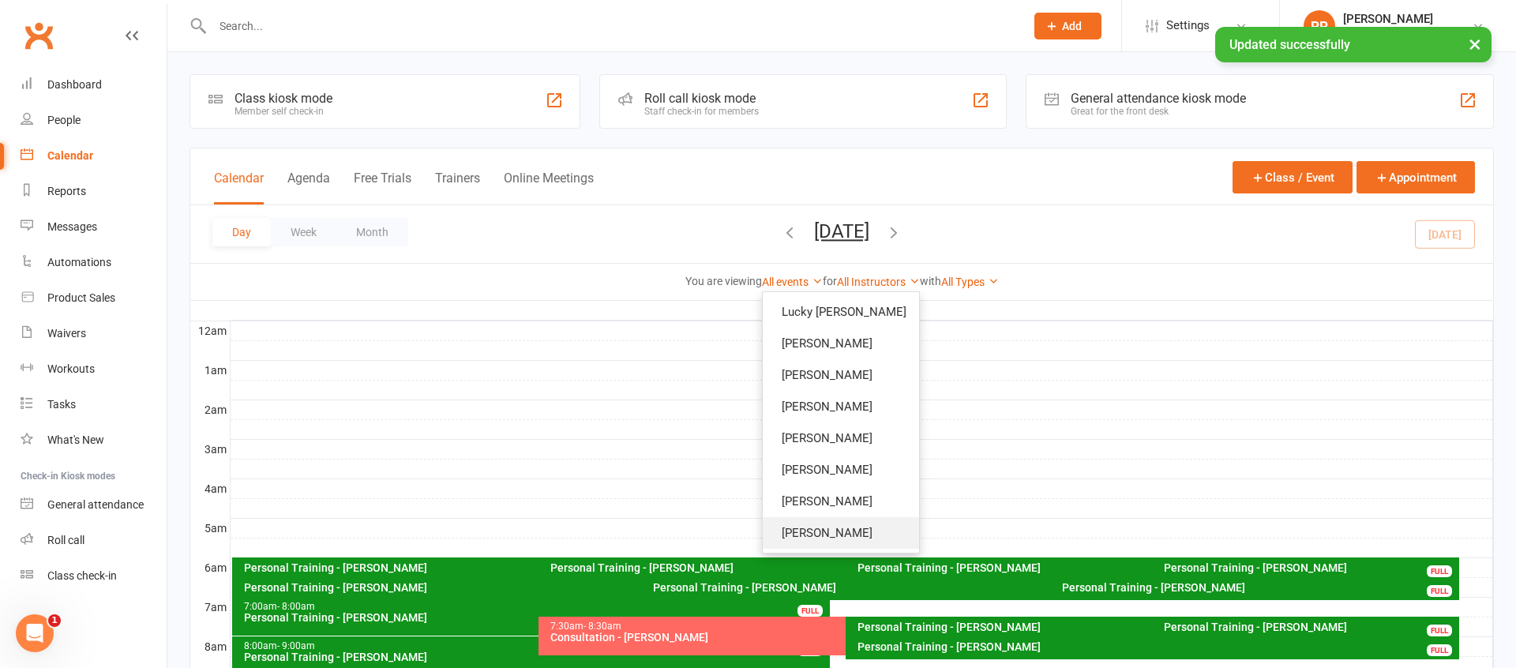
click at [856, 523] on link "[PERSON_NAME]" at bounding box center [841, 533] width 156 height 32
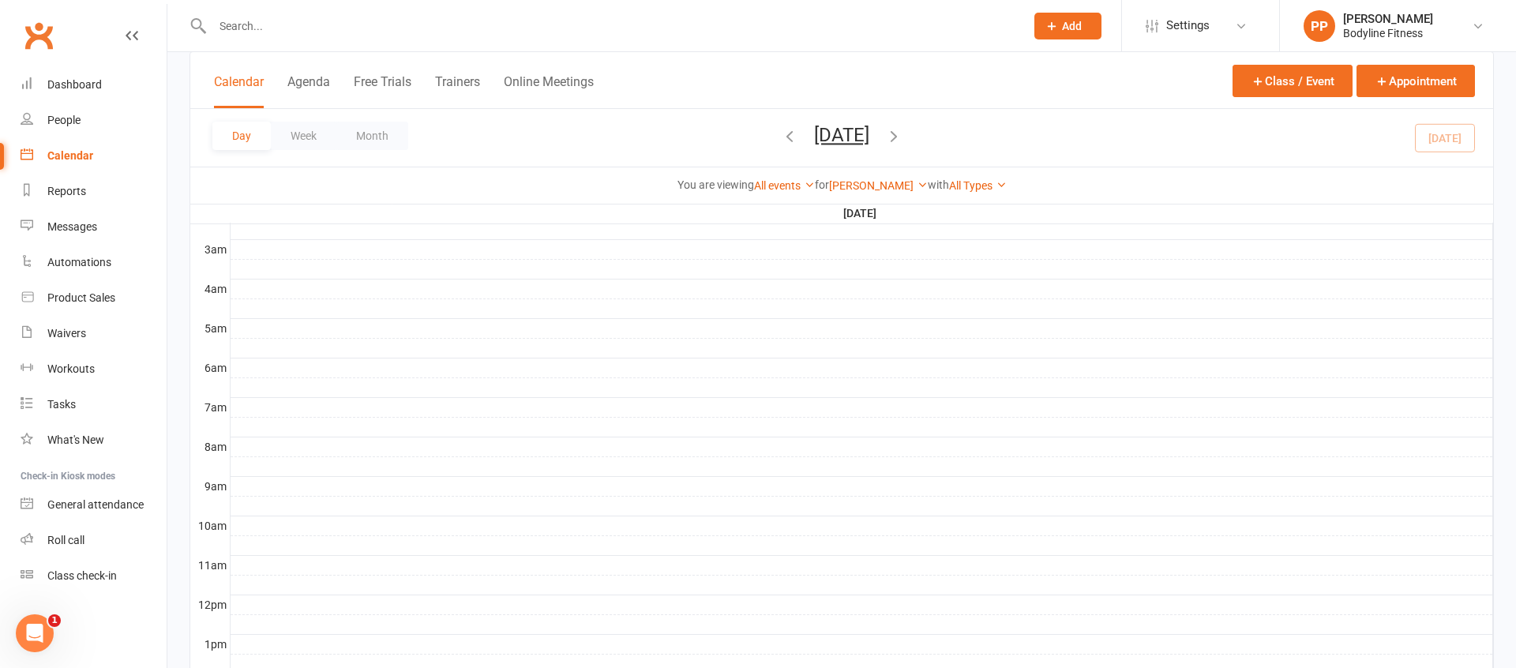
scroll to position [197, 0]
click at [902, 133] on icon "button" at bounding box center [893, 135] width 17 height 17
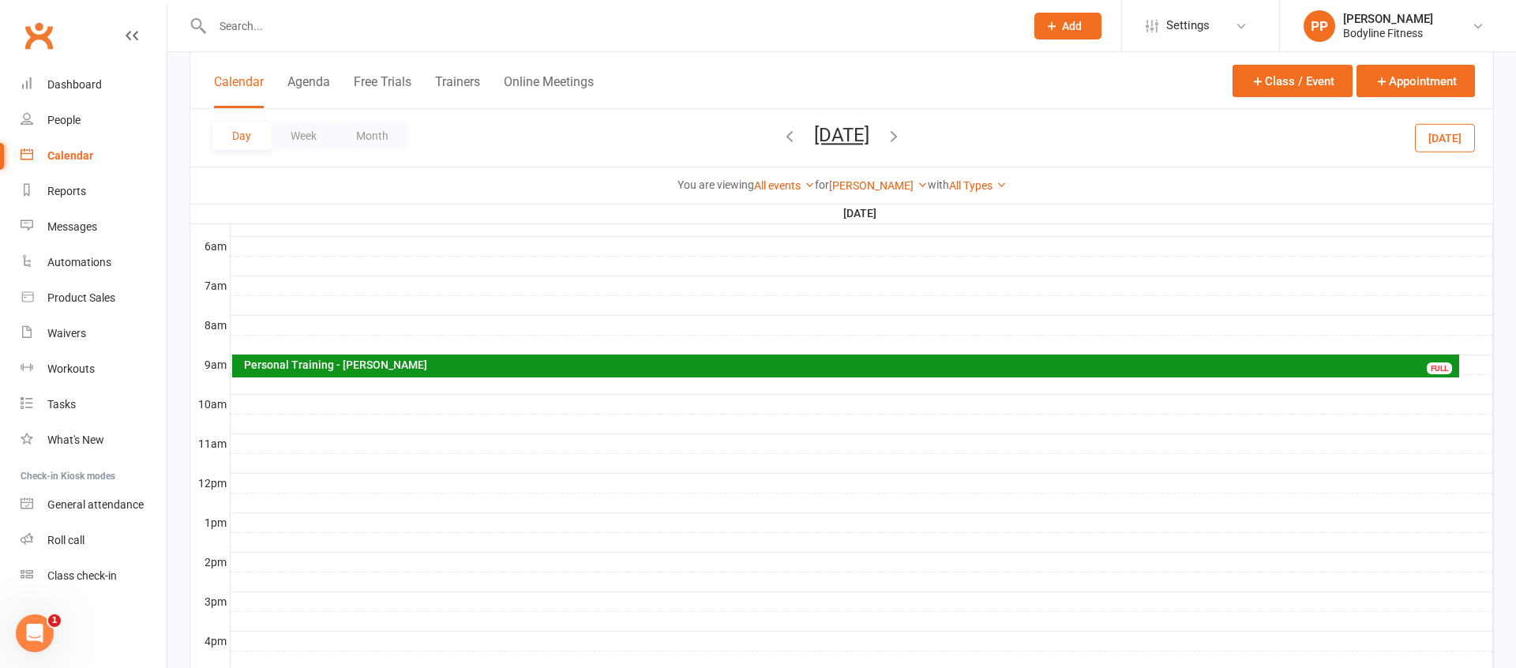
scroll to position [325, 0]
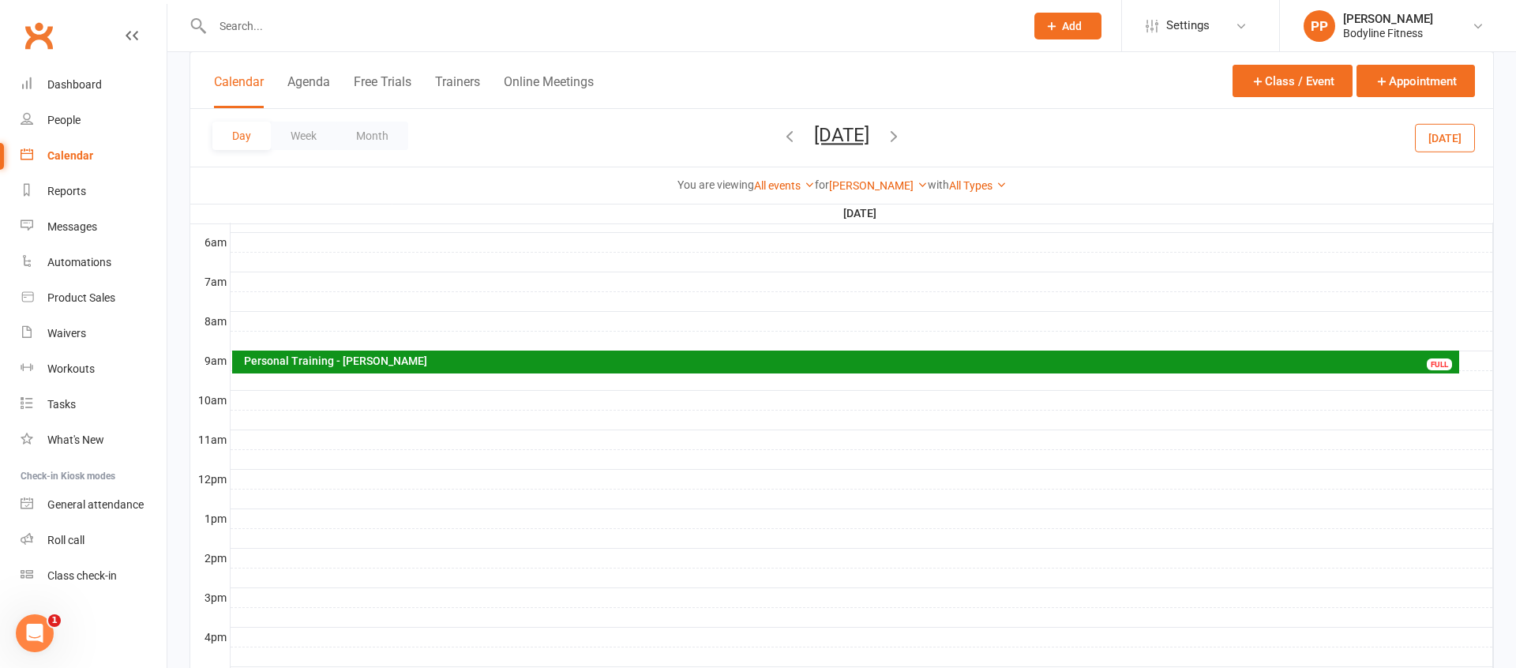
click at [692, 360] on div "Personal Training - [PERSON_NAME]" at bounding box center [850, 360] width 1214 height 11
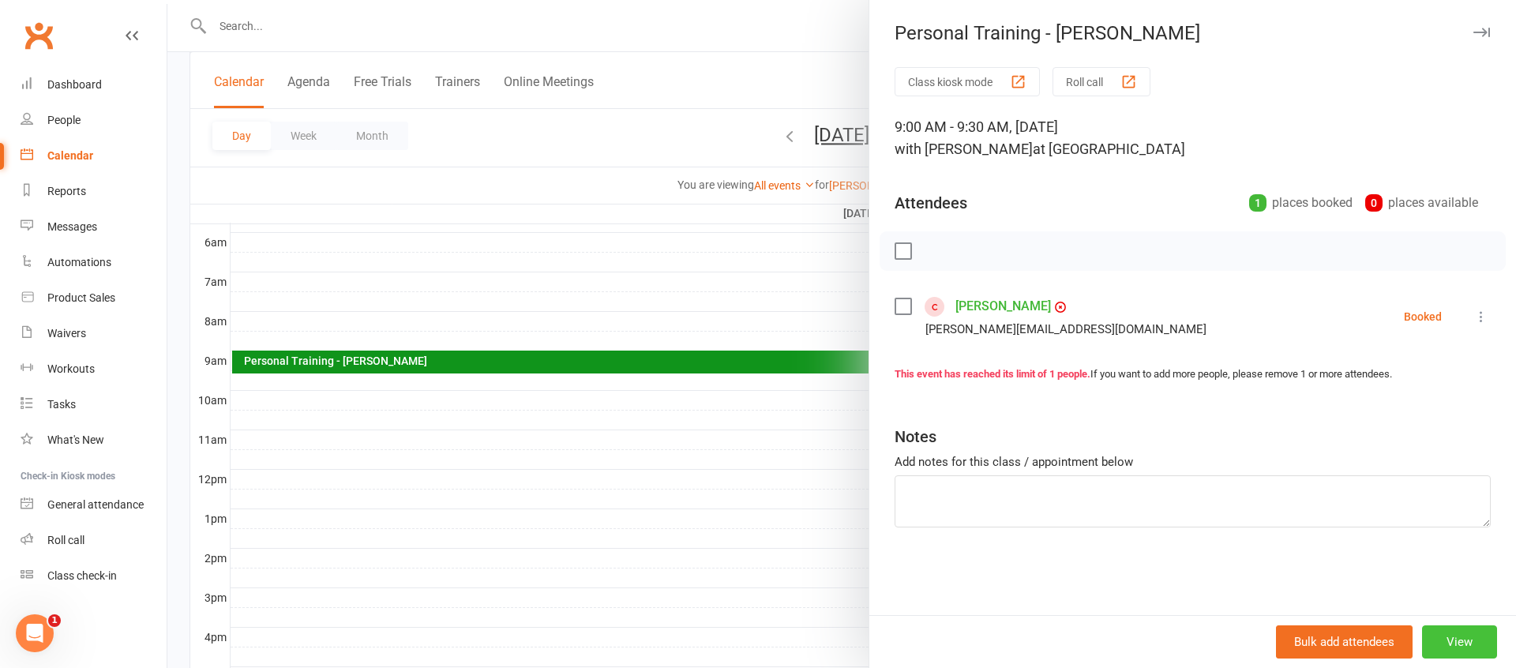
click at [1466, 639] on button "View" at bounding box center [1459, 641] width 75 height 33
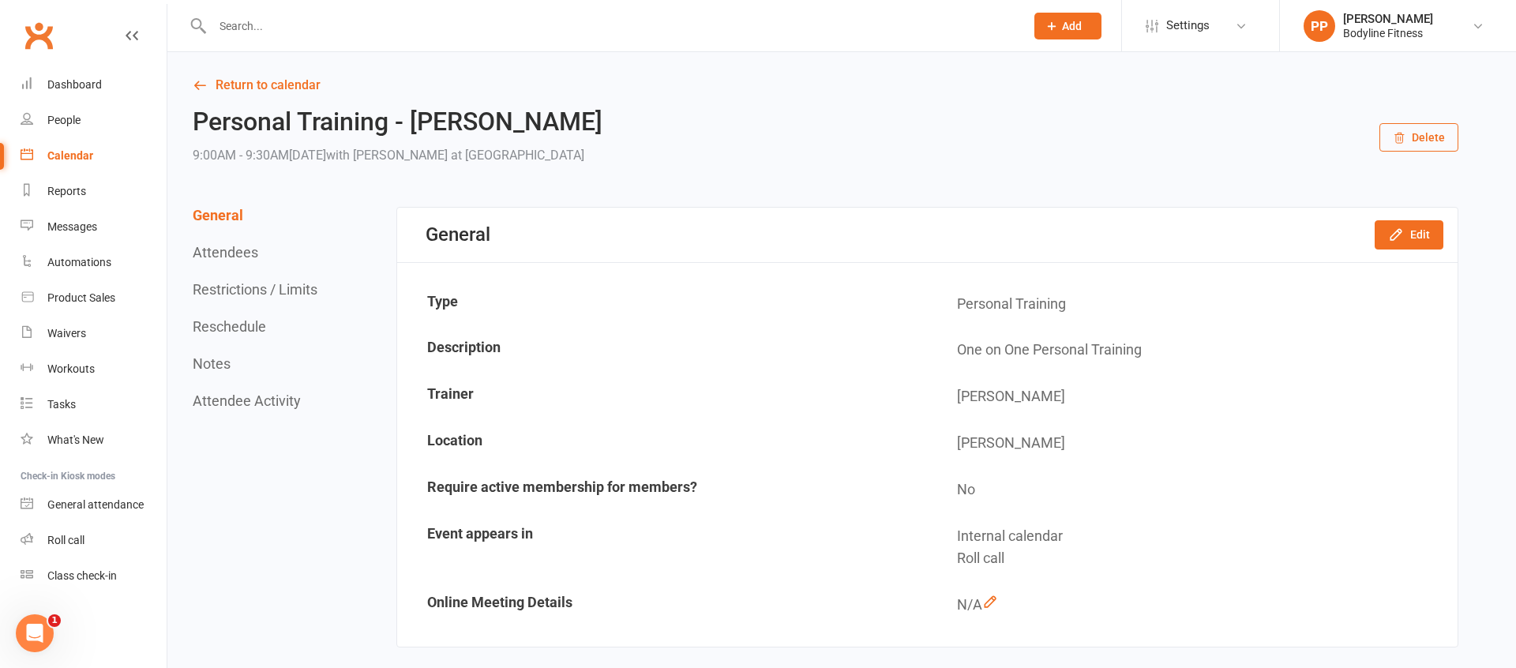
click at [1414, 132] on button "Delete" at bounding box center [1418, 137] width 79 height 28
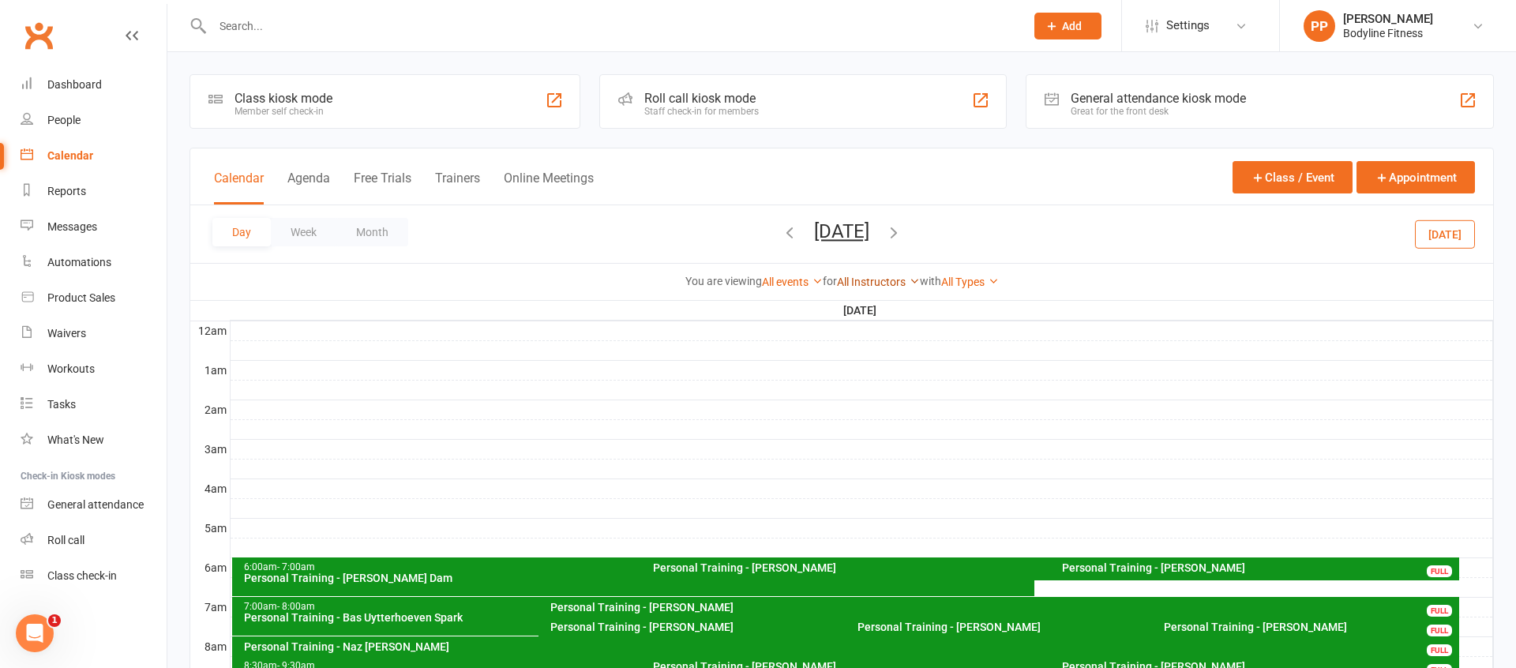
click at [877, 276] on link "All Instructors" at bounding box center [878, 282] width 83 height 13
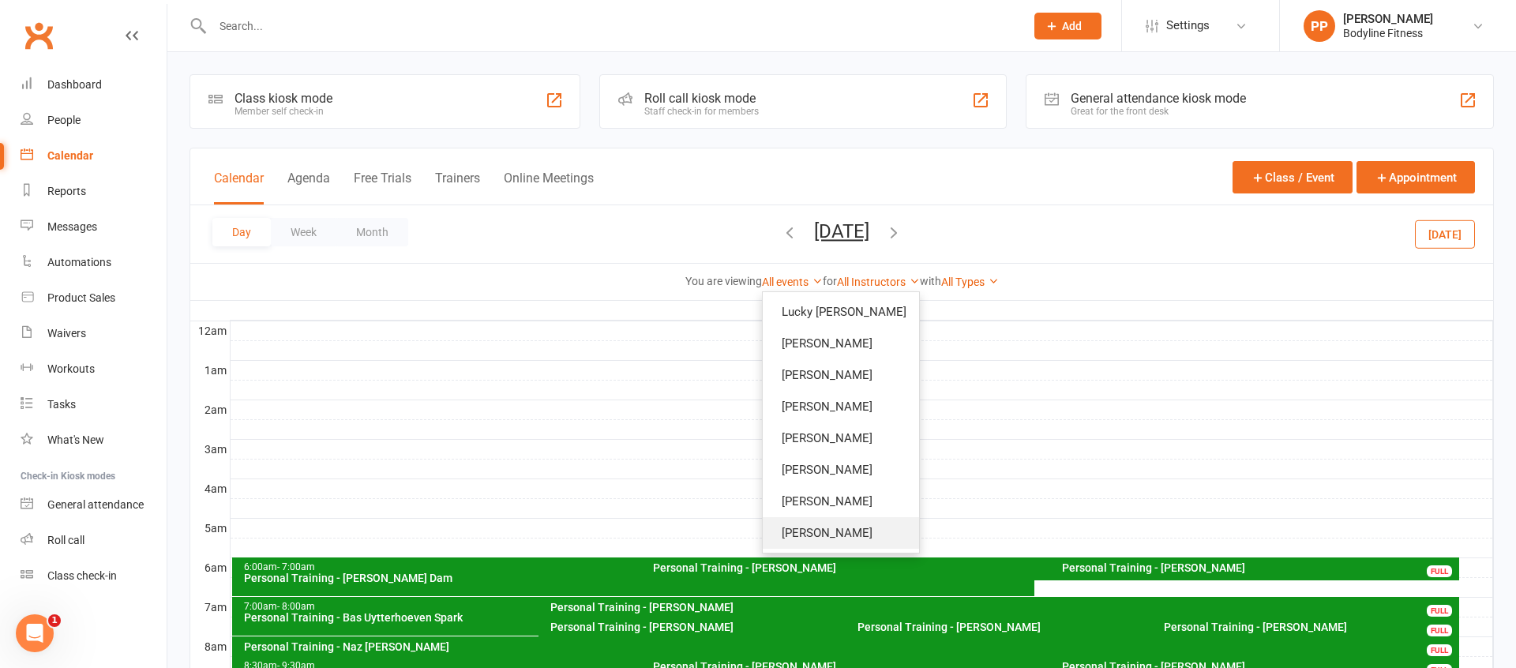
click at [864, 534] on link "[PERSON_NAME]" at bounding box center [841, 533] width 156 height 32
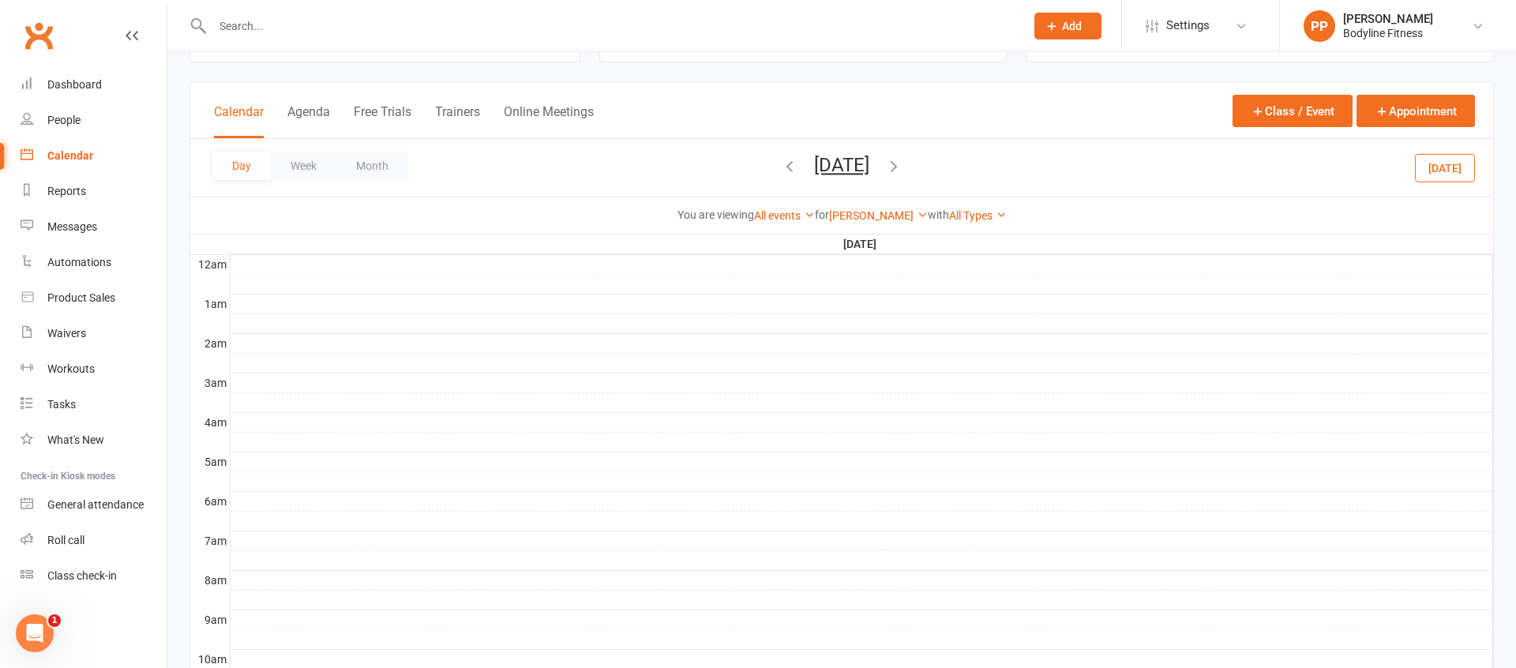
scroll to position [60, 0]
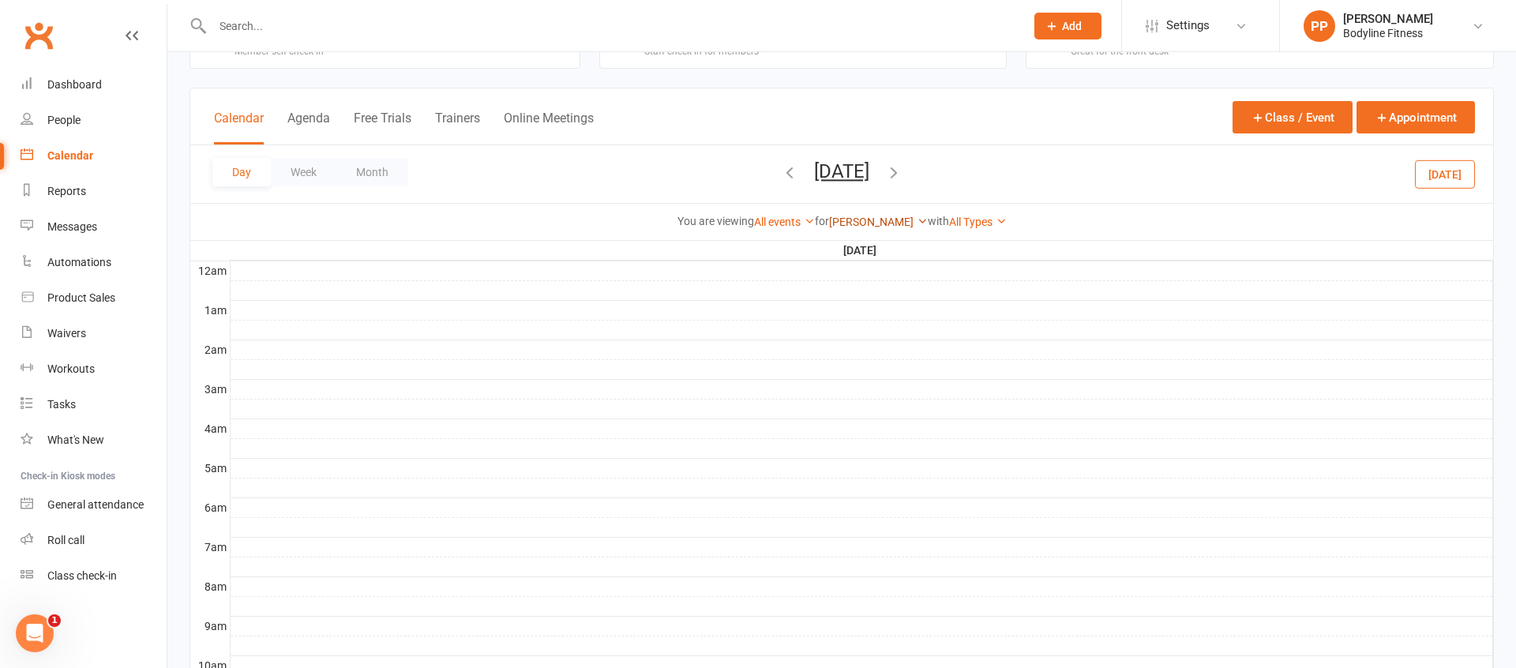
click at [876, 223] on link "[PERSON_NAME]" at bounding box center [878, 222] width 99 height 13
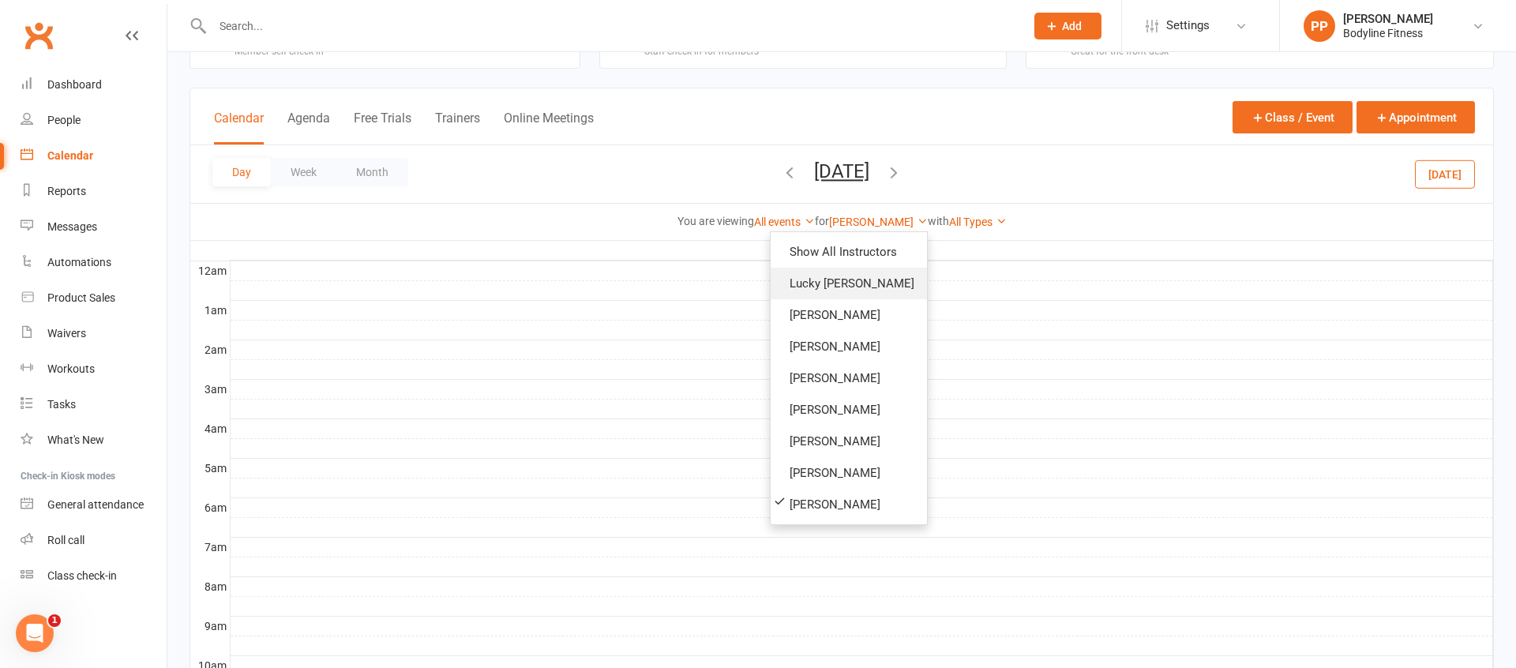
click at [868, 280] on link "Lucky [PERSON_NAME]" at bounding box center [849, 284] width 156 height 32
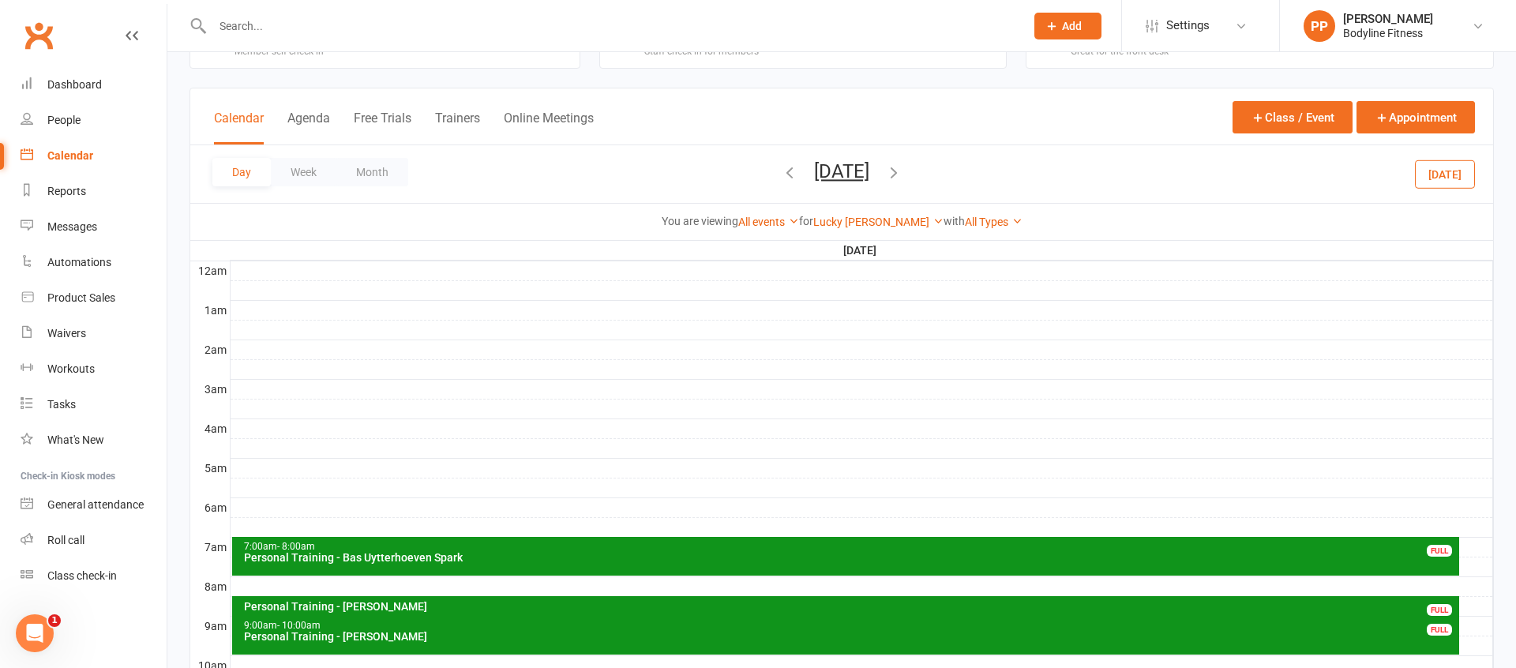
click at [504, 560] on div "Personal Training - Bas Uytterhoeven Spark" at bounding box center [850, 557] width 1214 height 11
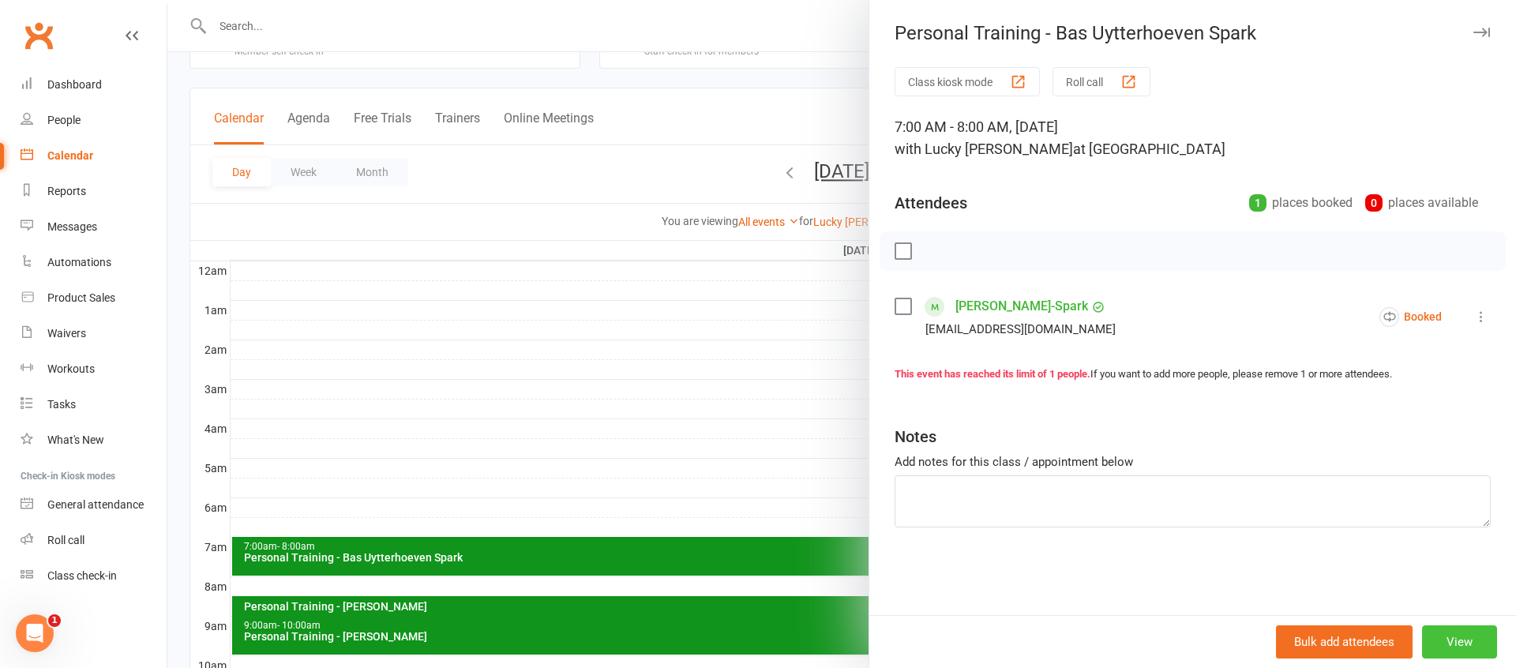
click at [1451, 642] on button "View" at bounding box center [1459, 641] width 75 height 33
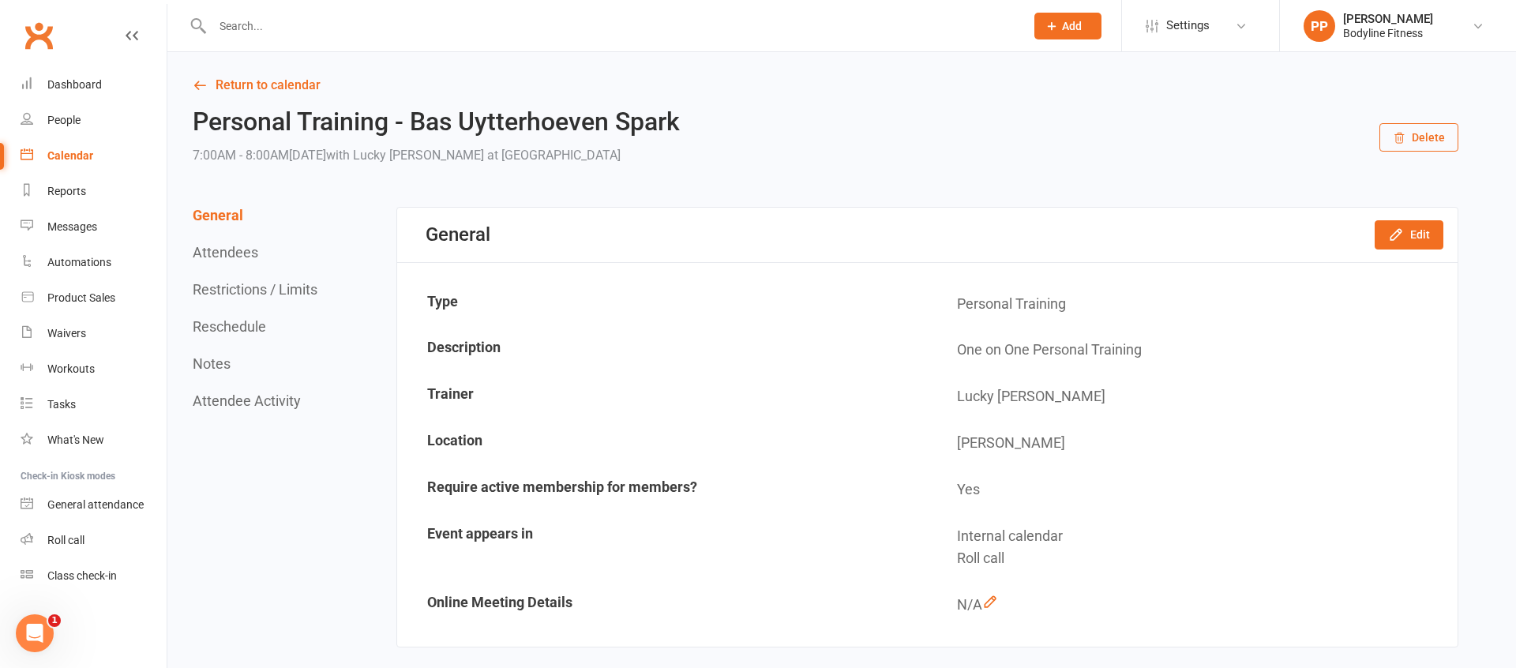
click at [241, 325] on button "Reschedule" at bounding box center [229, 326] width 73 height 17
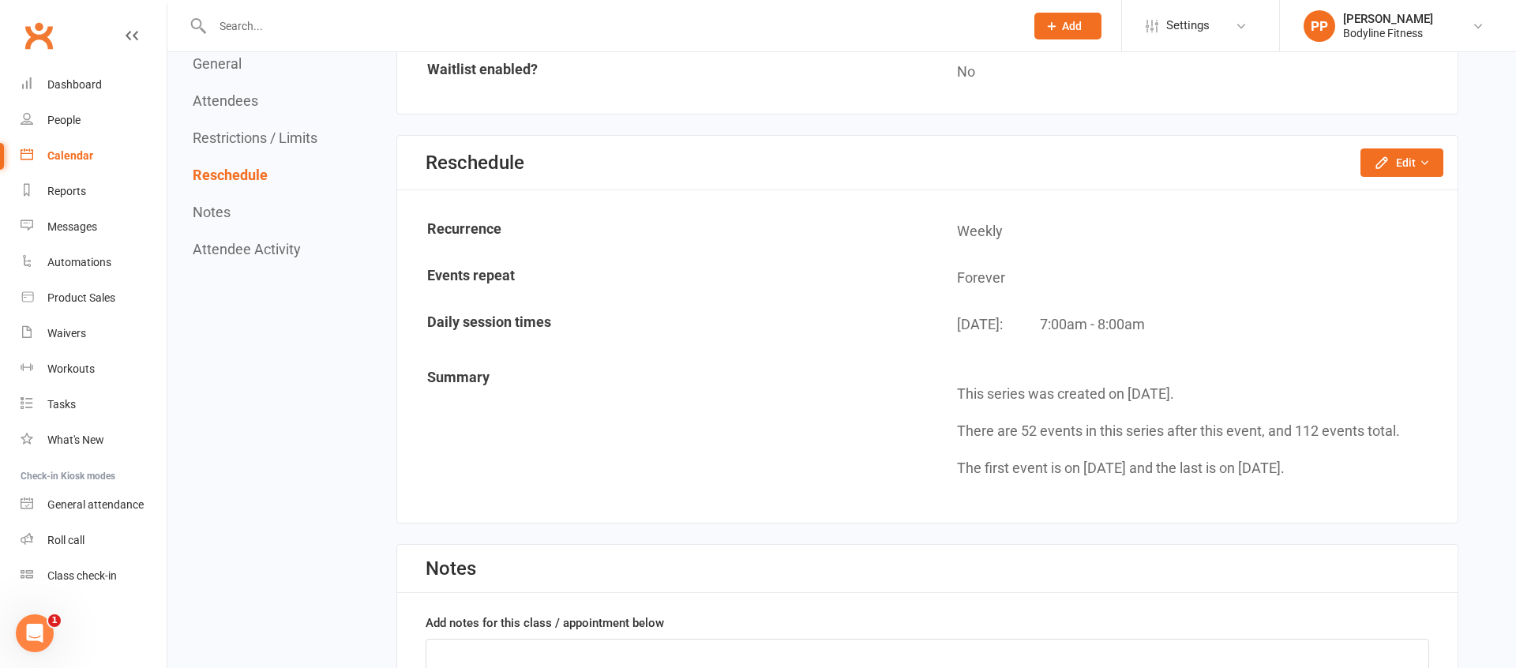
scroll to position [1147, 0]
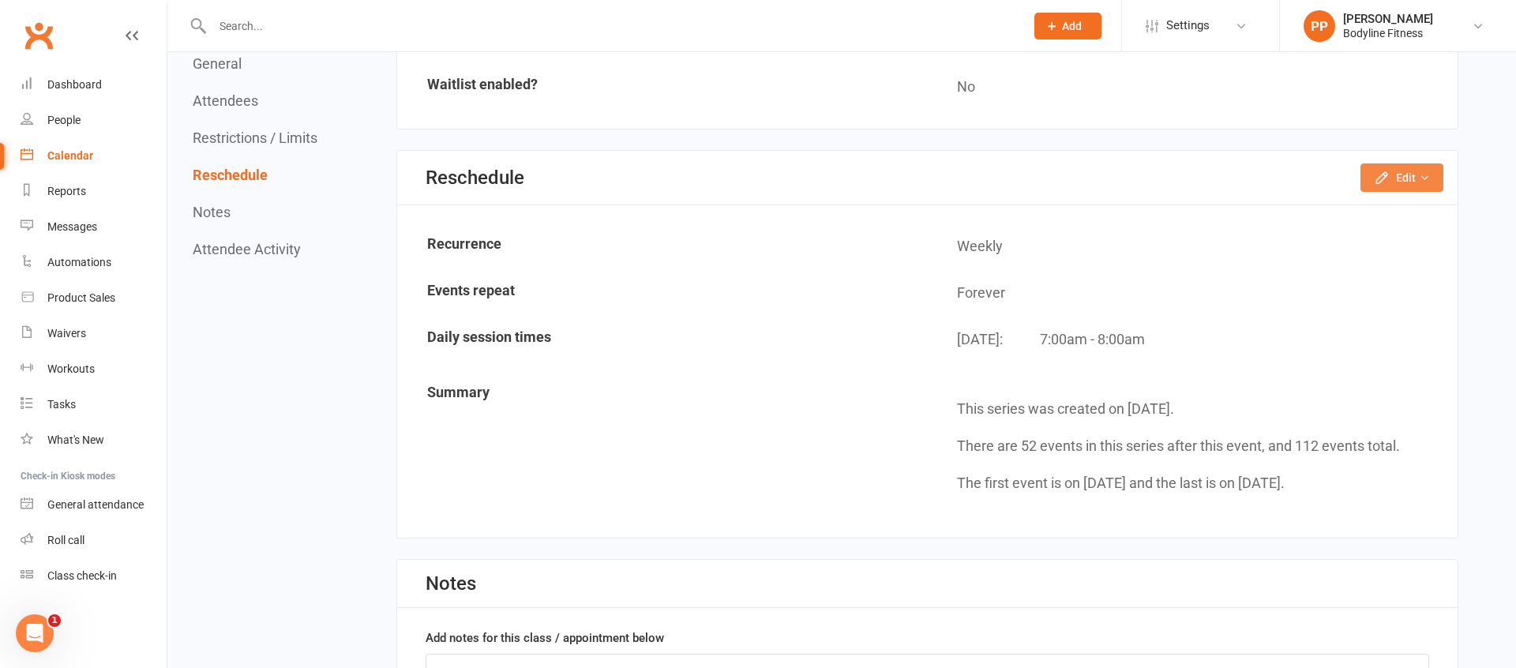
click at [1392, 182] on button "Edit" at bounding box center [1401, 177] width 83 height 28
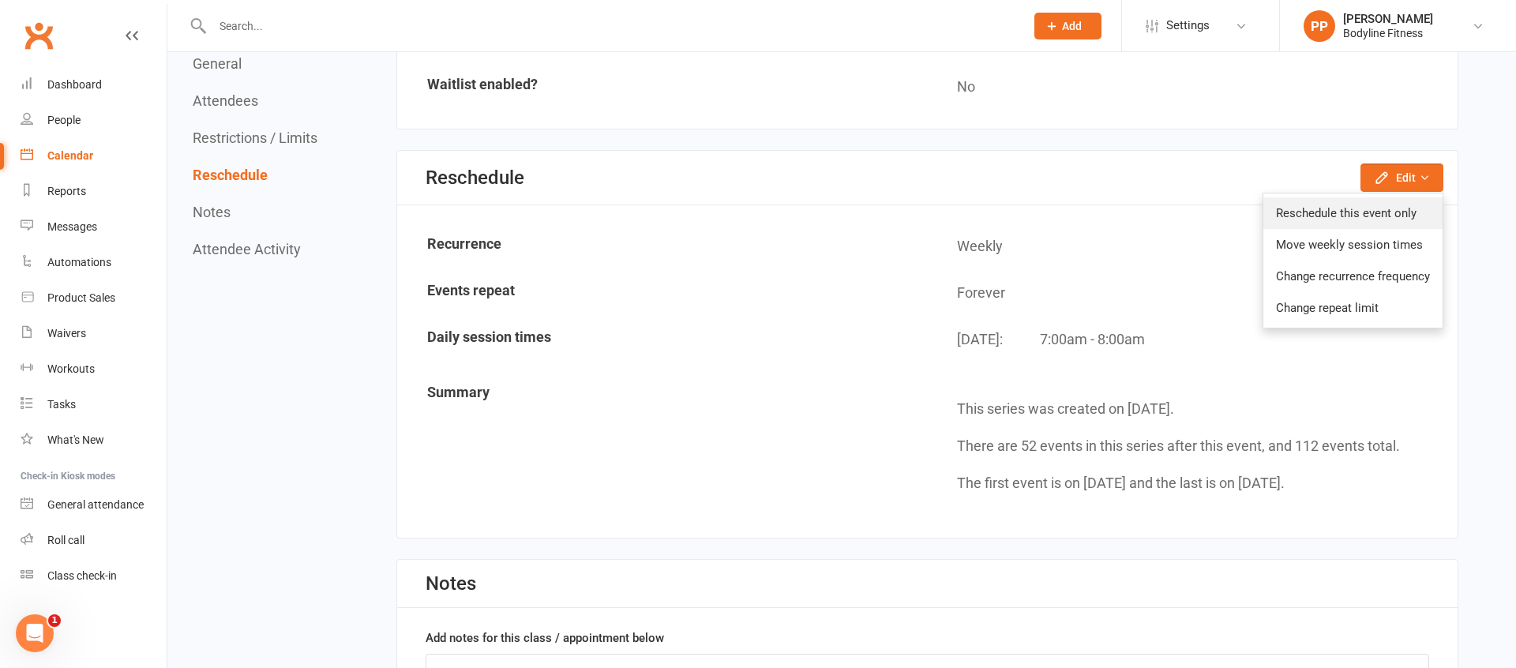
click at [1334, 215] on link "Reschedule this event only" at bounding box center [1352, 213] width 179 height 32
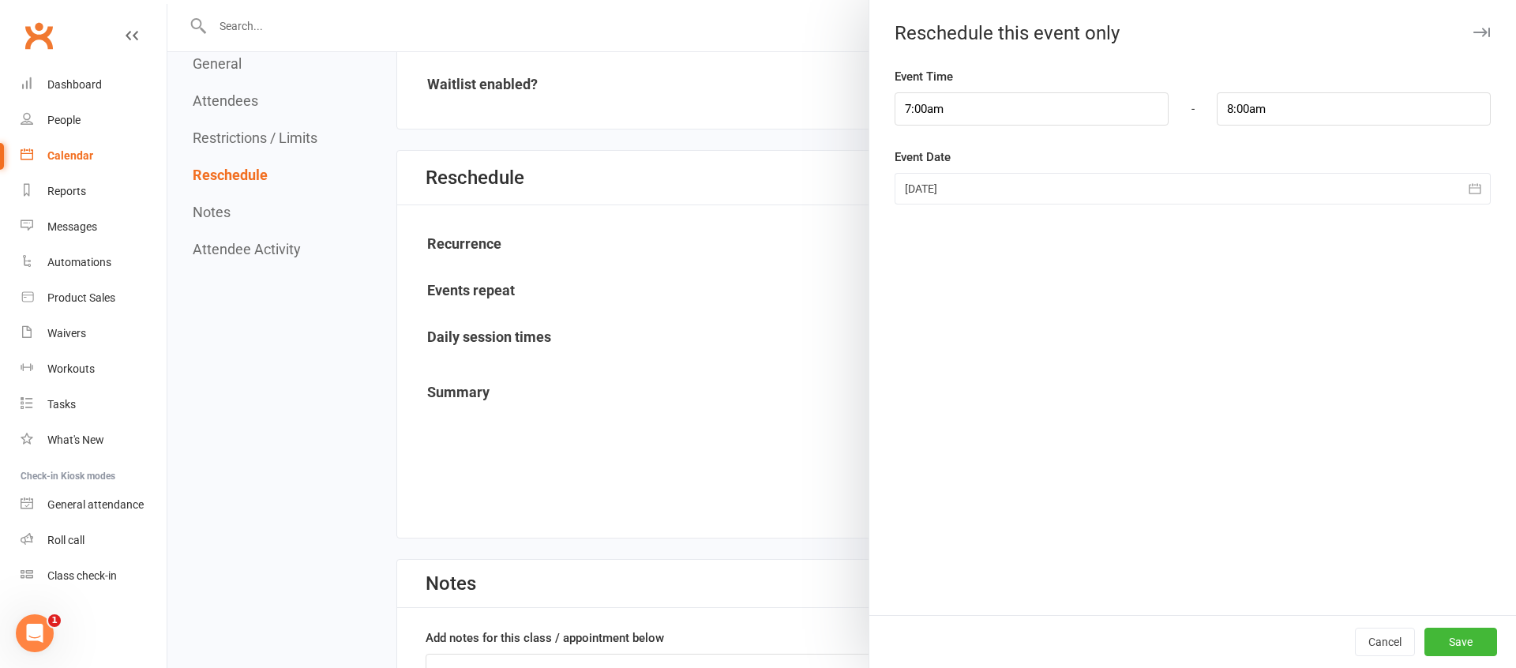
click at [1482, 28] on icon "button" at bounding box center [1481, 32] width 17 height 9
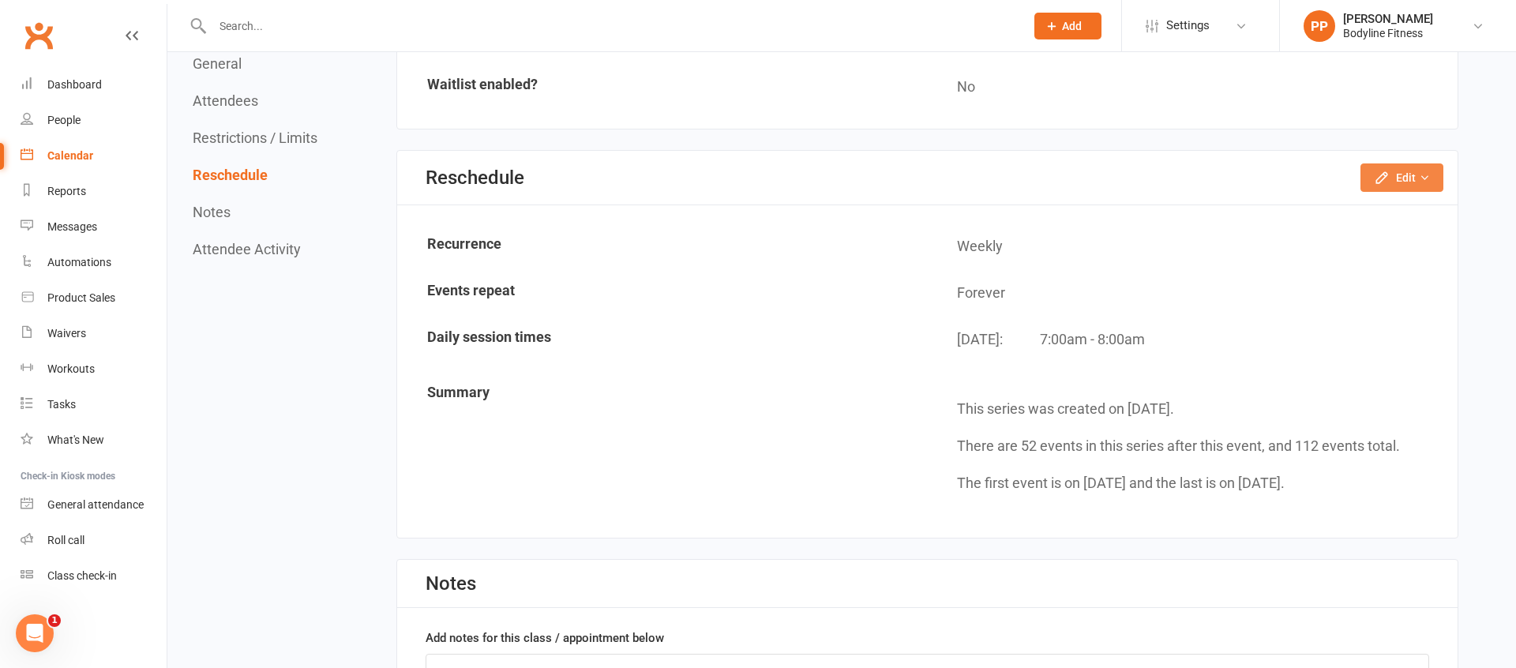
click at [1390, 185] on button "Edit" at bounding box center [1401, 177] width 83 height 28
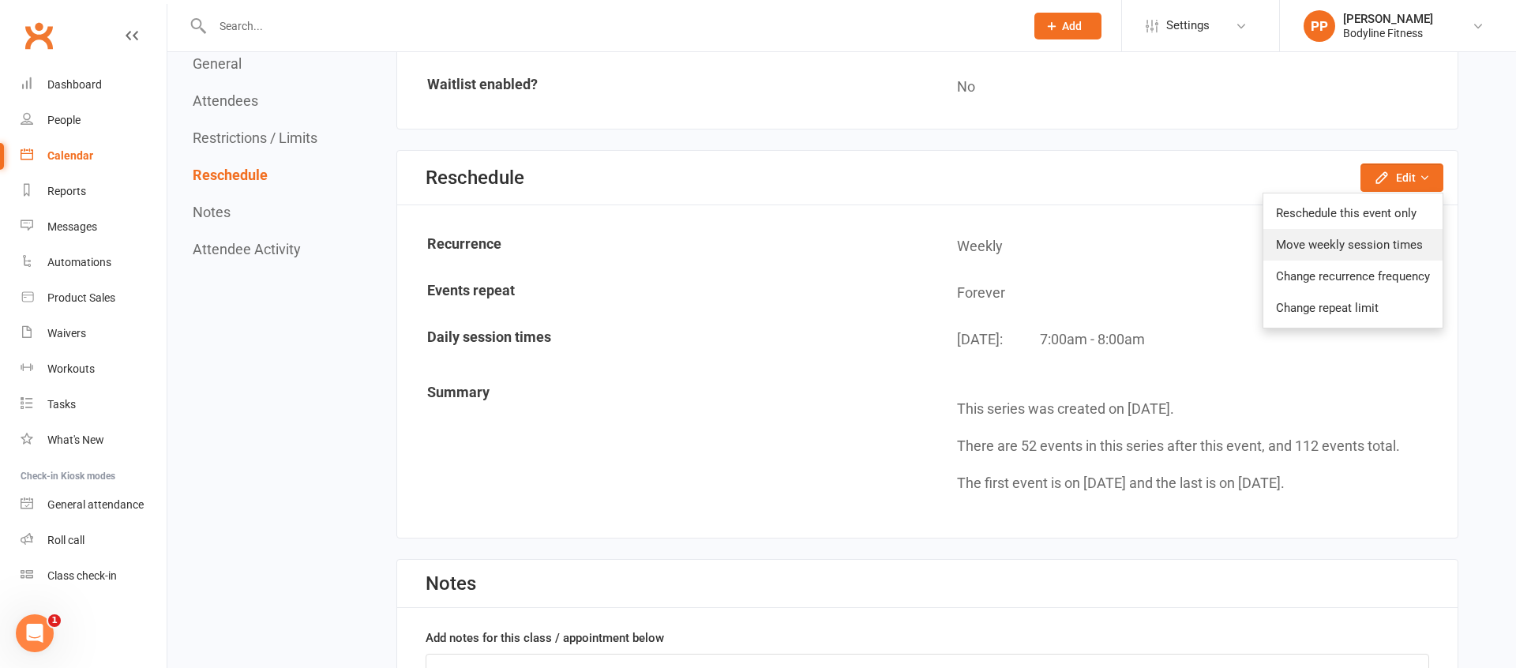
click at [1364, 246] on link "Move weekly session times" at bounding box center [1352, 245] width 179 height 32
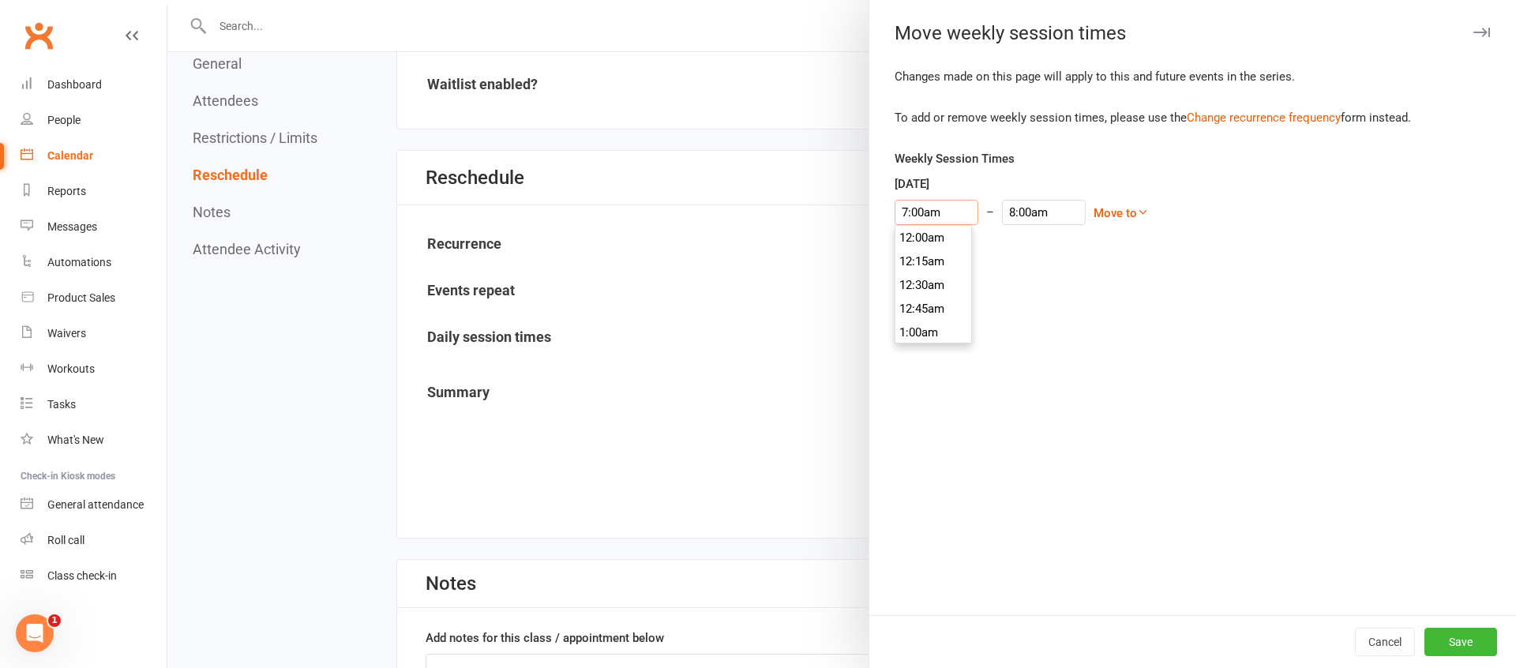
click at [927, 217] on input "7:00am" at bounding box center [937, 212] width 84 height 25
drag, startPoint x: 1000, startPoint y: 178, endPoint x: 1078, endPoint y: 197, distance: 80.4
click at [1000, 178] on div "[DATE] 7:00am 12:00am 12:15am 12:30am 12:45am 1:00am 1:15am 1:30am 1:45am 2:00a…" at bounding box center [1193, 199] width 596 height 51
click at [1101, 213] on link "Move to" at bounding box center [1121, 213] width 55 height 14
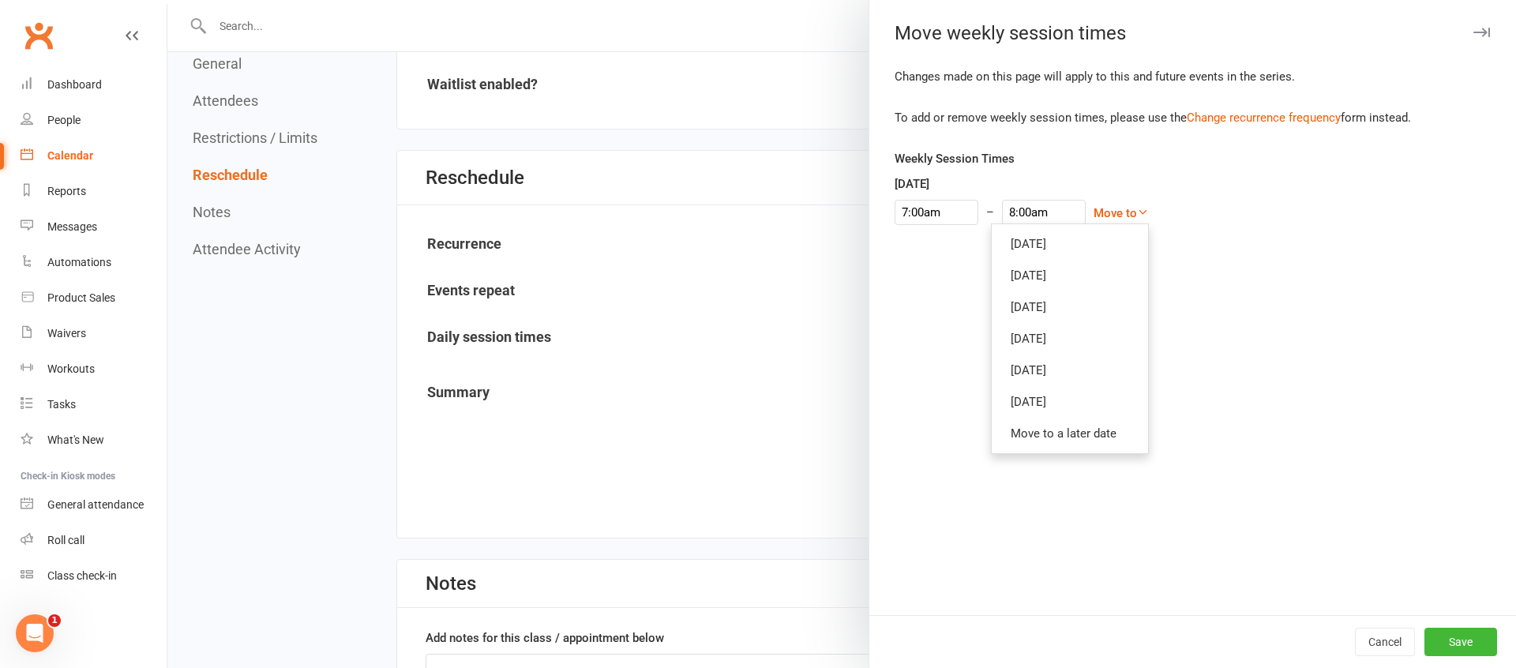
click at [1259, 299] on div "Changes made on this page will apply to this and future events in the series. T…" at bounding box center [1192, 341] width 647 height 548
click at [1382, 643] on button "Cancel" at bounding box center [1385, 642] width 60 height 28
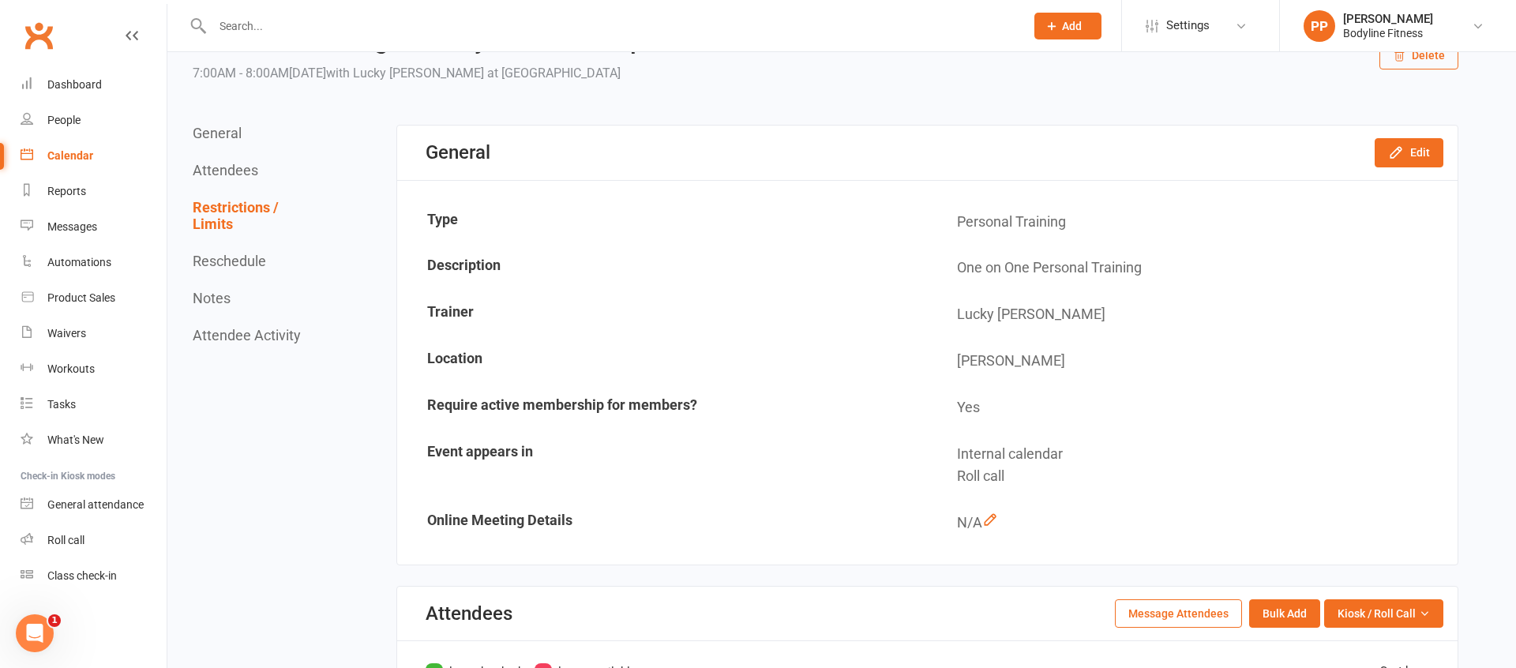
scroll to position [0, 0]
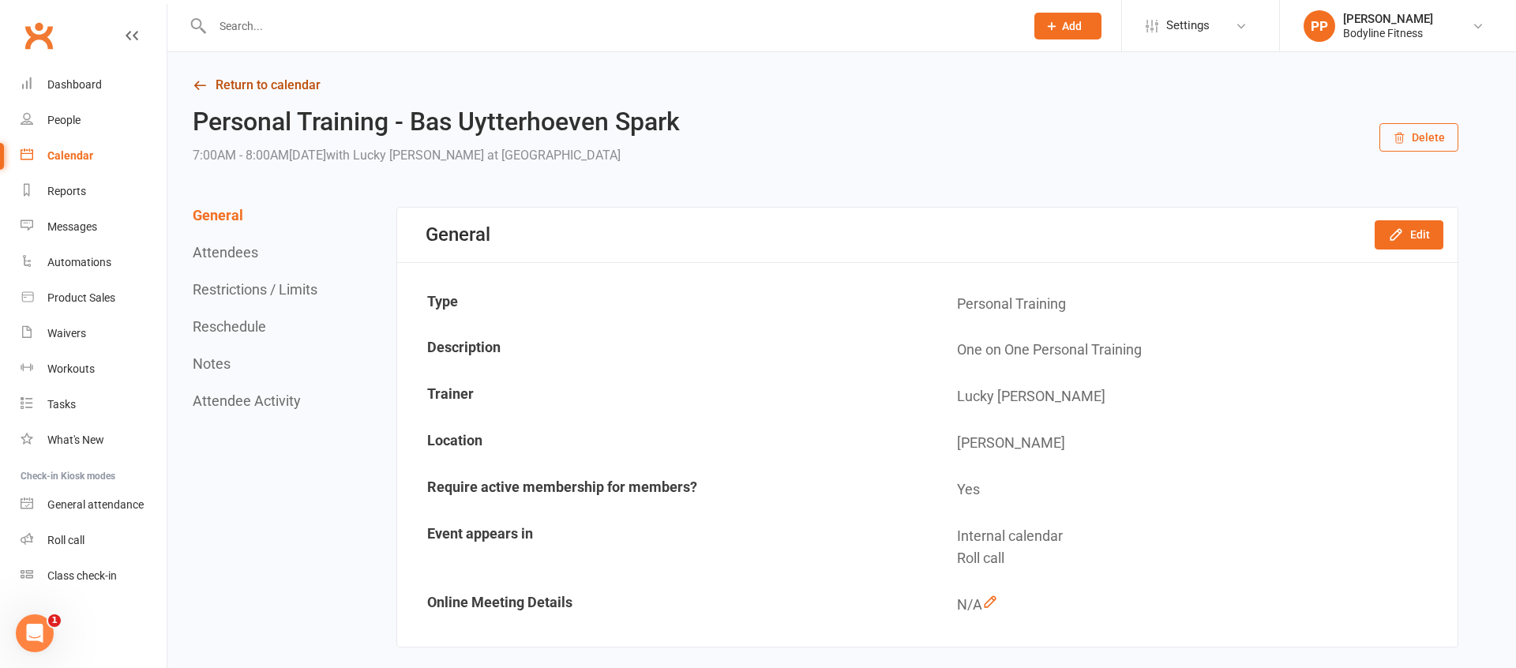
click at [297, 90] on link "Return to calendar" at bounding box center [826, 85] width 1266 height 22
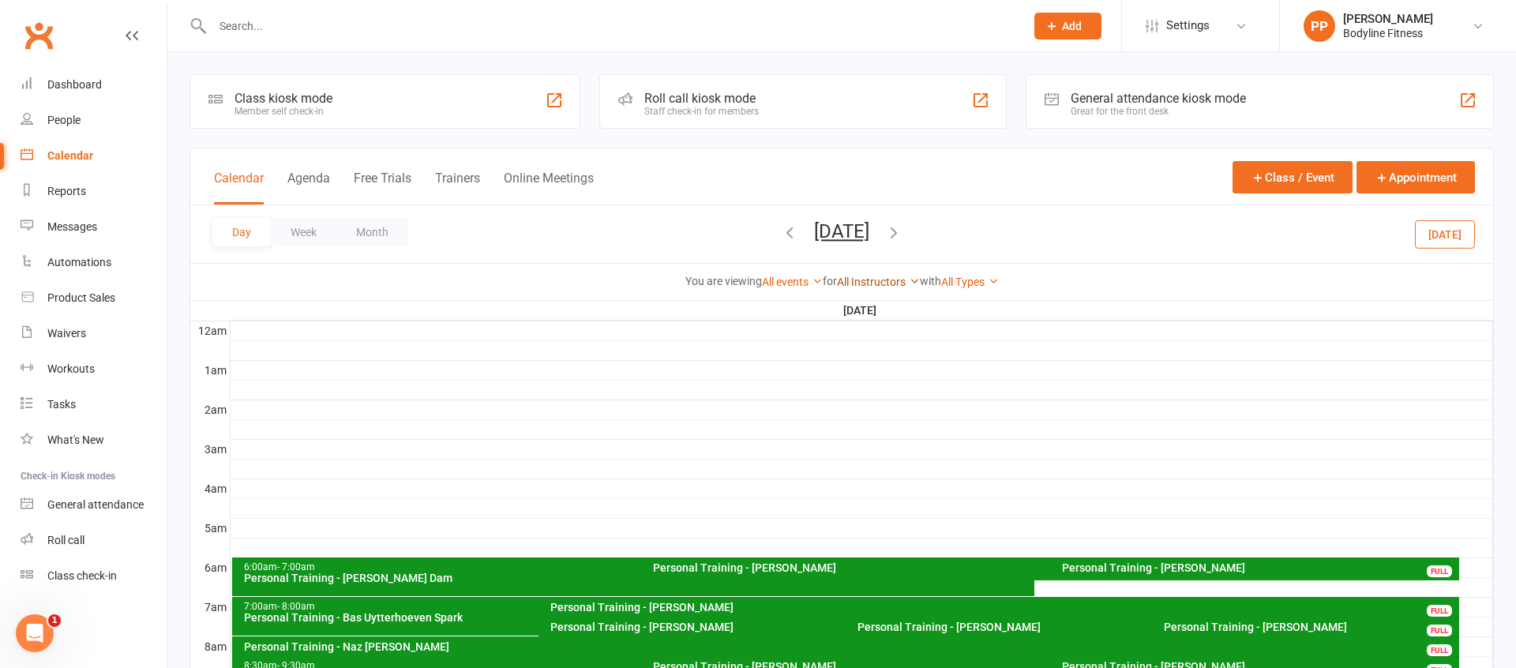
click at [868, 277] on link "All Instructors" at bounding box center [878, 282] width 83 height 13
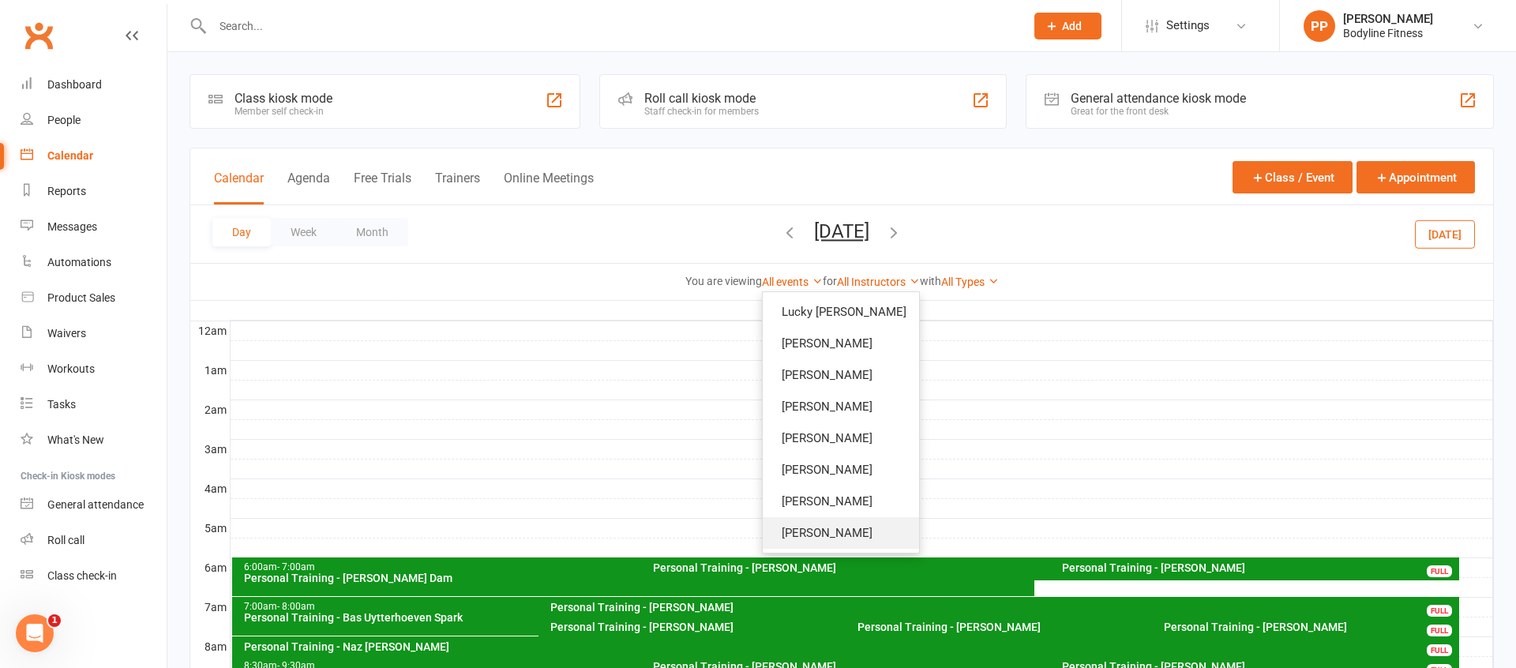
click at [850, 533] on link "[PERSON_NAME]" at bounding box center [841, 533] width 156 height 32
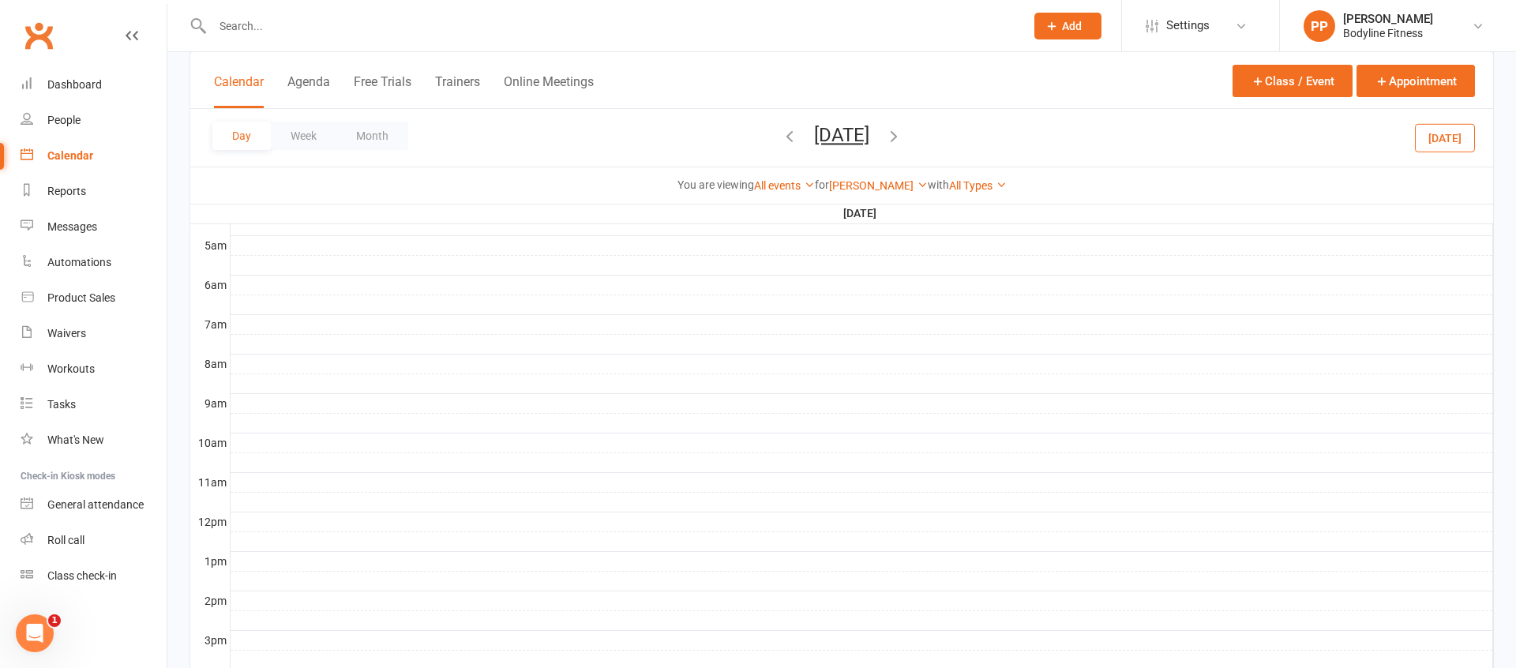
scroll to position [291, 0]
click at [582, 327] on div at bounding box center [862, 335] width 1263 height 19
click at [615, 294] on button "Add Appointment" at bounding box center [591, 291] width 92 height 19
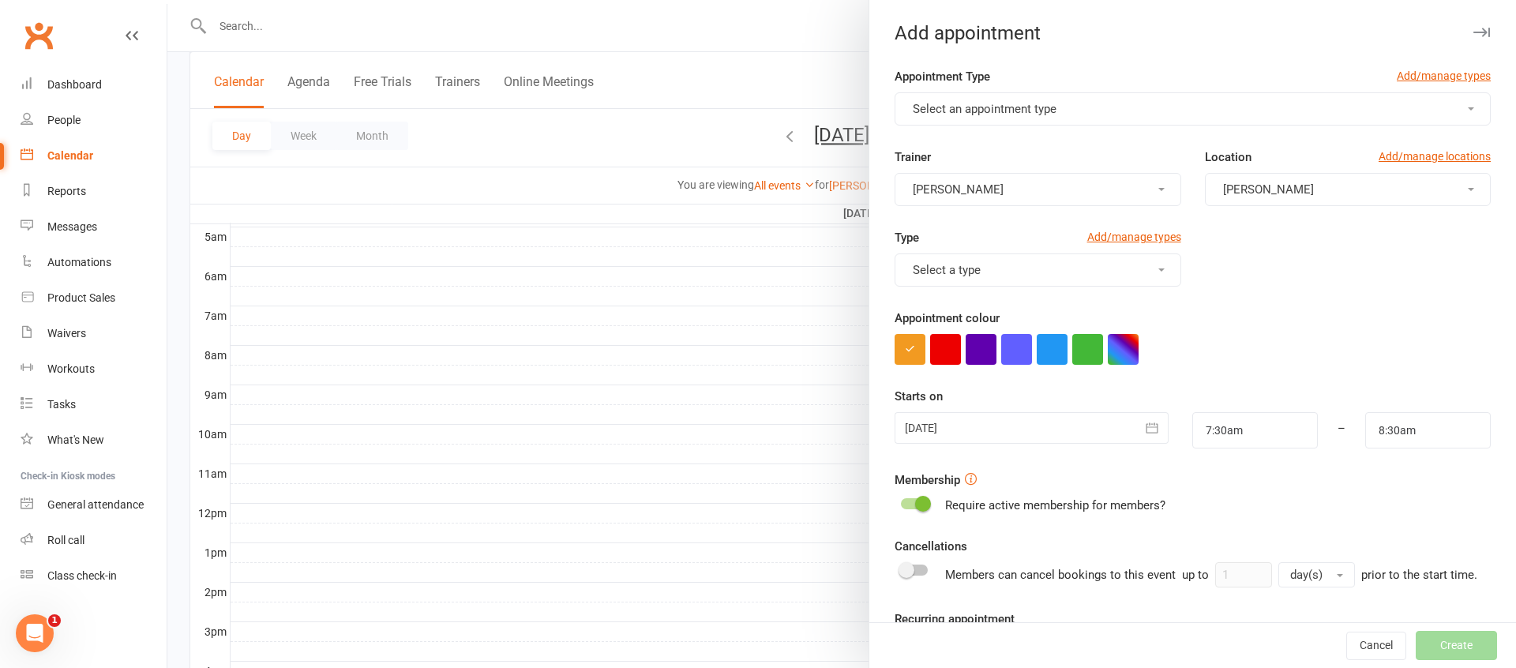
click at [1165, 109] on button "Select an appointment type" at bounding box center [1193, 108] width 596 height 33
click at [973, 242] on span "Personal Training" at bounding box center [954, 241] width 92 height 14
type input "8:00am"
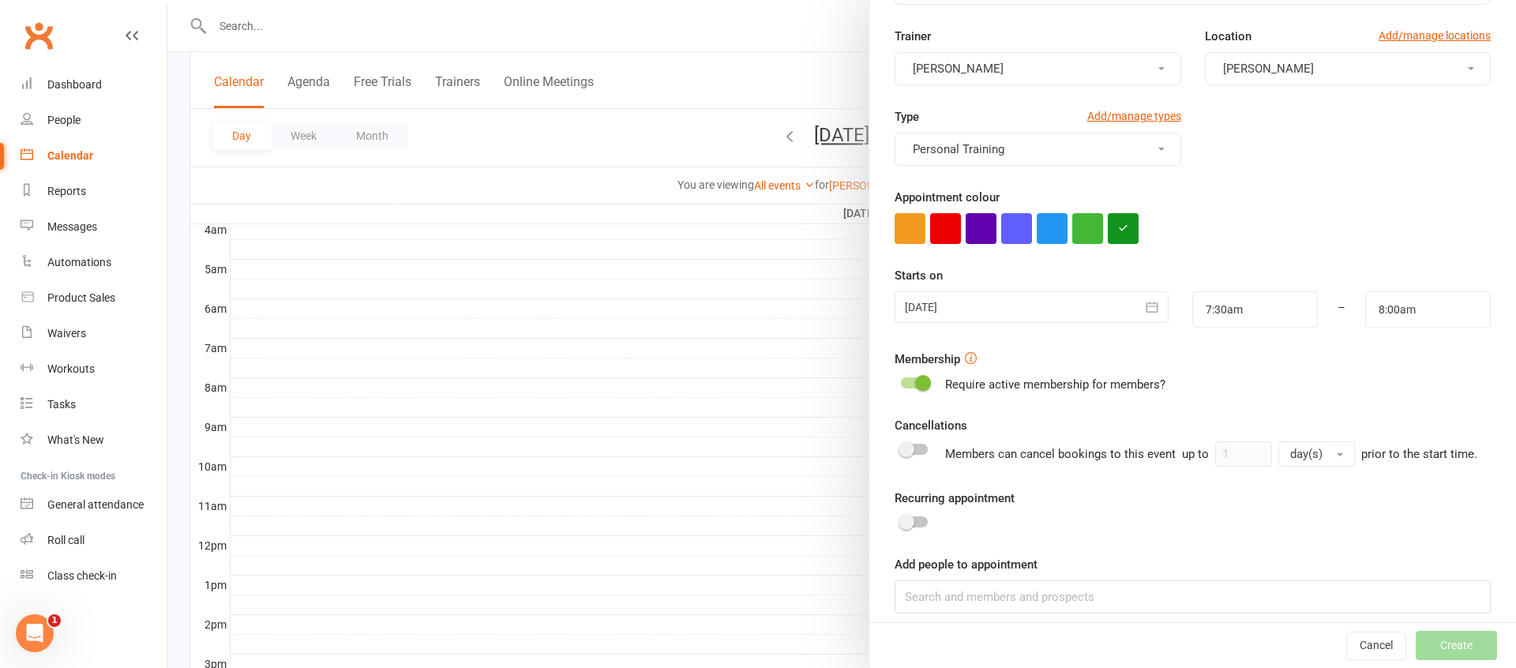
scroll to position [134, 0]
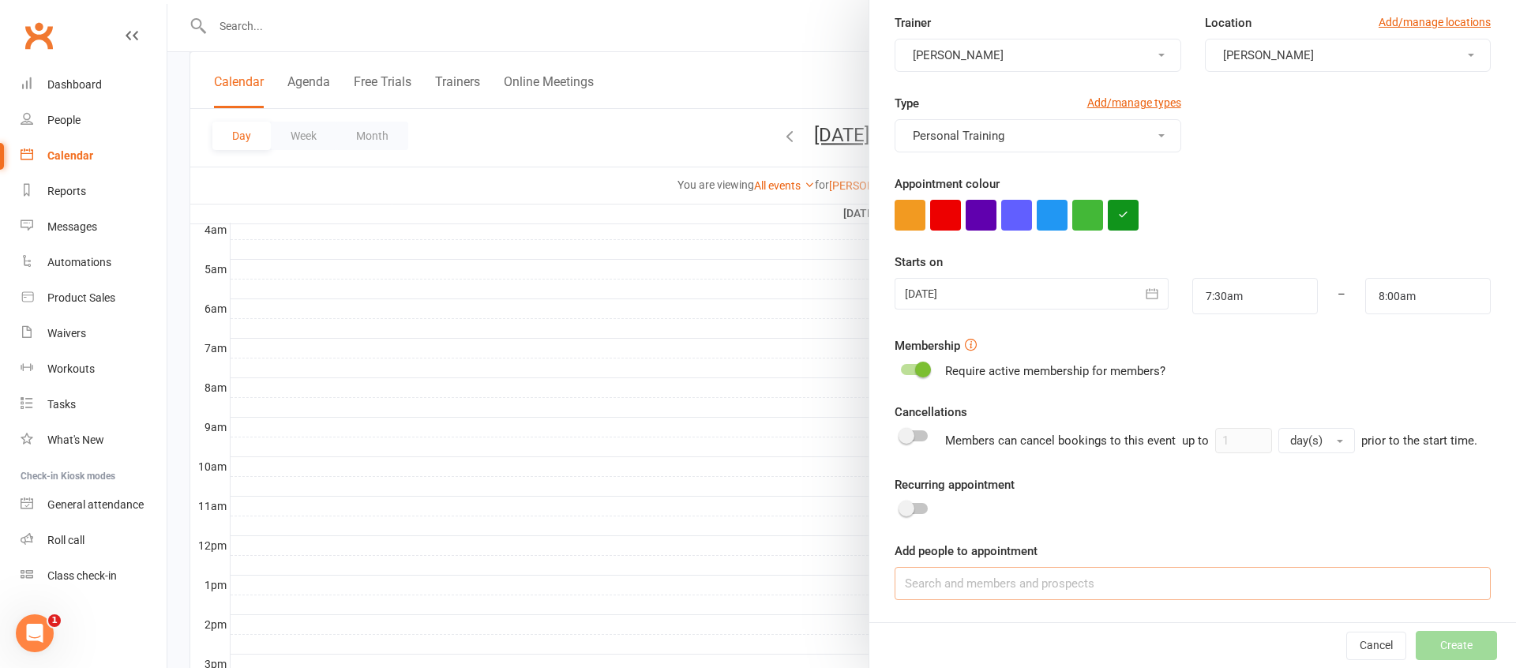
click at [1068, 582] on input at bounding box center [1193, 583] width 596 height 33
click at [925, 374] on span at bounding box center [923, 370] width 16 height 16
click at [901, 367] on input "checkbox" at bounding box center [901, 367] width 0 height 0
click at [1014, 593] on input at bounding box center [1193, 583] width 596 height 33
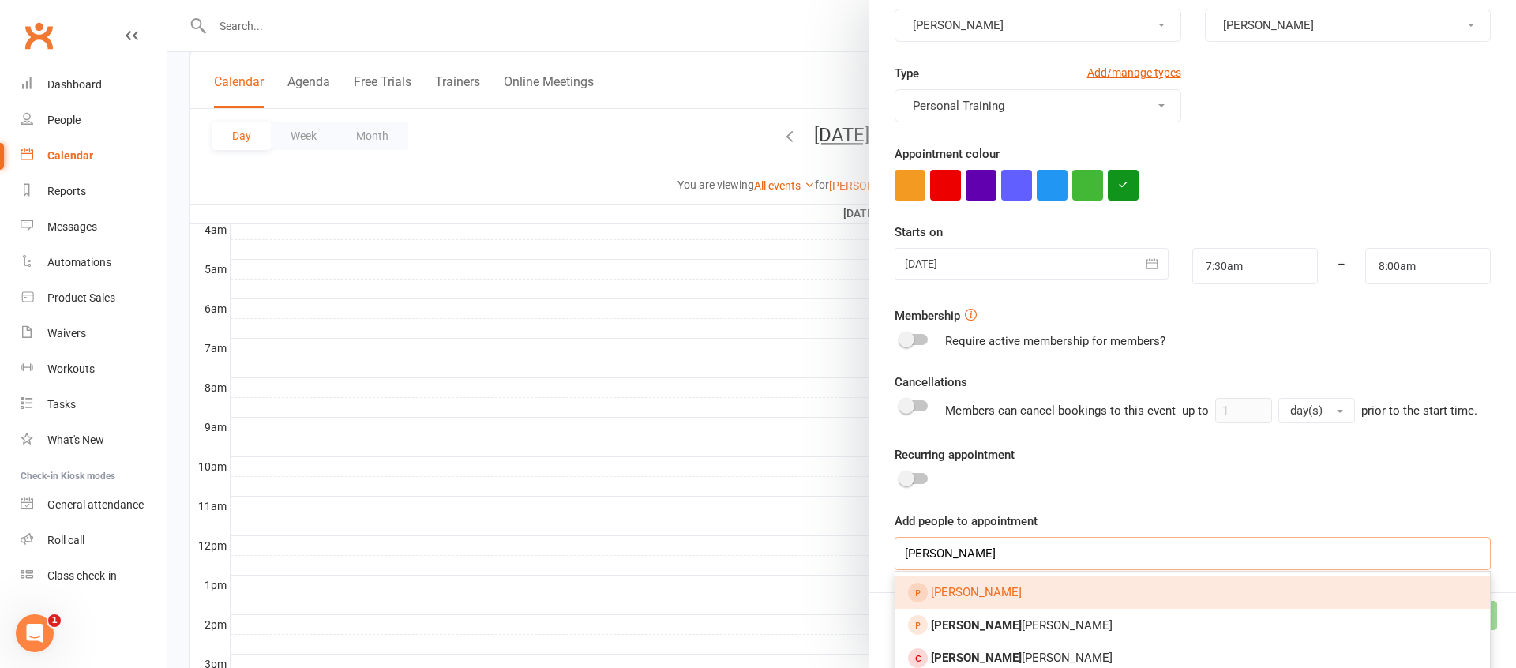
scroll to position [182, 0]
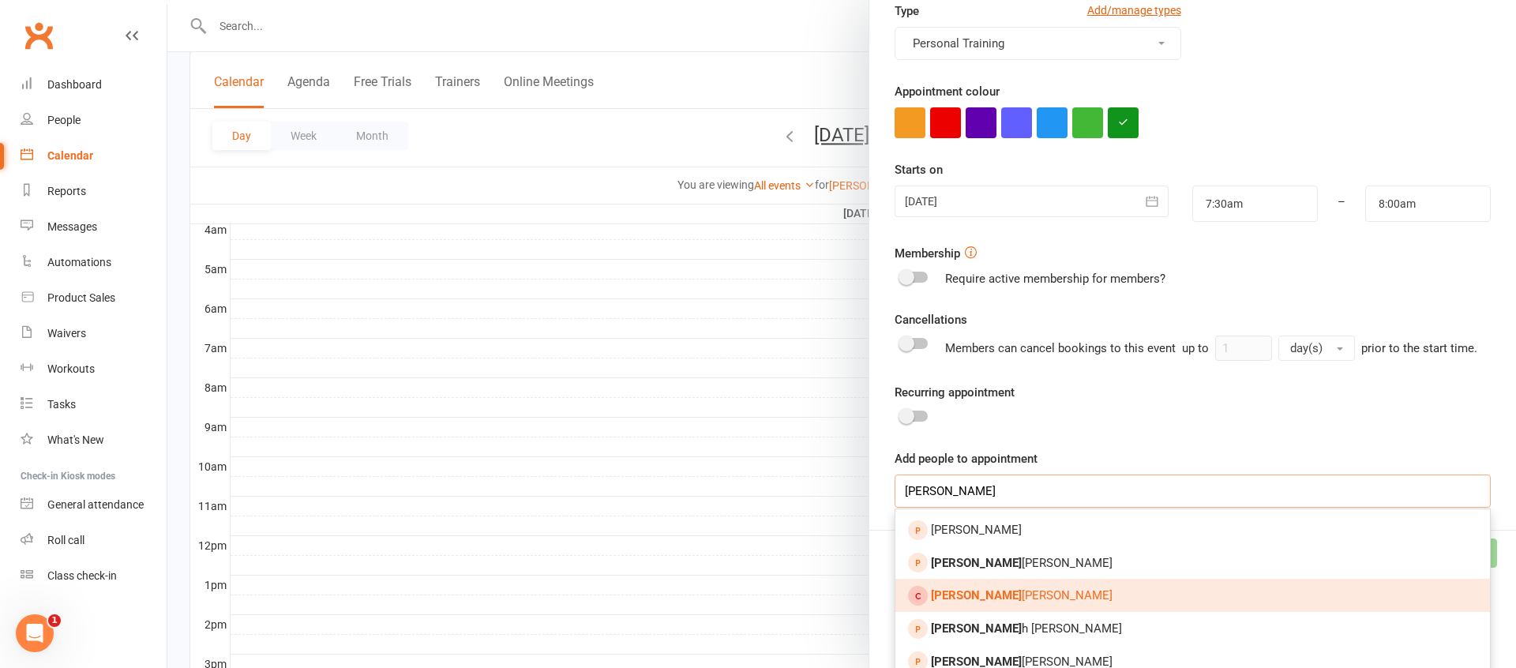
type input "[PERSON_NAME]"
click at [1054, 600] on link "[PERSON_NAME]" at bounding box center [1192, 595] width 595 height 33
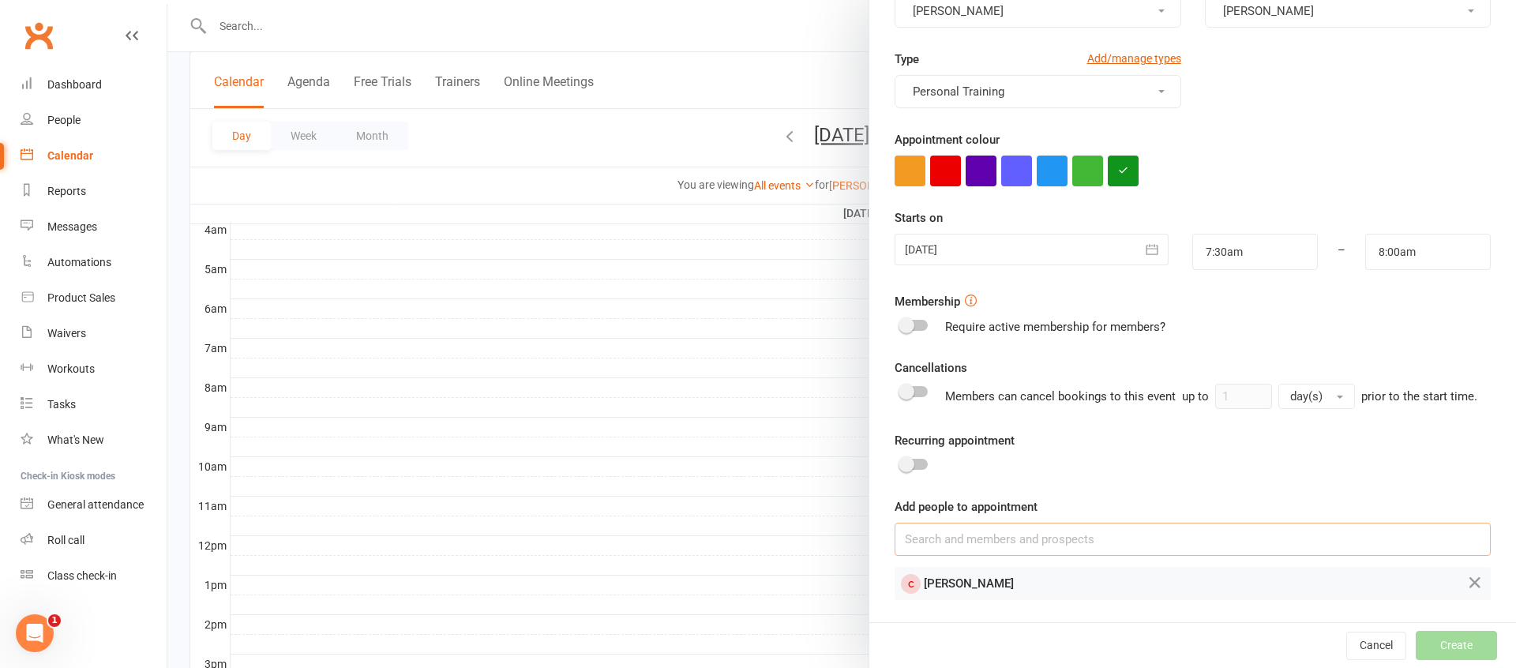
scroll to position [178, 0]
click at [1436, 636] on button "Create" at bounding box center [1456, 645] width 81 height 28
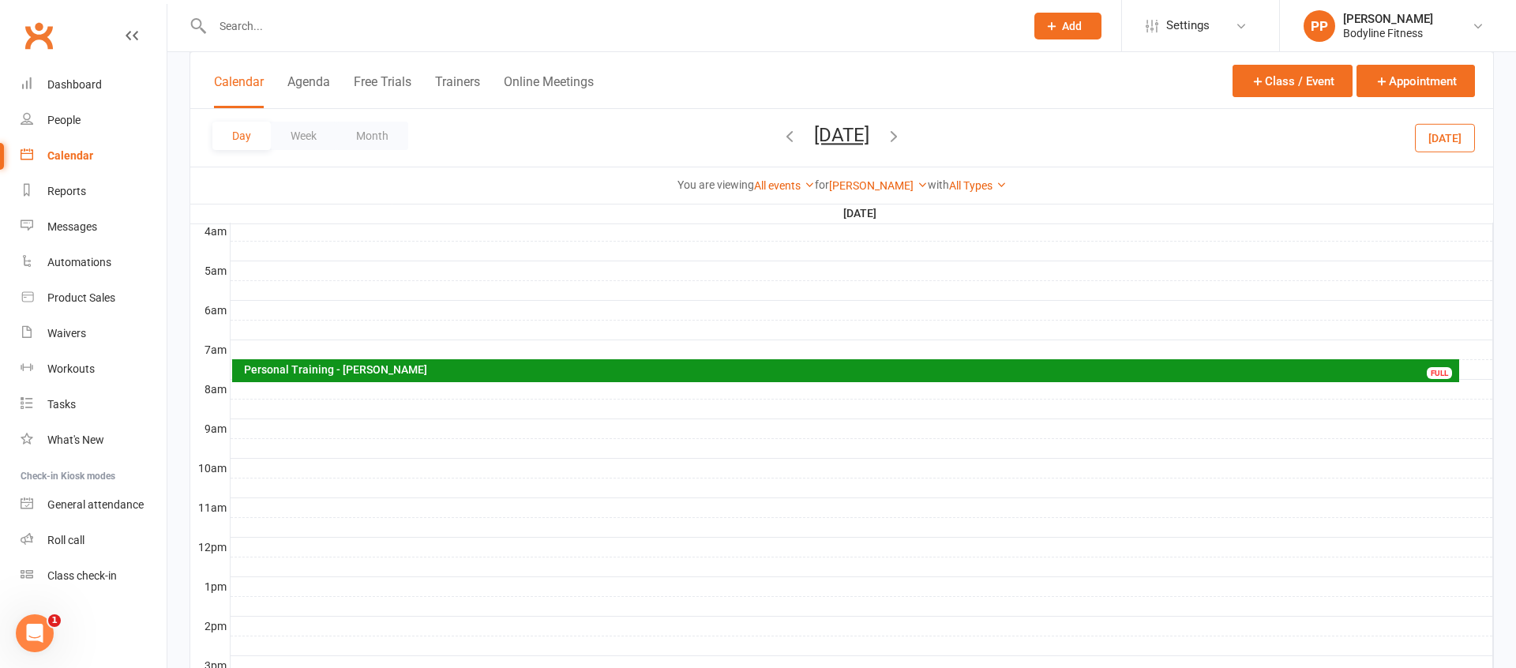
click at [1037, 377] on div "Personal Training - [PERSON_NAME] FULL" at bounding box center [846, 370] width 1228 height 23
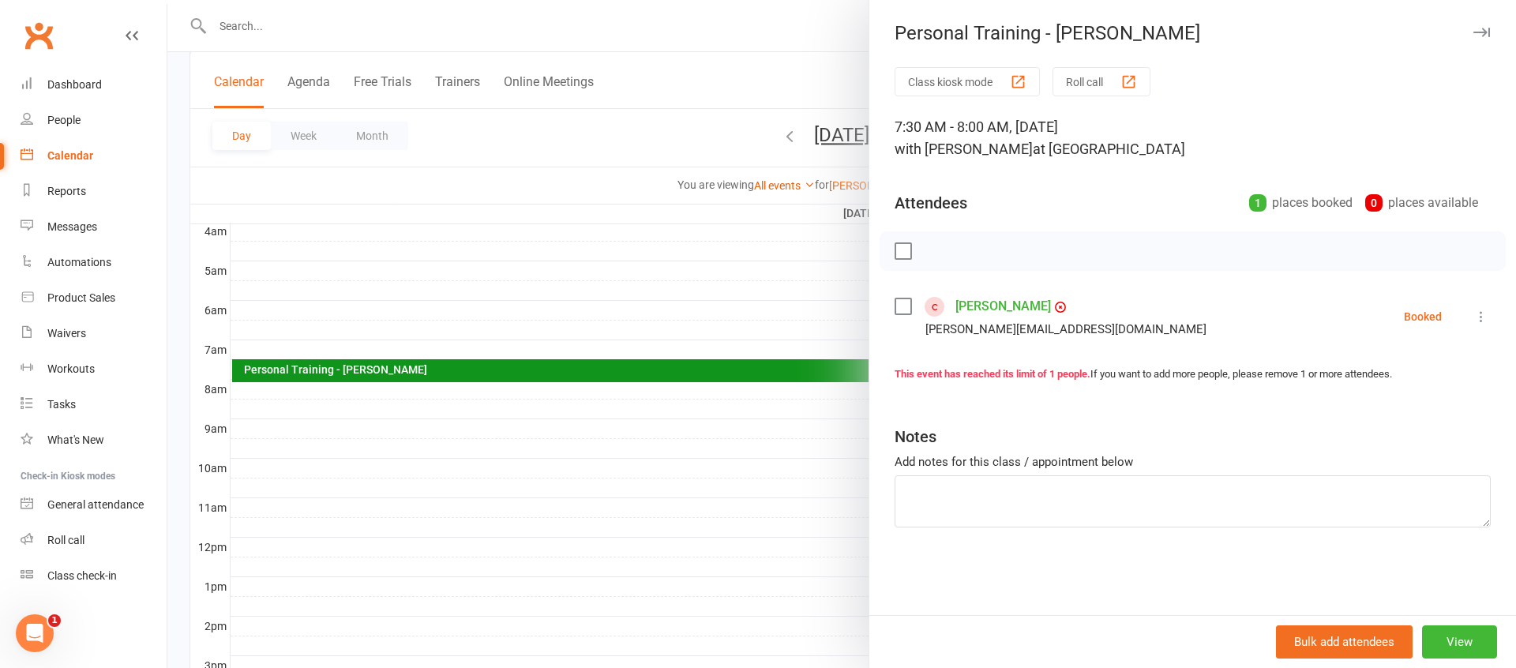
click at [1488, 318] on icon at bounding box center [1481, 317] width 16 height 16
click at [1182, 330] on li "[PERSON_NAME] [PERSON_NAME][EMAIL_ADDRESS][DOMAIN_NAME] Booked More info Remove…" at bounding box center [1193, 317] width 596 height 46
click at [1460, 642] on button "View" at bounding box center [1459, 641] width 75 height 33
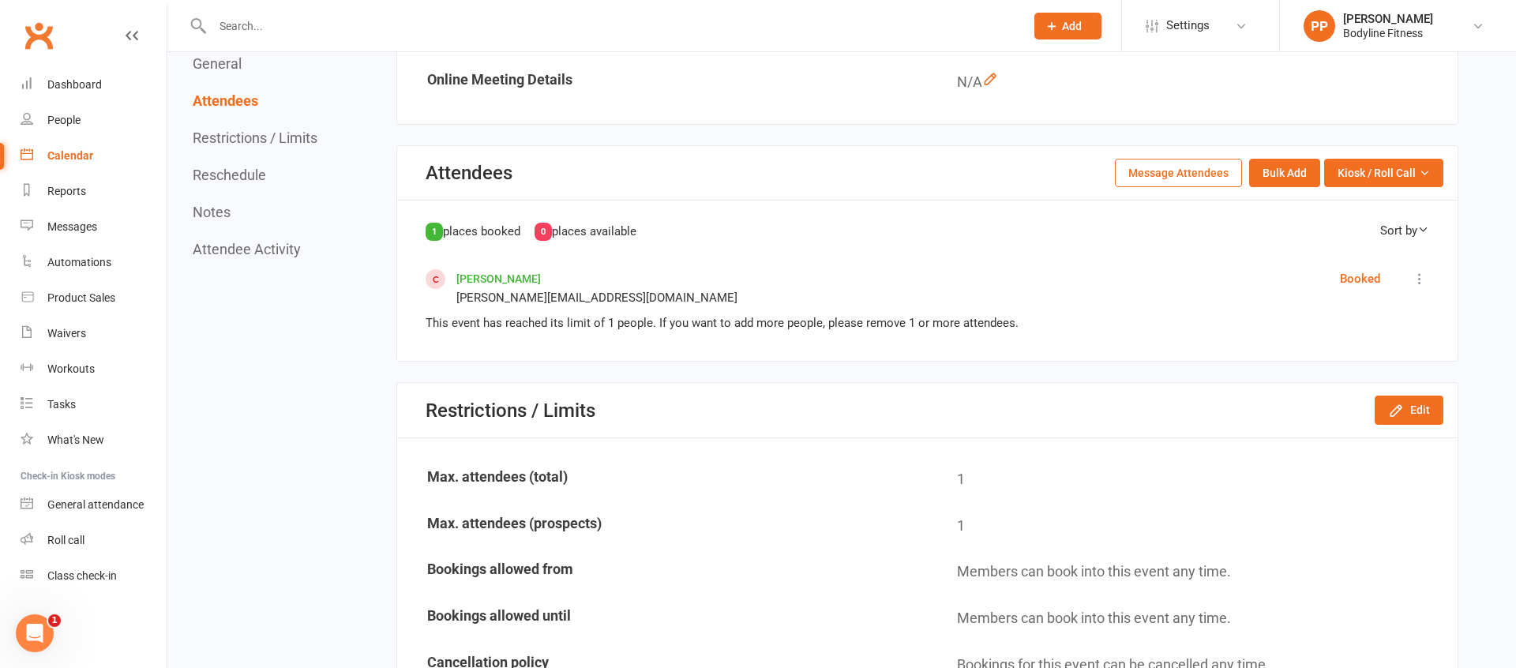
scroll to position [520, 0]
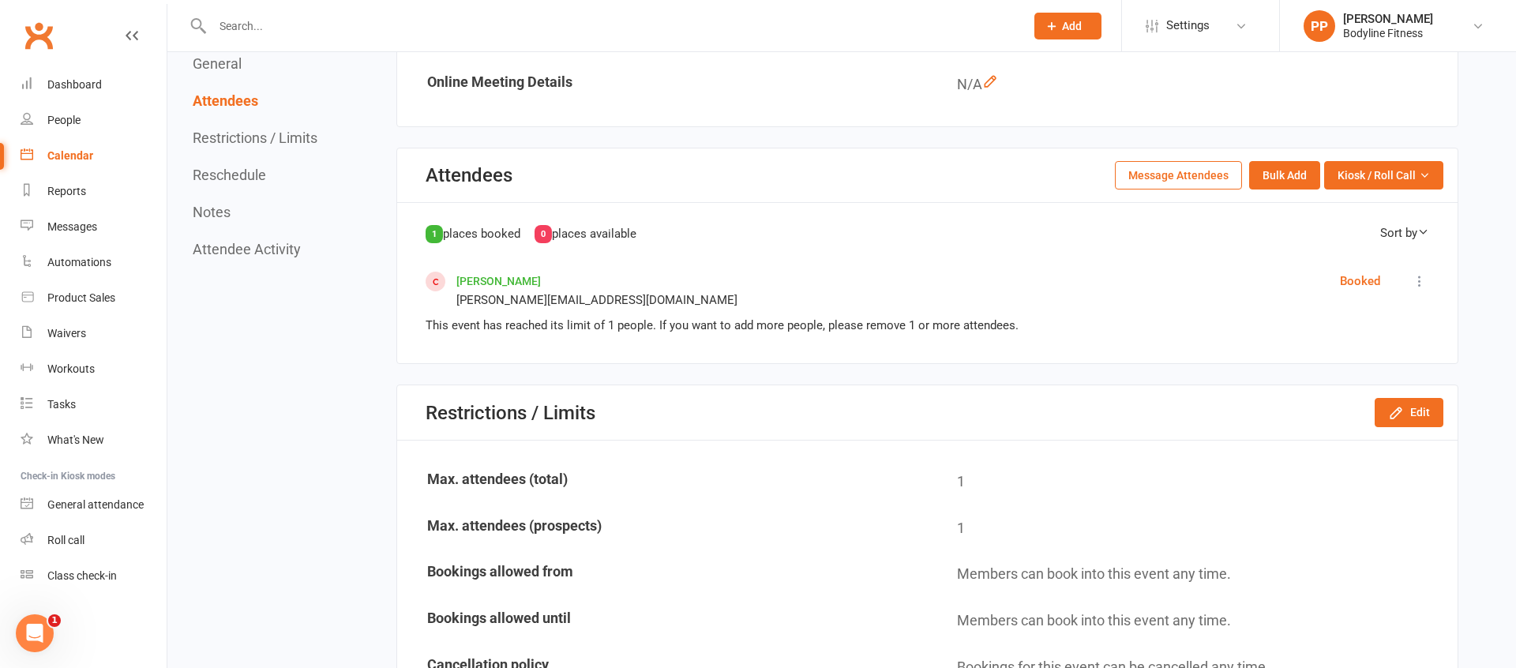
click at [229, 170] on button "Reschedule" at bounding box center [229, 175] width 73 height 17
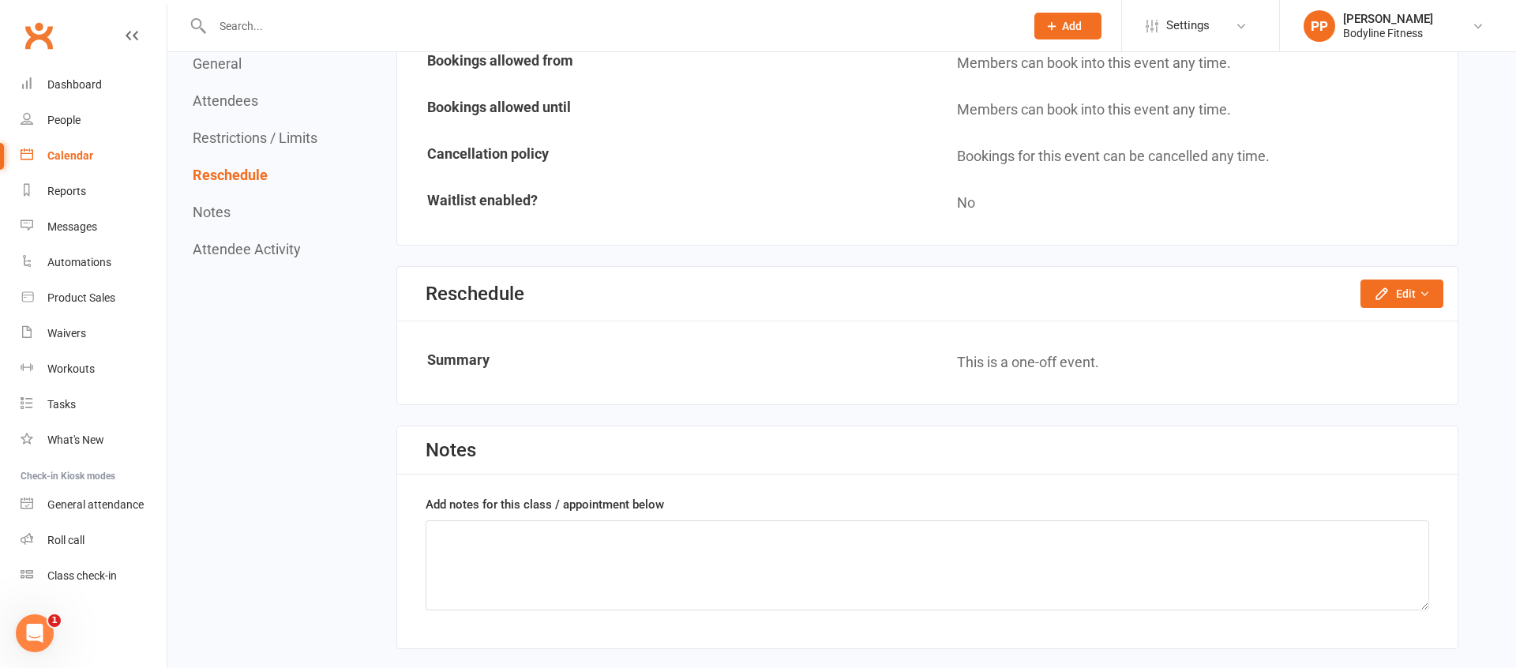
scroll to position [1033, 0]
click at [1404, 291] on button "Edit" at bounding box center [1401, 292] width 83 height 28
click at [1346, 321] on link "Reschedule this event only" at bounding box center [1360, 328] width 166 height 32
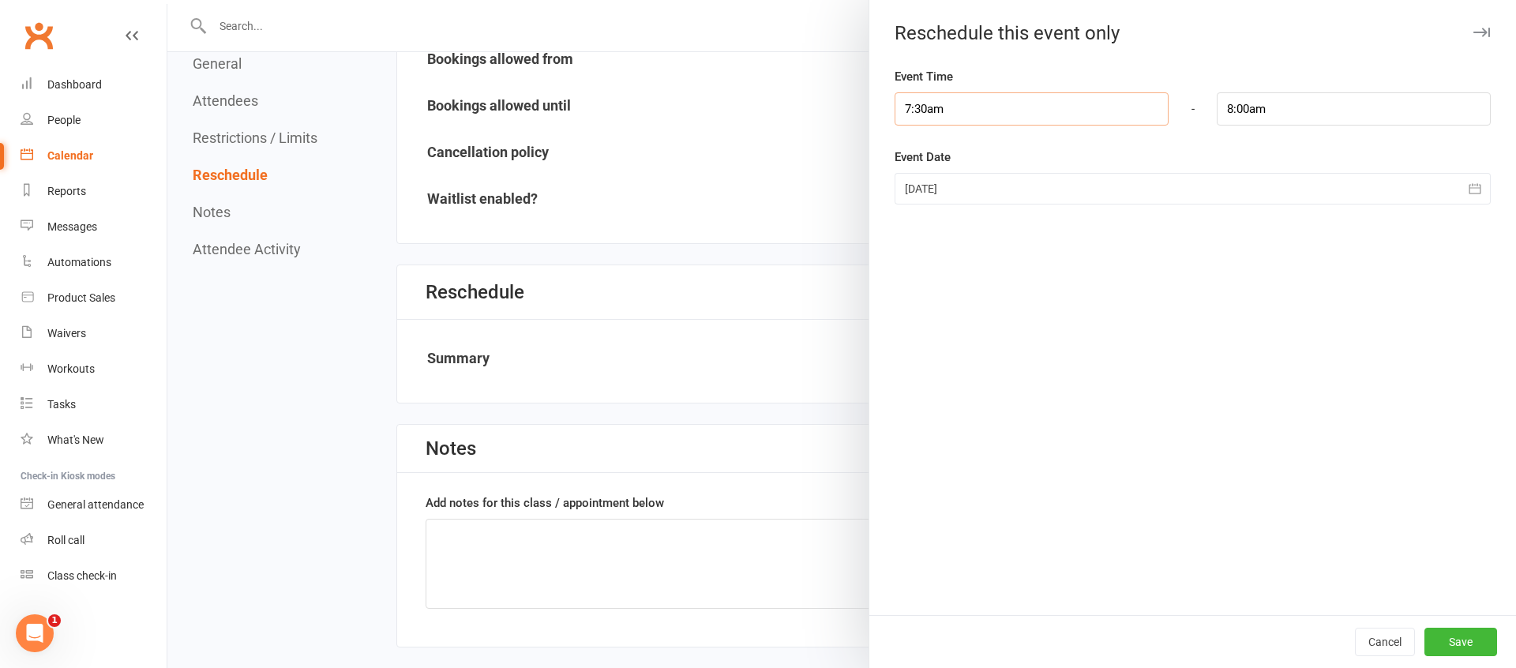
click at [923, 109] on input "7:30am" at bounding box center [1032, 108] width 274 height 33
type input "9:00am"
type input "9:30am"
click at [930, 180] on li "9:00am" at bounding box center [933, 185] width 76 height 24
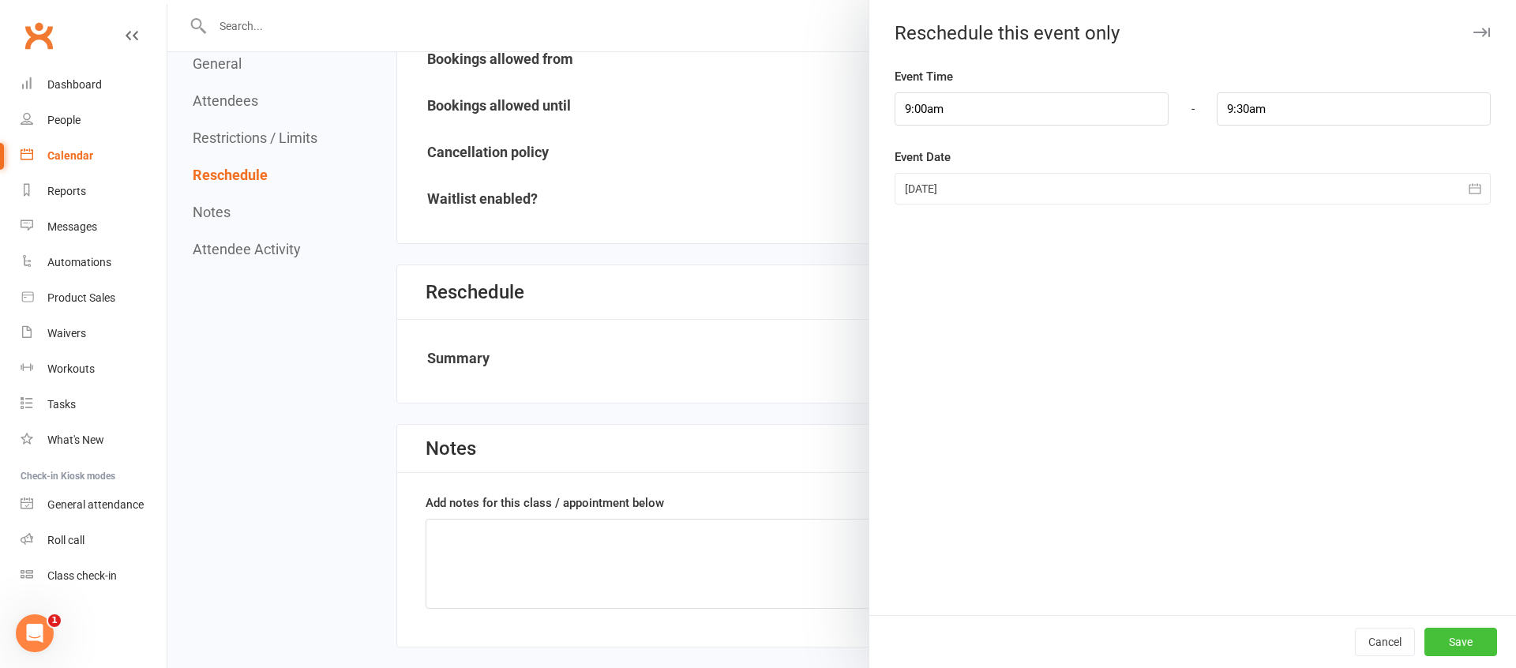
click at [1478, 642] on button "Save" at bounding box center [1460, 642] width 73 height 28
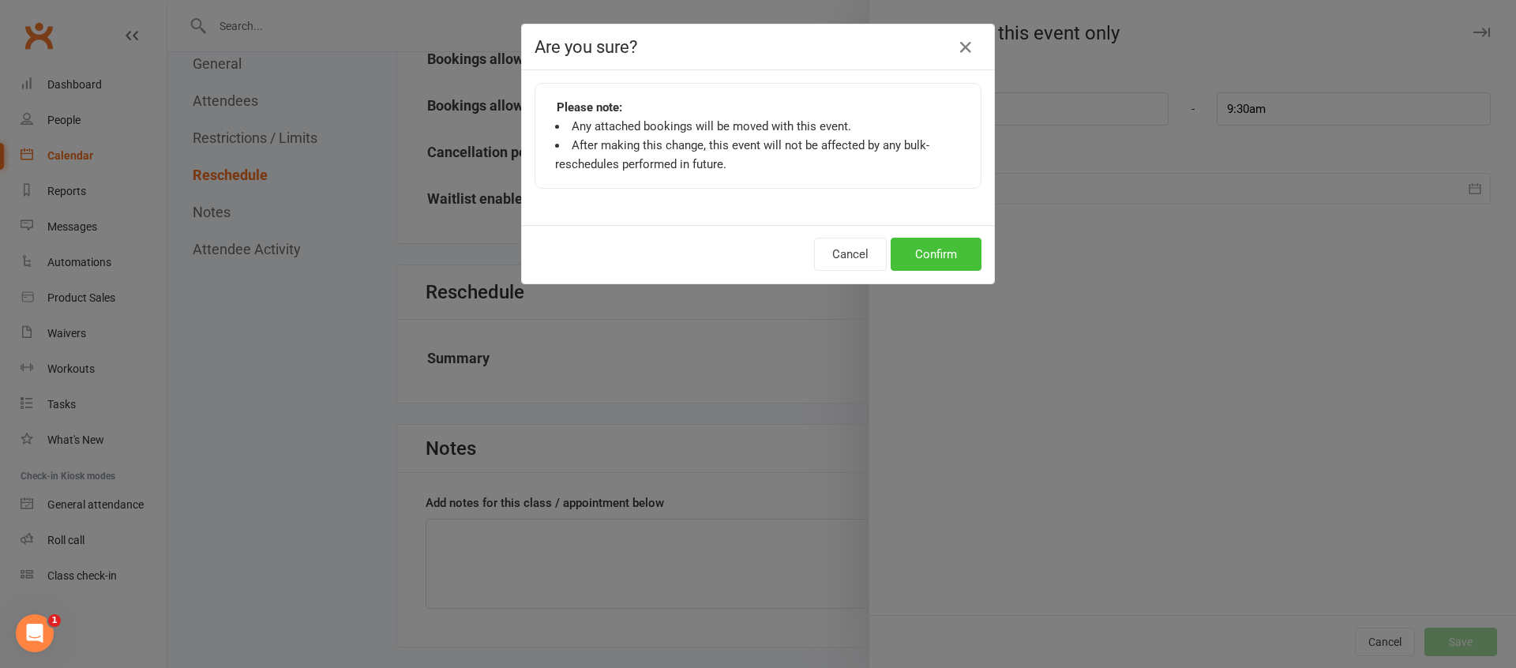
click at [948, 251] on button "Confirm" at bounding box center [936, 254] width 91 height 33
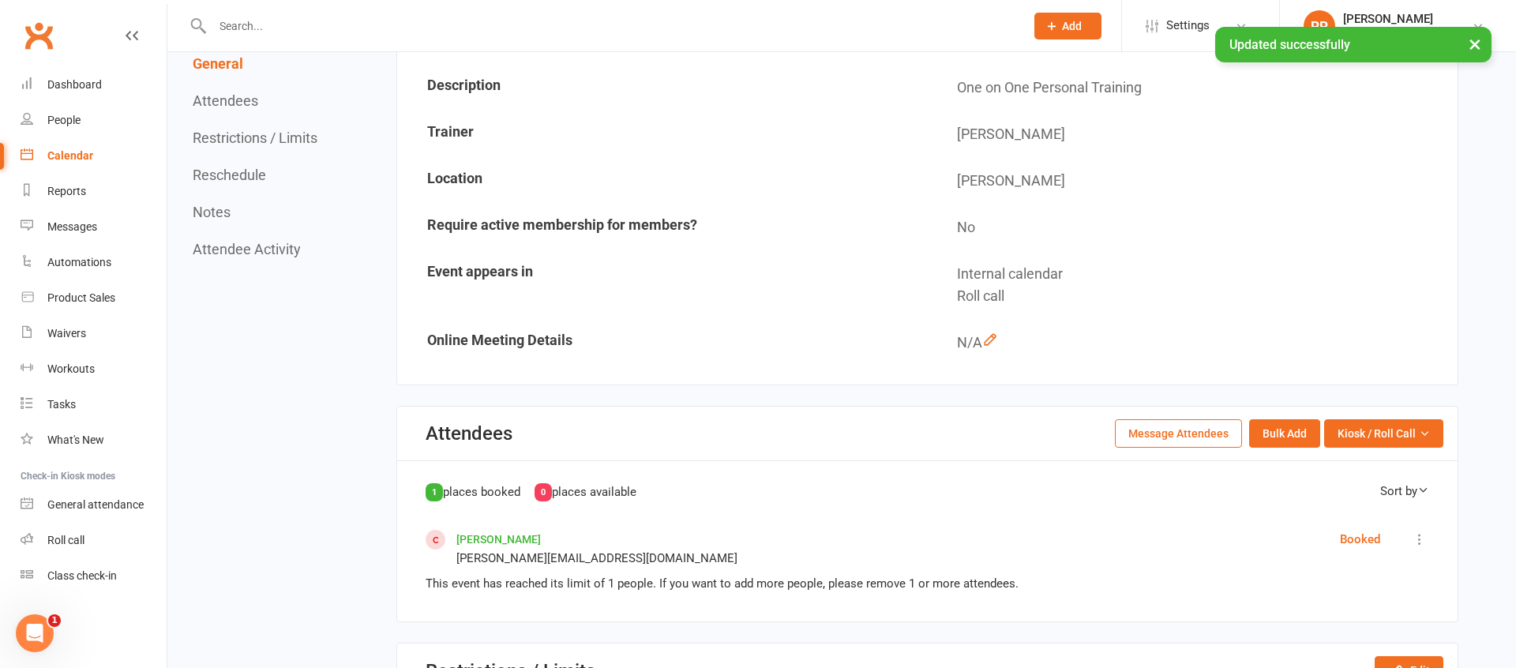
scroll to position [0, 0]
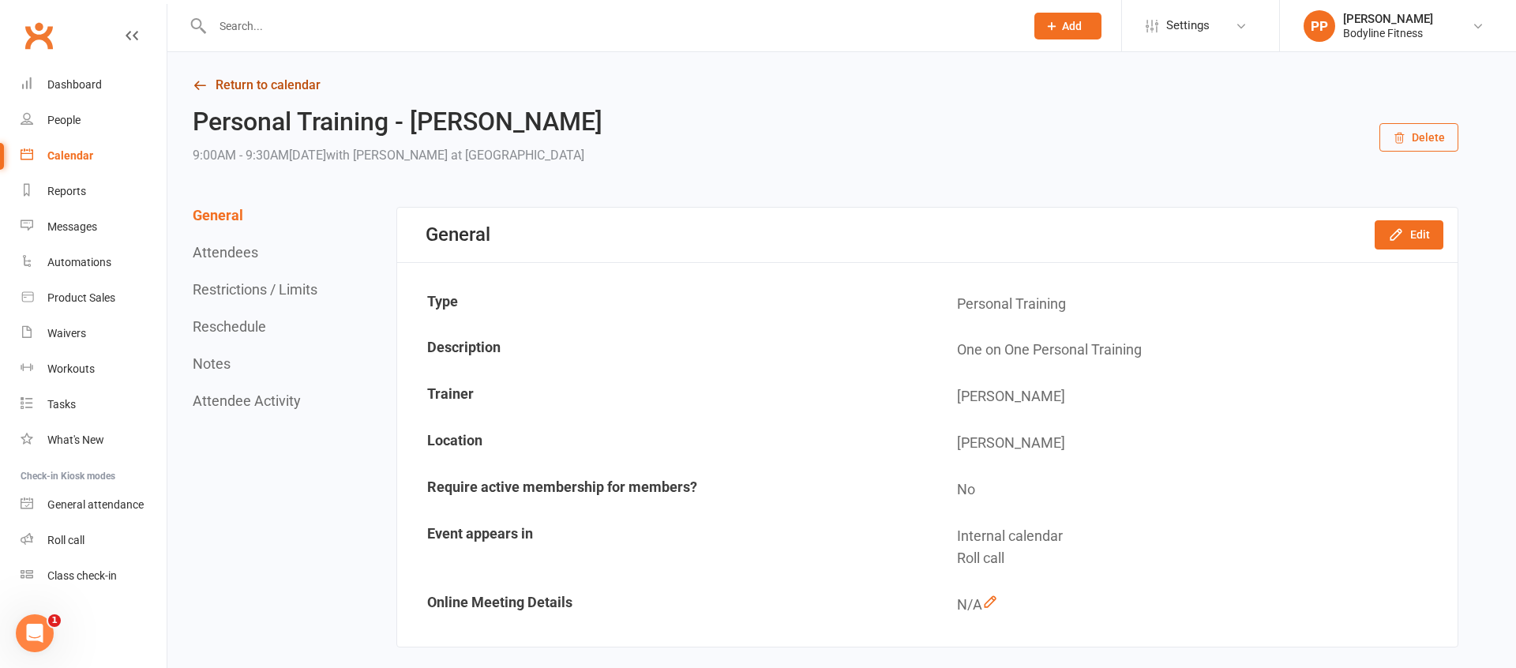
click at [239, 84] on link "Return to calendar" at bounding box center [826, 85] width 1266 height 22
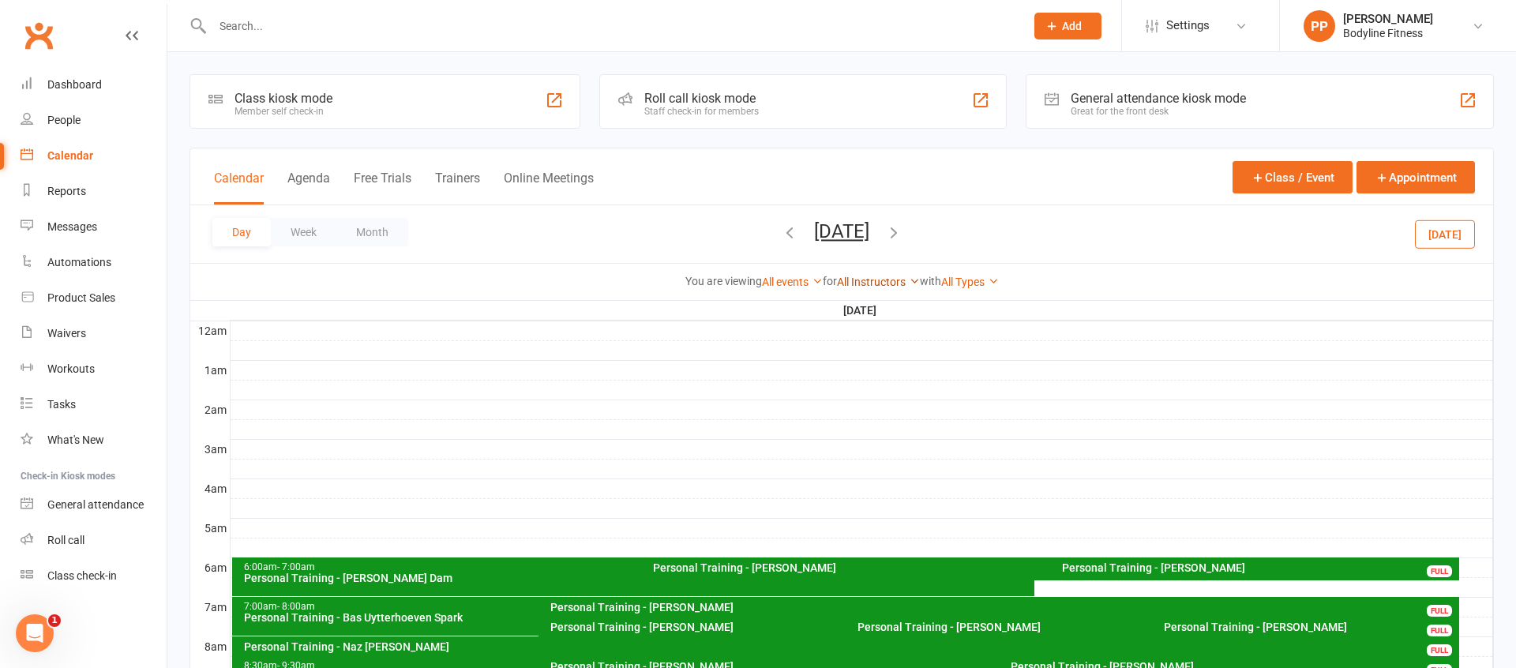
click at [872, 284] on link "All Instructors" at bounding box center [878, 282] width 83 height 13
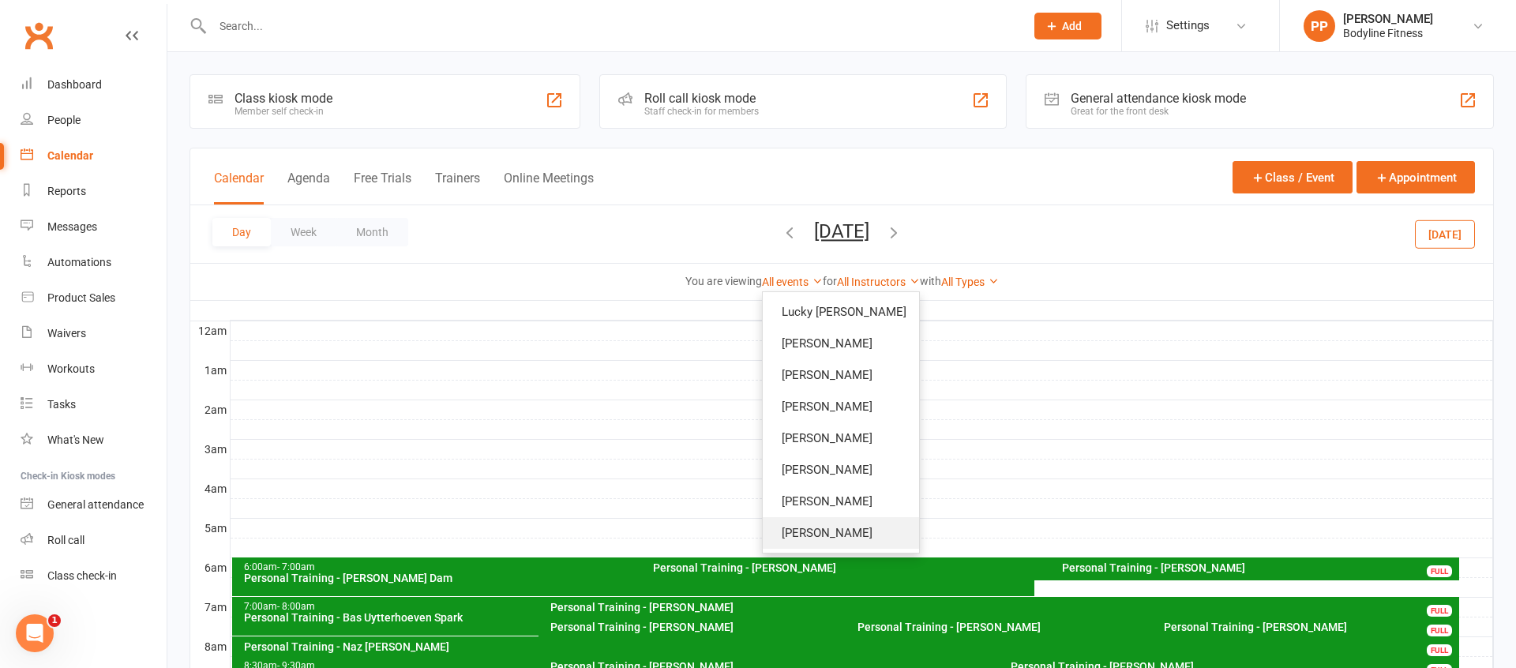
click at [822, 533] on link "[PERSON_NAME]" at bounding box center [841, 533] width 156 height 32
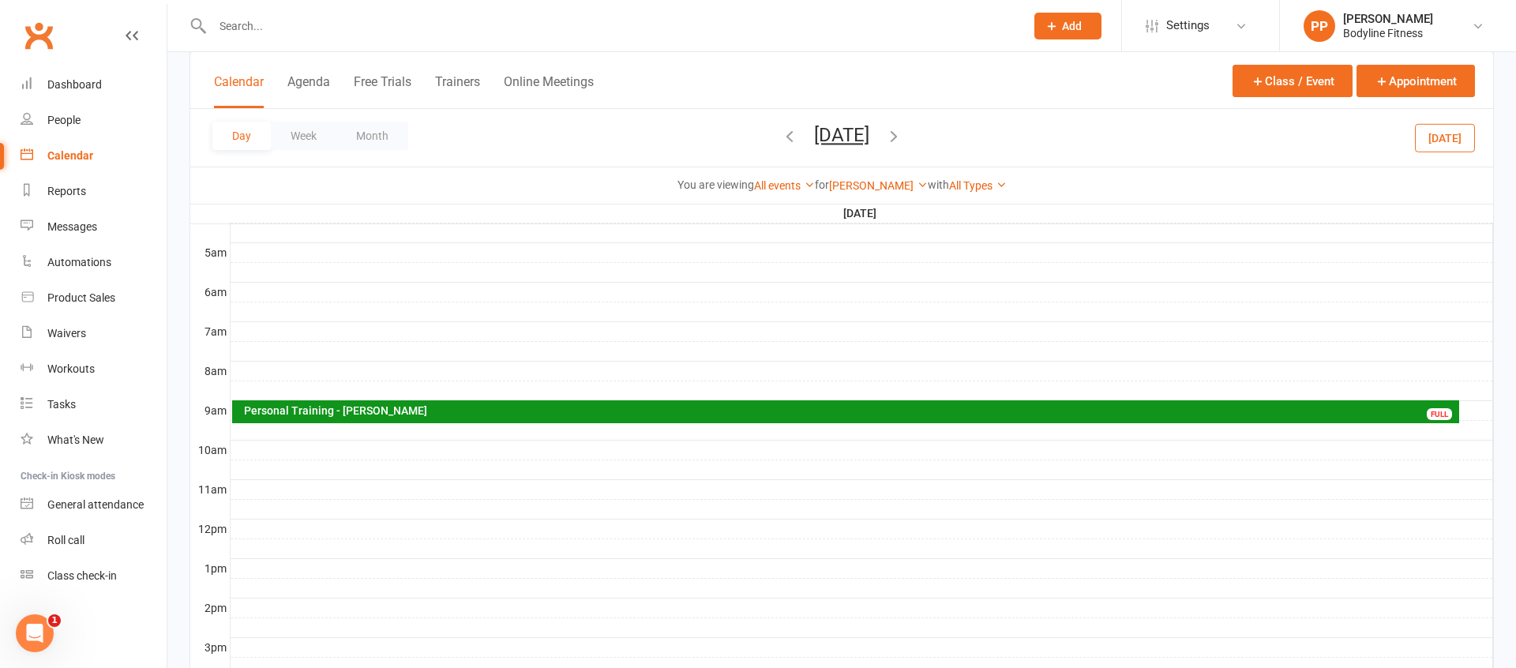
scroll to position [273, 0]
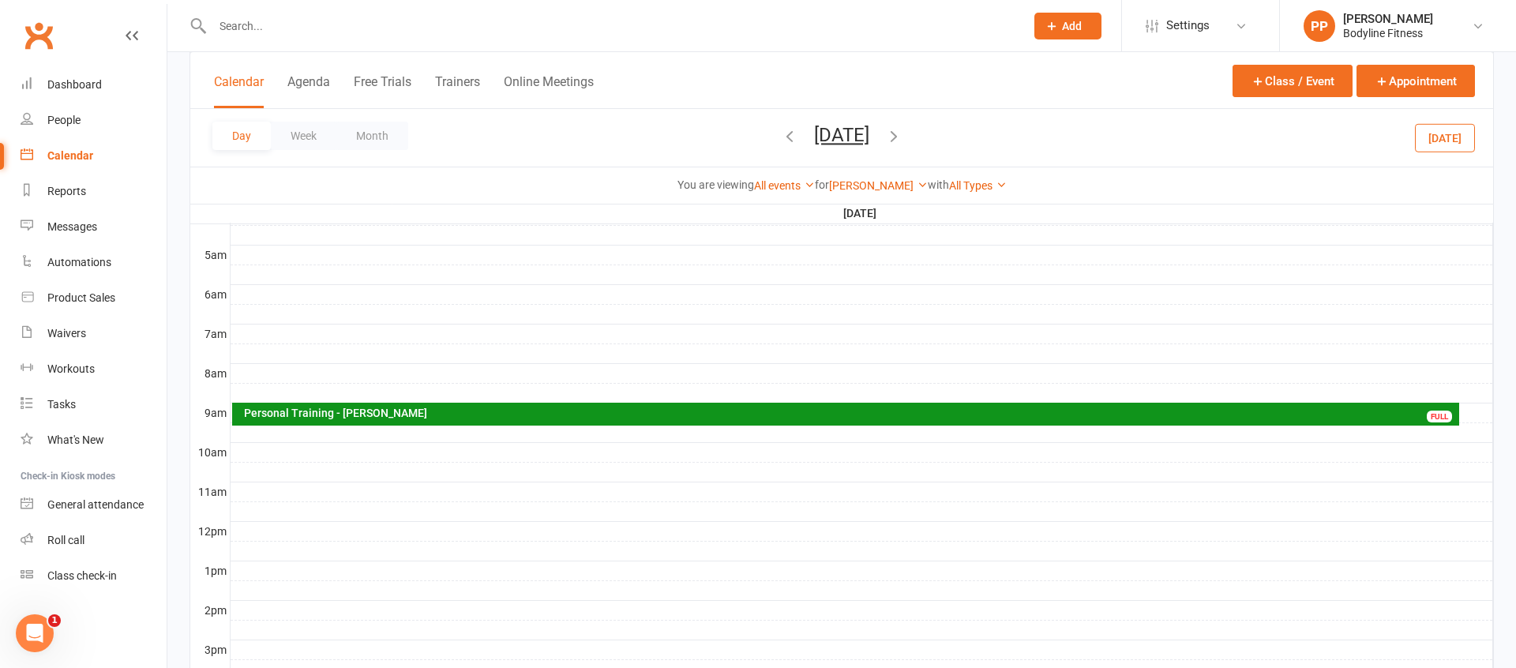
click at [1067, 415] on div "Personal Training - [PERSON_NAME]" at bounding box center [850, 412] width 1214 height 11
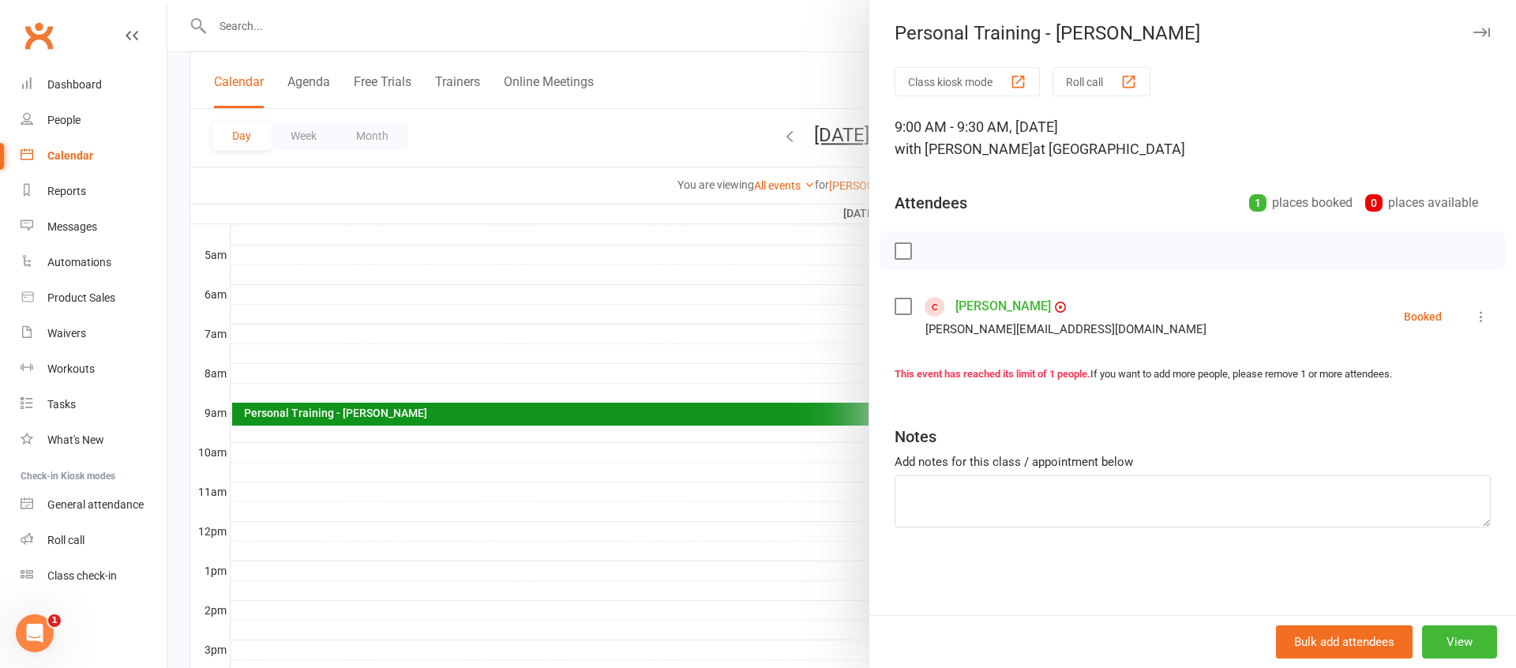
click at [1480, 319] on icon at bounding box center [1481, 317] width 16 height 16
click at [1439, 407] on link "Check in" at bounding box center [1412, 411] width 156 height 32
click at [802, 464] on div at bounding box center [841, 334] width 1349 height 668
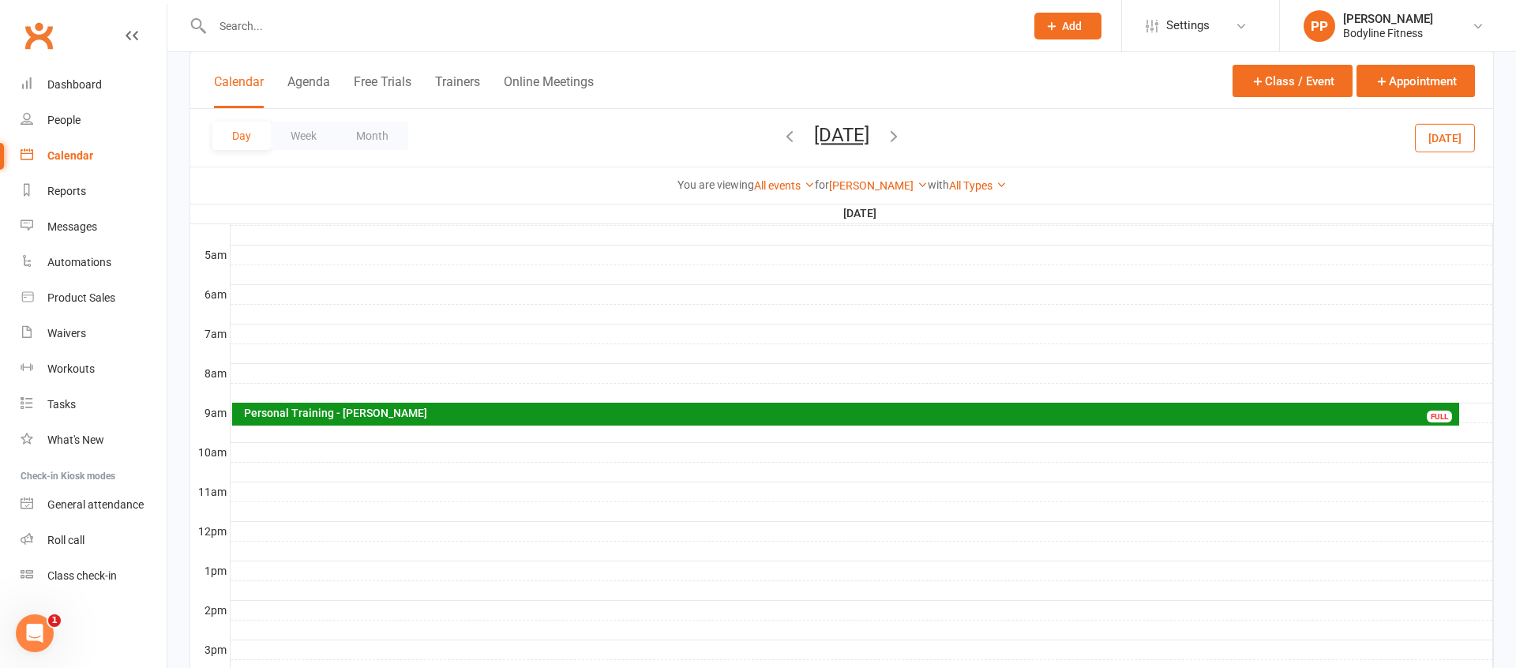
click at [873, 416] on div "Personal Training - [PERSON_NAME]" at bounding box center [850, 412] width 1214 height 11
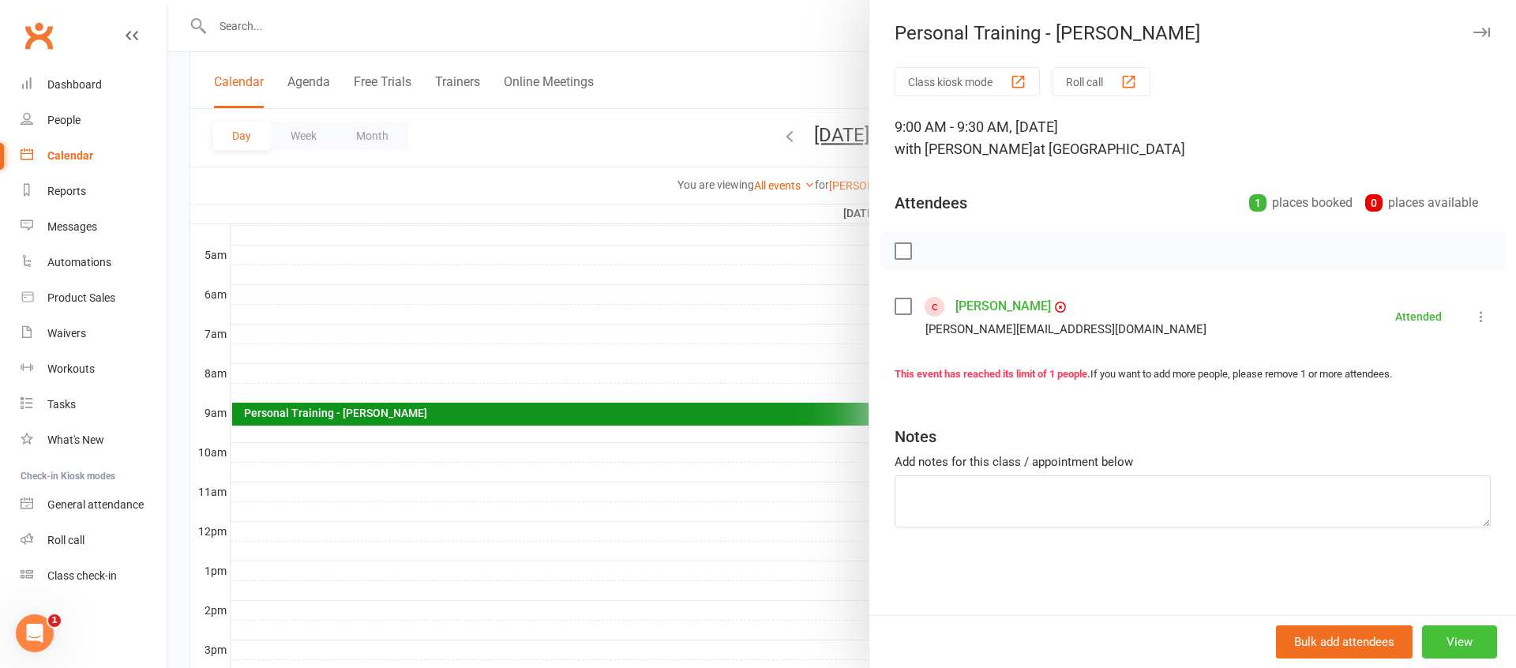
click at [1452, 633] on button "View" at bounding box center [1459, 641] width 75 height 33
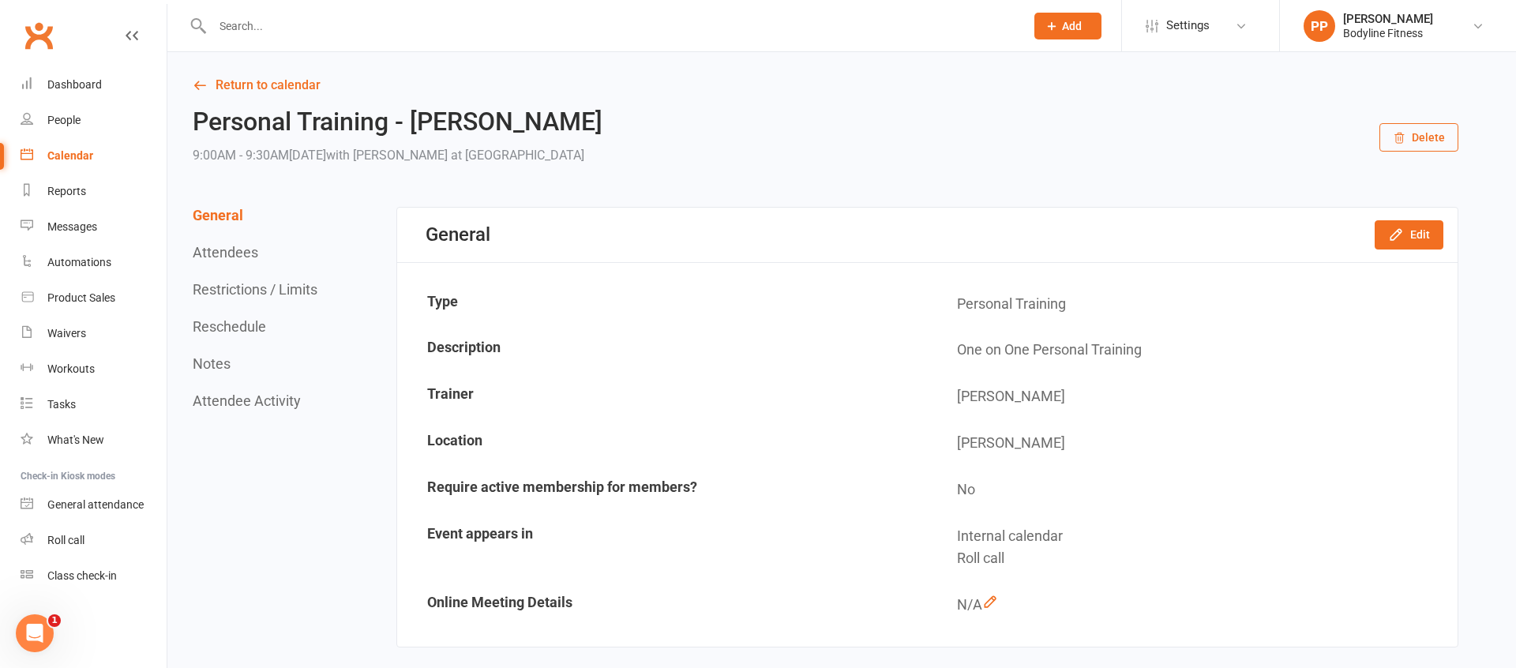
click at [1435, 134] on button "Delete" at bounding box center [1418, 137] width 79 height 28
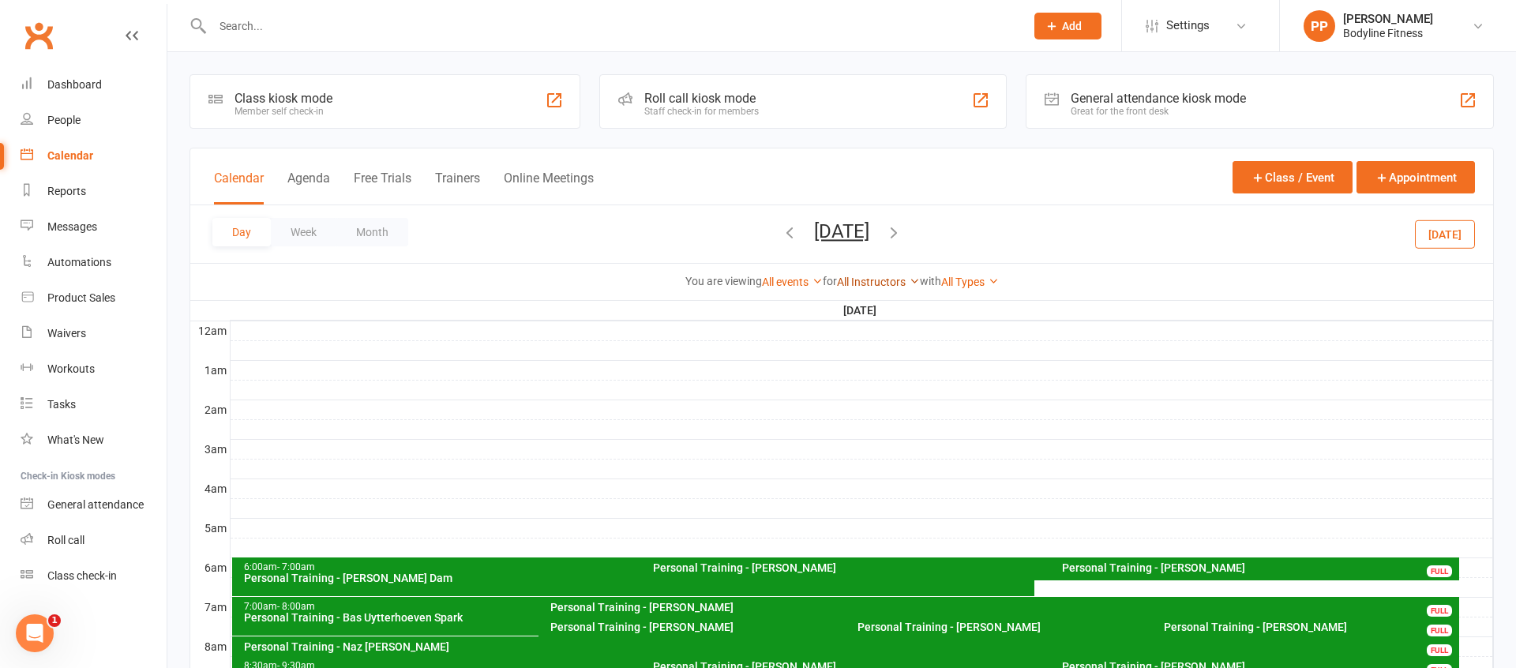
click at [857, 283] on link "All Instructors" at bounding box center [878, 282] width 83 height 13
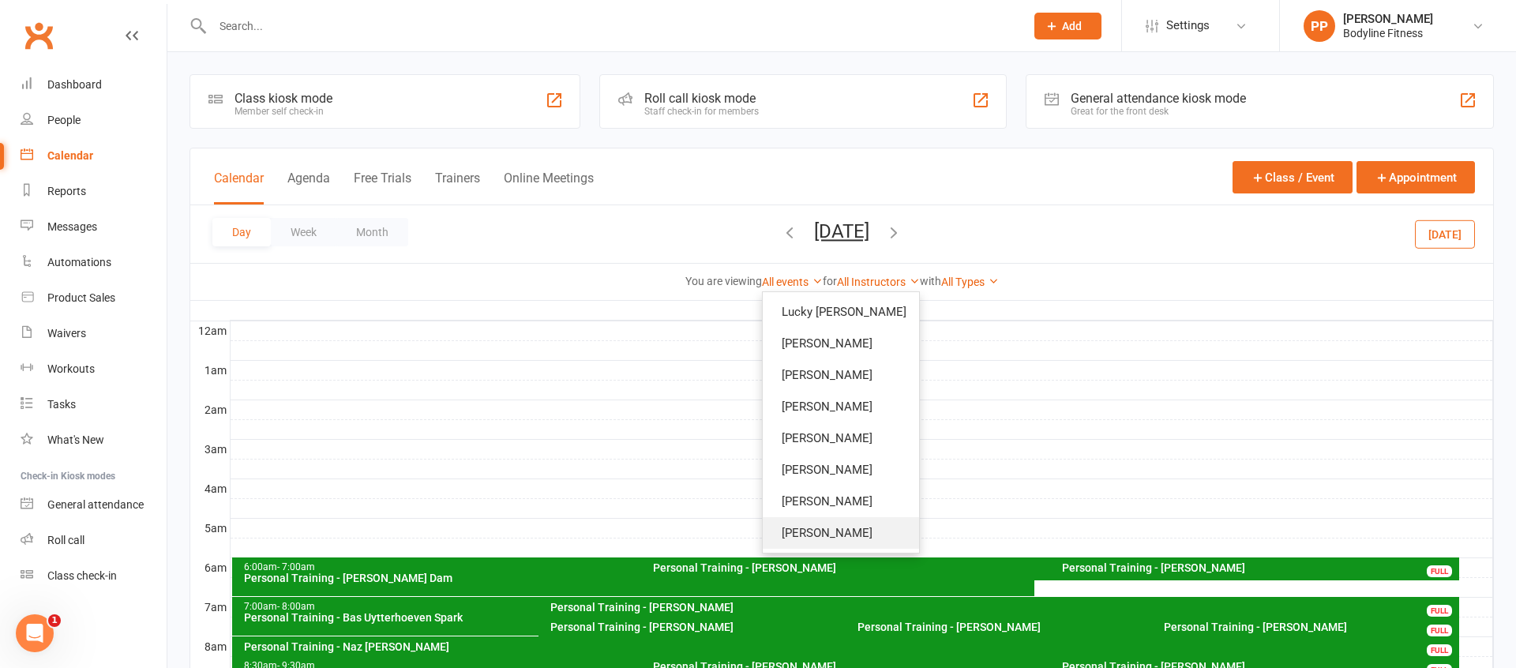
click at [840, 535] on link "[PERSON_NAME]" at bounding box center [841, 533] width 156 height 32
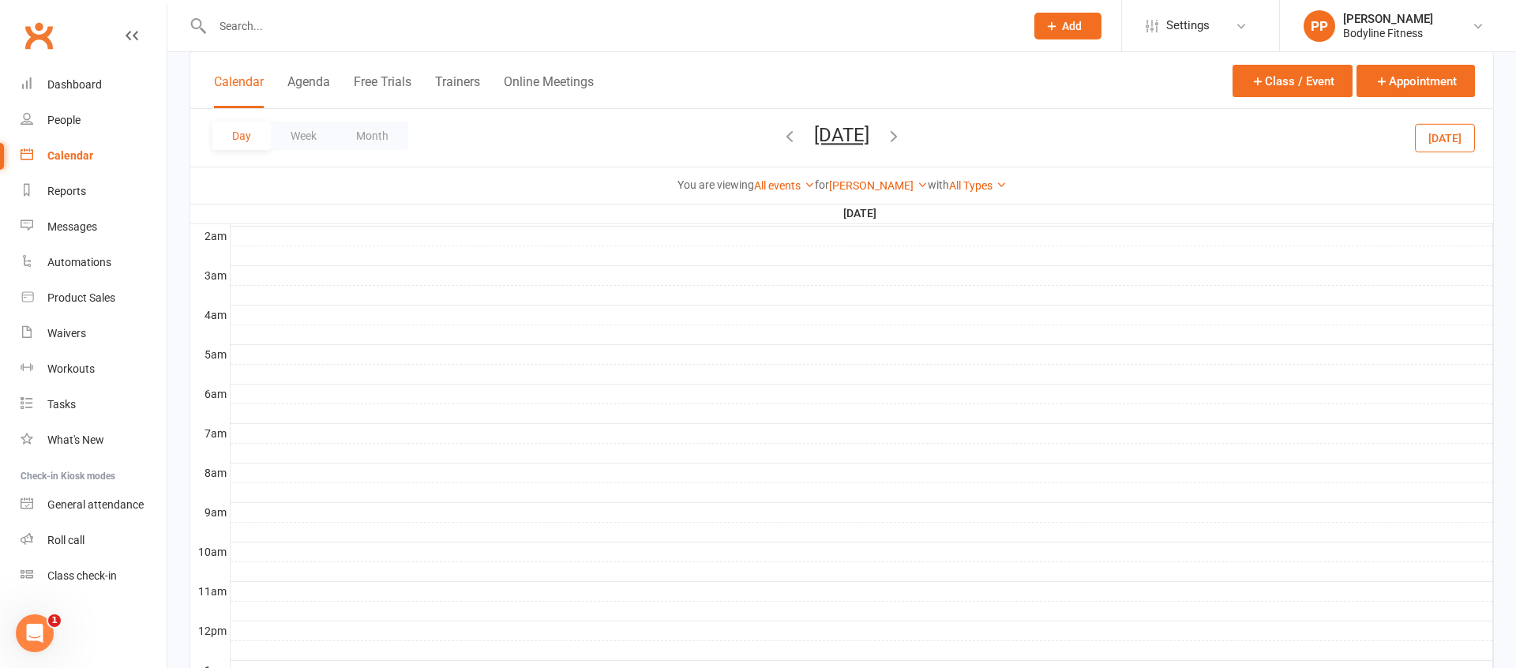
scroll to position [182, 0]
click at [345, 33] on input "text" at bounding box center [611, 26] width 806 height 22
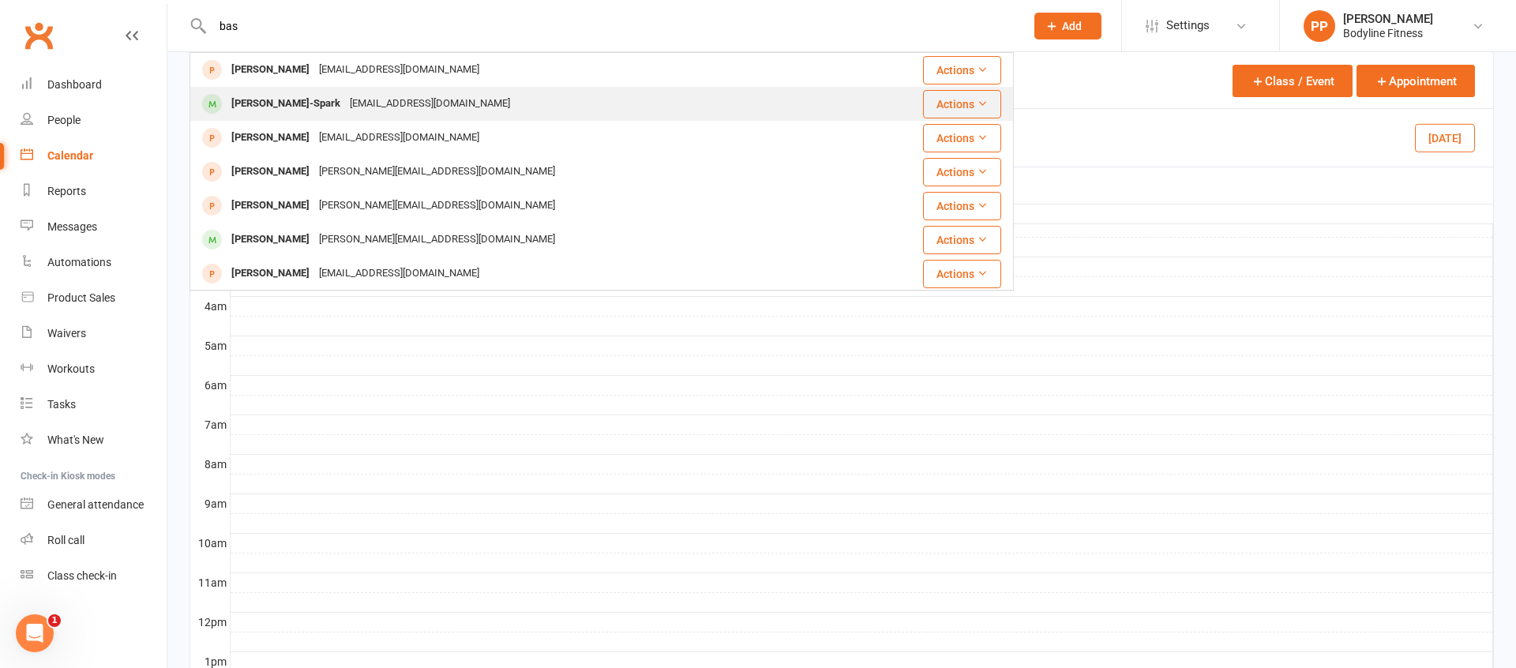
type input "bas"
click at [278, 102] on div "[PERSON_NAME]-Spark" at bounding box center [286, 103] width 118 height 23
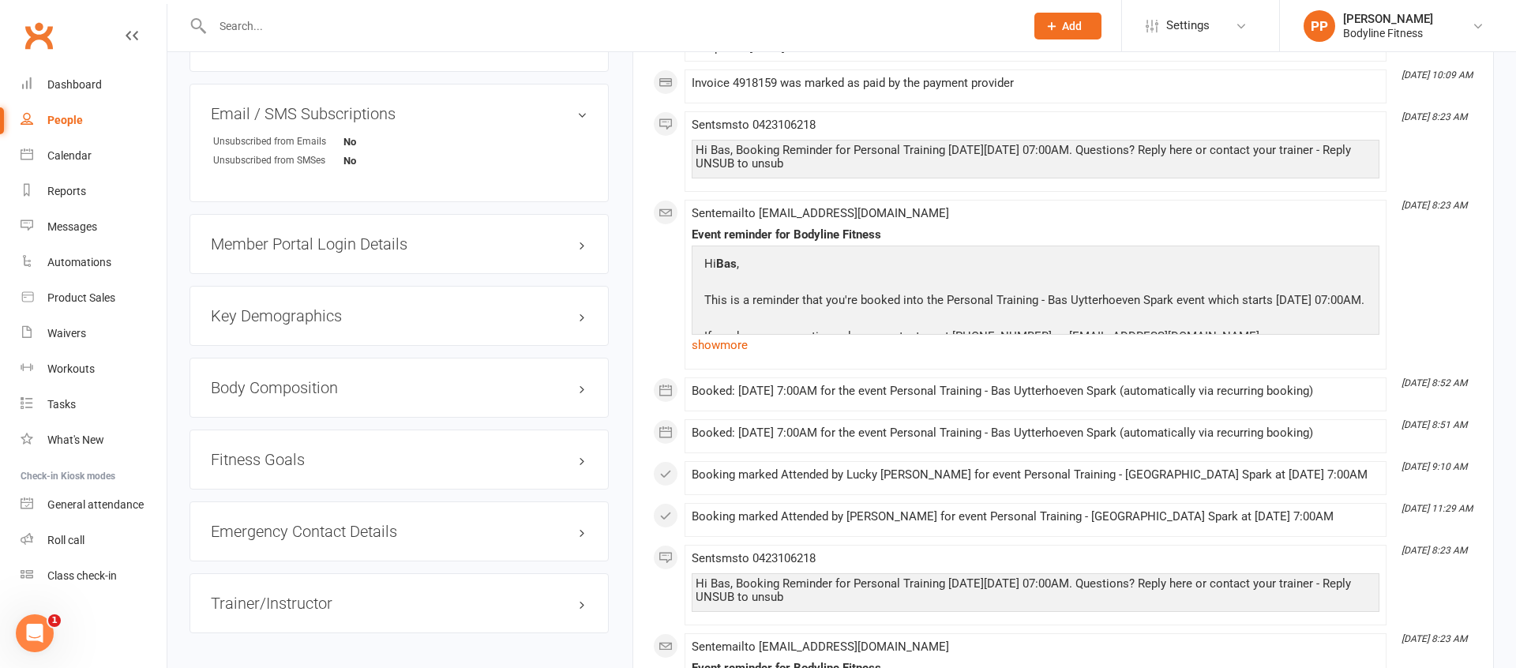
scroll to position [1112, 0]
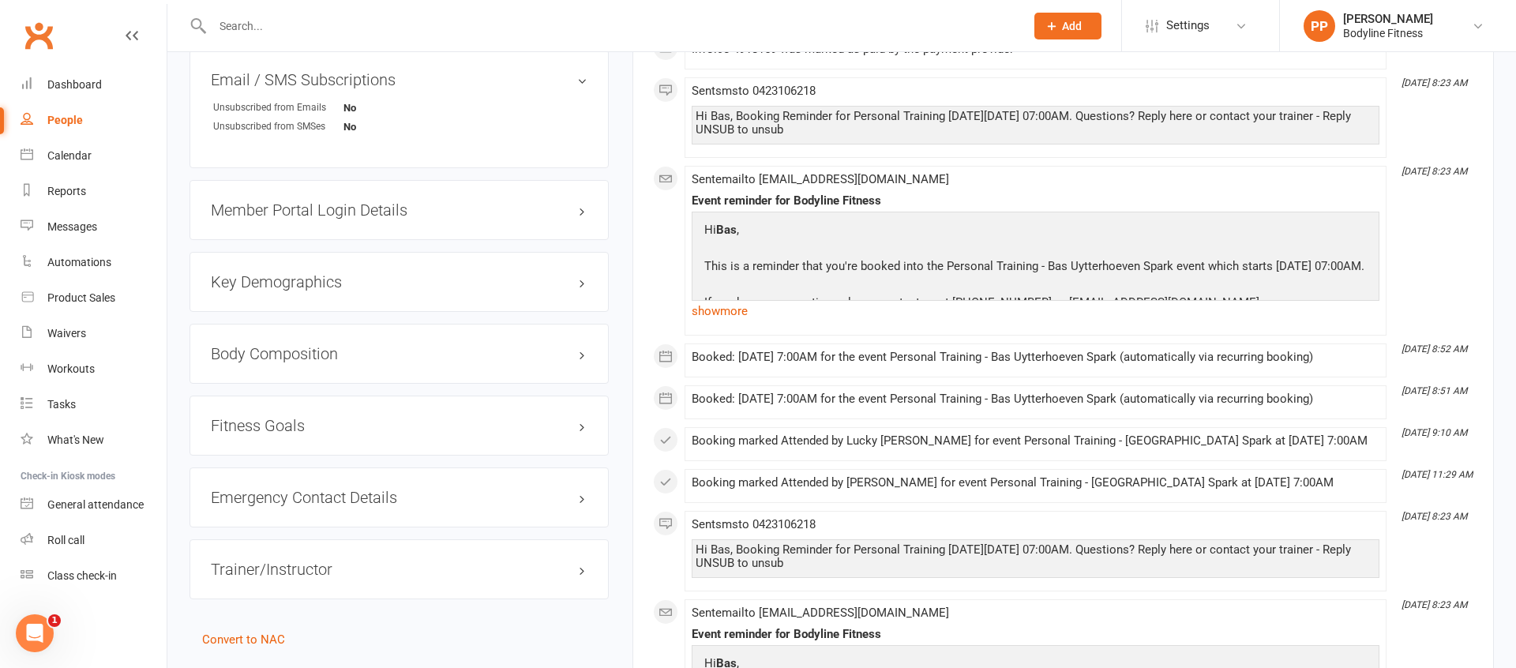
click at [335, 214] on h3 "Member Portal Login Details" at bounding box center [399, 209] width 377 height 17
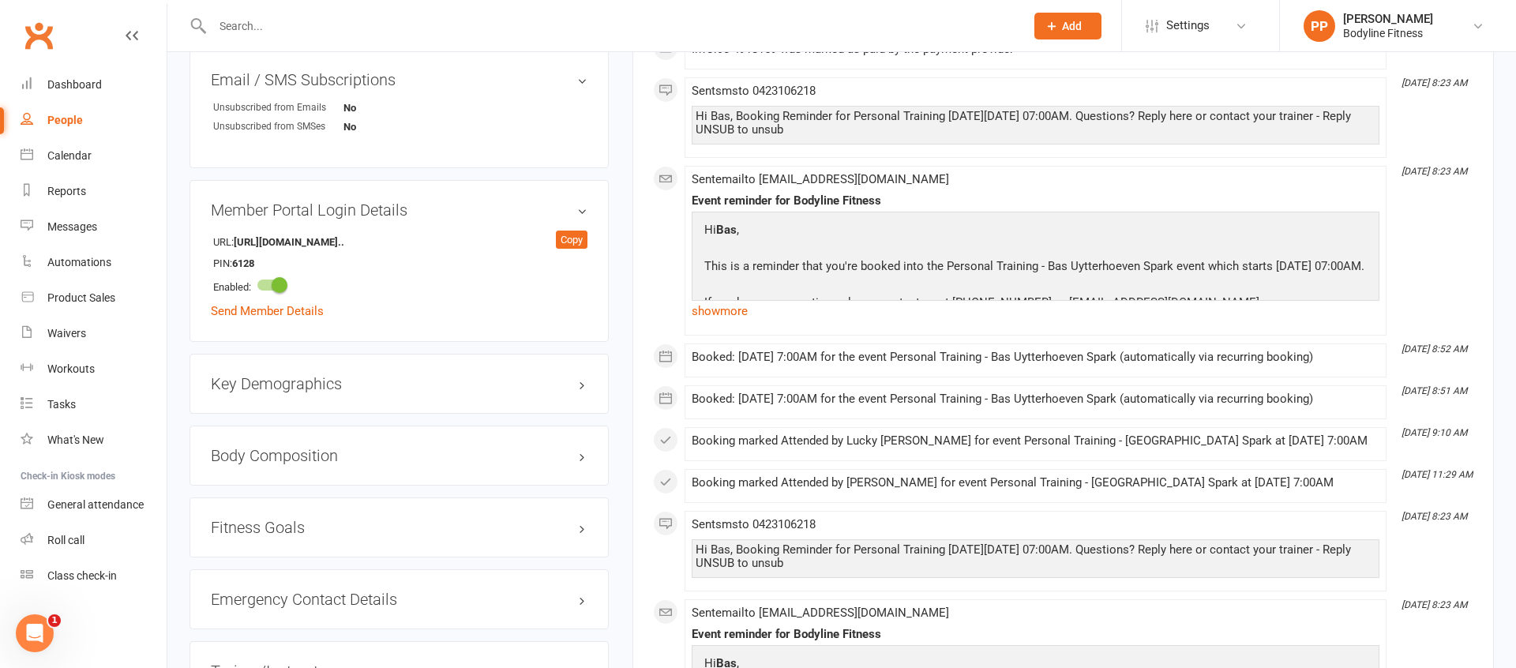
click at [576, 212] on h3 "Member Portal Login Details" at bounding box center [399, 209] width 377 height 17
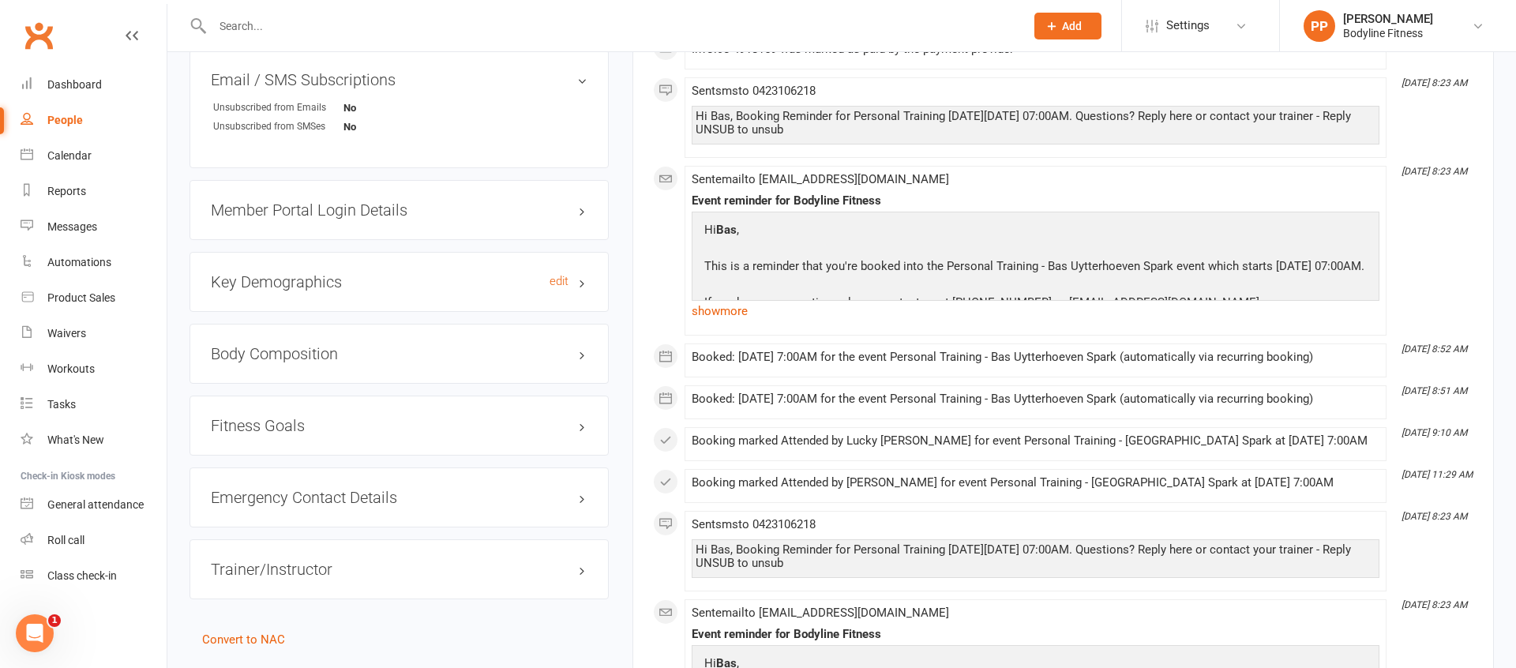
click at [451, 289] on h3 "Key Demographics edit" at bounding box center [399, 281] width 377 height 17
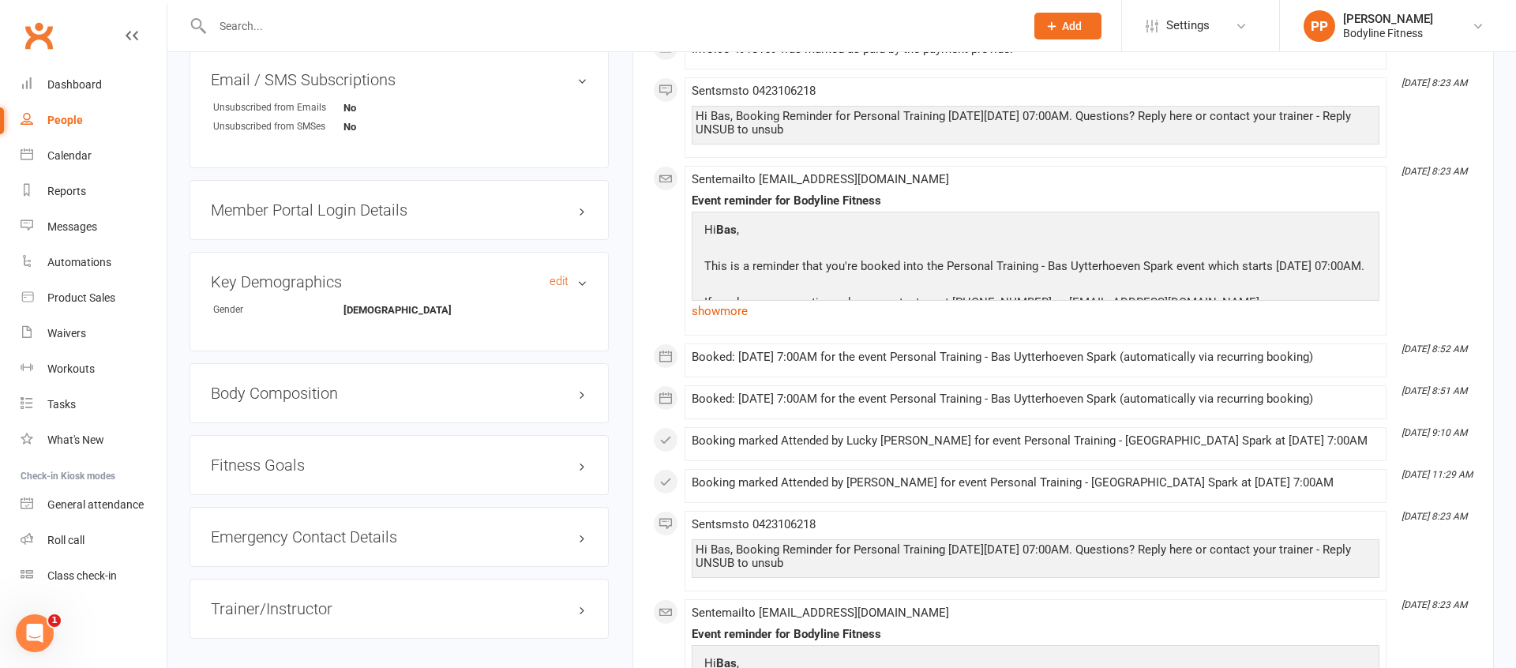
drag, startPoint x: 254, startPoint y: 283, endPoint x: 272, endPoint y: 287, distance: 18.0
click at [254, 283] on h3 "Key Demographics edit" at bounding box center [399, 281] width 377 height 17
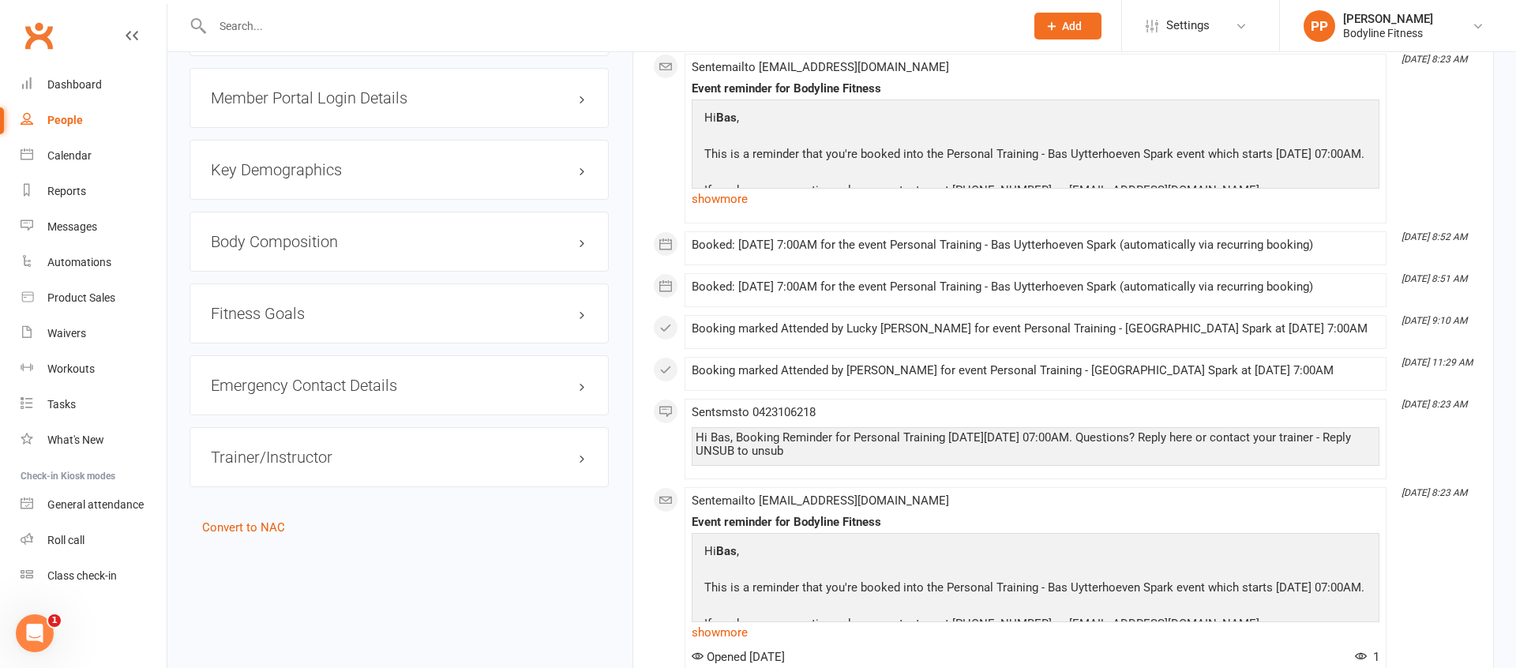
scroll to position [1240, 0]
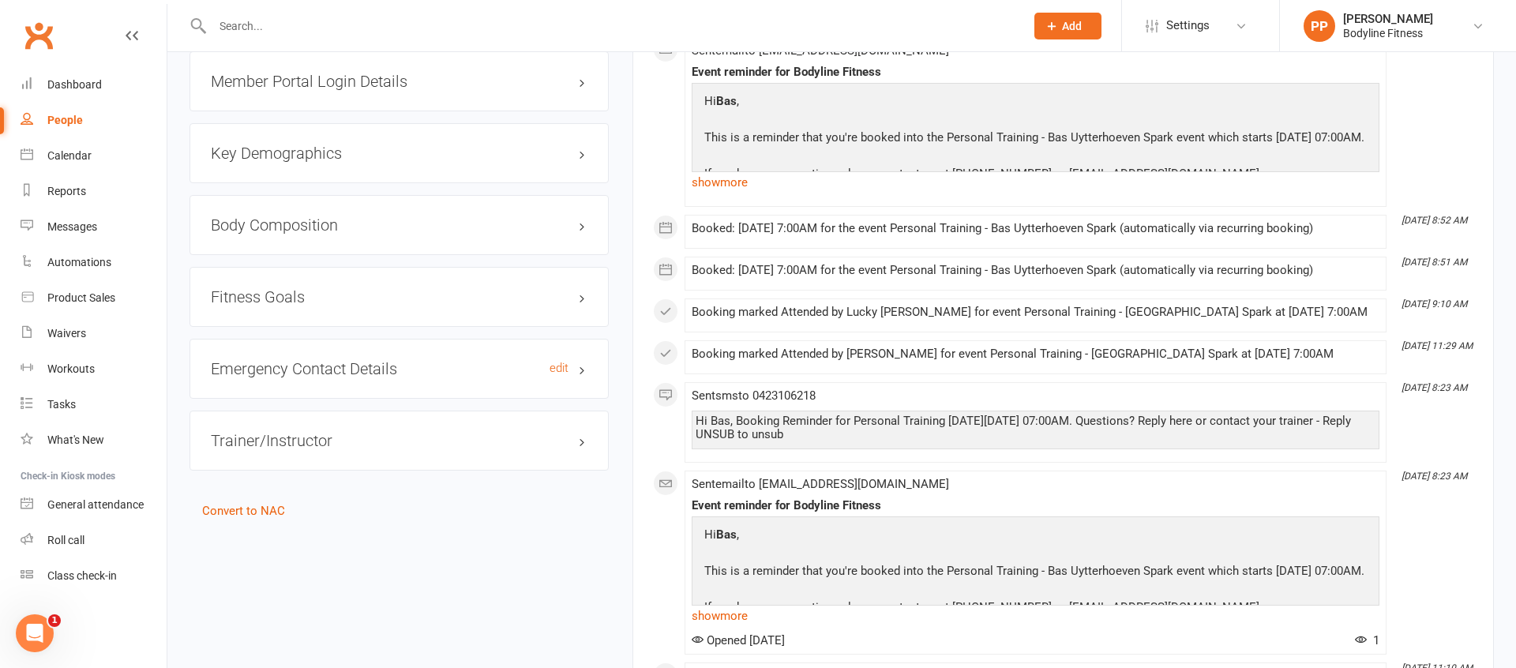
click at [352, 376] on h3 "Emergency Contact Details edit" at bounding box center [399, 368] width 377 height 17
drag, startPoint x: 333, startPoint y: 370, endPoint x: 402, endPoint y: 362, distance: 69.1
click at [334, 370] on h3 "Emergency Contact Details edit" at bounding box center [399, 368] width 377 height 17
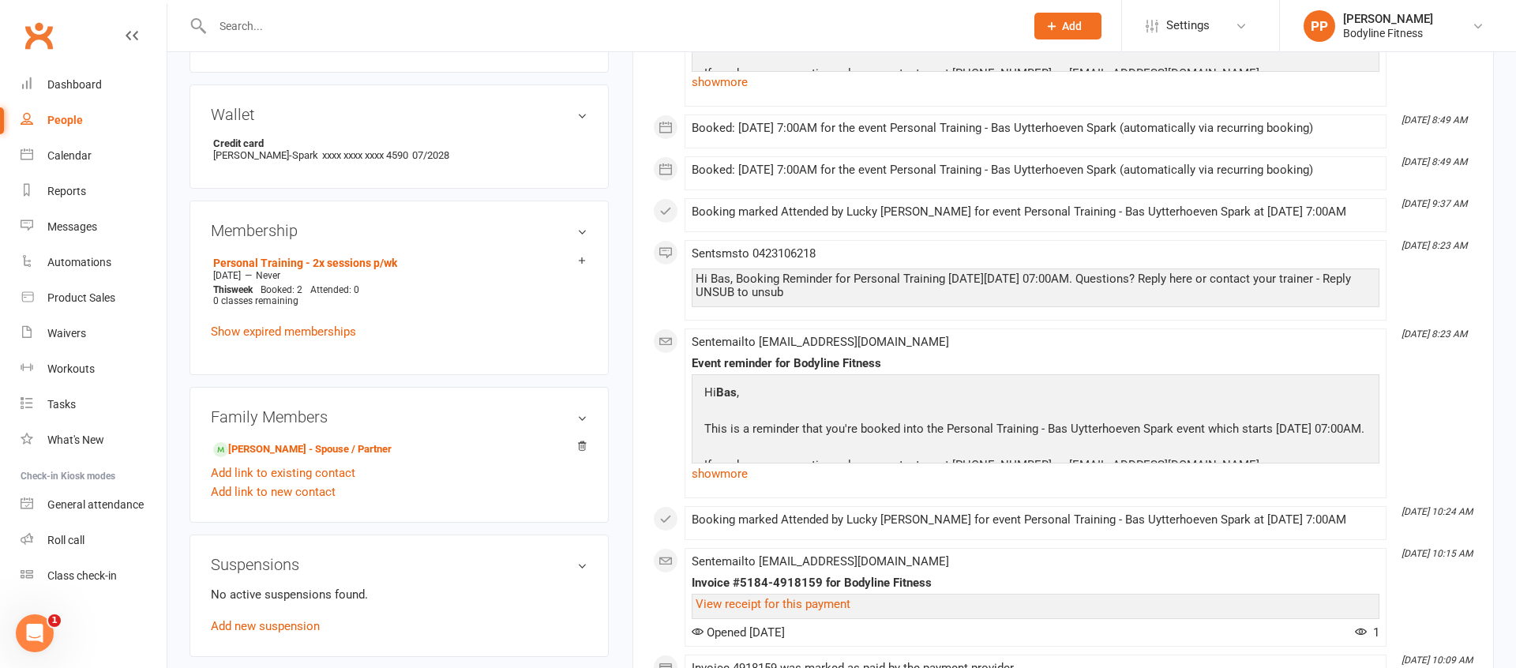
scroll to position [519, 0]
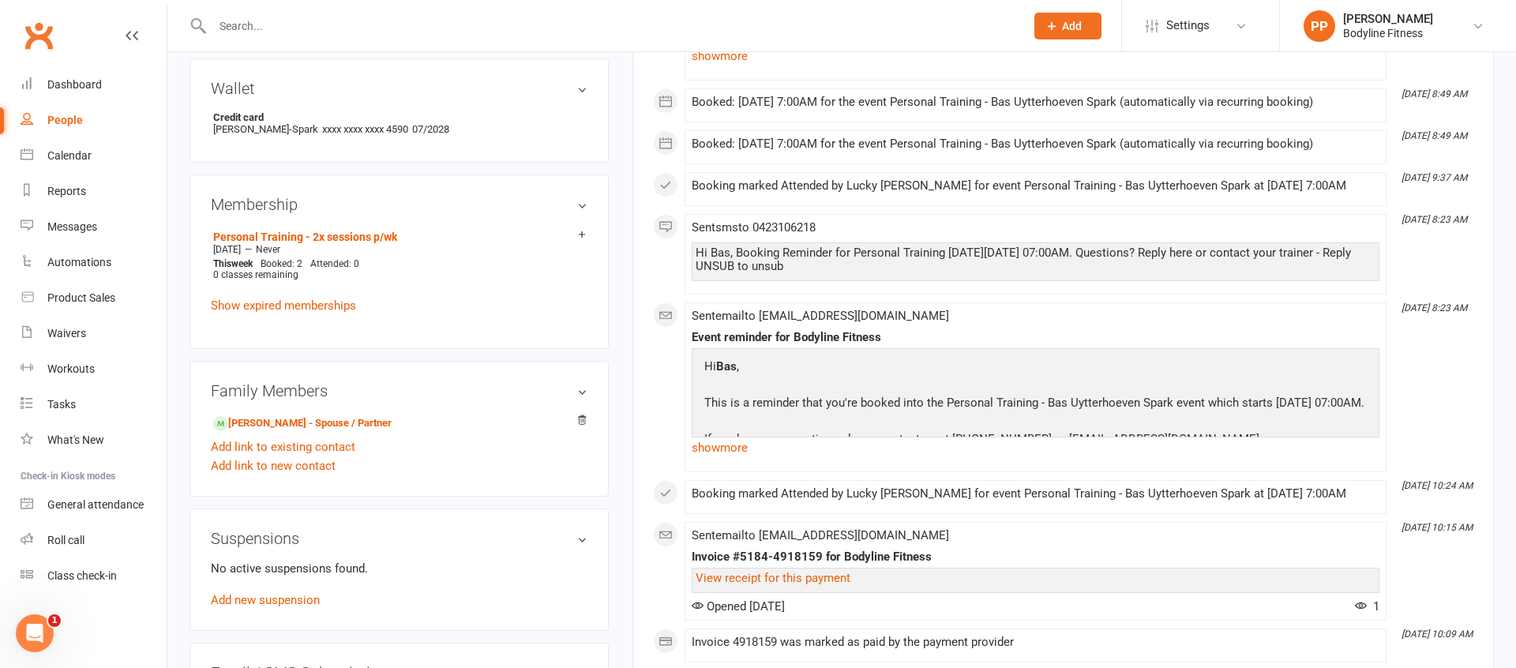
drag, startPoint x: 741, startPoint y: 452, endPoint x: 760, endPoint y: 452, distance: 18.2
click at [741, 452] on link "show more" at bounding box center [1036, 448] width 688 height 22
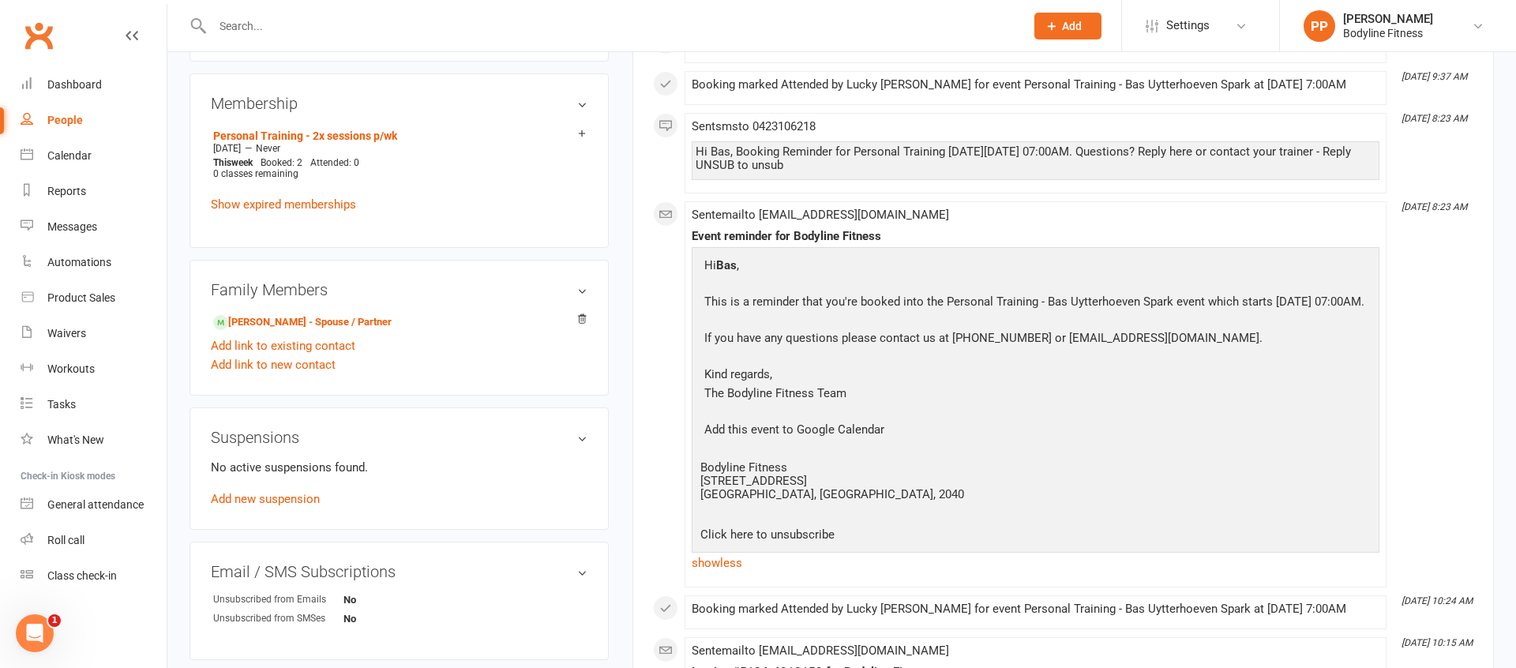
scroll to position [602, 0]
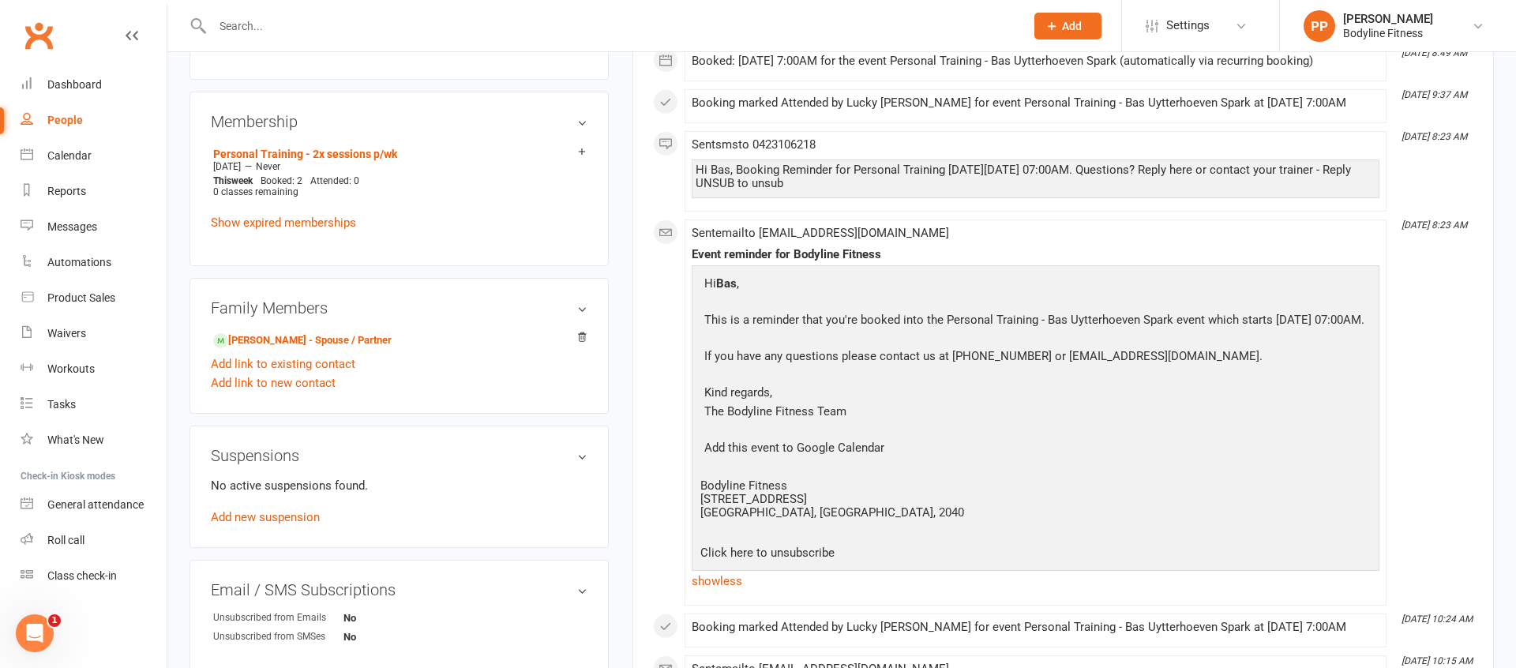
drag, startPoint x: 951, startPoint y: 168, endPoint x: 1051, endPoint y: 169, distance: 99.5
click at [1036, 169] on div "Hi Bas, Booking Reminder for Personal Training [DATE][DATE] 07:00AM. Questions?…" at bounding box center [1036, 176] width 680 height 27
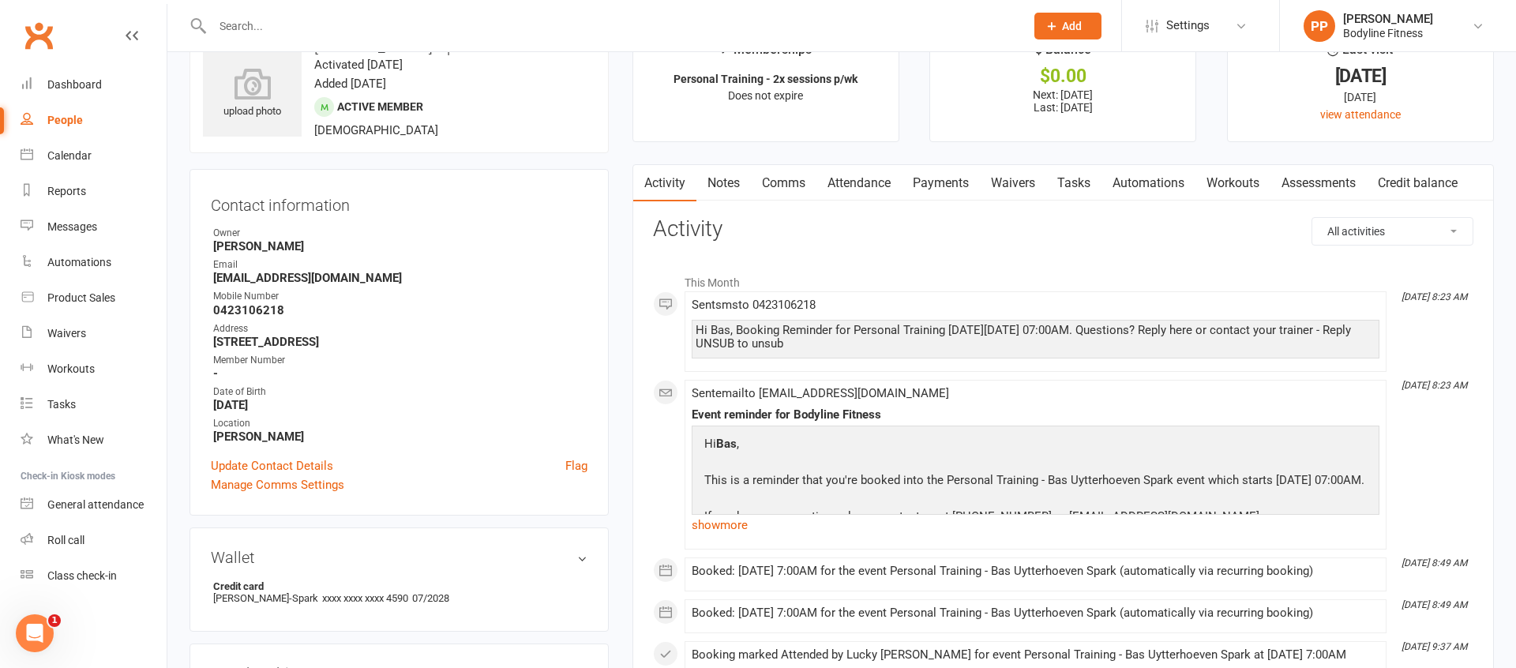
scroll to position [0, 0]
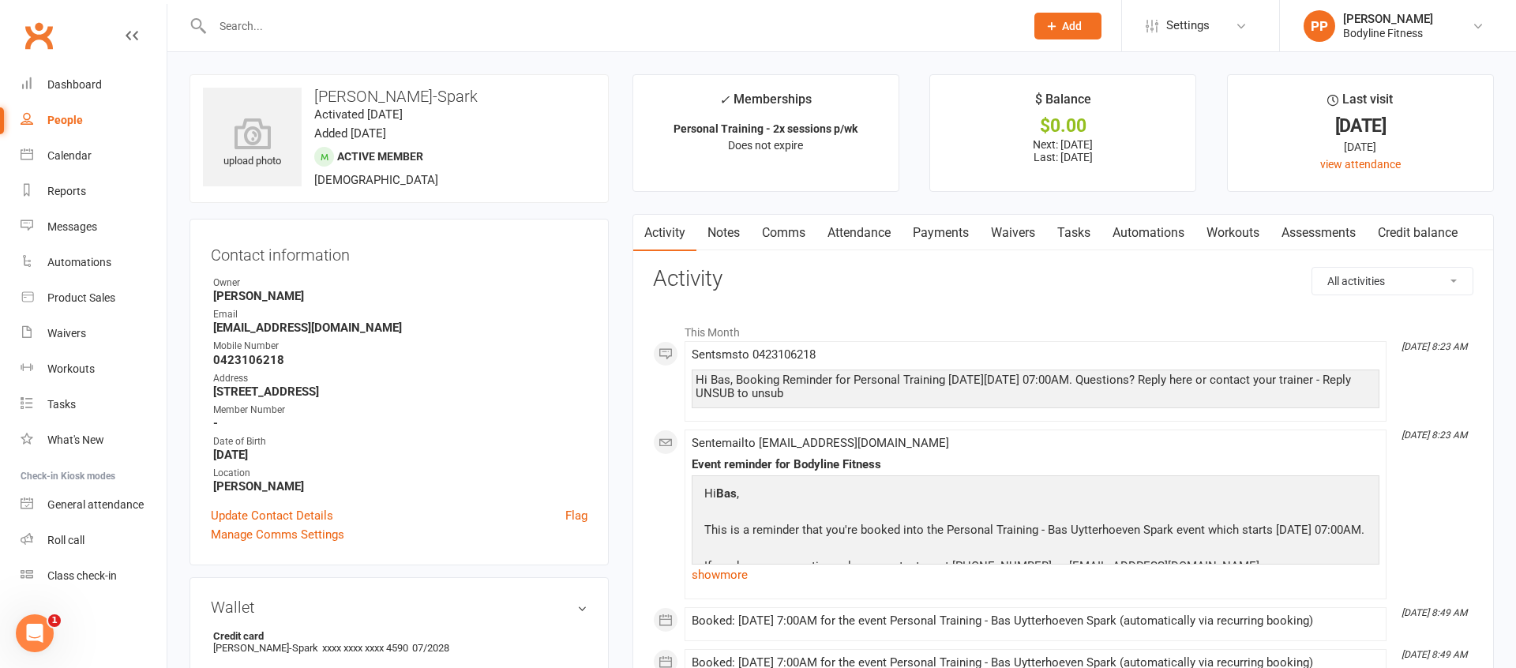
click at [1247, 234] on link "Workouts" at bounding box center [1232, 233] width 75 height 36
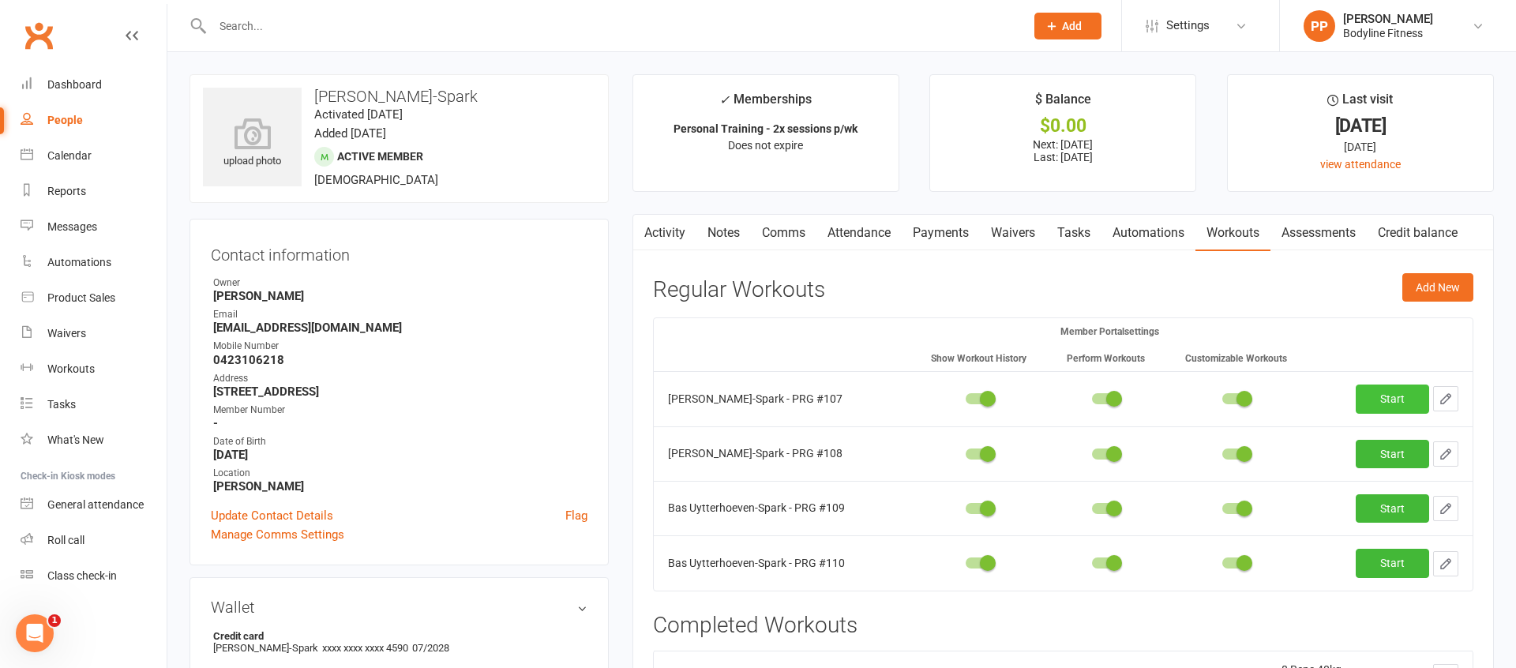
click at [1394, 396] on link "Start" at bounding box center [1392, 399] width 73 height 28
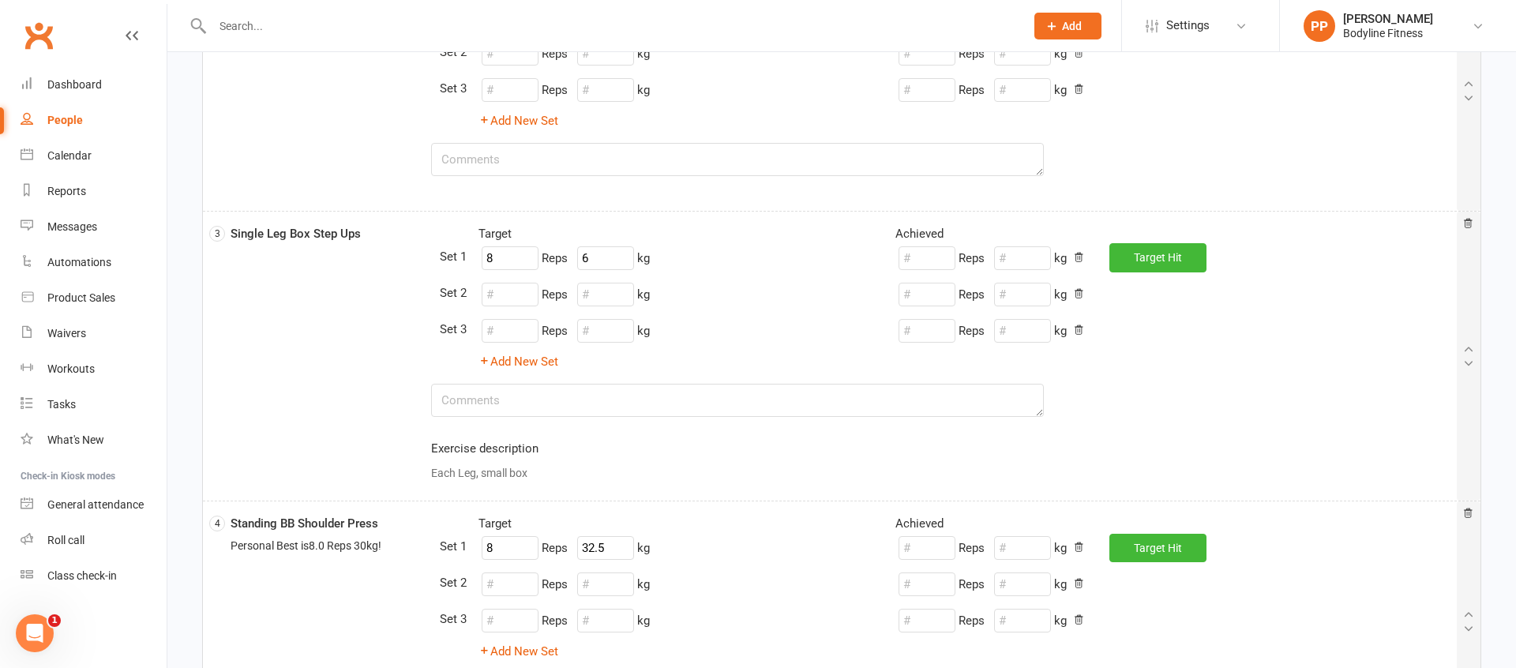
scroll to position [951, 0]
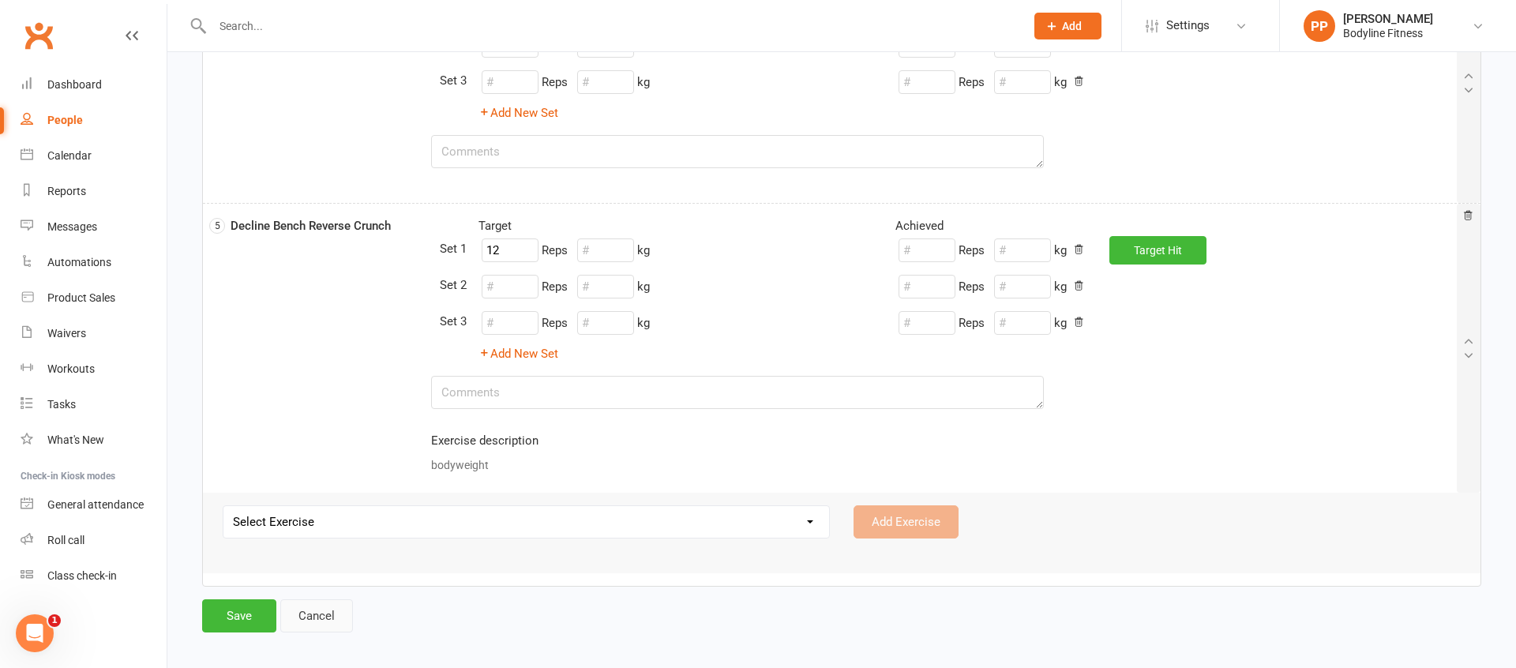
click at [331, 615] on link "Cancel" at bounding box center [316, 615] width 73 height 33
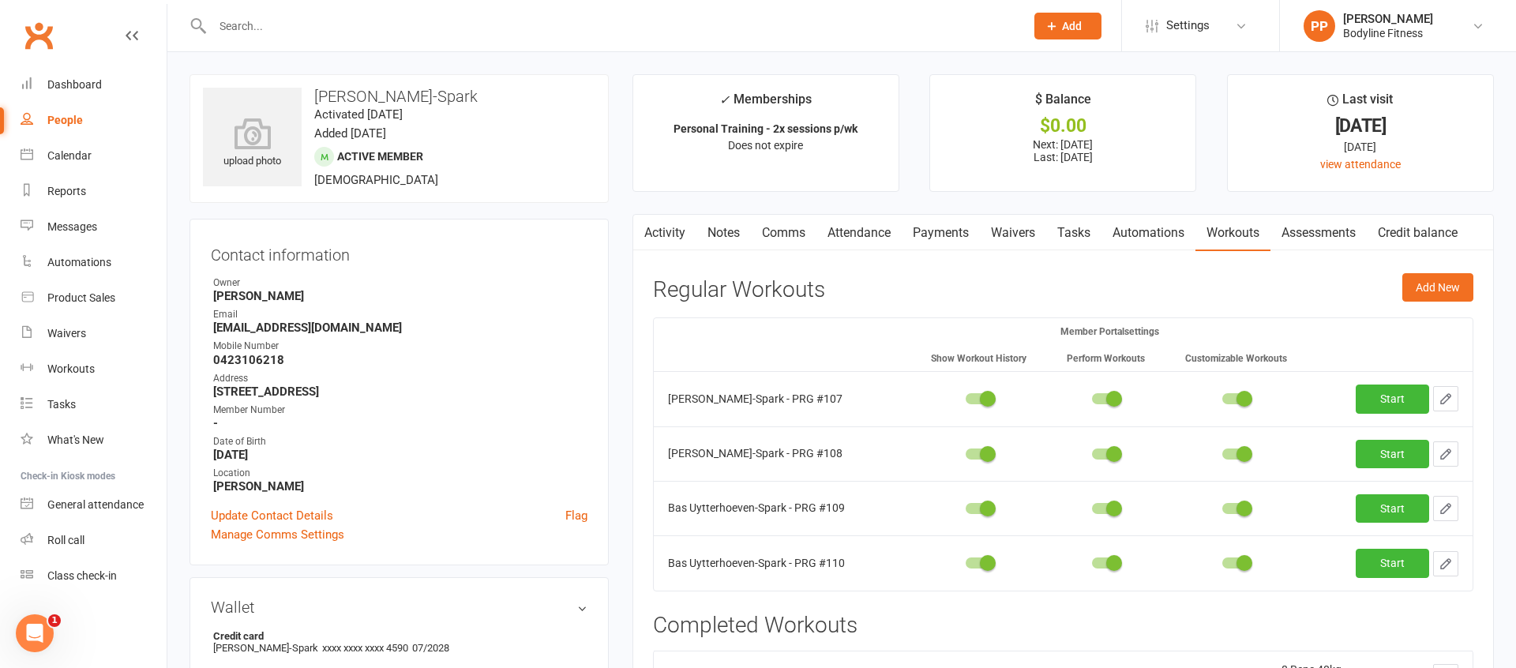
click at [1314, 233] on link "Assessments" at bounding box center [1318, 233] width 96 height 36
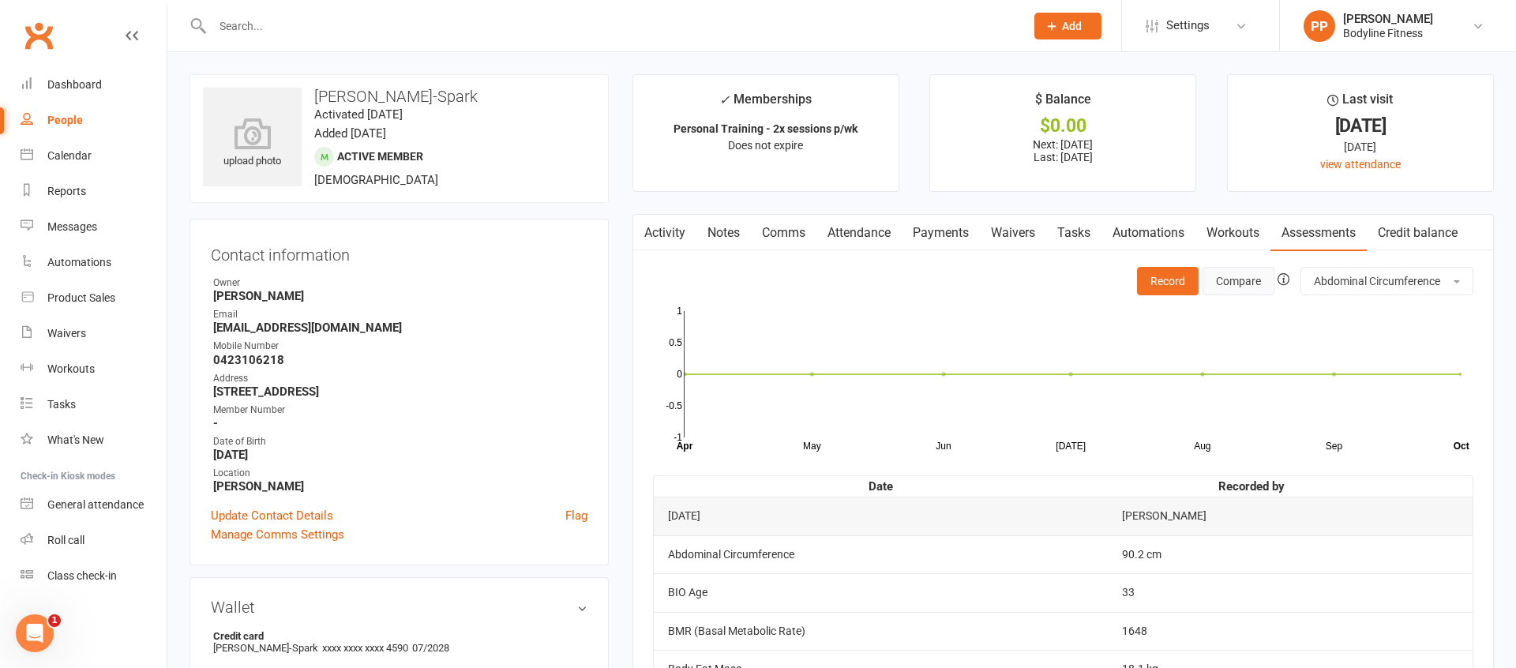
click at [1243, 285] on button "Compare" at bounding box center [1238, 281] width 72 height 28
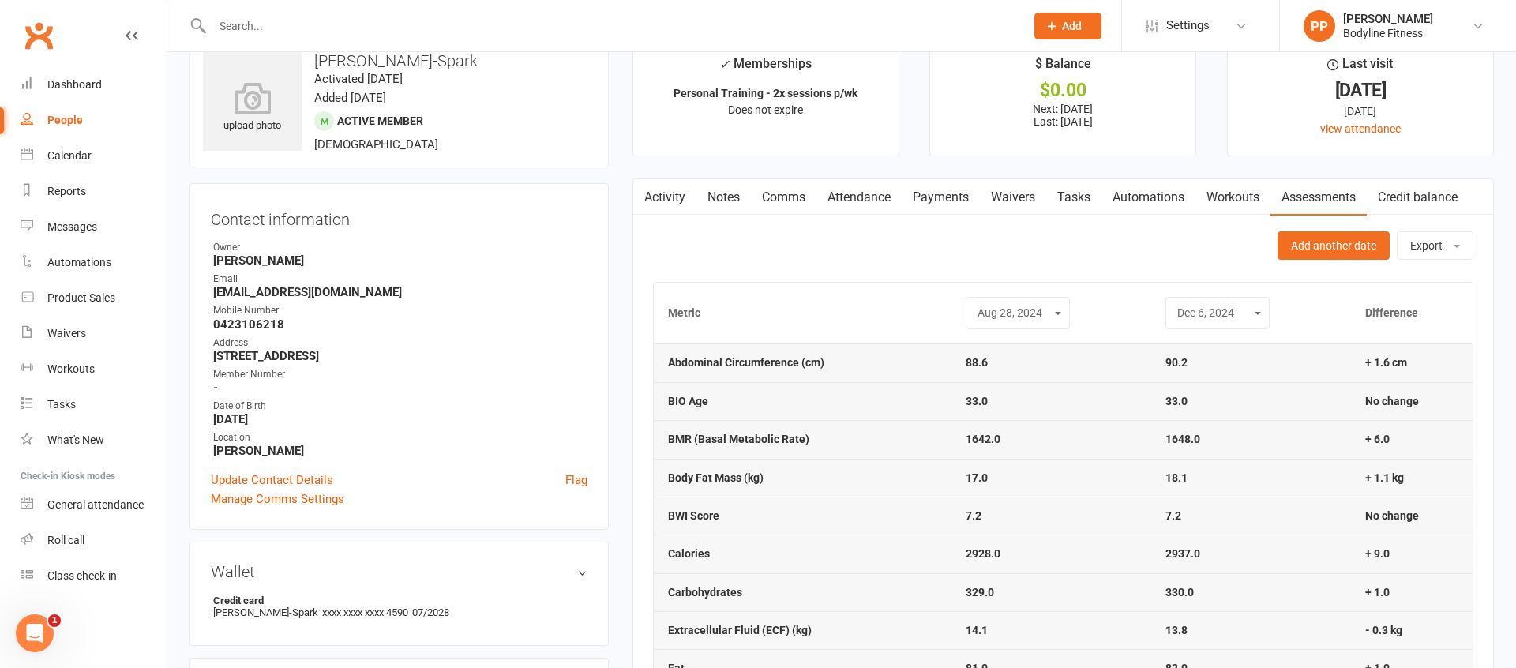
scroll to position [43, 0]
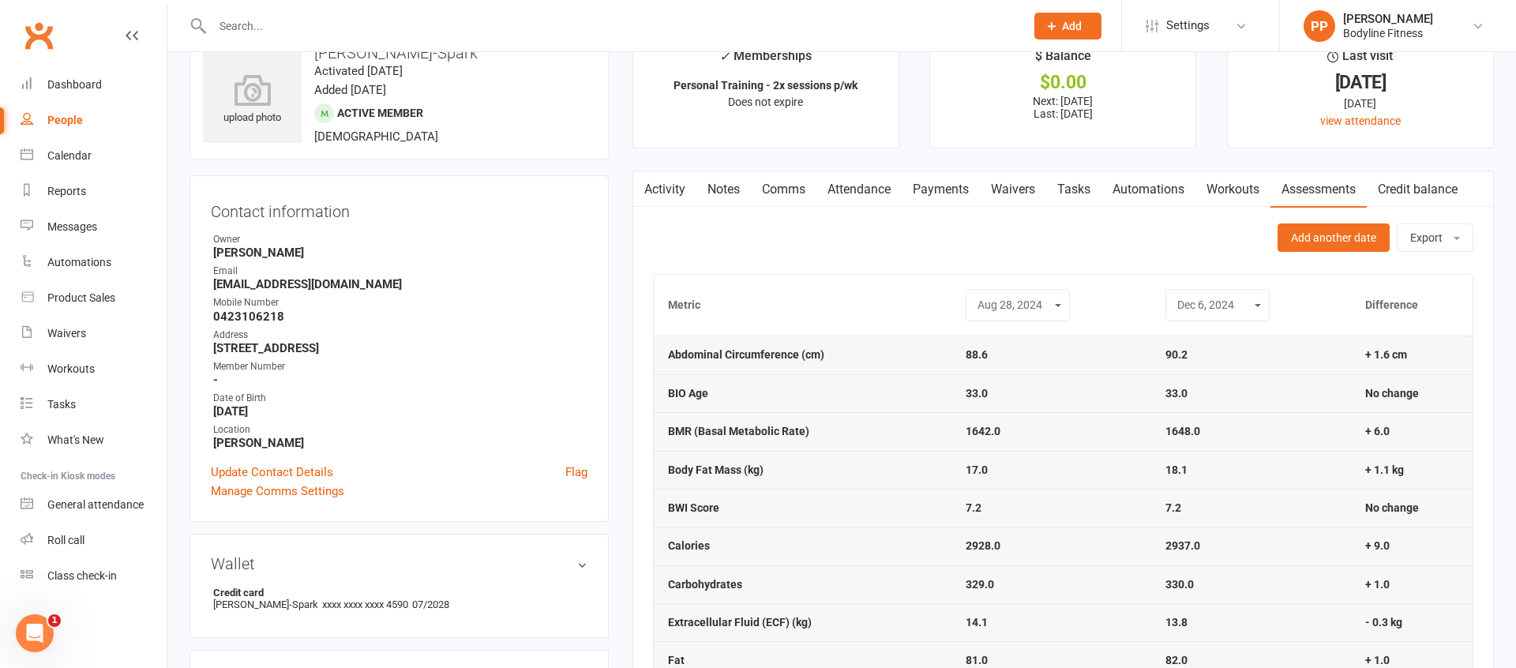
click at [1013, 301] on select "[DATE] [DATE] [DATE] [DATE] [DATE] [DATE] [DATE] [DATE] [DATE] [DATE] [DATE] [D…" at bounding box center [1018, 305] width 84 height 18
click at [1326, 189] on link "Assessments" at bounding box center [1318, 189] width 96 height 36
click at [949, 188] on link "Payments" at bounding box center [941, 189] width 78 height 36
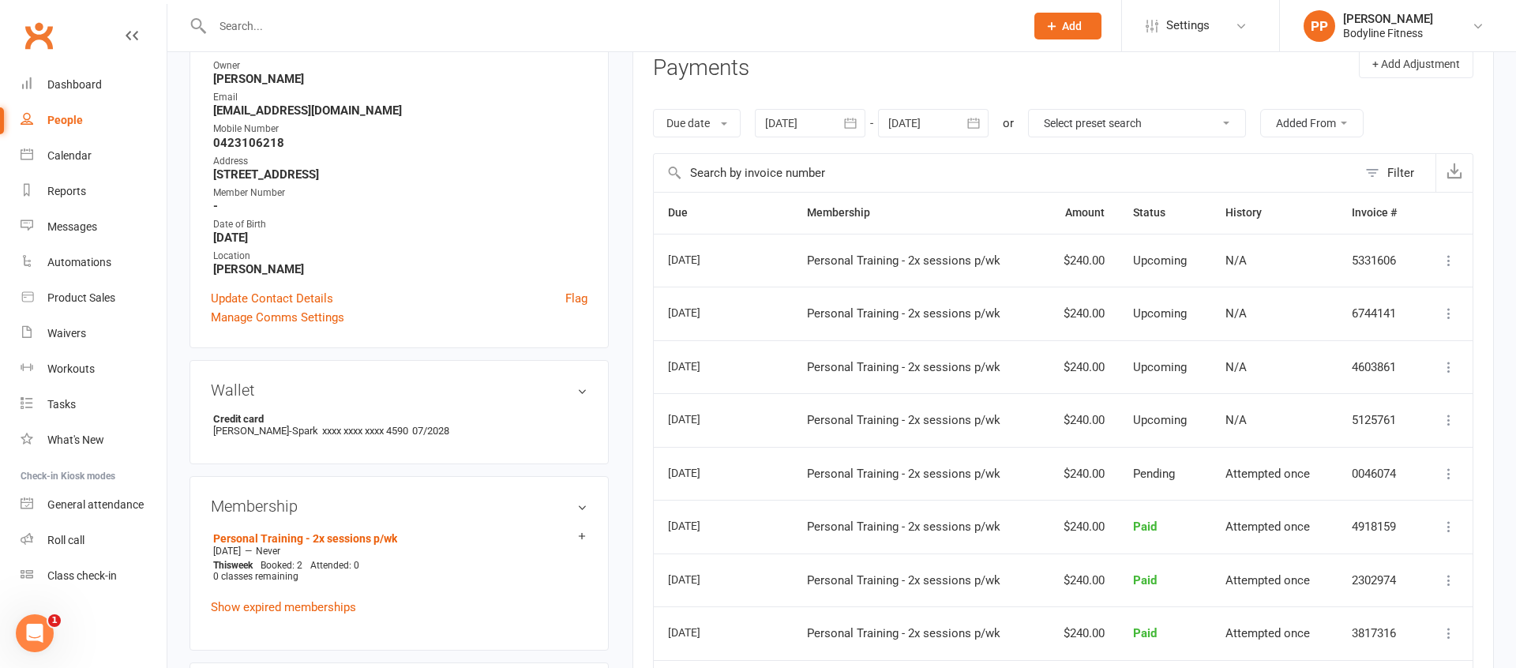
scroll to position [141, 0]
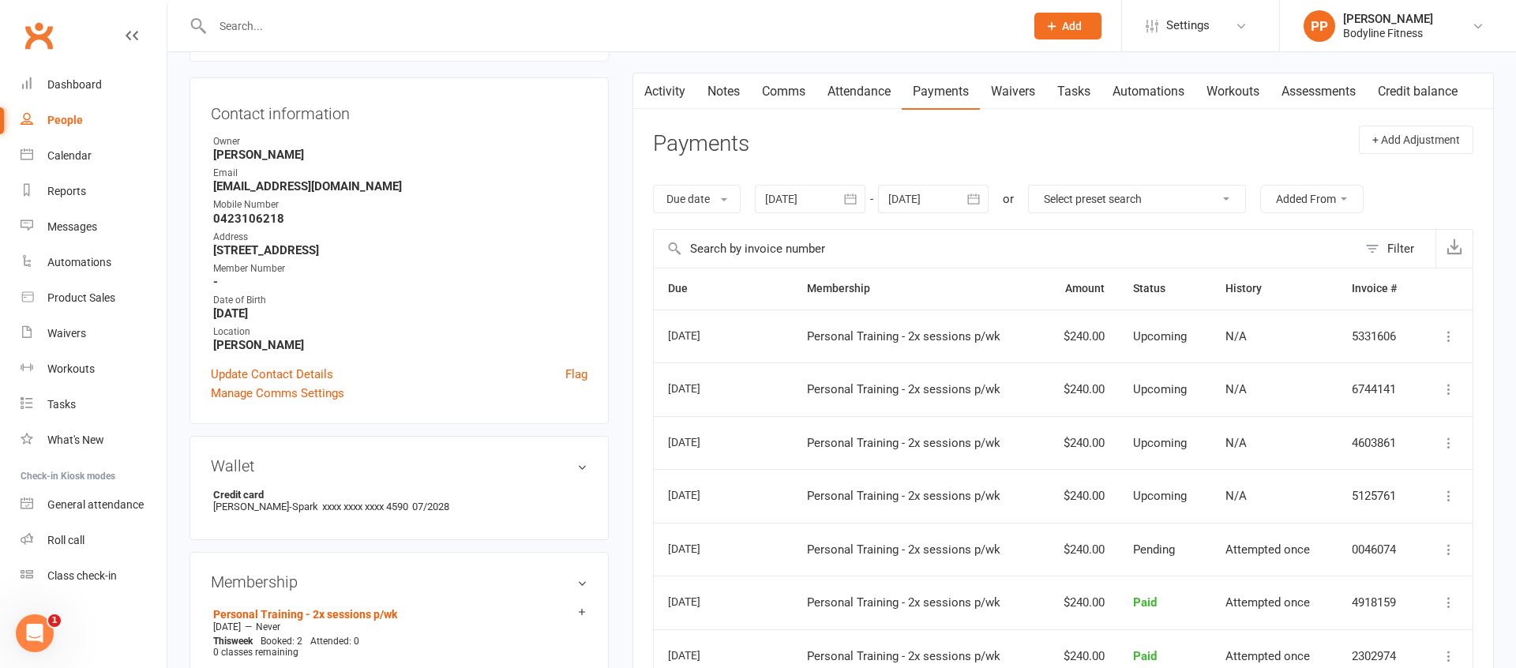
click at [663, 93] on link "Activity" at bounding box center [664, 91] width 63 height 36
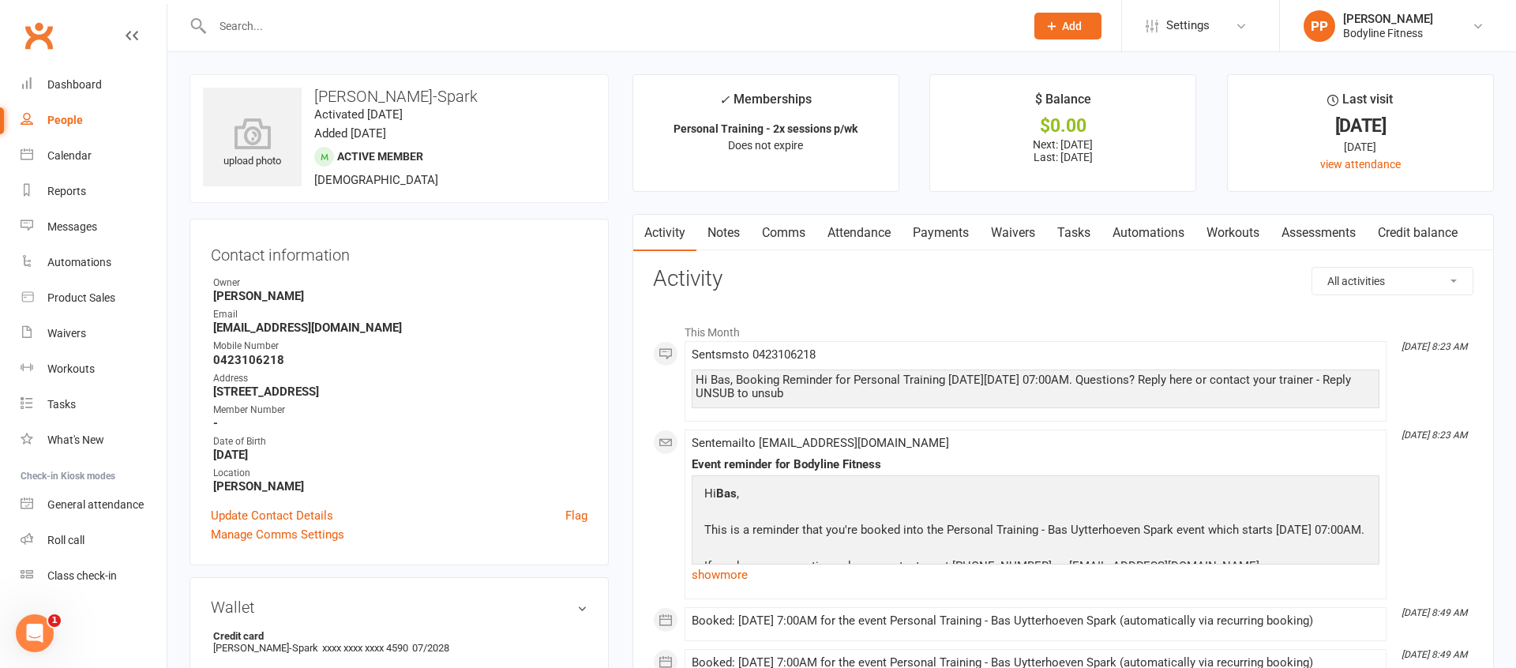
drag, startPoint x: 301, startPoint y: 359, endPoint x: 209, endPoint y: 358, distance: 91.6
click at [277, 359] on strong "0423106218" at bounding box center [400, 360] width 374 height 14
click at [317, 366] on ul "Owner [PERSON_NAME] Email [EMAIL_ADDRESS][DOMAIN_NAME] Mobile Number [PHONE_NUM…" at bounding box center [399, 385] width 377 height 218
click at [72, 86] on div "Dashboard" at bounding box center [74, 84] width 54 height 13
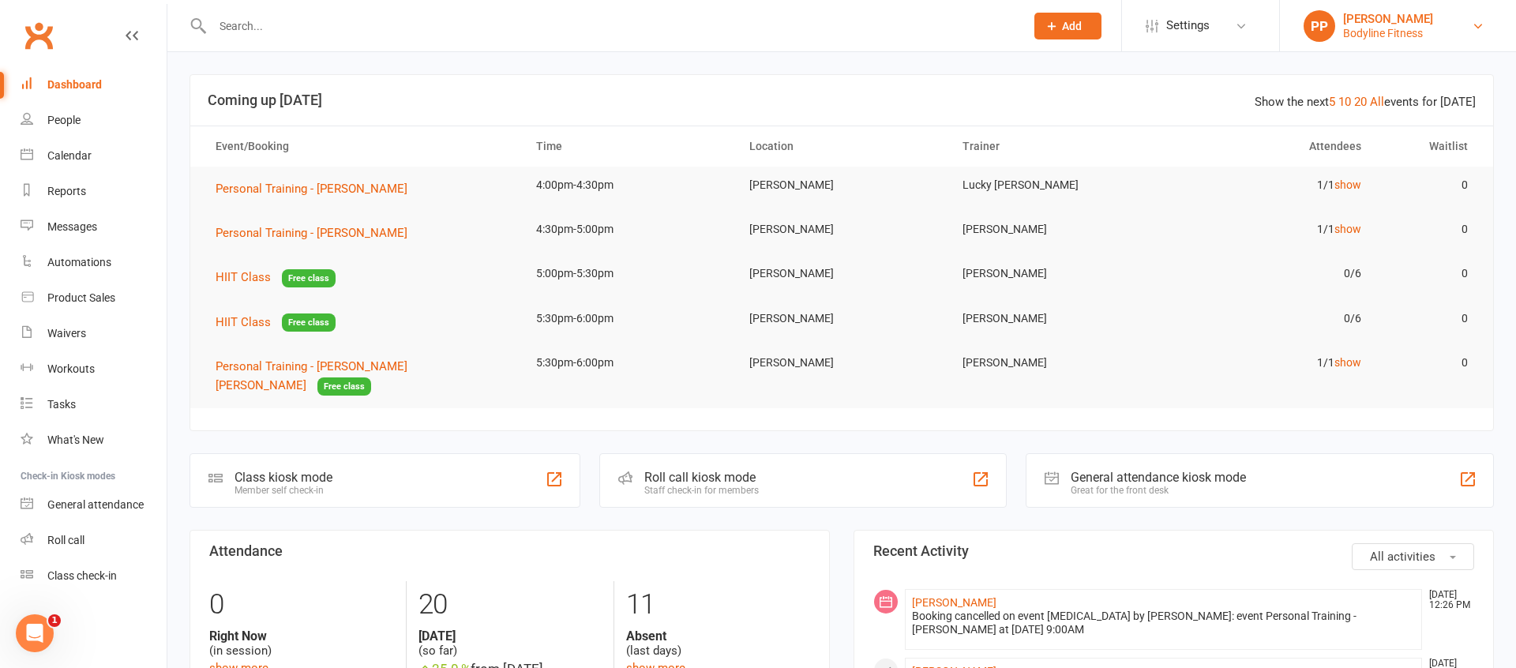
click at [1372, 34] on div "Bodyline Fitness" at bounding box center [1388, 33] width 90 height 14
click at [1307, 221] on link "Sign out" at bounding box center [1398, 219] width 236 height 36
